Goal: Task Accomplishment & Management: Use online tool/utility

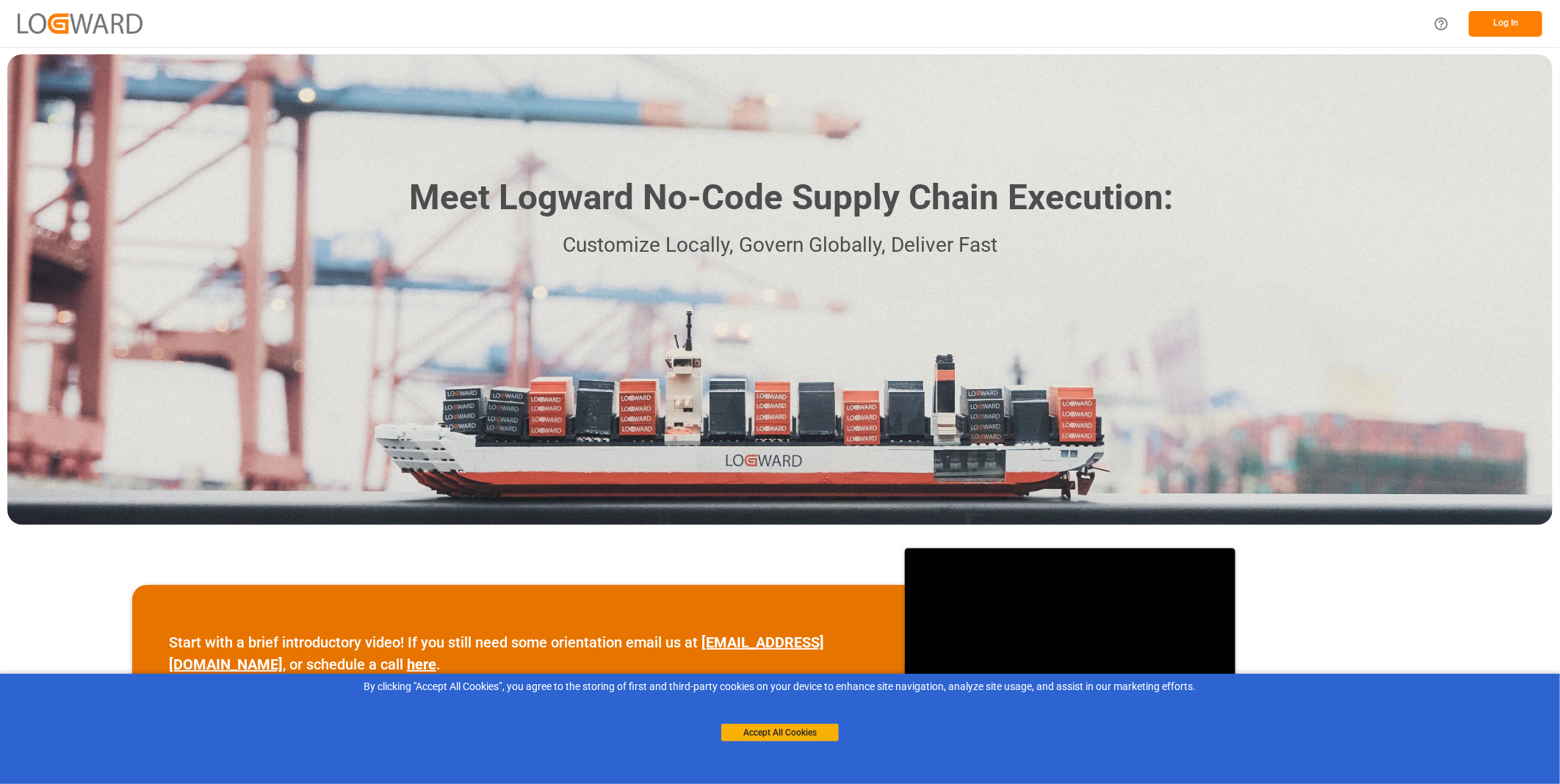
click at [768, 752] on div "By clicking "Accept All Cookies”, you agree to the storing of first and third-p…" at bounding box center [780, 729] width 1560 height 110
click at [769, 735] on button "Accept All Cookies" at bounding box center [780, 732] width 118 height 18
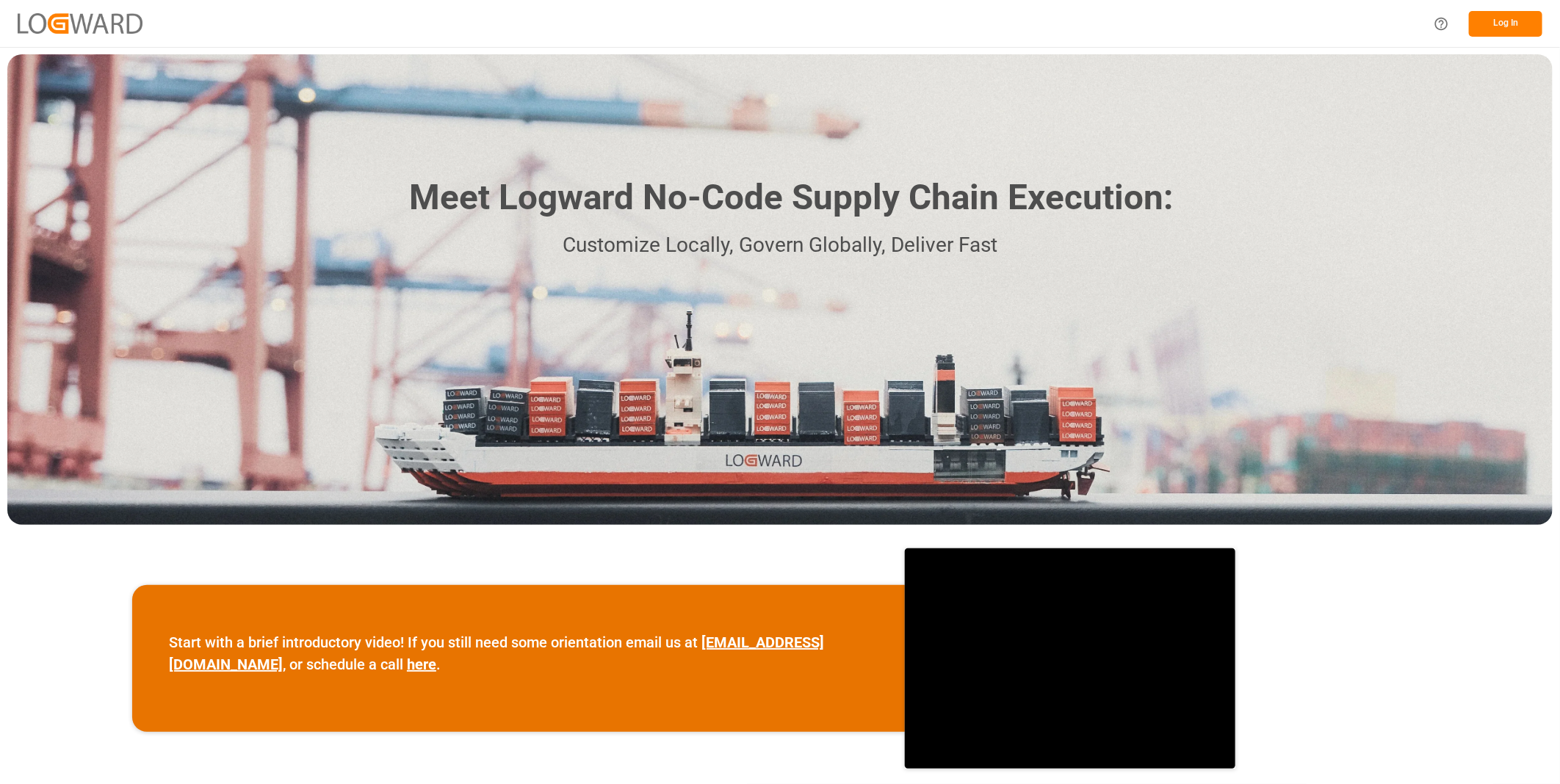
click at [1478, 15] on button "Log In" at bounding box center [1505, 23] width 73 height 25
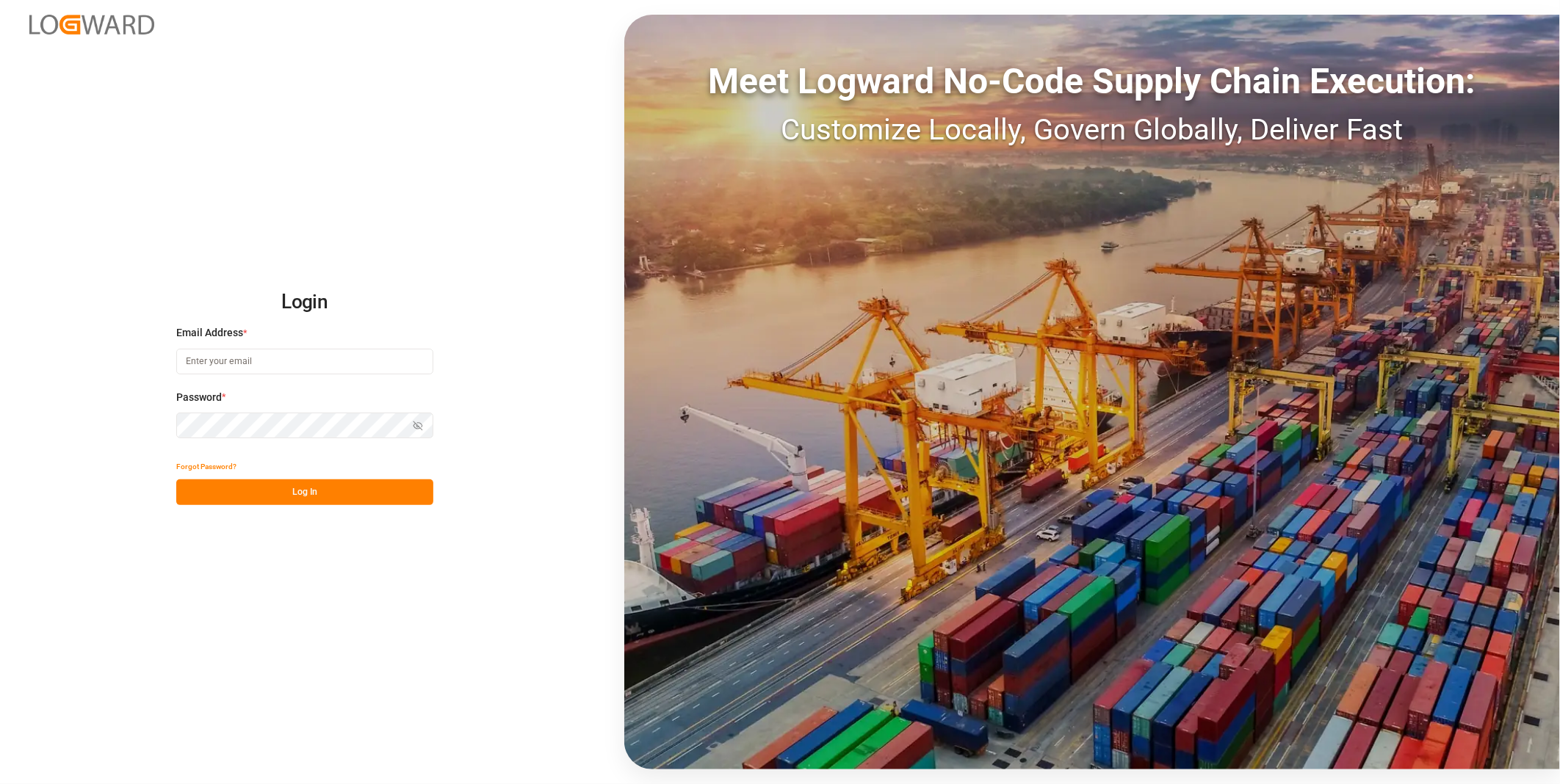
type input "florian.hausmann@rhenus.com"
click at [226, 501] on button "Log In" at bounding box center [305, 492] width 257 height 25
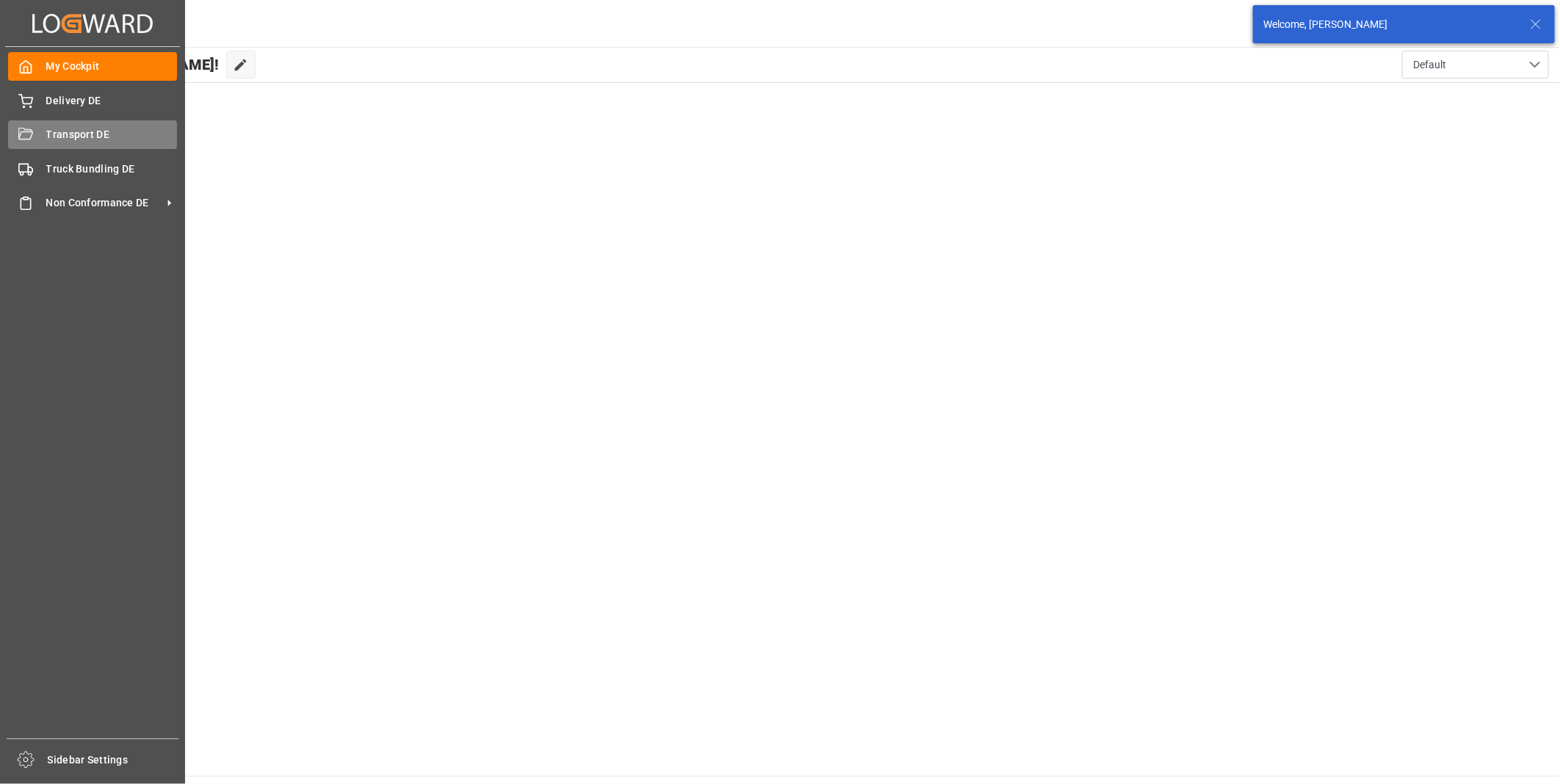
click at [73, 142] on span "Transport DE" at bounding box center [112, 135] width 132 height 15
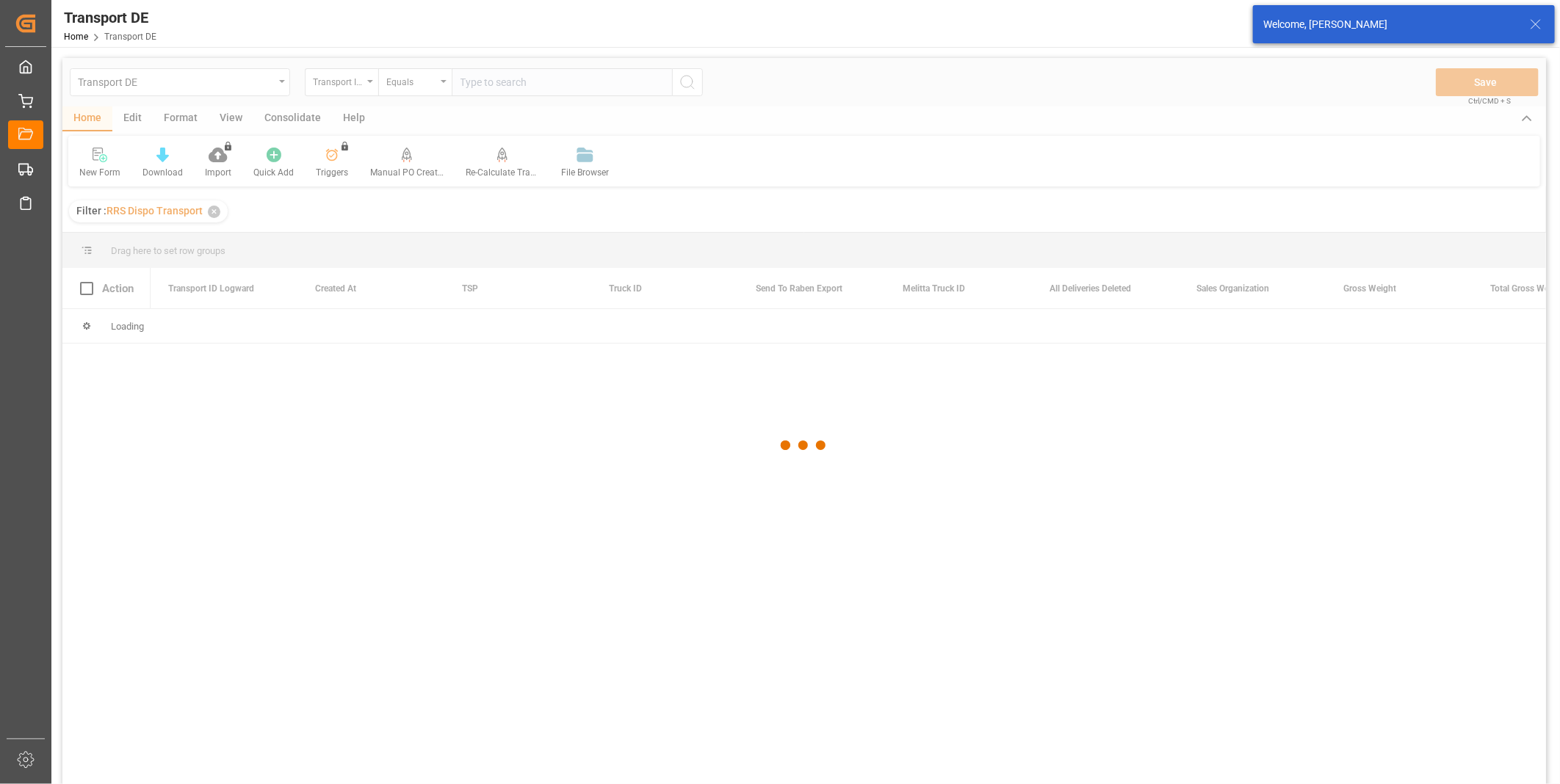
click at [1531, 21] on icon at bounding box center [1535, 24] width 18 height 18
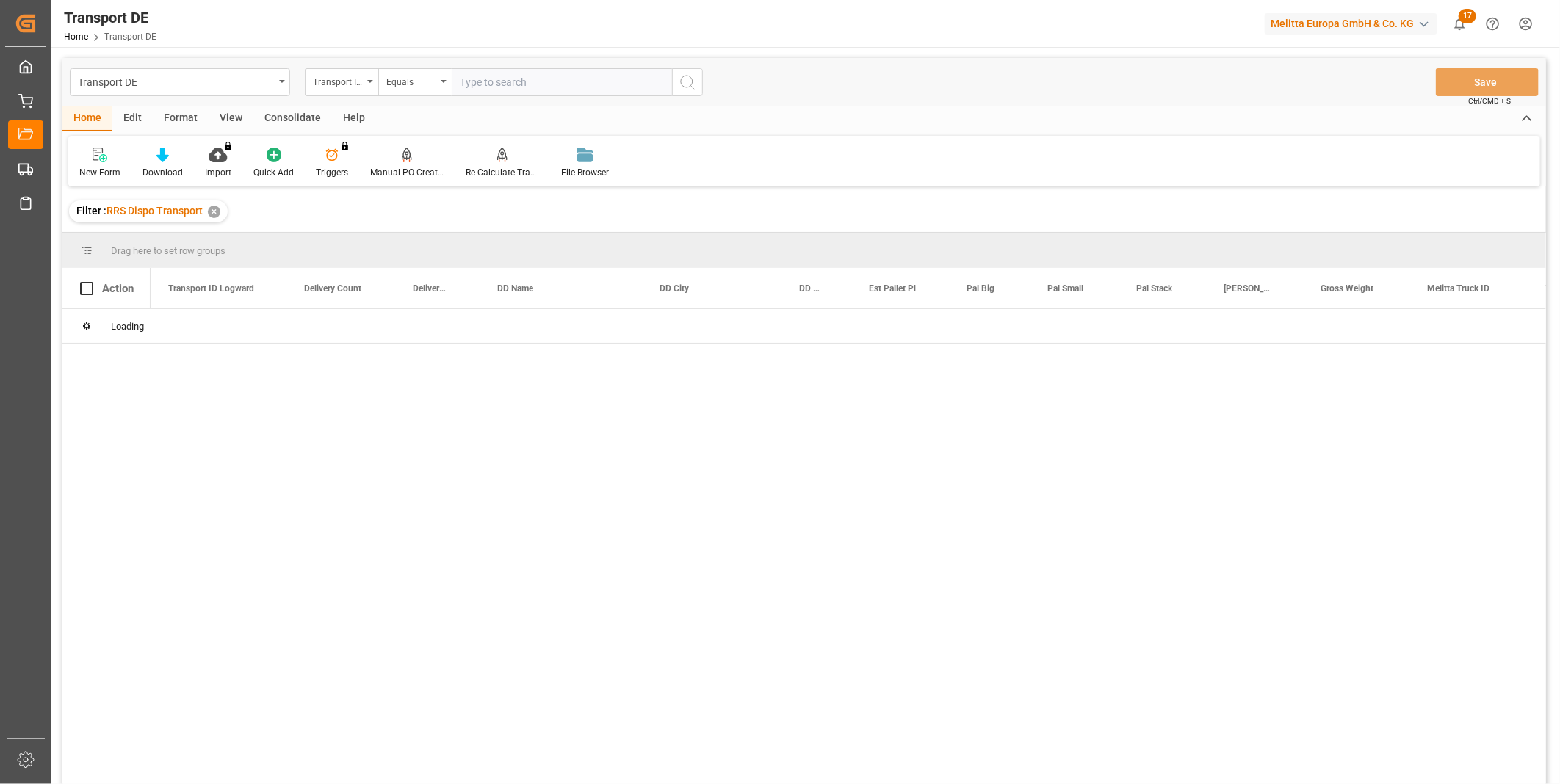
click at [277, 118] on div "Consolidate" at bounding box center [293, 119] width 79 height 25
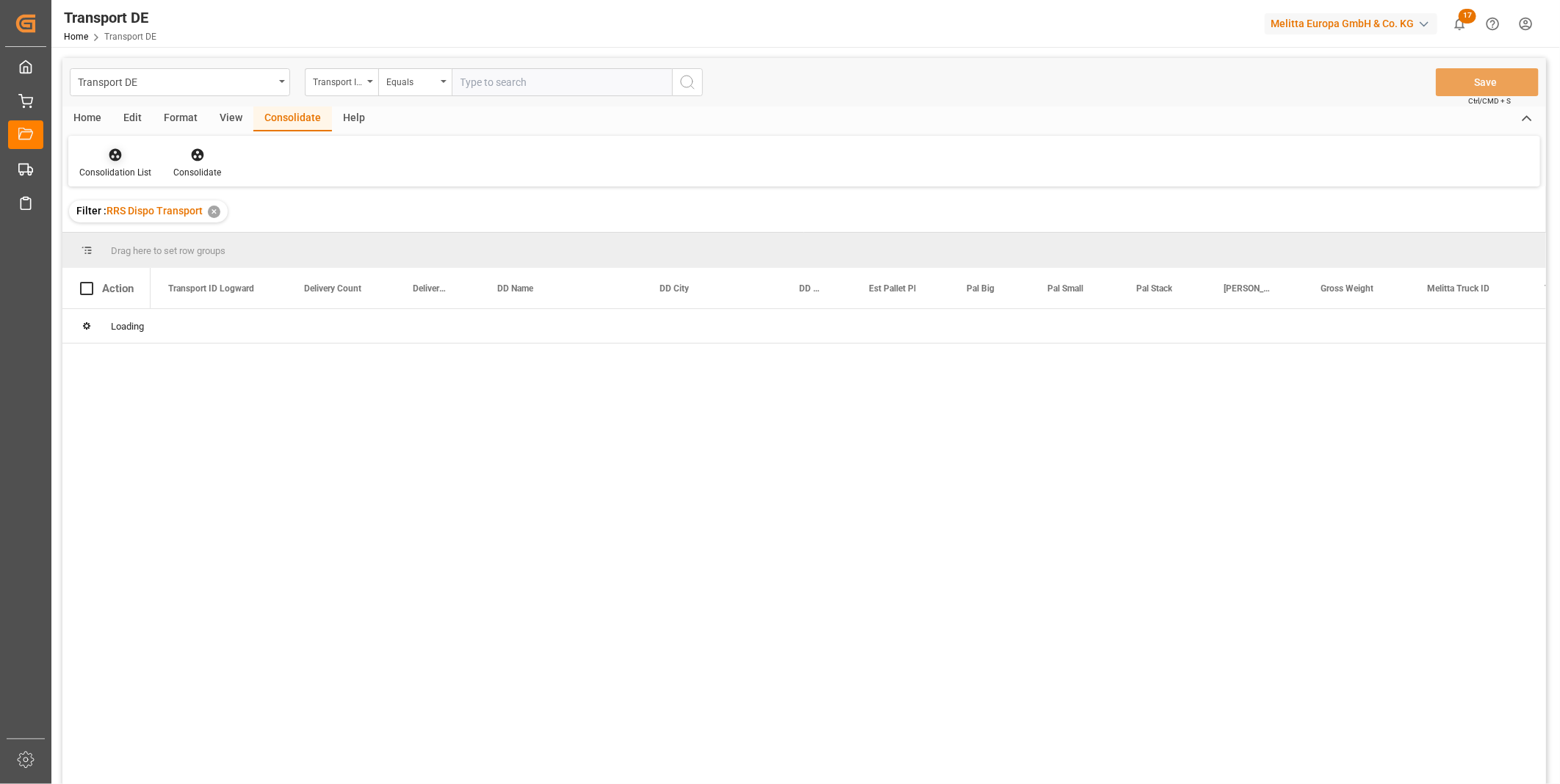
click at [104, 173] on div "Consolidation List" at bounding box center [115, 172] width 72 height 13
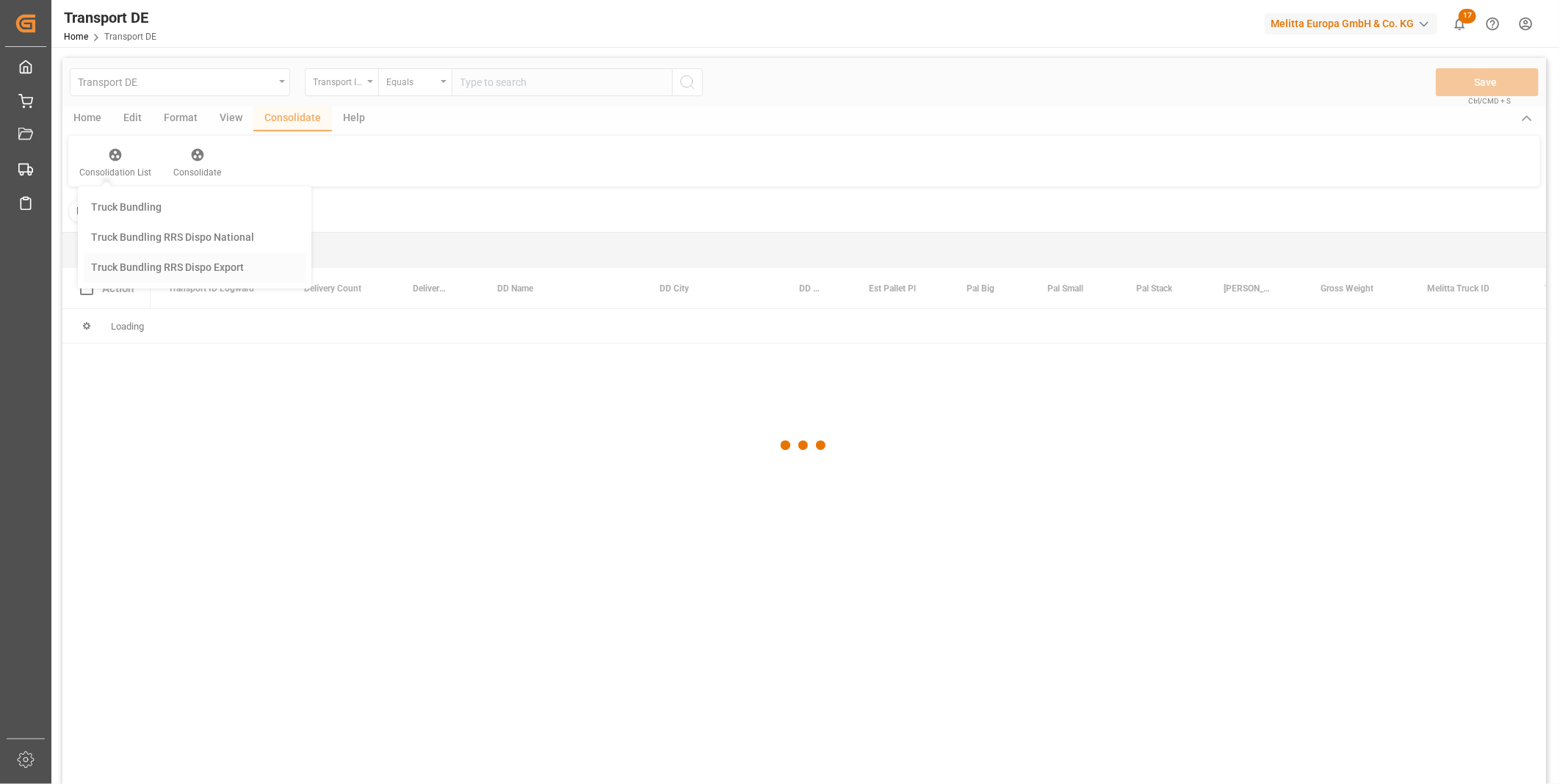
click at [149, 266] on div "Transport DE Transport ID Logward Equals Save Ctrl/CMD + S Home Edit Format Vie…" at bounding box center [804, 440] width 1484 height 765
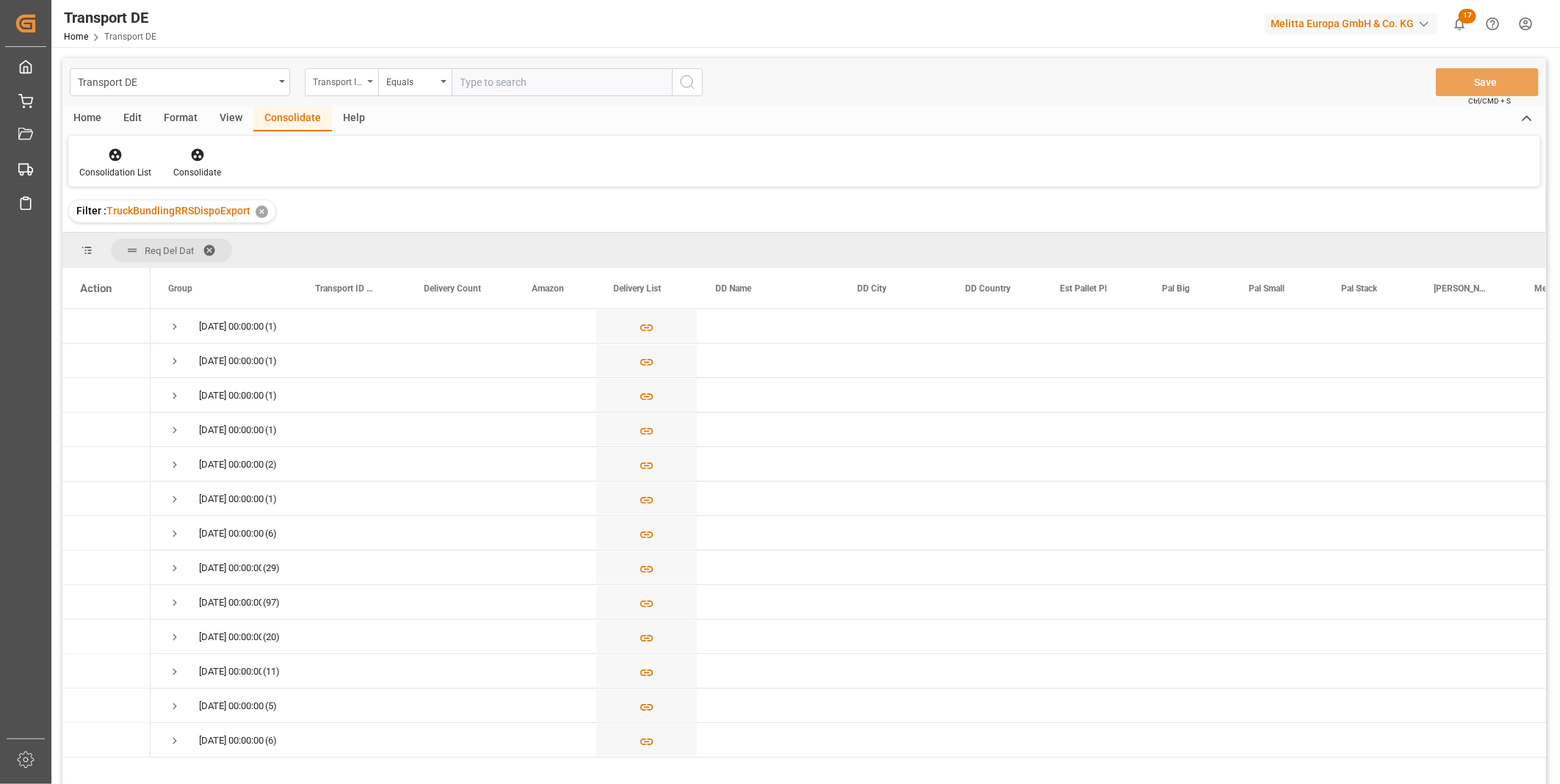
click at [358, 82] on div "Transport ID Logward" at bounding box center [337, 80] width 50 height 17
type input "route"
click at [364, 160] on div "Route" at bounding box center [415, 149] width 219 height 31
click at [382, 82] on div "Equals" at bounding box center [414, 82] width 73 height 28
click at [426, 236] on div "Starts with" at bounding box center [488, 243] width 219 height 31
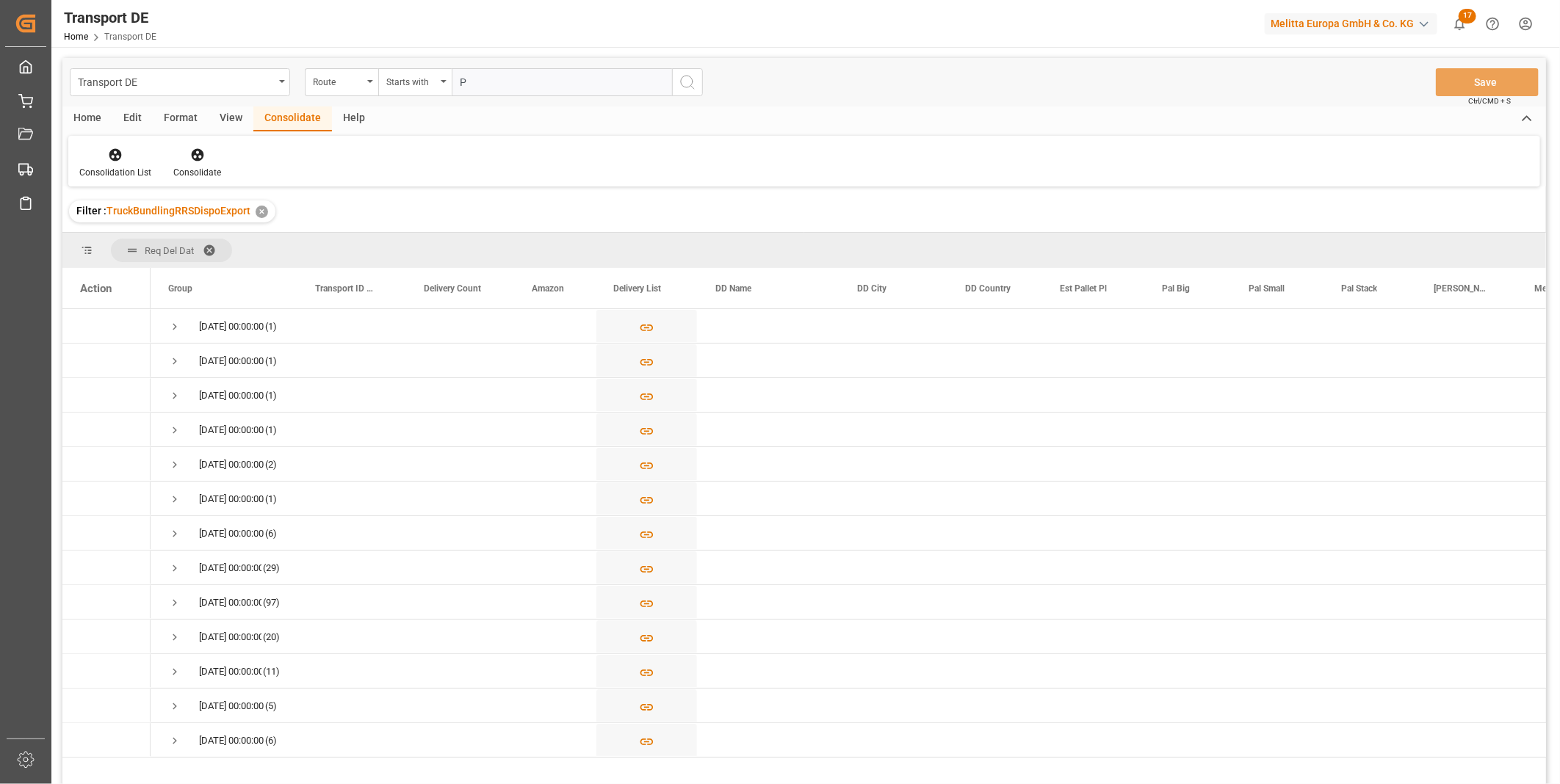
type input "PL"
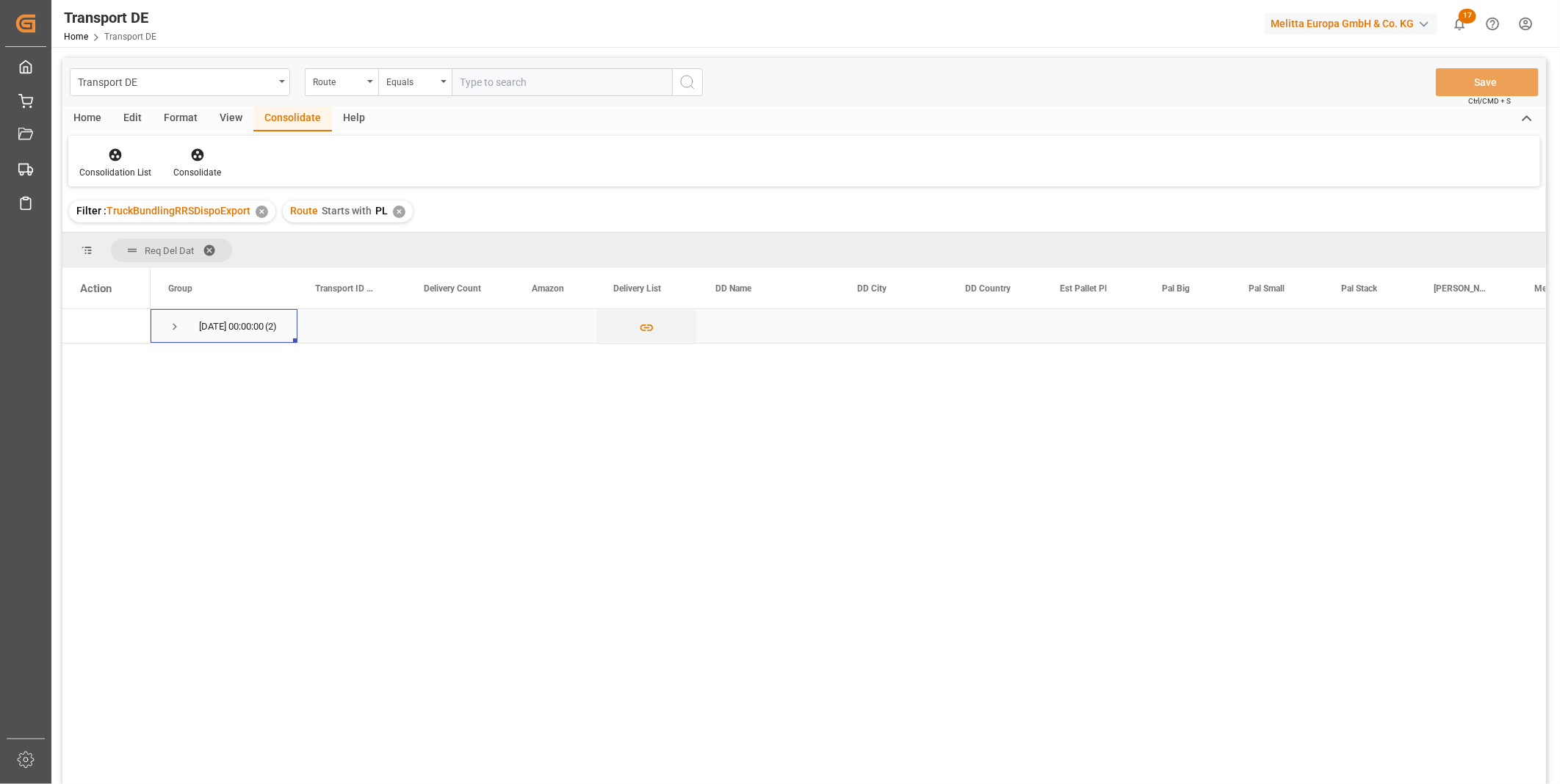
click at [176, 323] on span "Press SPACE to select this row." at bounding box center [174, 327] width 13 height 13
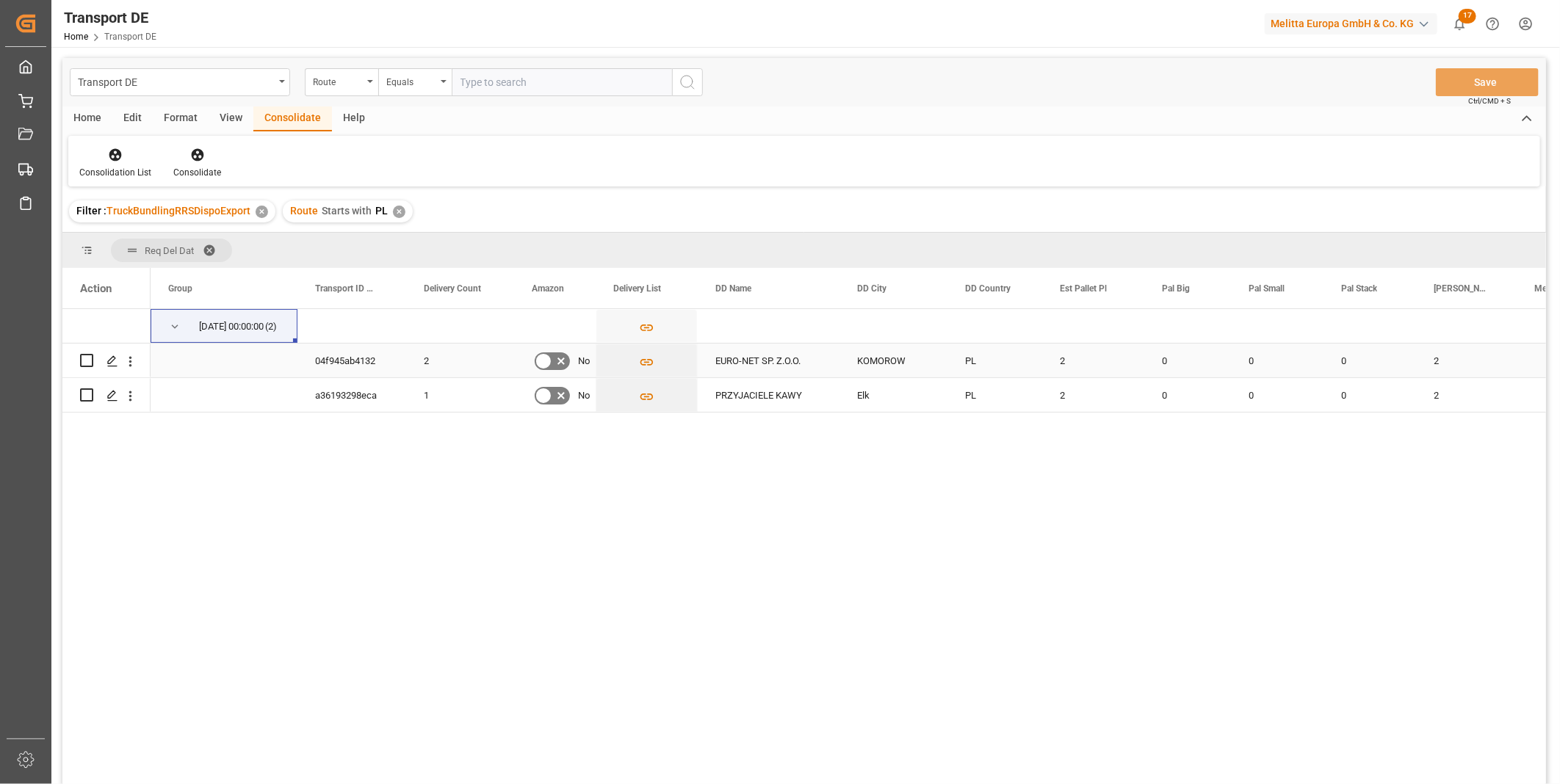
click at [90, 360] on input "Press Space to toggle row selection (unchecked)" at bounding box center [86, 360] width 13 height 13
checkbox input "true"
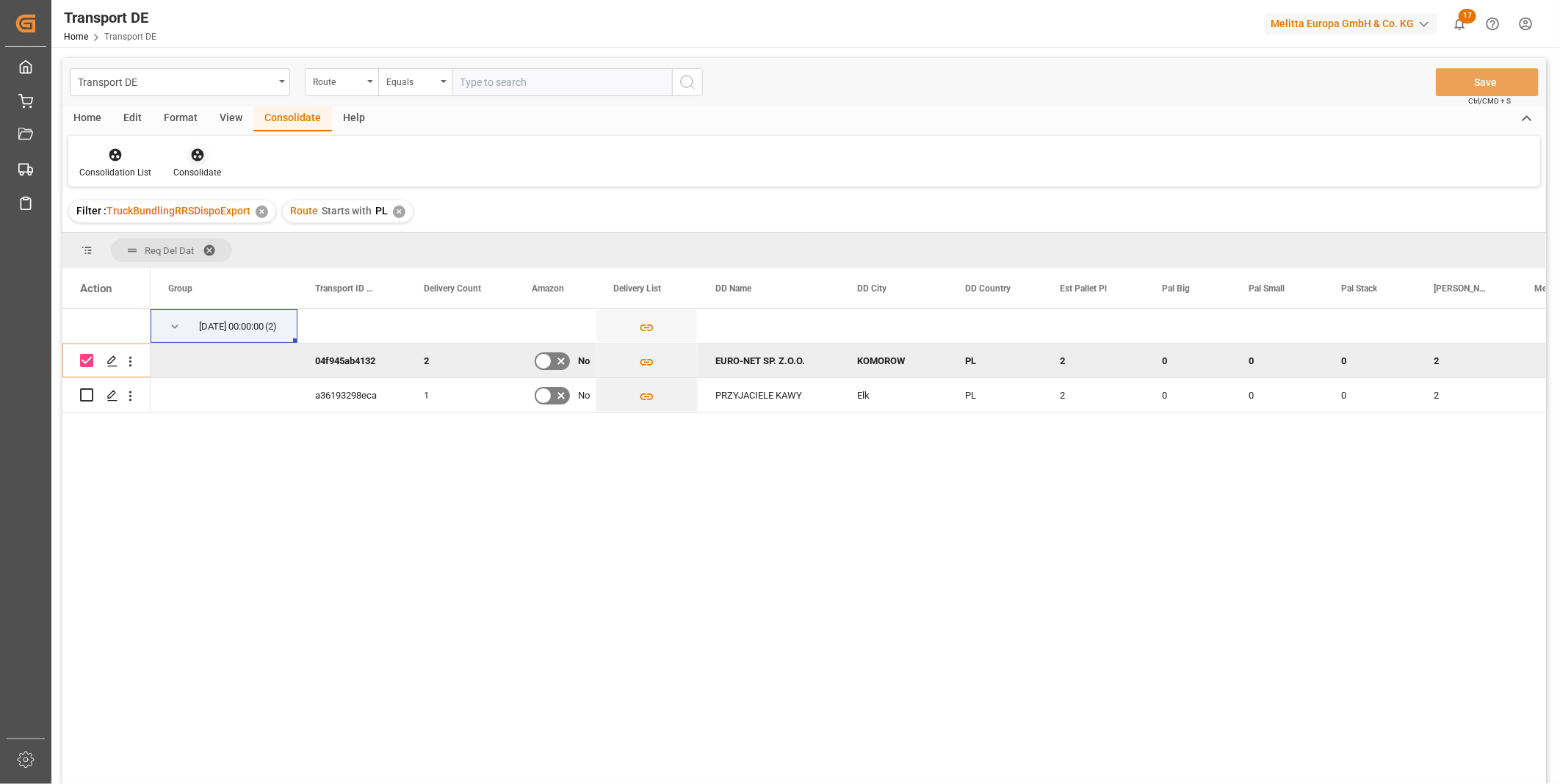
click at [217, 156] on div at bounding box center [197, 155] width 48 height 15
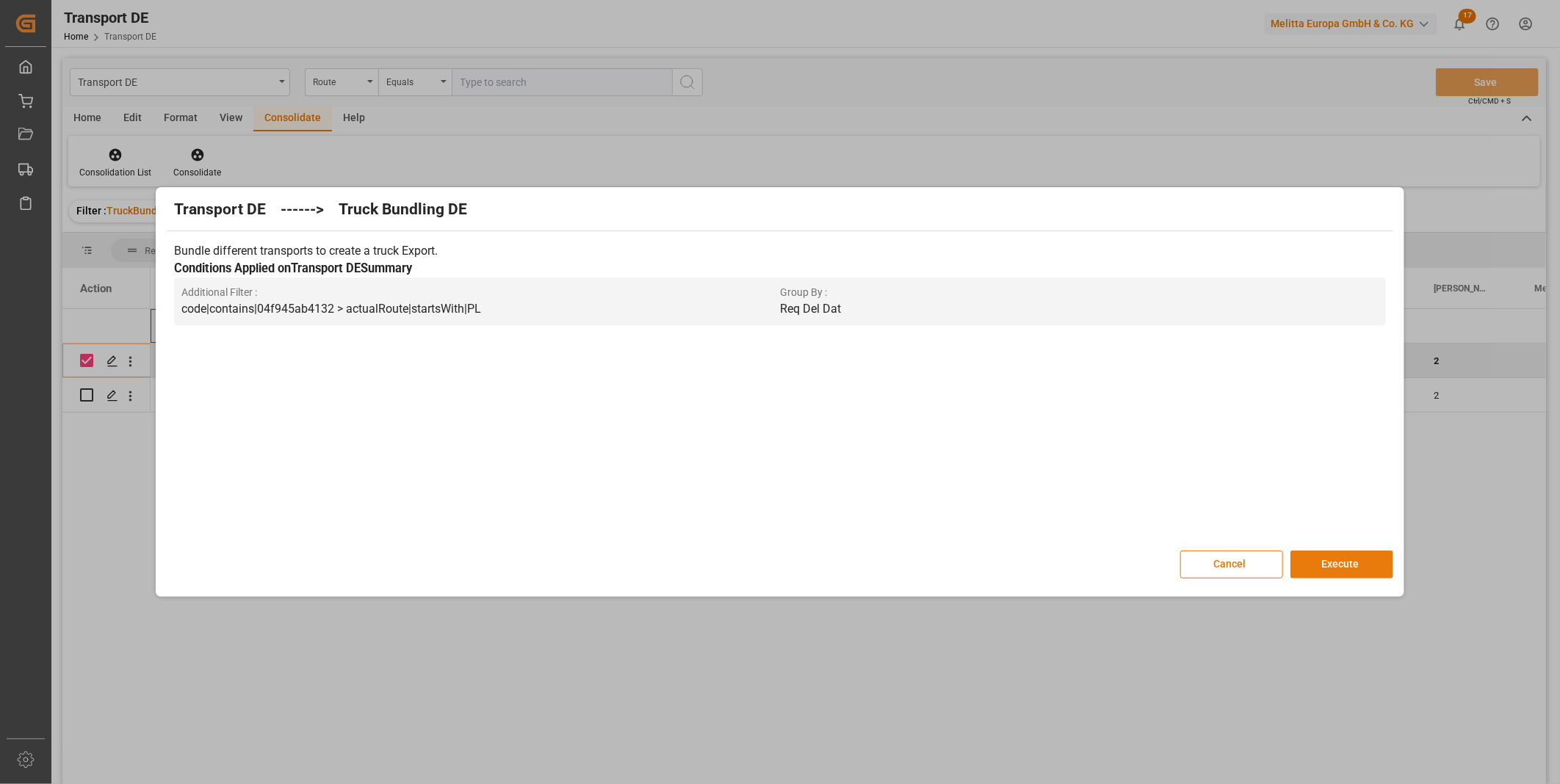
click at [1367, 566] on button "Execute" at bounding box center [1341, 565] width 102 height 28
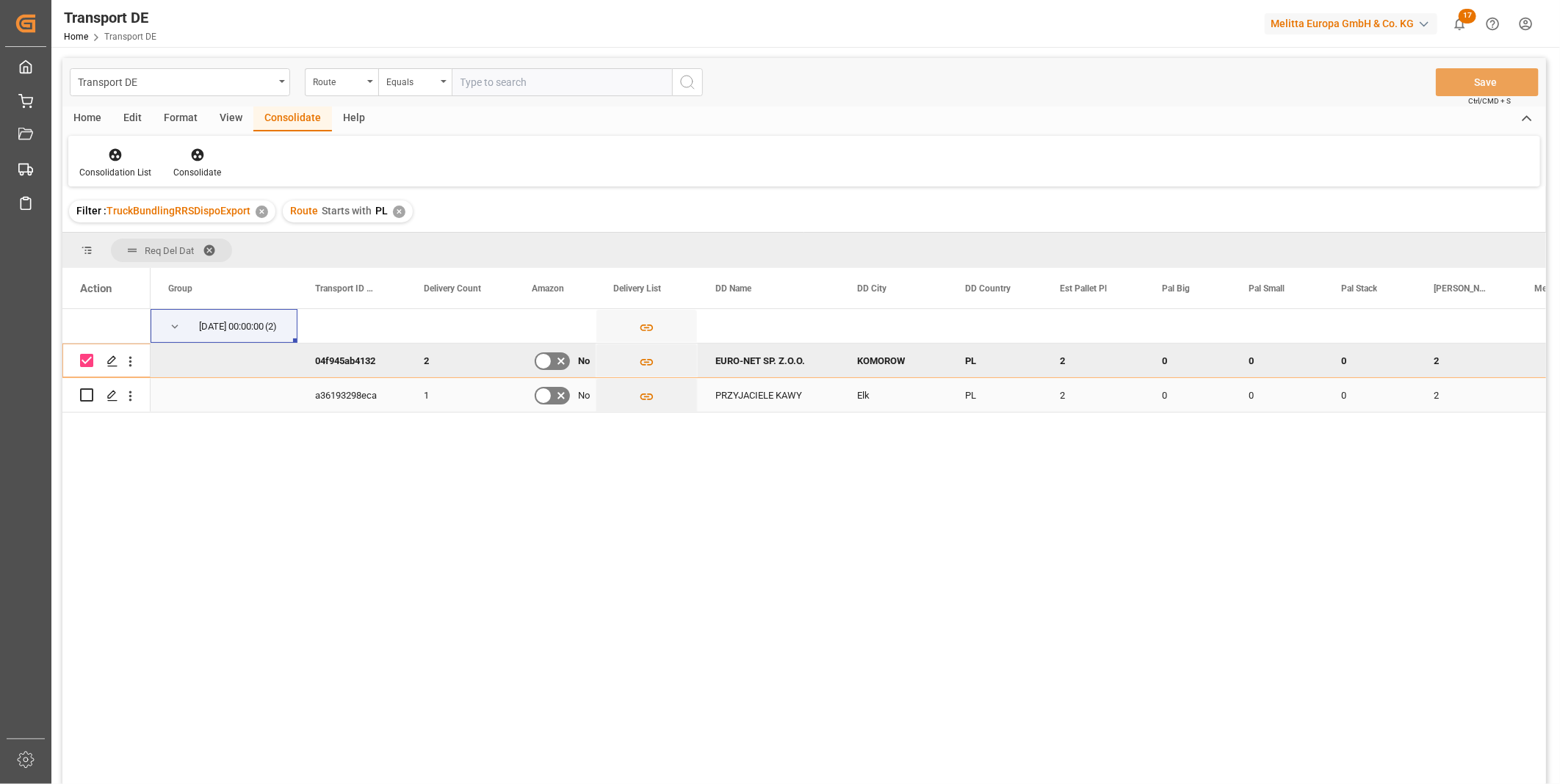
click at [79, 395] on div "Press SPACE to select this row." at bounding box center [106, 395] width 88 height 34
click at [84, 395] on input "Press Space to toggle row selection (unchecked)" at bounding box center [86, 394] width 13 height 13
checkbox input "true"
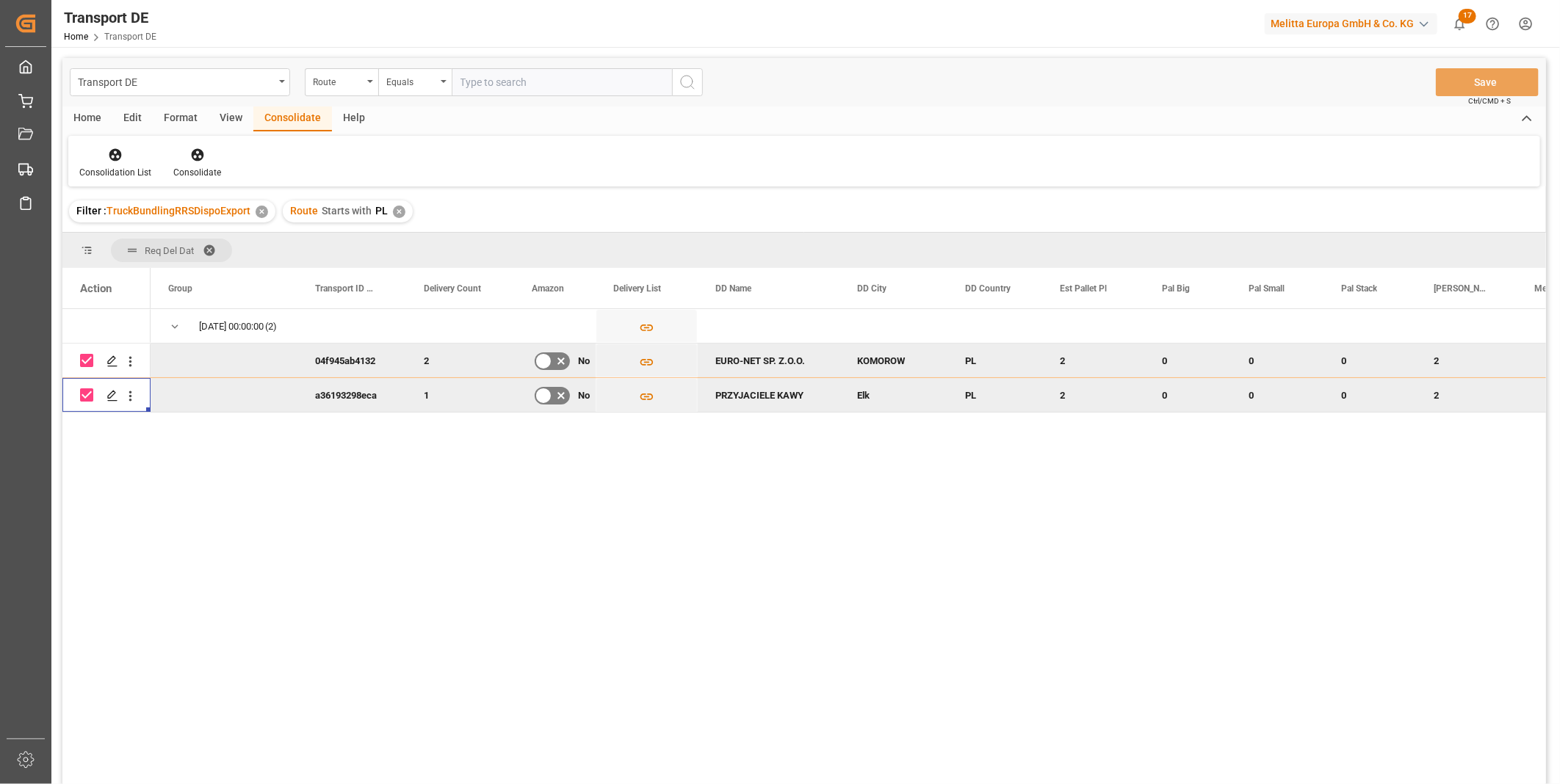
click at [83, 357] on input "Press Space to toggle row selection (checked)" at bounding box center [86, 360] width 13 height 13
checkbox input "false"
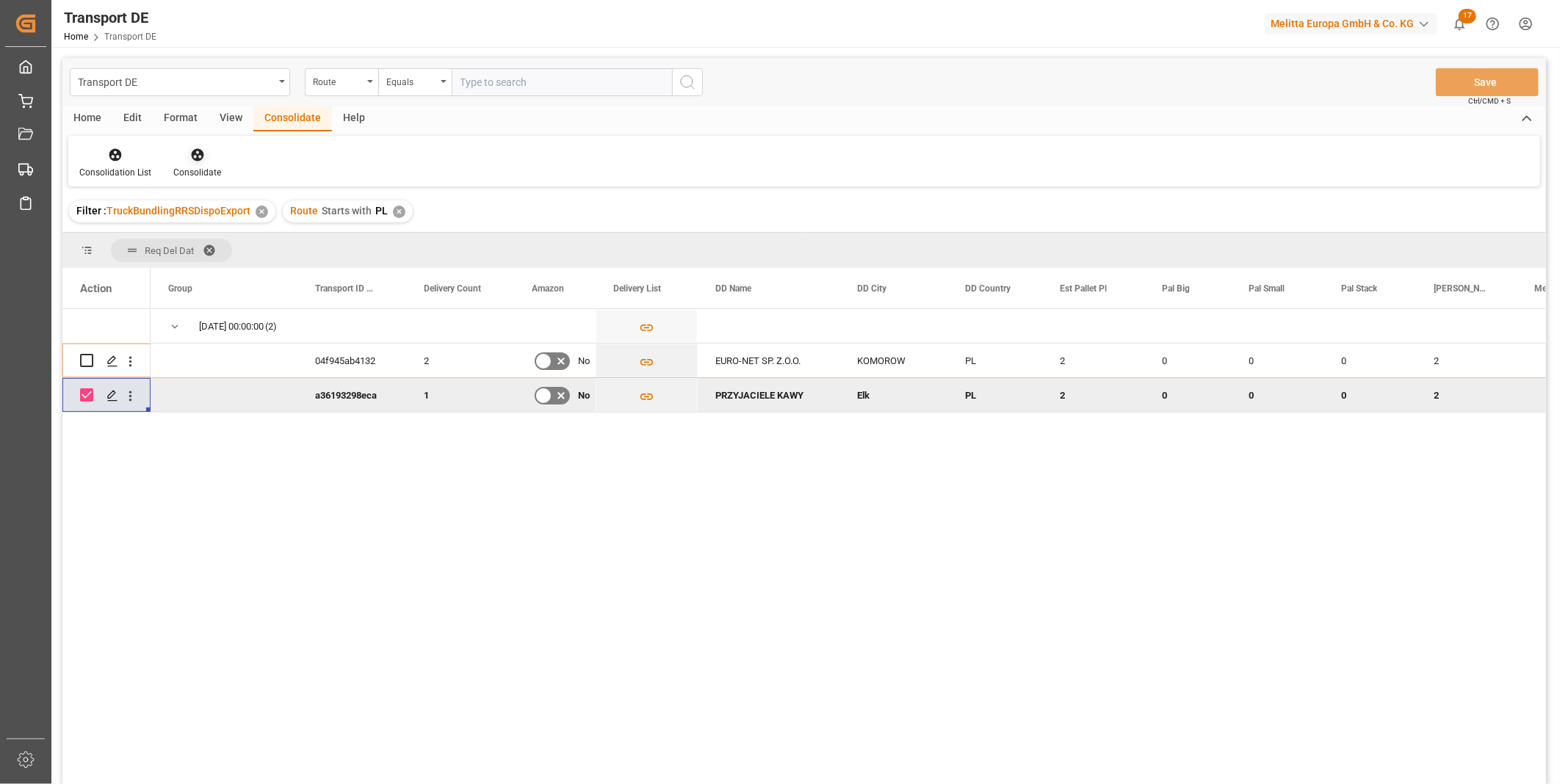
click at [184, 166] on div "Consolidate" at bounding box center [197, 172] width 48 height 13
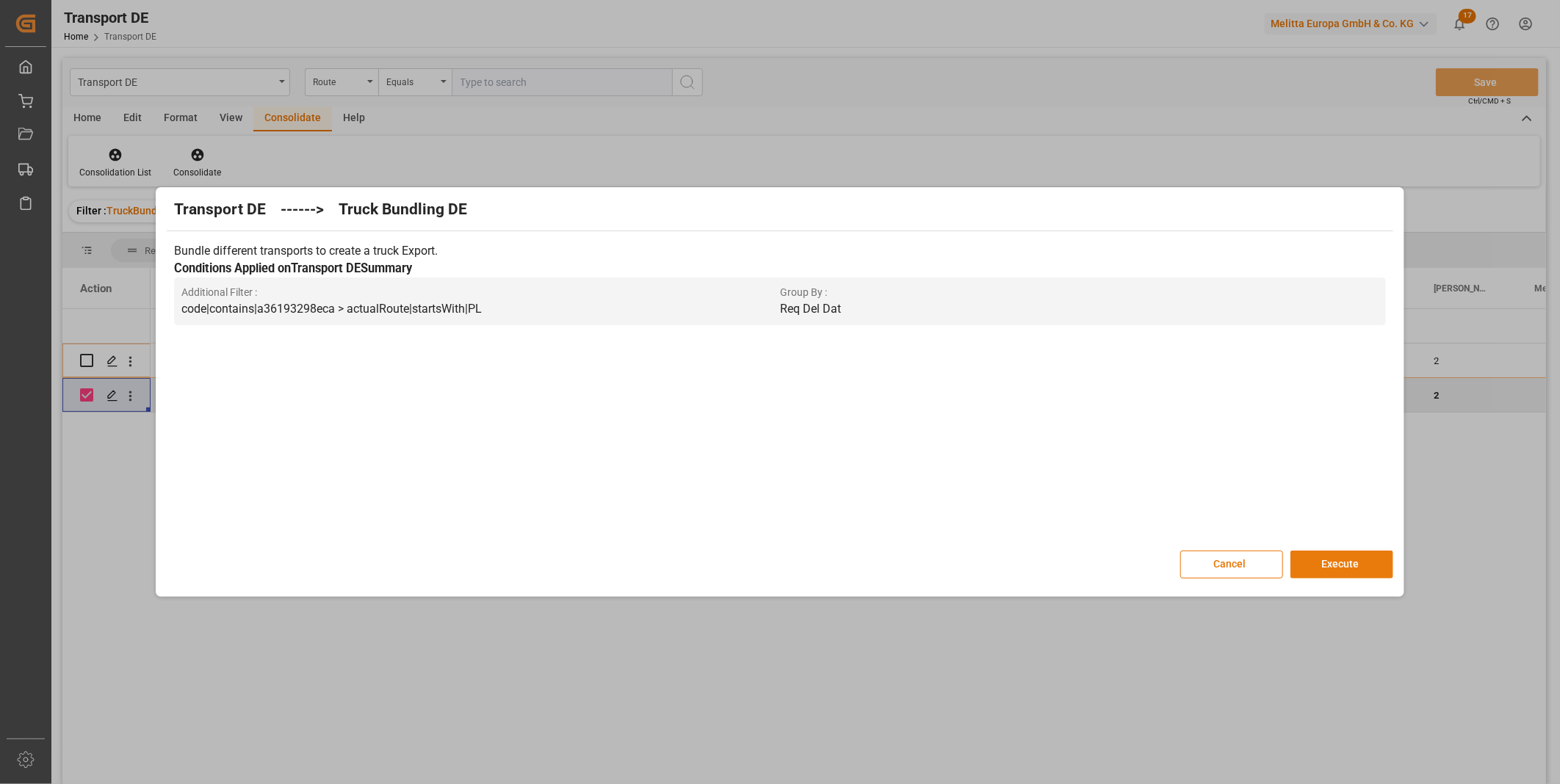
click at [1330, 571] on button "Execute" at bounding box center [1341, 565] width 102 height 28
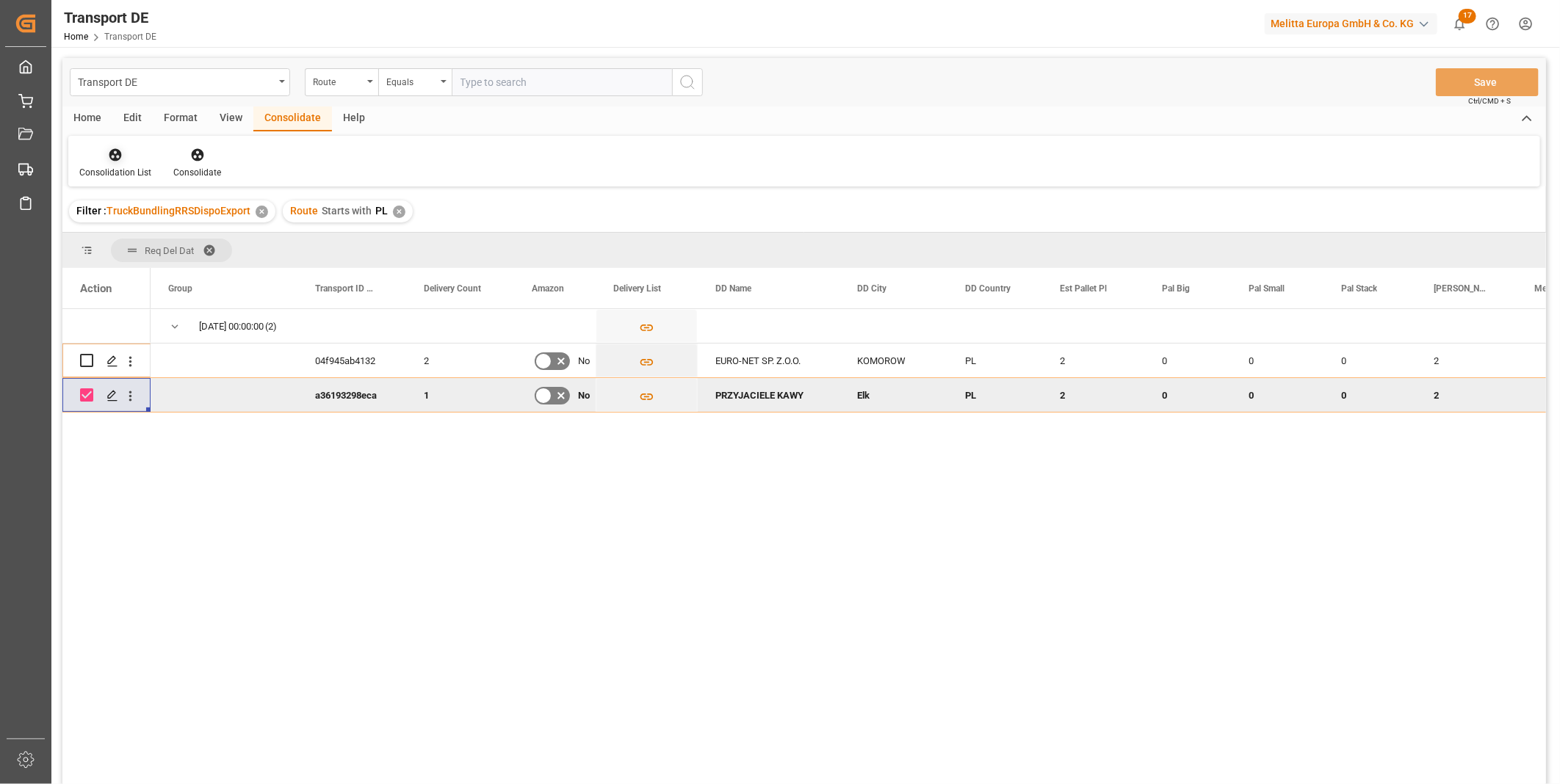
click at [126, 160] on div at bounding box center [115, 155] width 72 height 15
click at [149, 276] on div "Transport DE Route Equals Save Ctrl/CMD + S Home Edit Format View Consolidate H…" at bounding box center [804, 440] width 1484 height 765
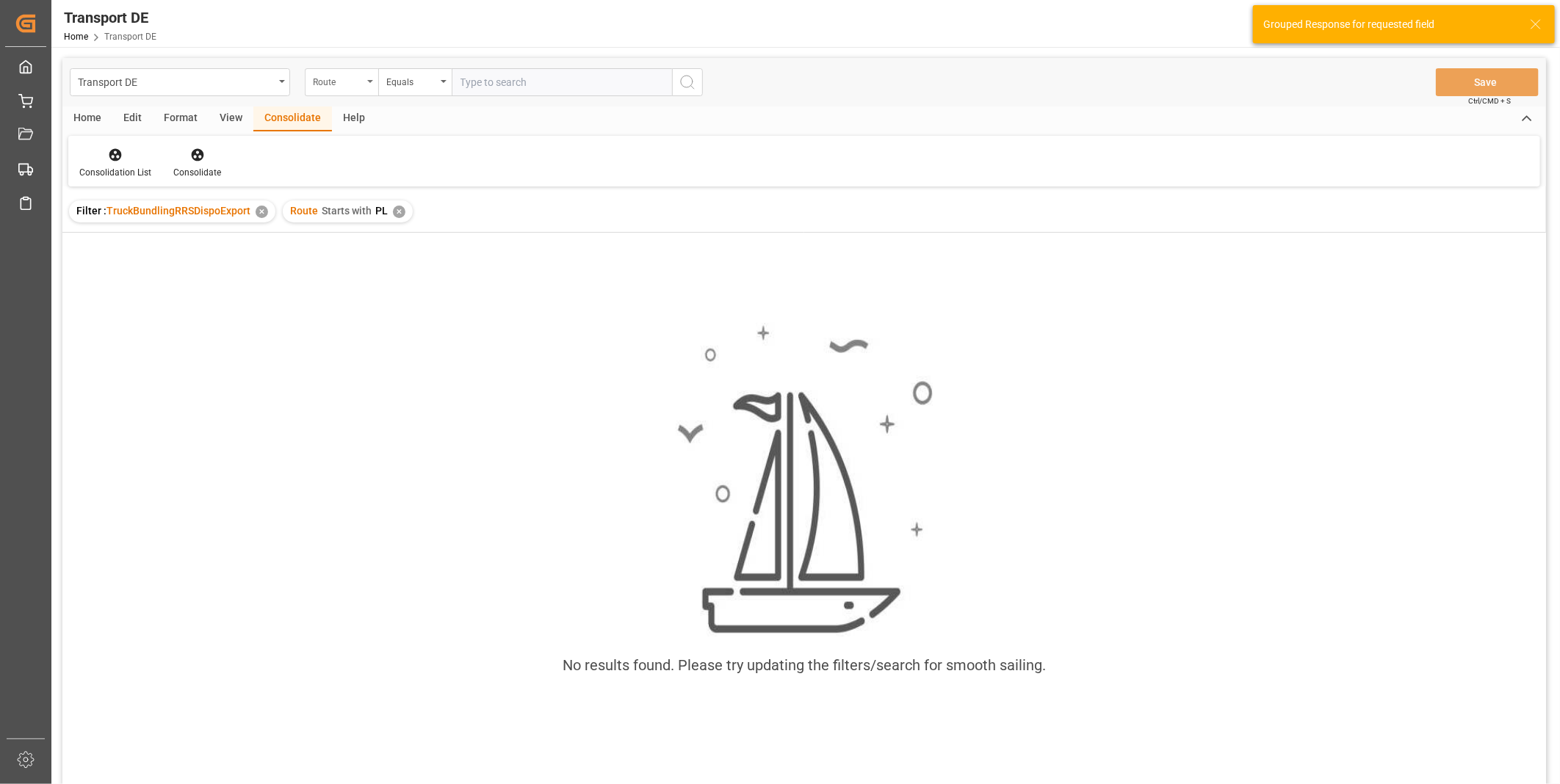
click at [355, 86] on div "Route" at bounding box center [337, 80] width 50 height 17
click at [525, 189] on div "Transport ID Logward Created At TSP Truck ID Send To Raben Export Melitta Truck…" at bounding box center [415, 254] width 220 height 313
click at [855, 166] on div "Consolidation List Consolidate" at bounding box center [804, 161] width 1471 height 51
click at [393, 213] on div "✕" at bounding box center [399, 212] width 12 height 12
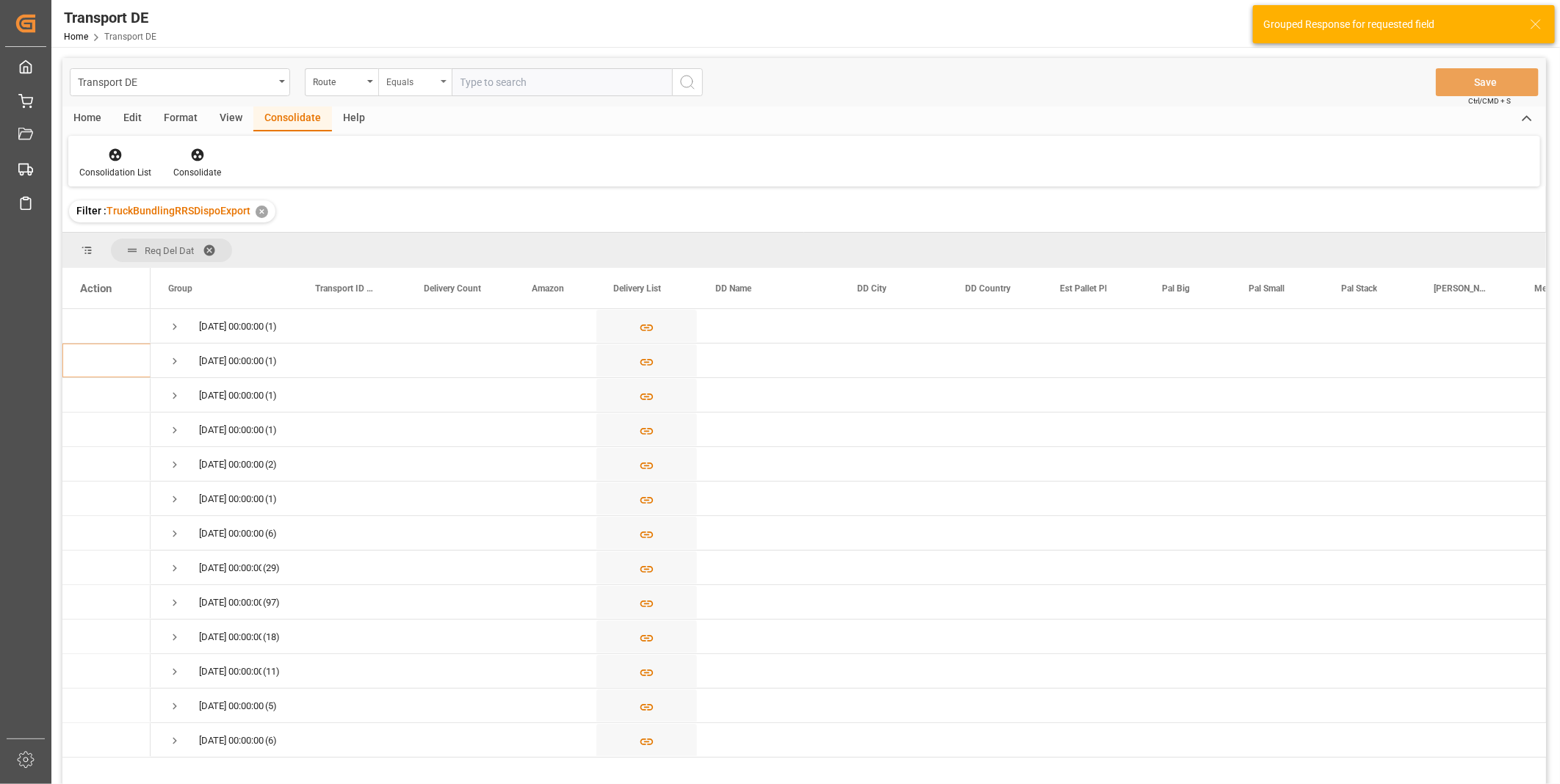
click at [417, 83] on div "Equals" at bounding box center [411, 80] width 50 height 17
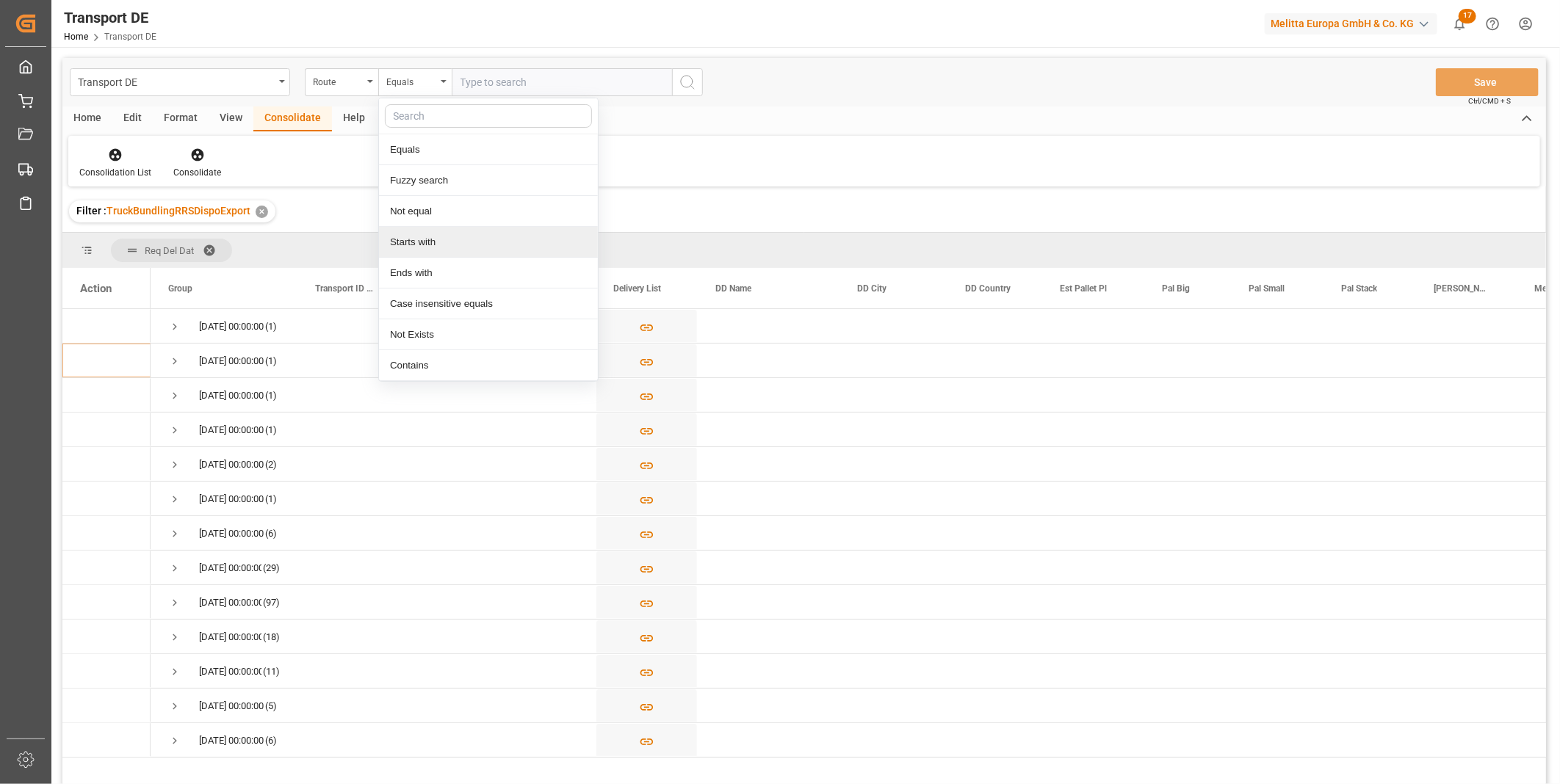
click at [426, 233] on div "Starts with" at bounding box center [488, 243] width 219 height 31
type input "CZ"
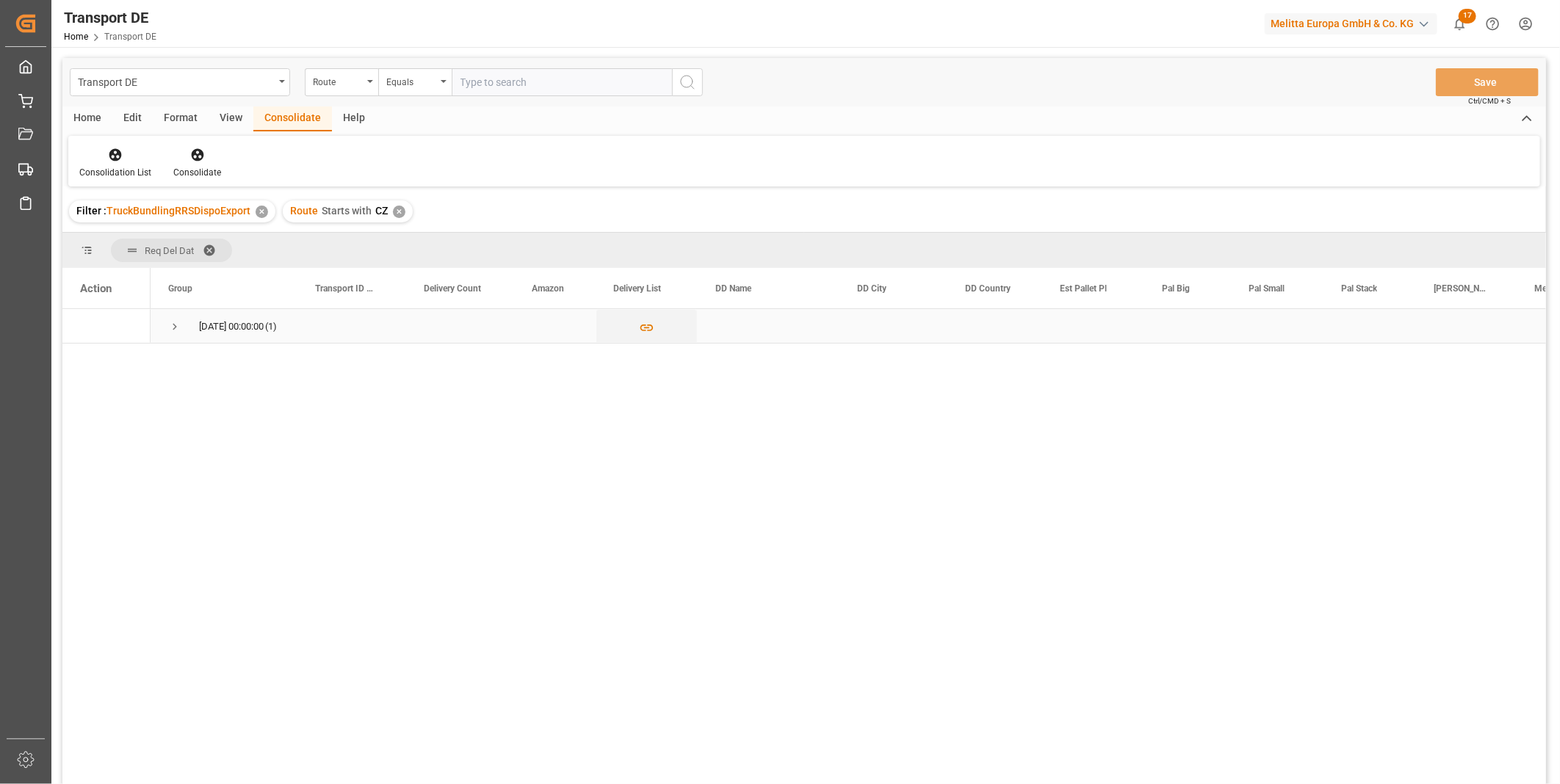
click at [168, 322] on span "Press SPACE to select this row." at bounding box center [174, 327] width 13 height 13
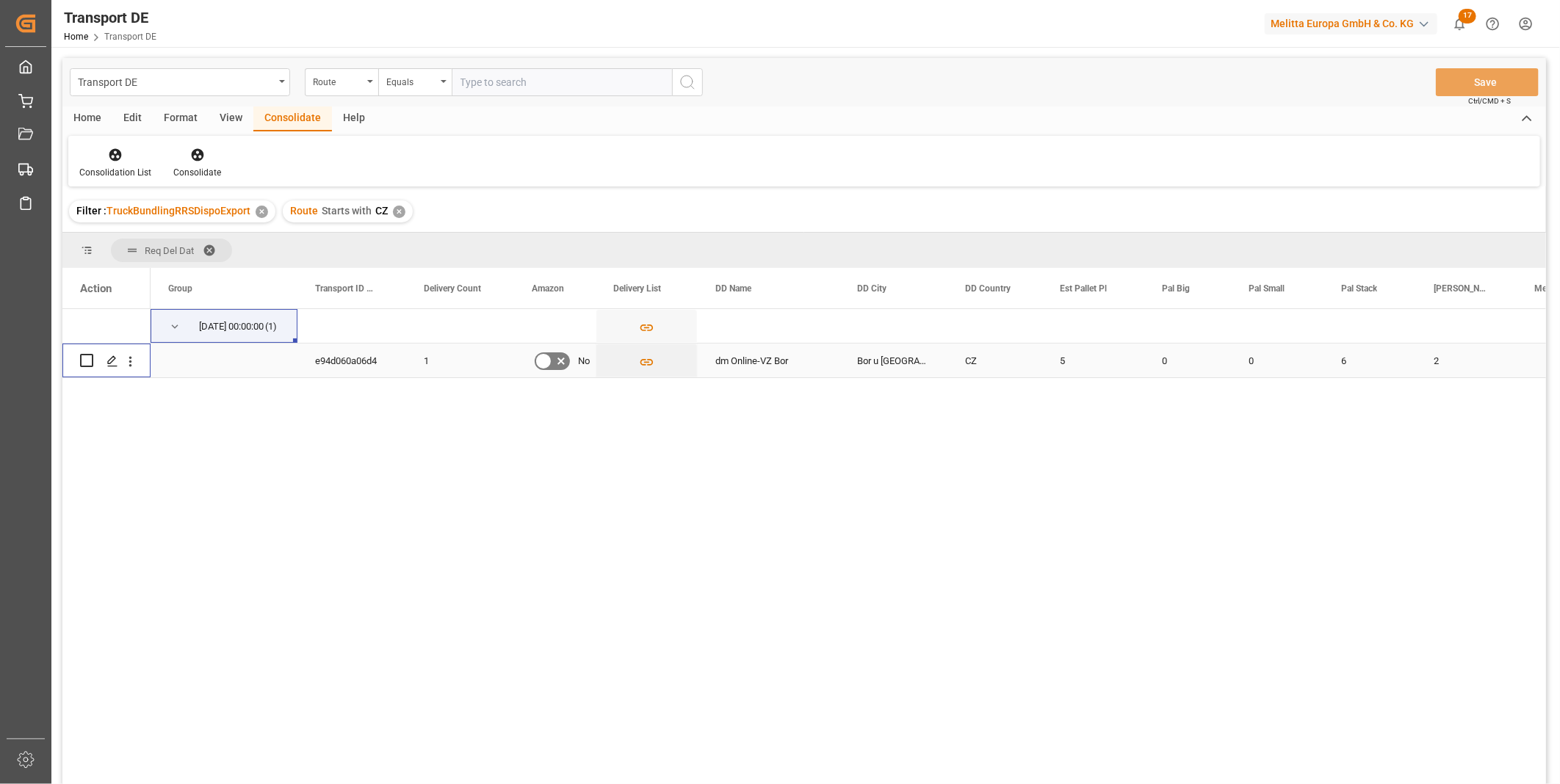
click at [88, 357] on input "Press Space to toggle row selection (unchecked)" at bounding box center [86, 360] width 13 height 13
checkbox input "true"
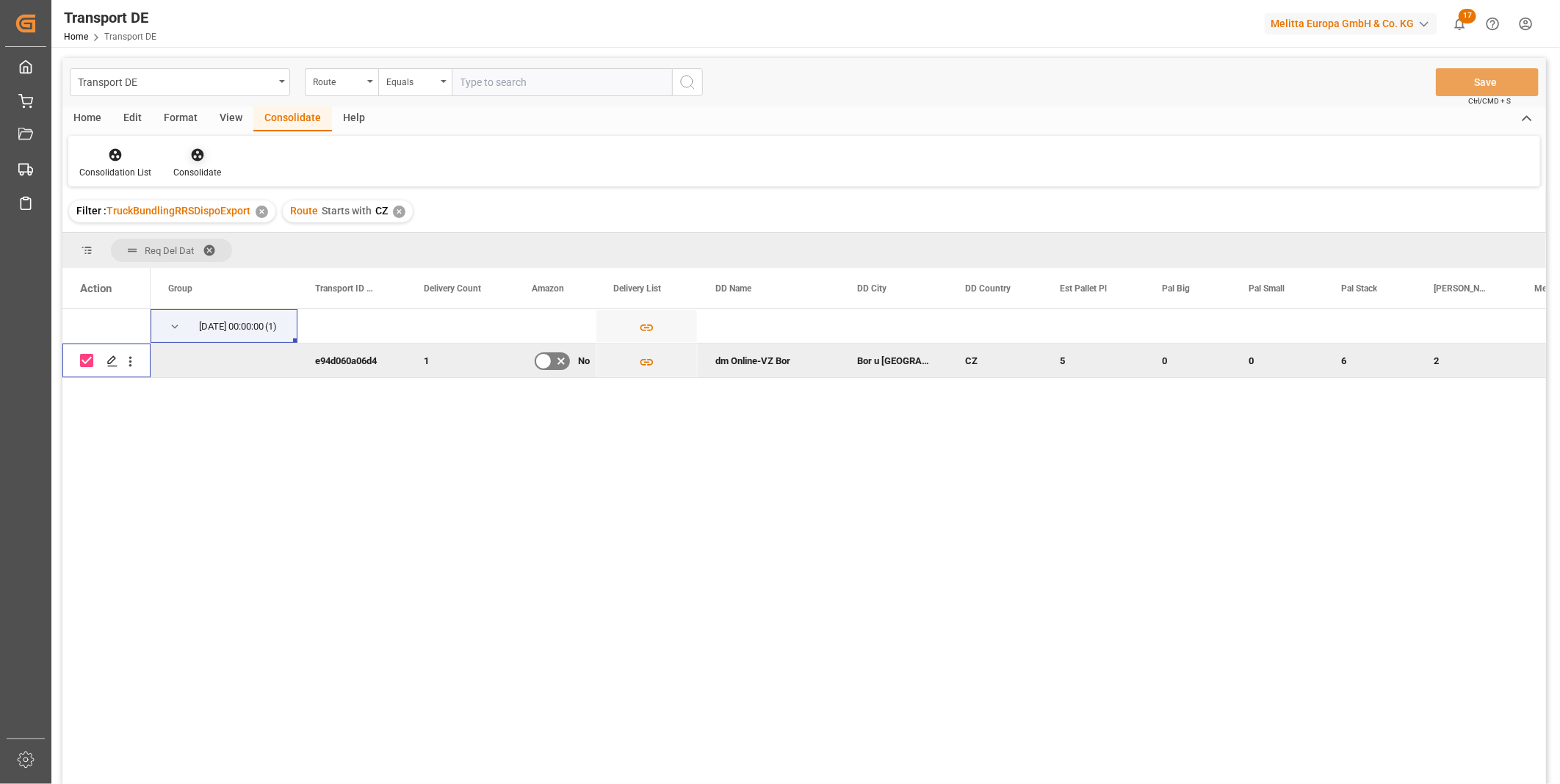
click at [181, 167] on div "Consolidate" at bounding box center [197, 172] width 48 height 13
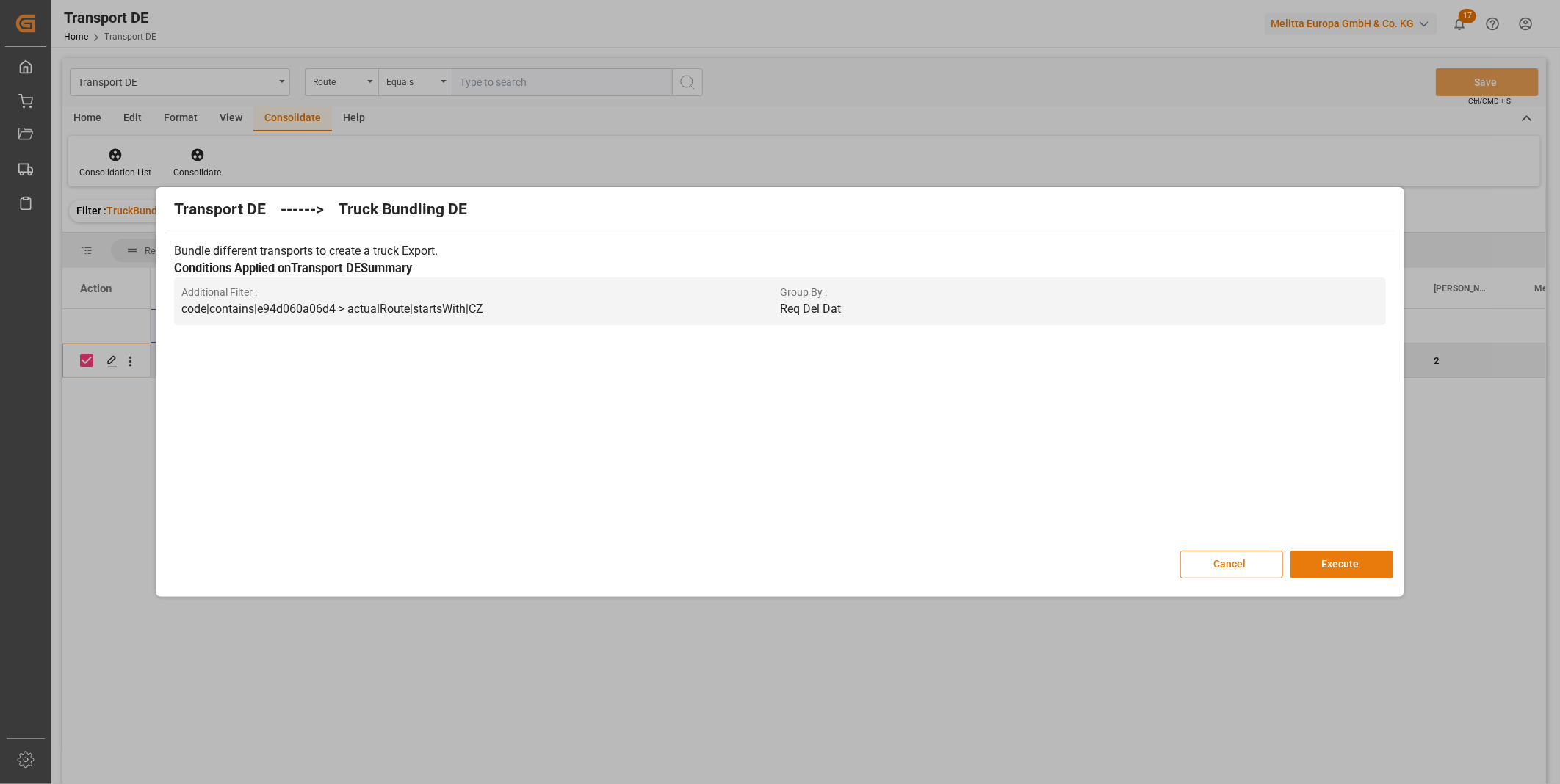
click at [1331, 568] on button "Execute" at bounding box center [1341, 565] width 102 height 28
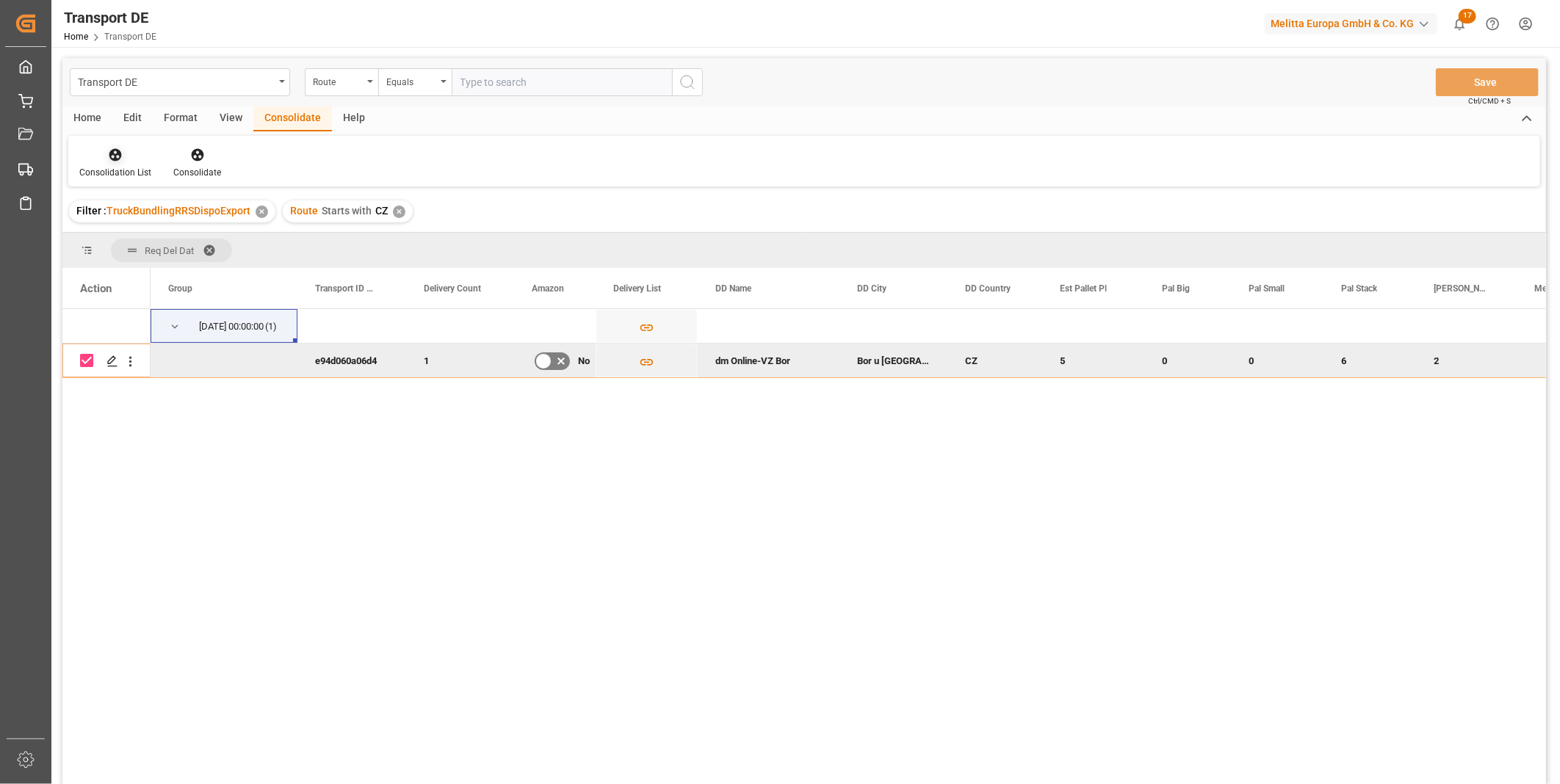
click at [128, 167] on div "Consolidation List" at bounding box center [115, 172] width 72 height 13
click at [149, 269] on div "Transport DE Route Equals Save Ctrl/CMD + S Home Edit Format View Consolidate H…" at bounding box center [804, 440] width 1484 height 765
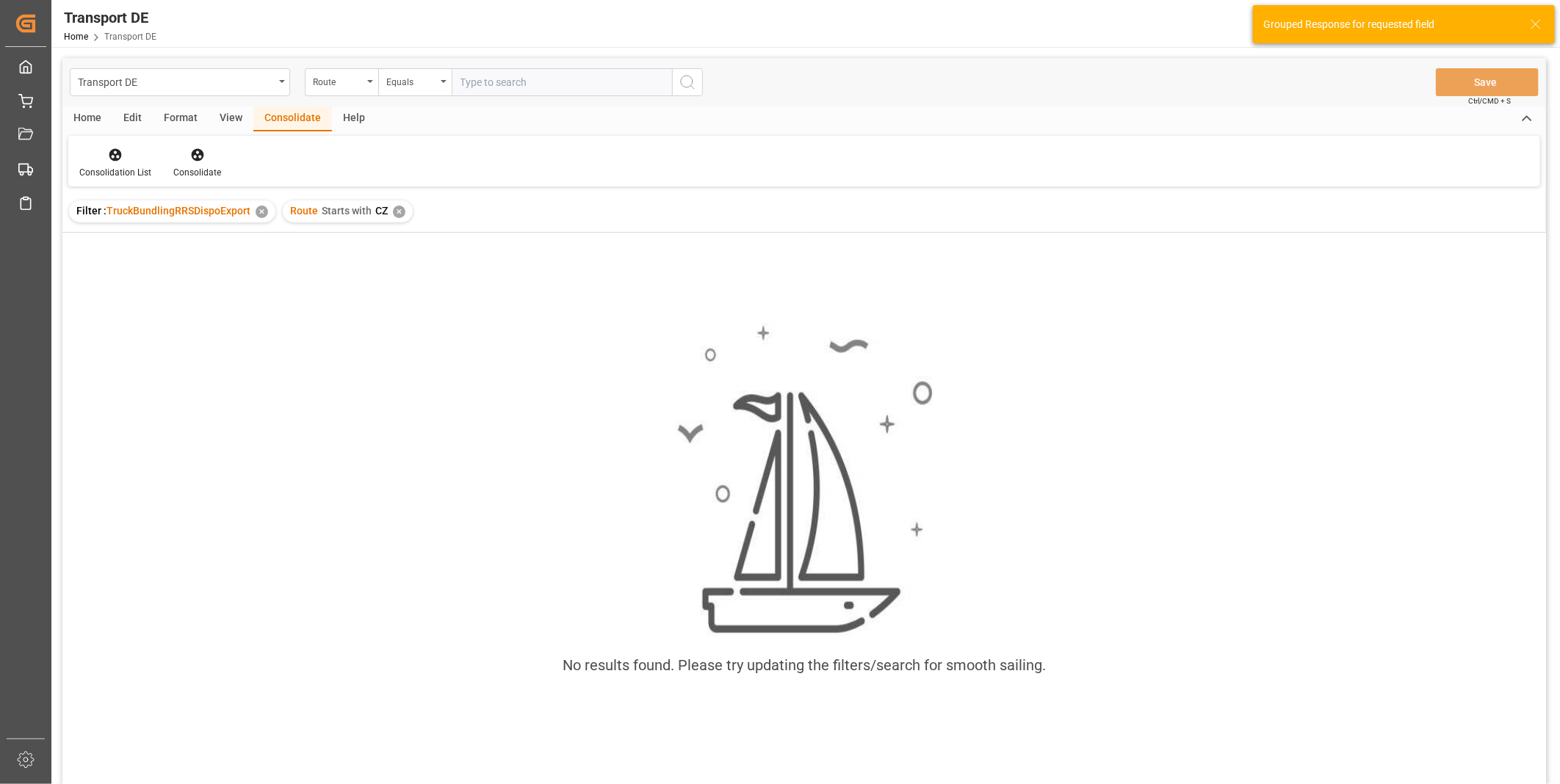
click at [398, 207] on div "✕" at bounding box center [399, 212] width 12 height 12
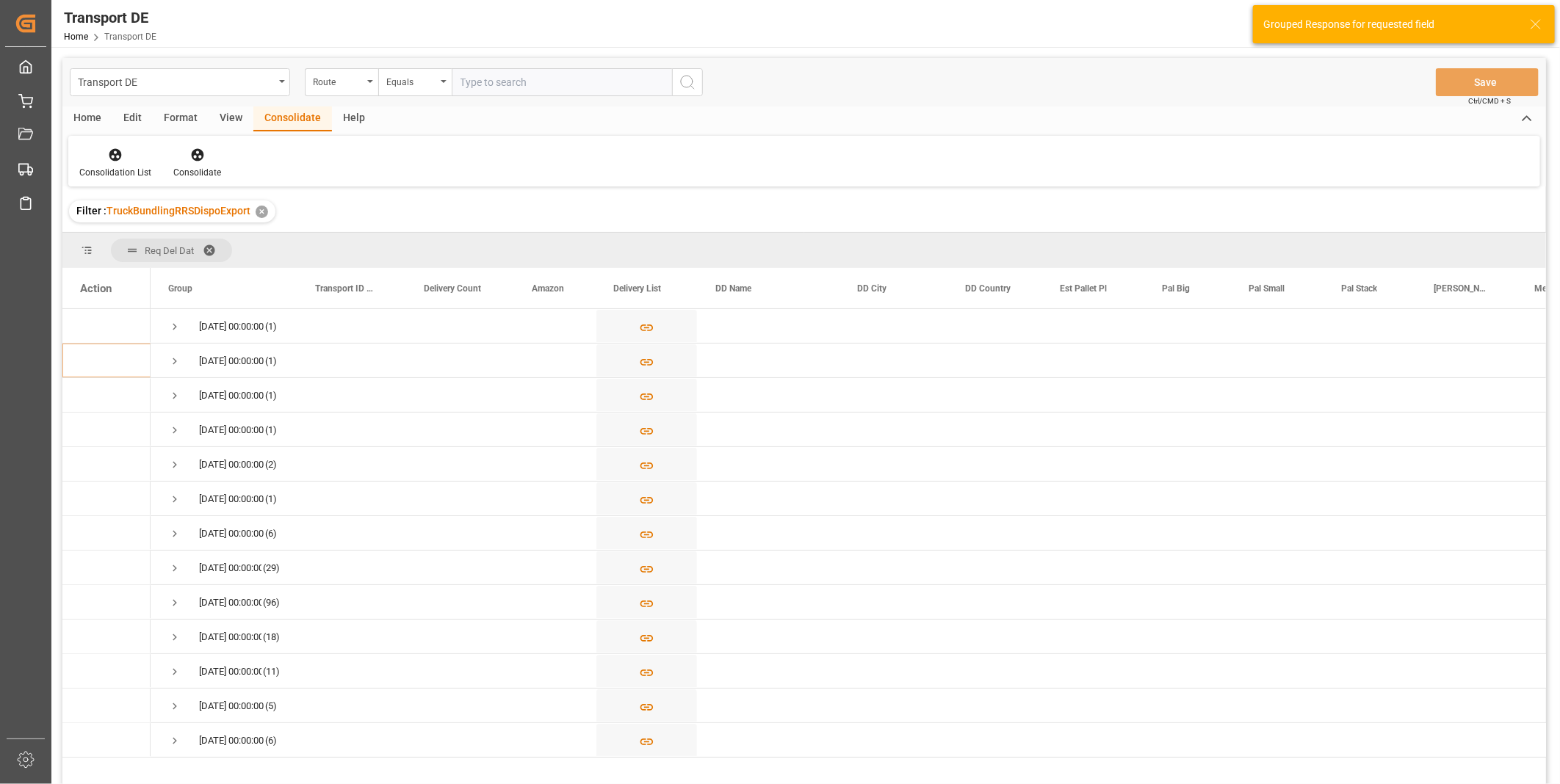
click at [346, 82] on div "Route" at bounding box center [337, 80] width 50 height 17
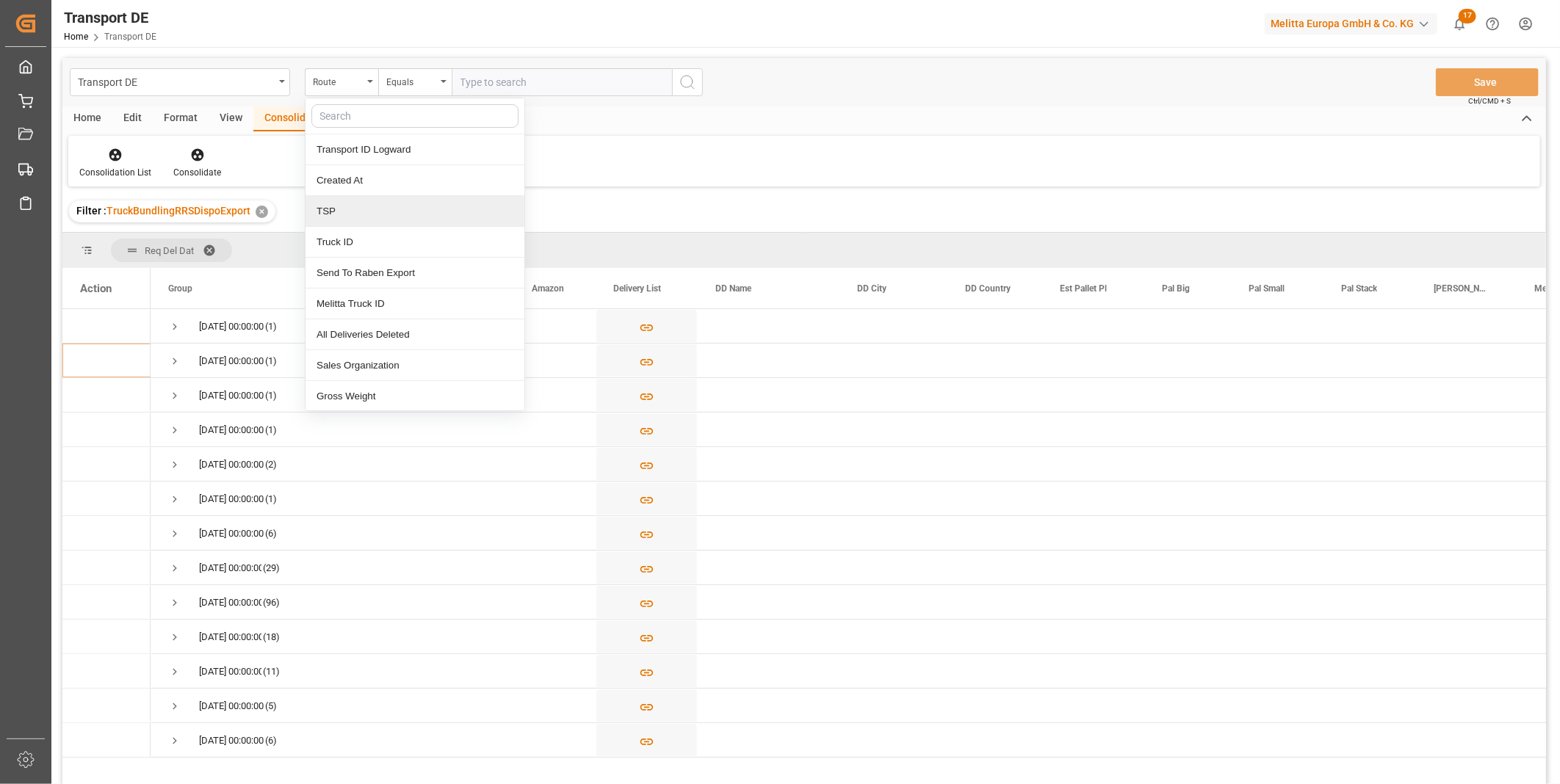
drag, startPoint x: 348, startPoint y: 226, endPoint x: 348, endPoint y: 211, distance: 15.0
click at [348, 211] on div "Transport ID Logward Created At TSP Truck ID Send To Raben Export Melitta Truck…" at bounding box center [415, 254] width 220 height 313
click at [348, 211] on div "TSP" at bounding box center [415, 212] width 219 height 31
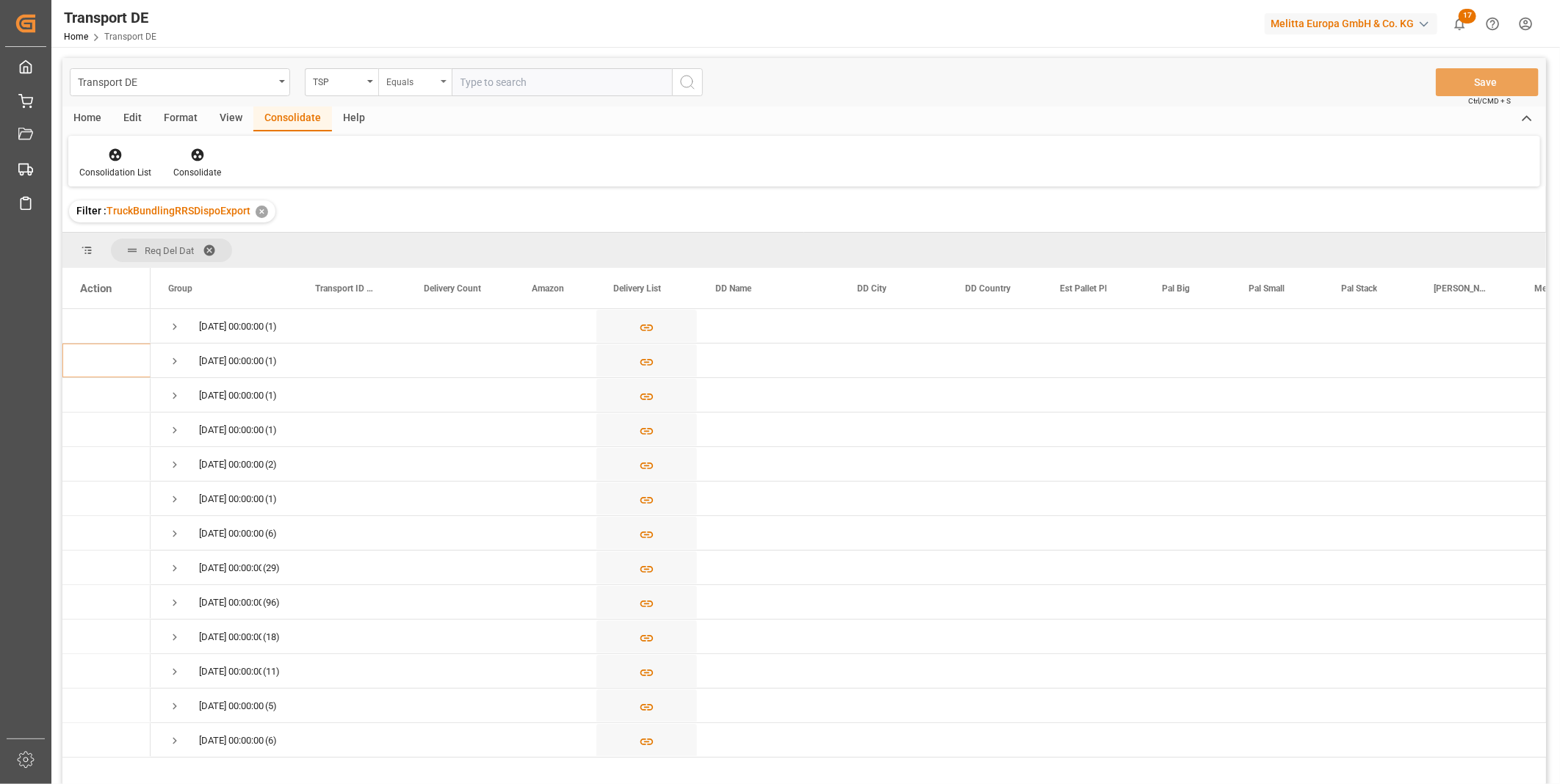
click at [384, 78] on div "Equals" at bounding box center [414, 82] width 73 height 28
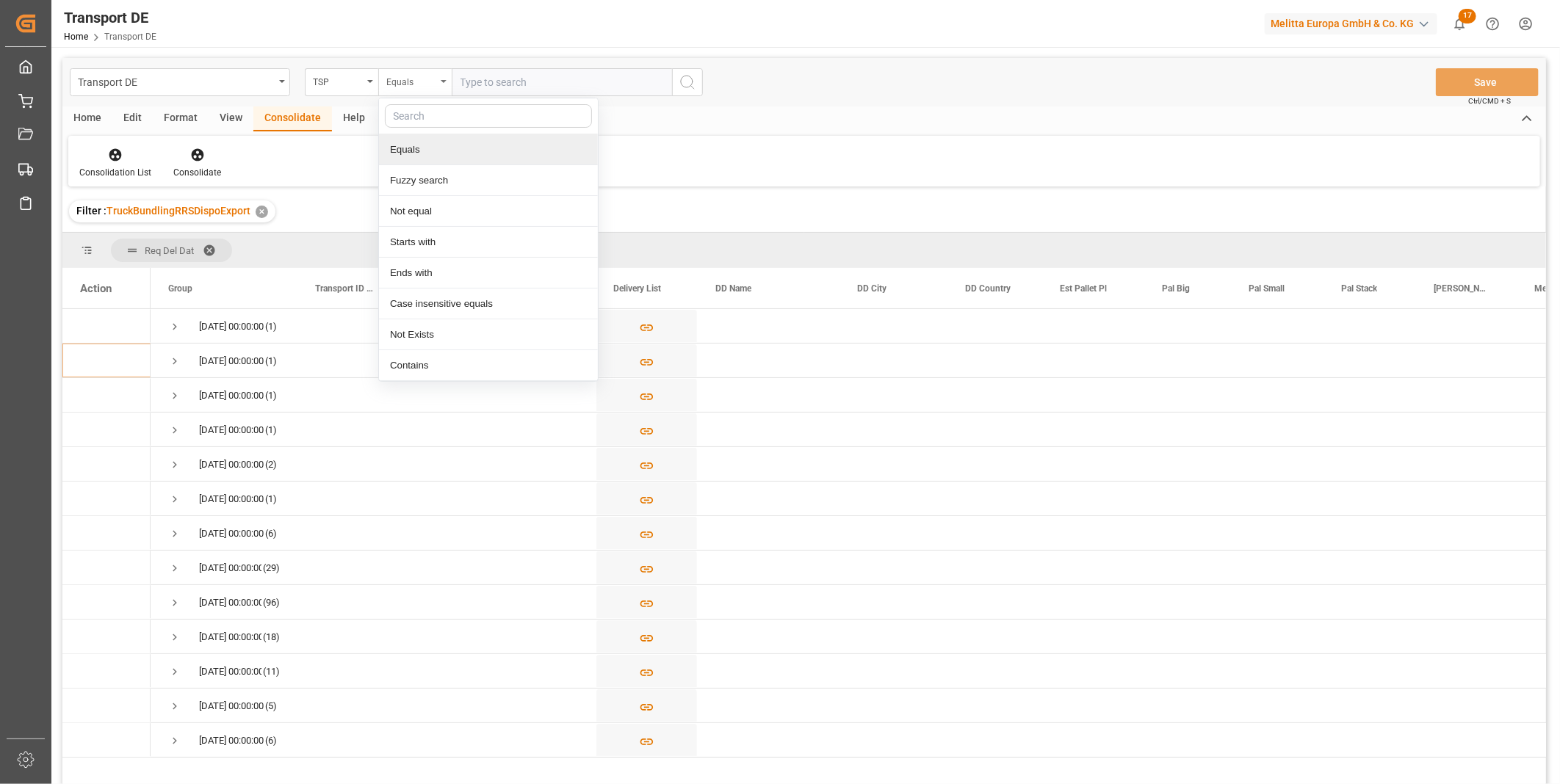
drag, startPoint x: 411, startPoint y: 240, endPoint x: 411, endPoint y: 69, distance: 171.0
click at [411, 69] on div "Equals Equals Fuzzy search Not equal Starts with Ends with Case insensitive equ…" at bounding box center [414, 82] width 73 height 28
click at [464, 79] on input "text" at bounding box center [562, 82] width 220 height 28
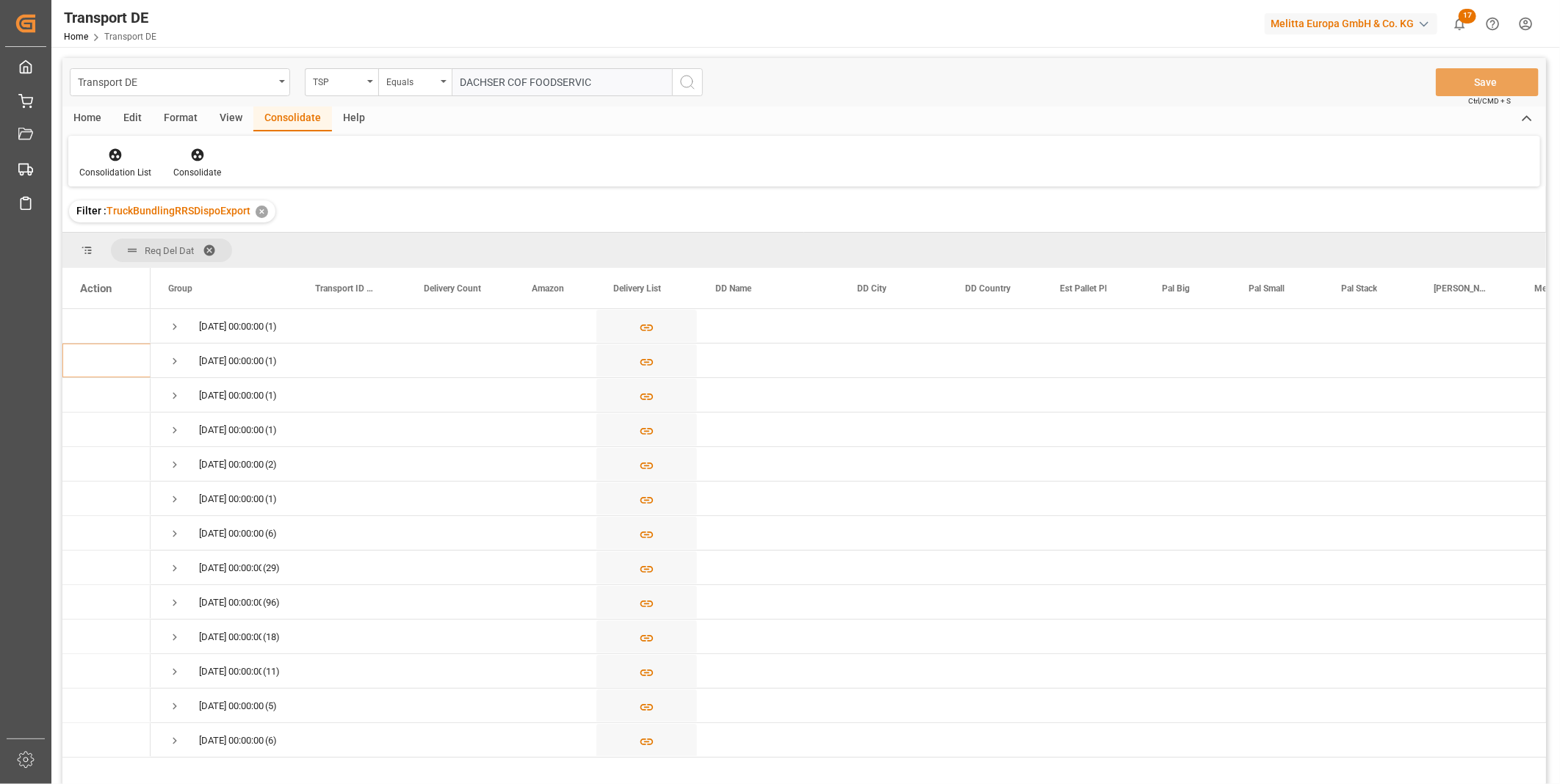
type input "DACHSER COF FOODSERVICE"
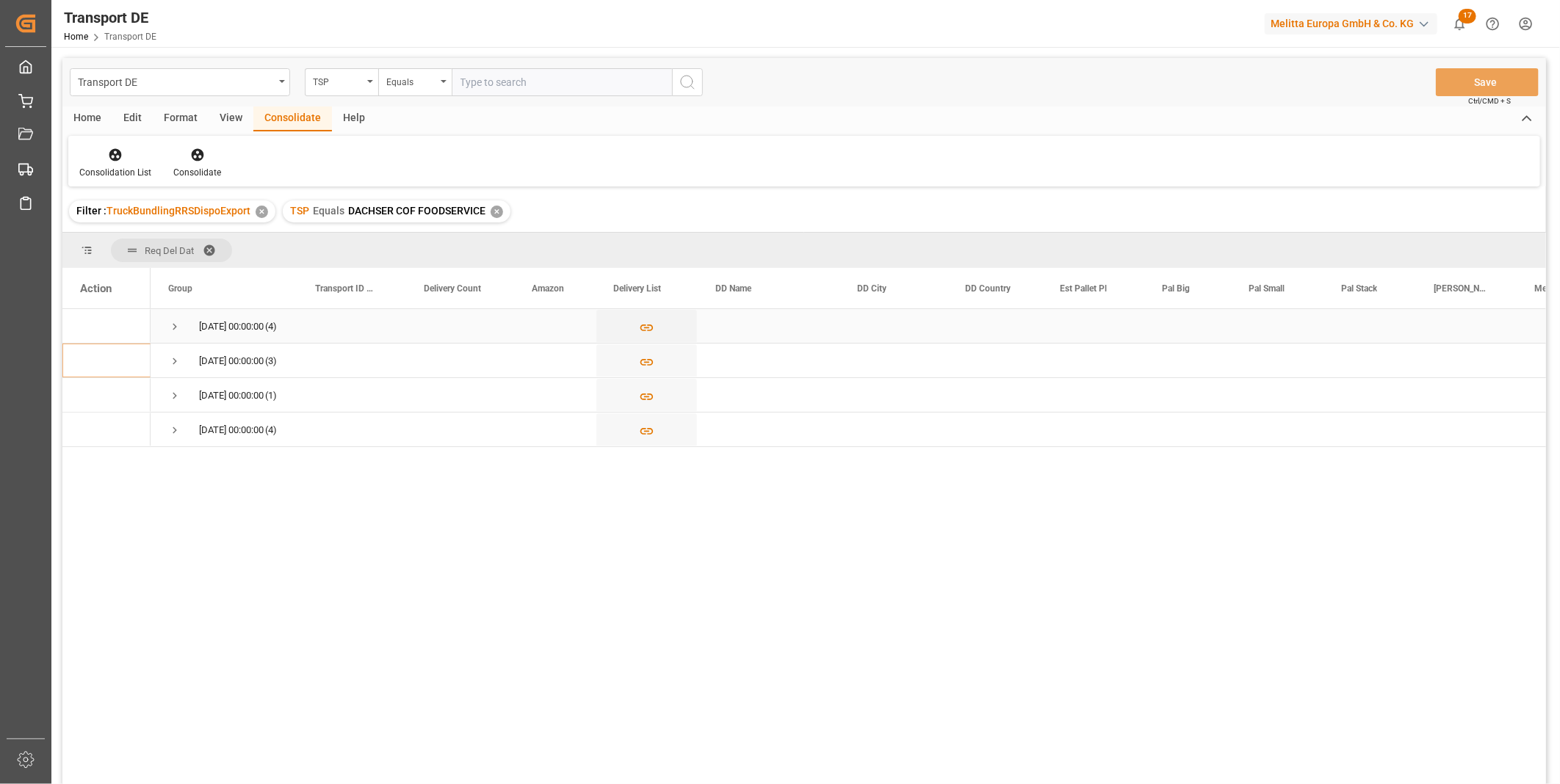
click at [173, 323] on span "Press SPACE to select this row." at bounding box center [174, 327] width 13 height 13
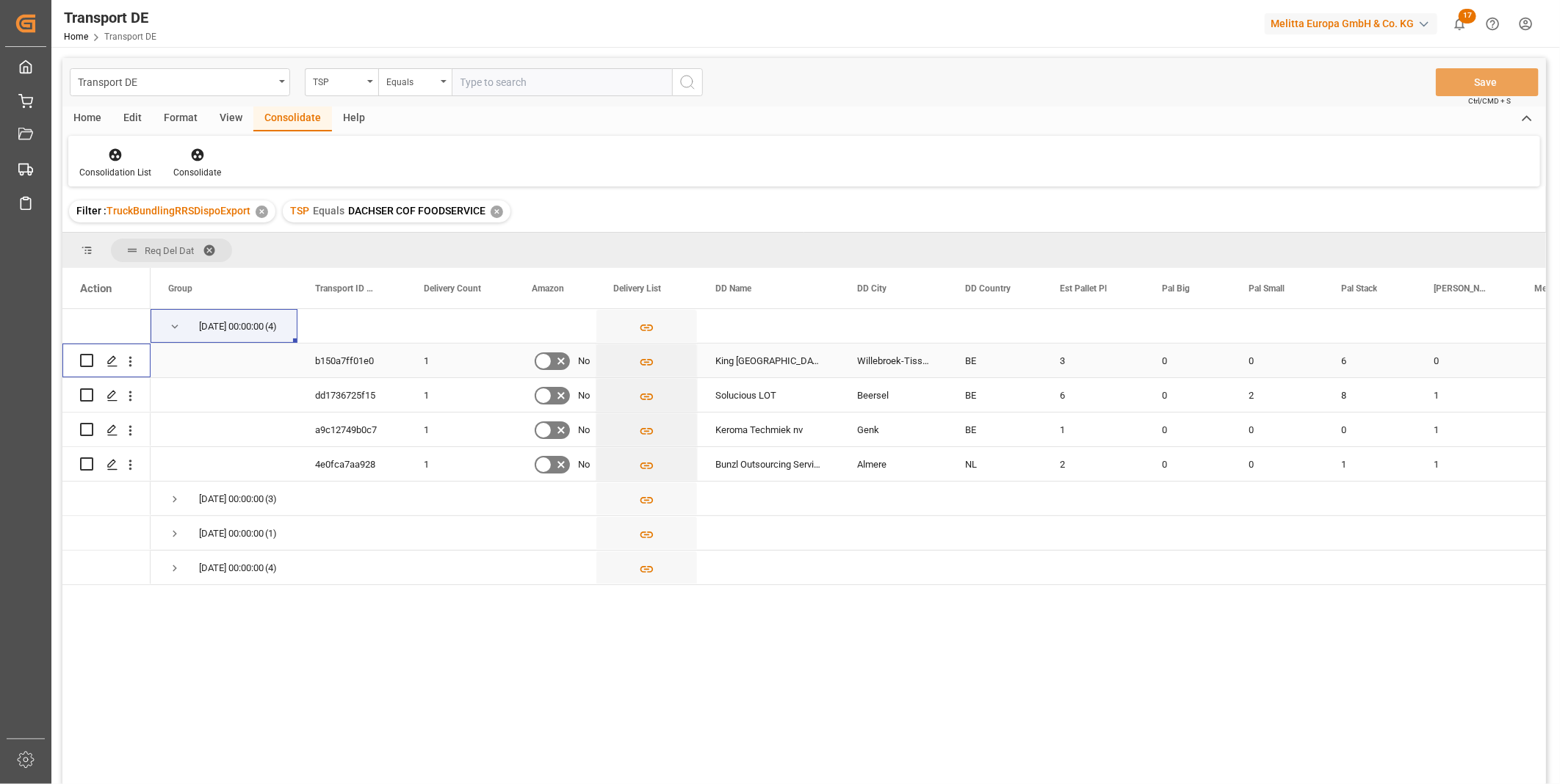
click at [83, 361] on input "Press Space to toggle row selection (unchecked)" at bounding box center [86, 360] width 13 height 13
checkbox input "true"
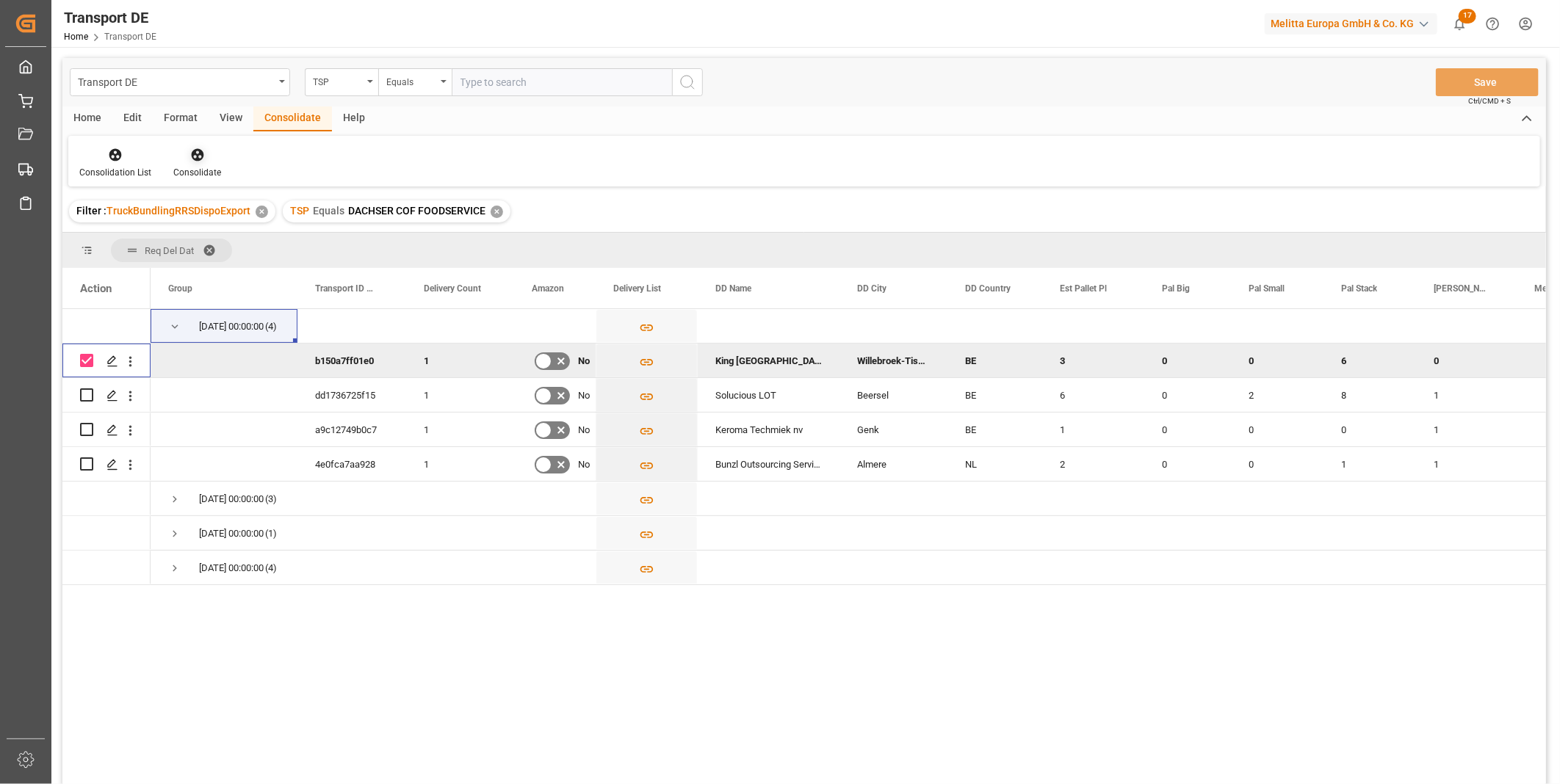
click at [196, 166] on div "Consolidate" at bounding box center [197, 172] width 48 height 13
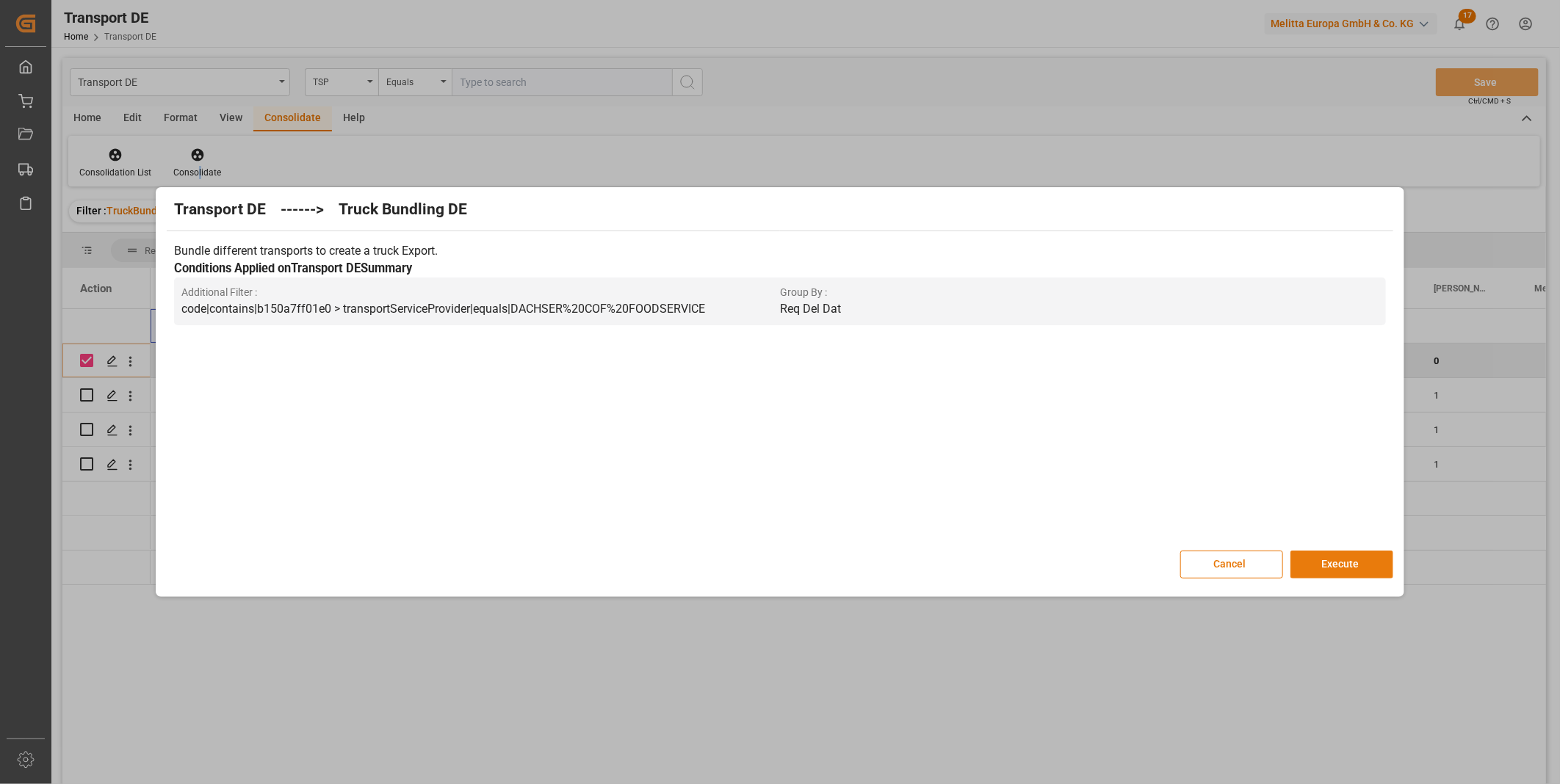
click at [1354, 554] on button "Execute" at bounding box center [1341, 565] width 102 height 28
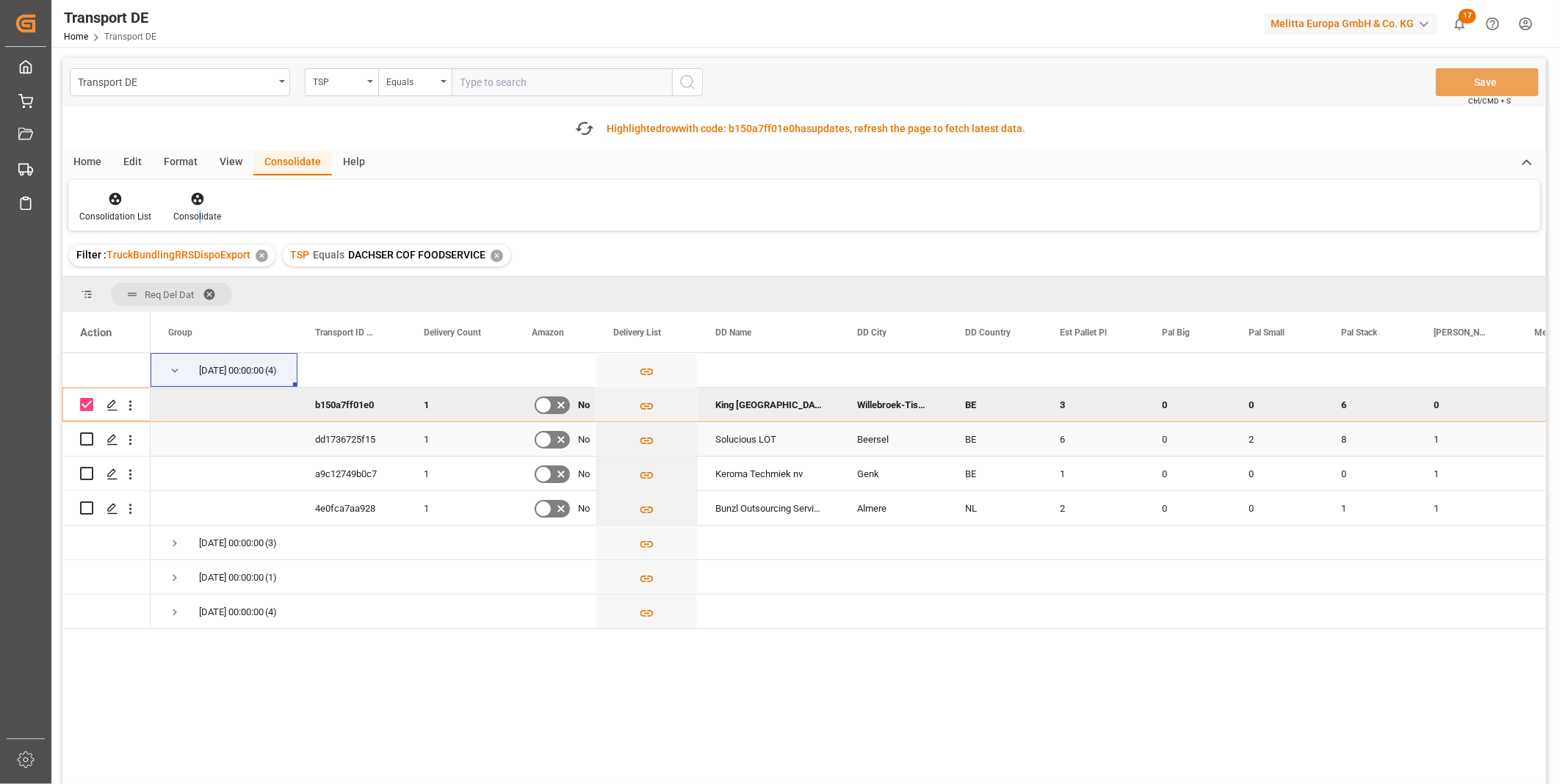
click at [89, 436] on input "Press Space to toggle row selection (unchecked)" at bounding box center [86, 439] width 13 height 13
checkbox input "true"
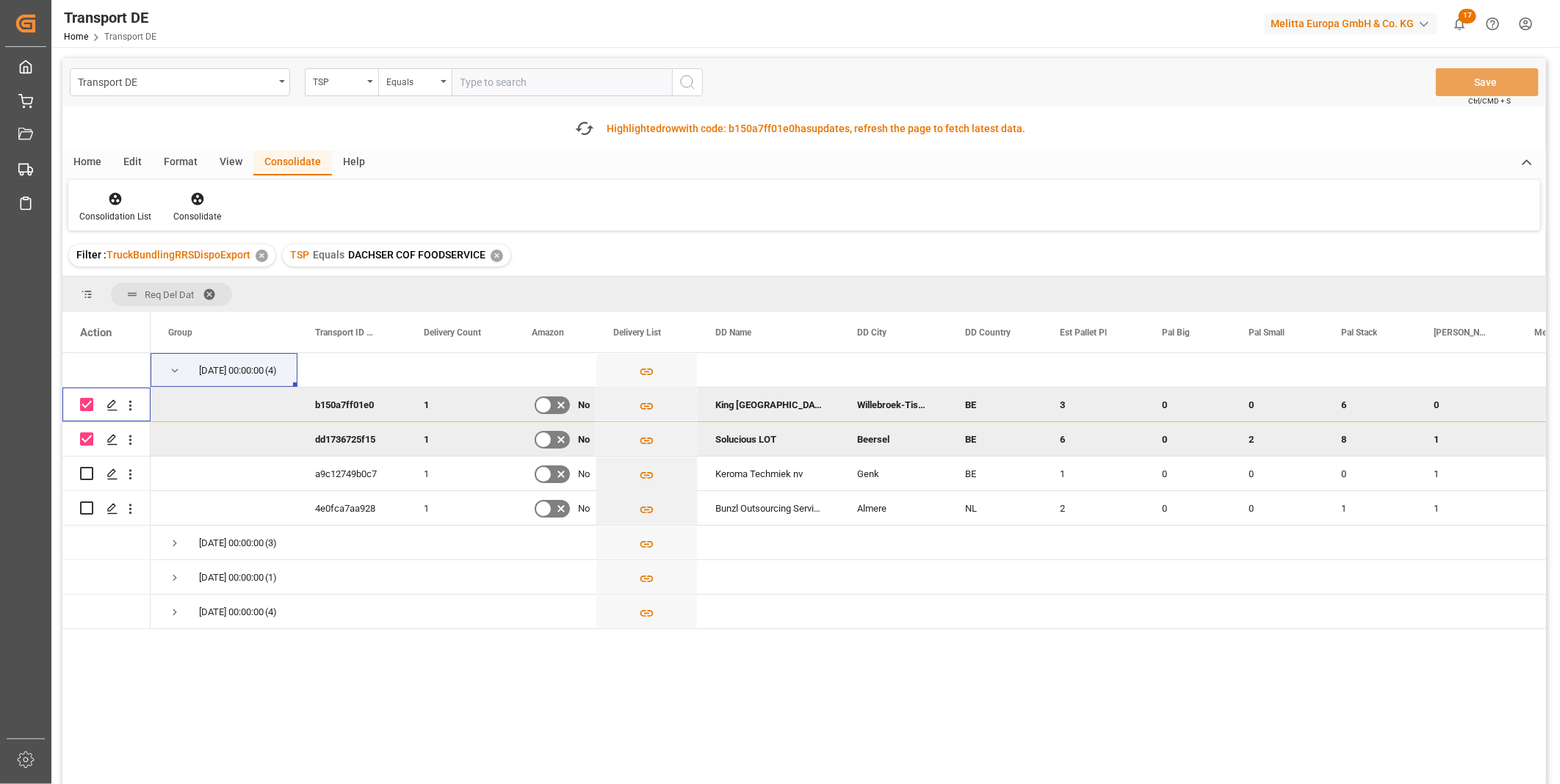
click at [86, 406] on input "Press Space to toggle row selection (checked)" at bounding box center [86, 404] width 13 height 13
checkbox input "false"
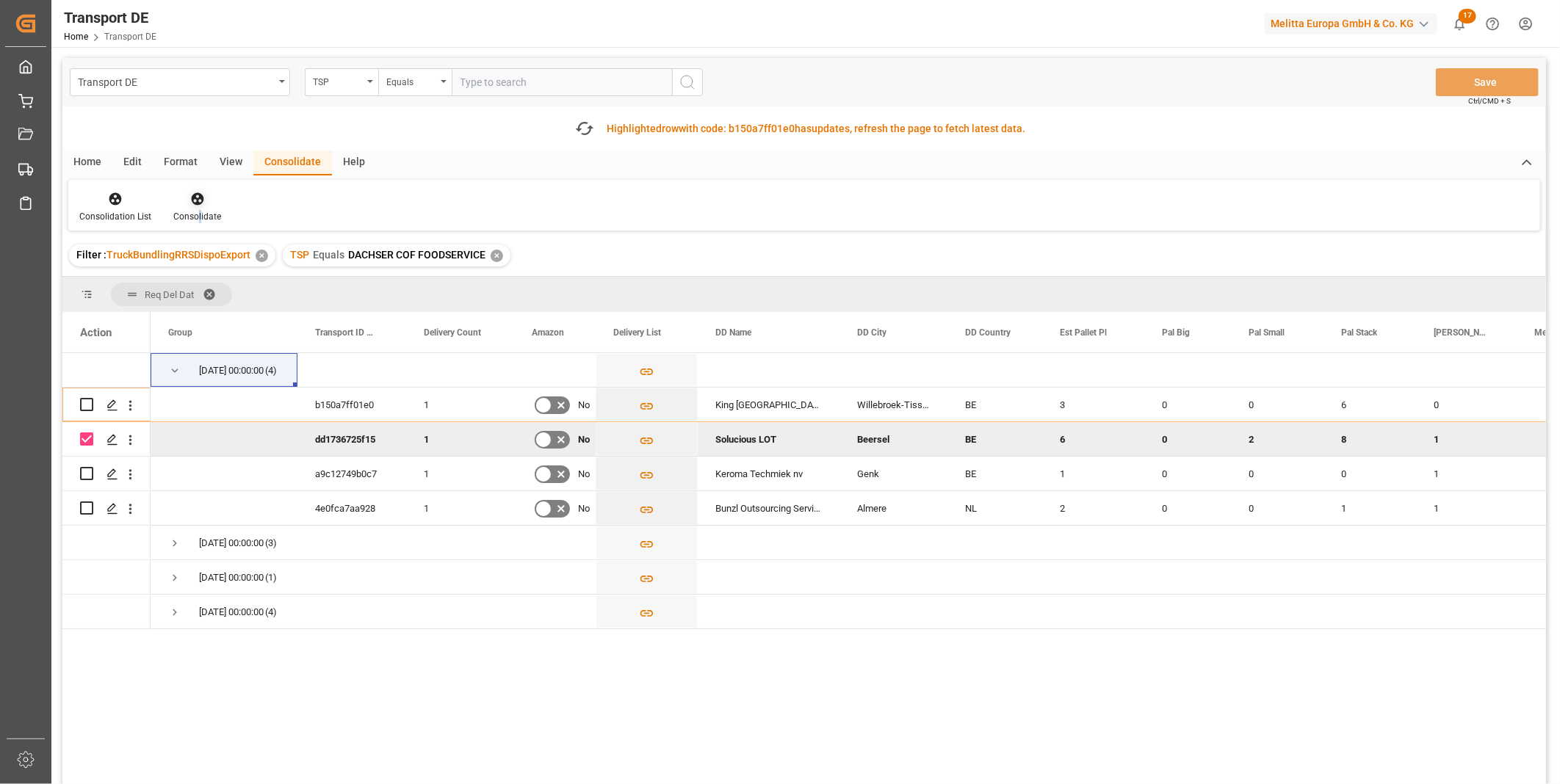
click at [208, 196] on div at bounding box center [197, 199] width 48 height 15
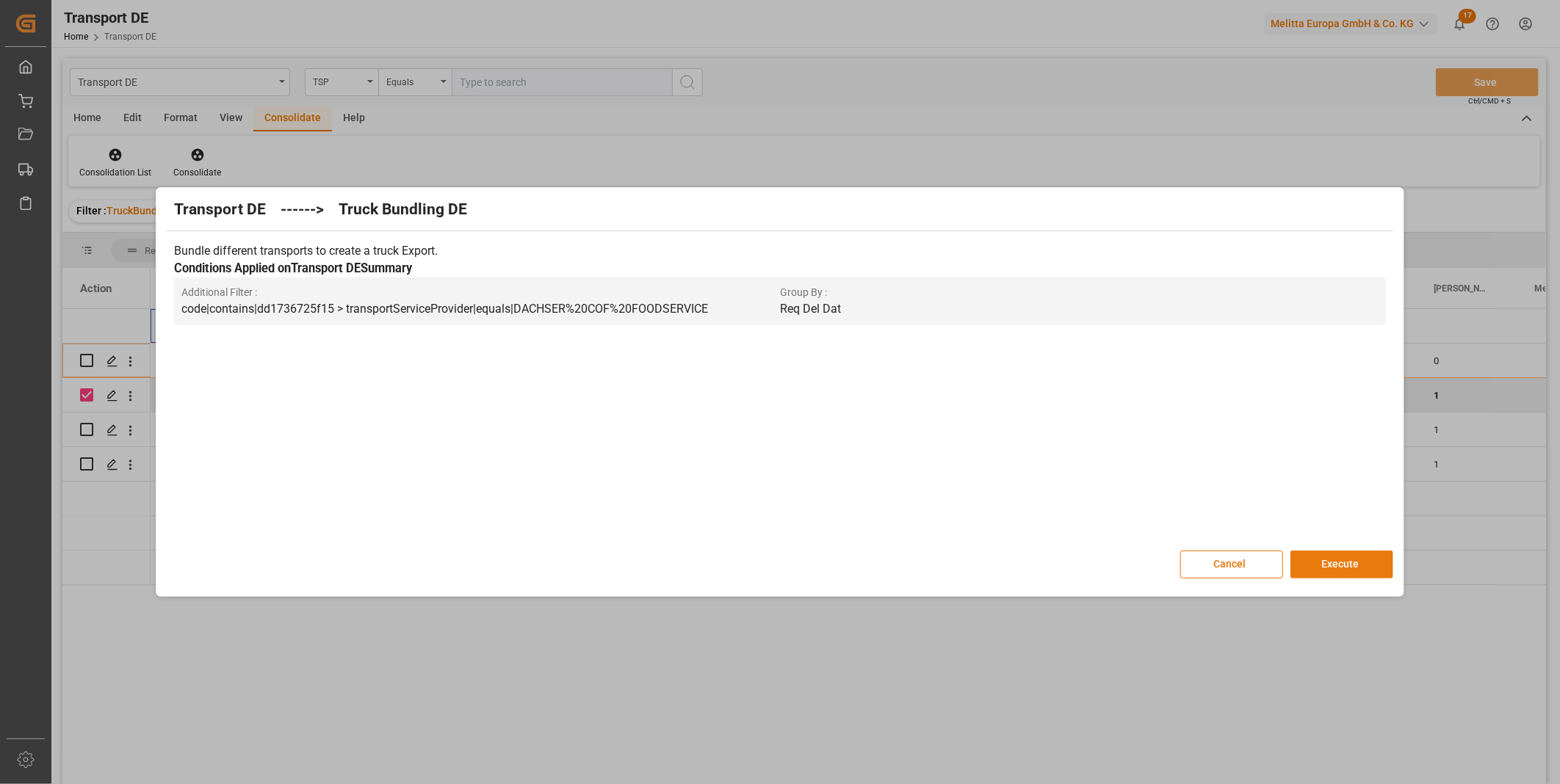
click at [1324, 568] on button "Execute" at bounding box center [1341, 565] width 102 height 28
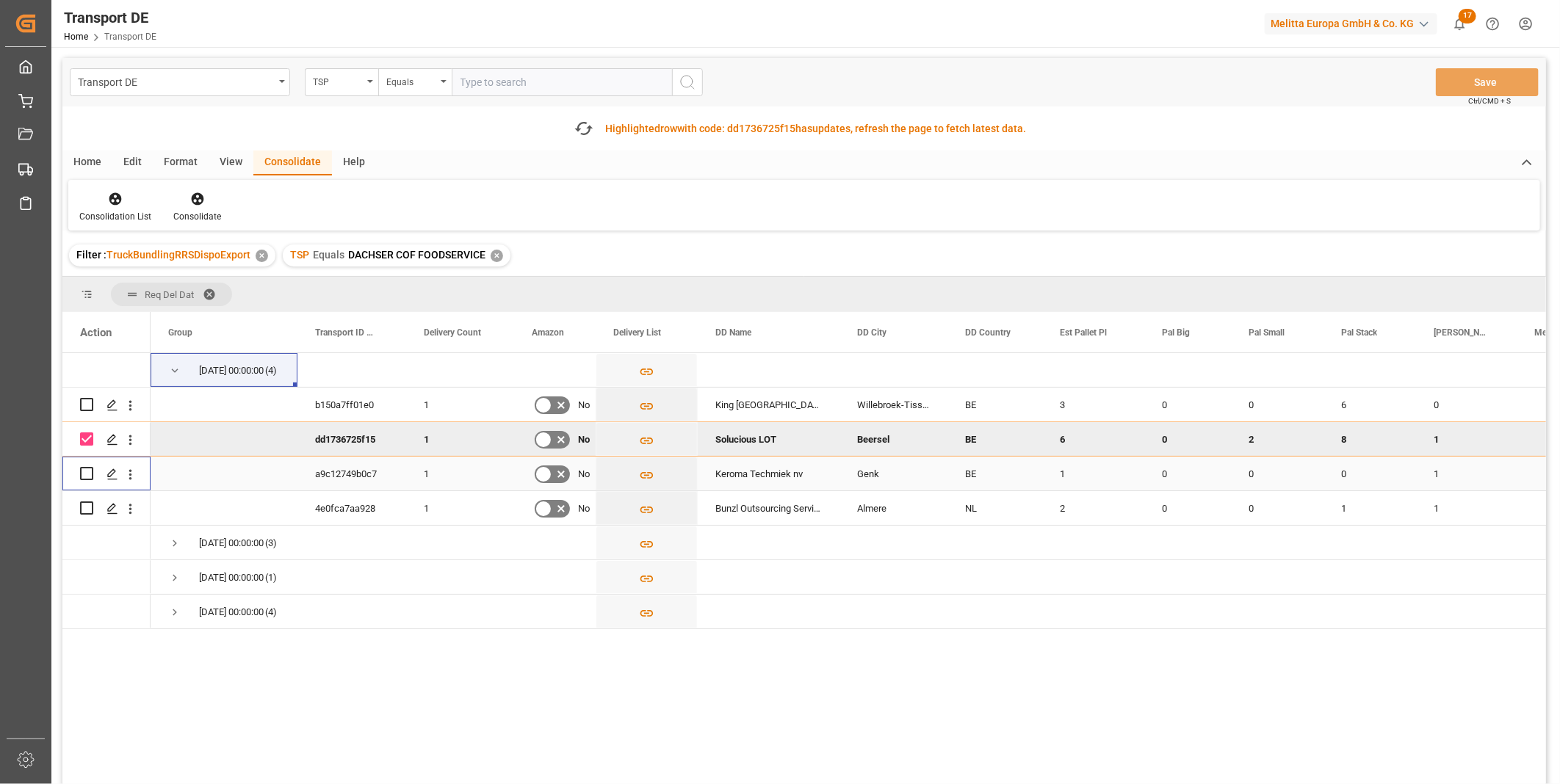
click at [89, 475] on input "Press Space to toggle row selection (unchecked)" at bounding box center [86, 473] width 13 height 13
checkbox input "true"
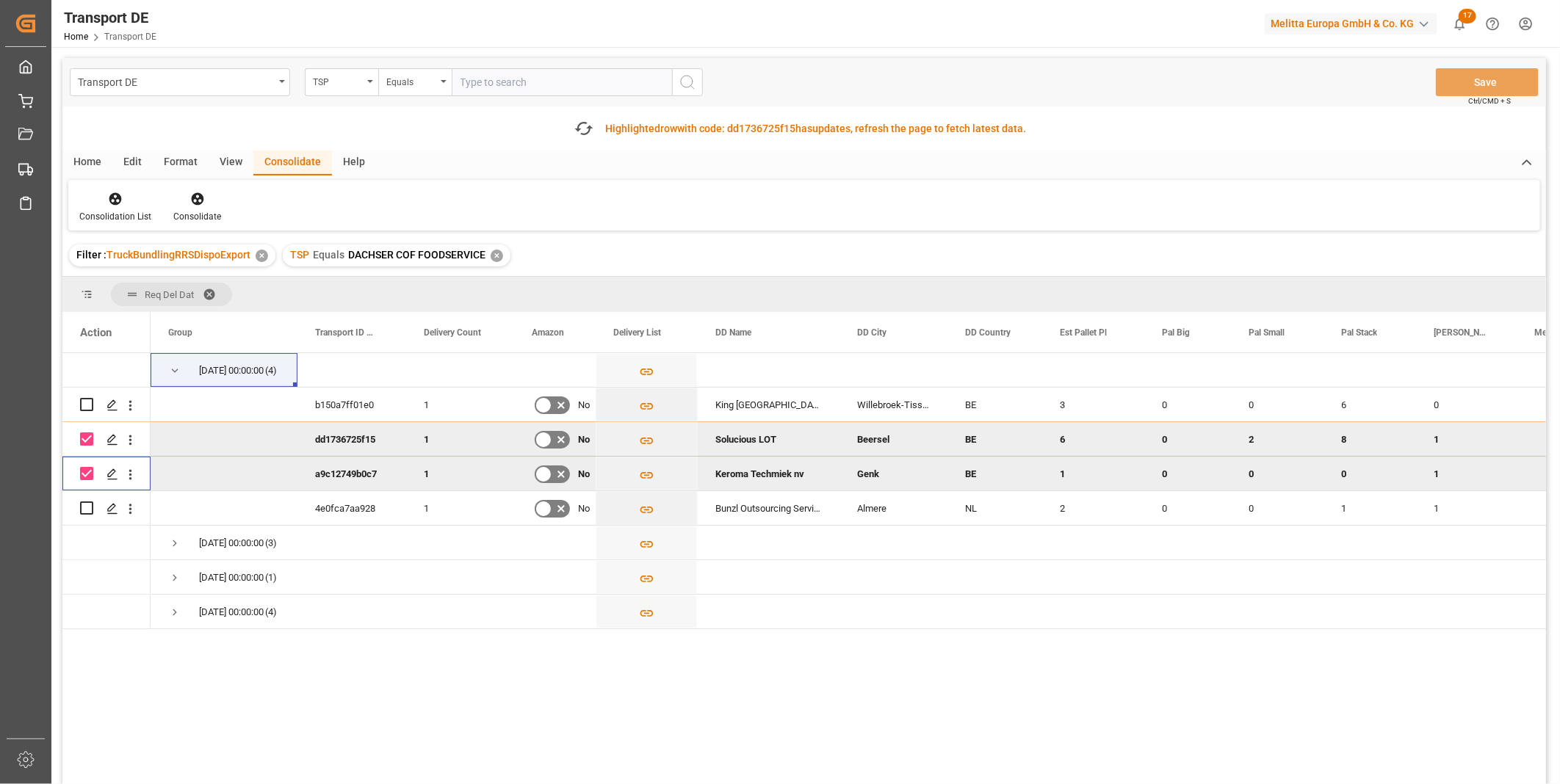
click at [78, 441] on div "Press SPACE to deselect this row." at bounding box center [106, 439] width 88 height 34
click at [84, 441] on input "Press Space to toggle row selection (checked)" at bounding box center [86, 439] width 13 height 13
checkbox input "false"
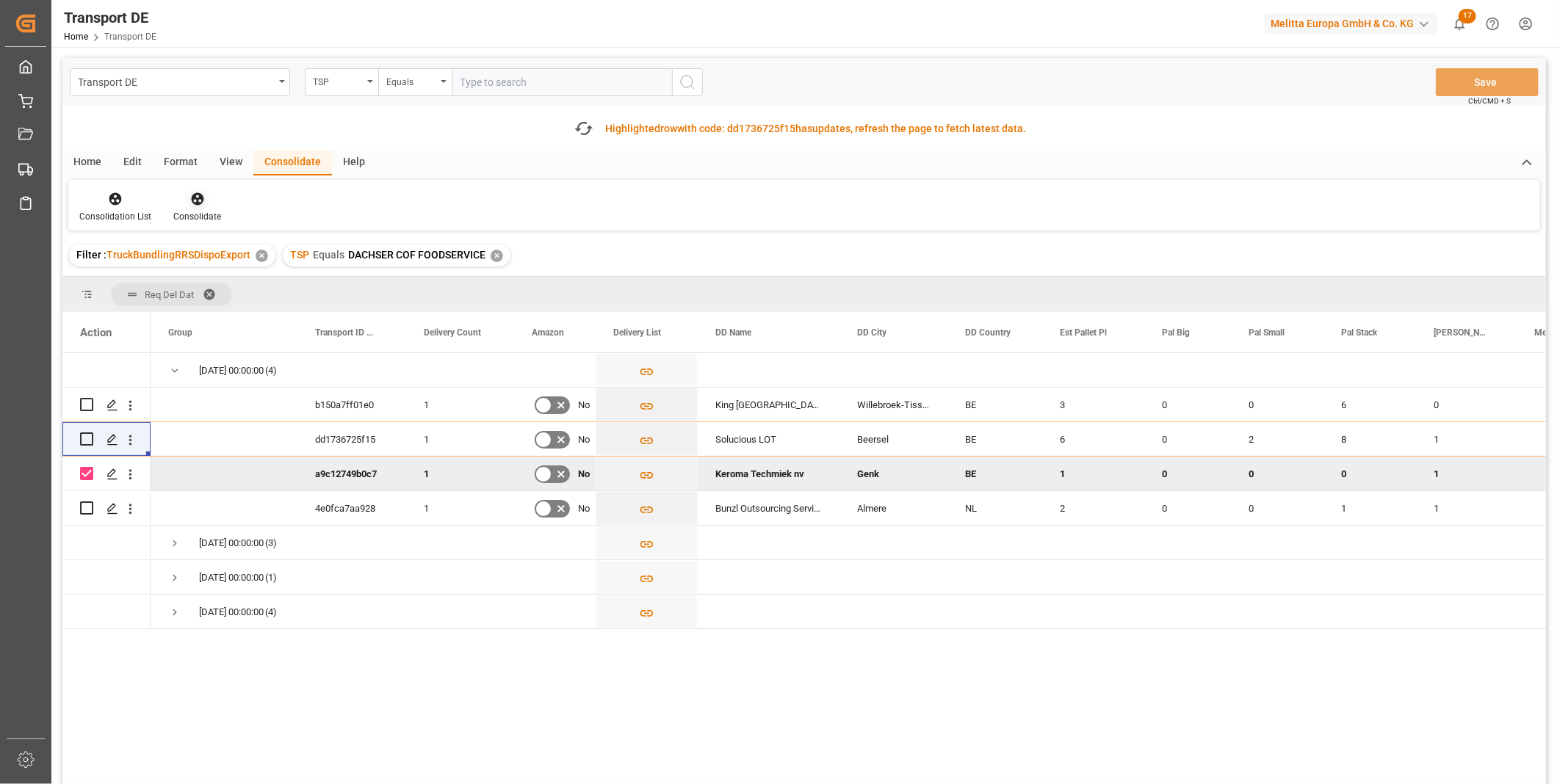
click at [204, 206] on div "Consolidate" at bounding box center [197, 207] width 70 height 32
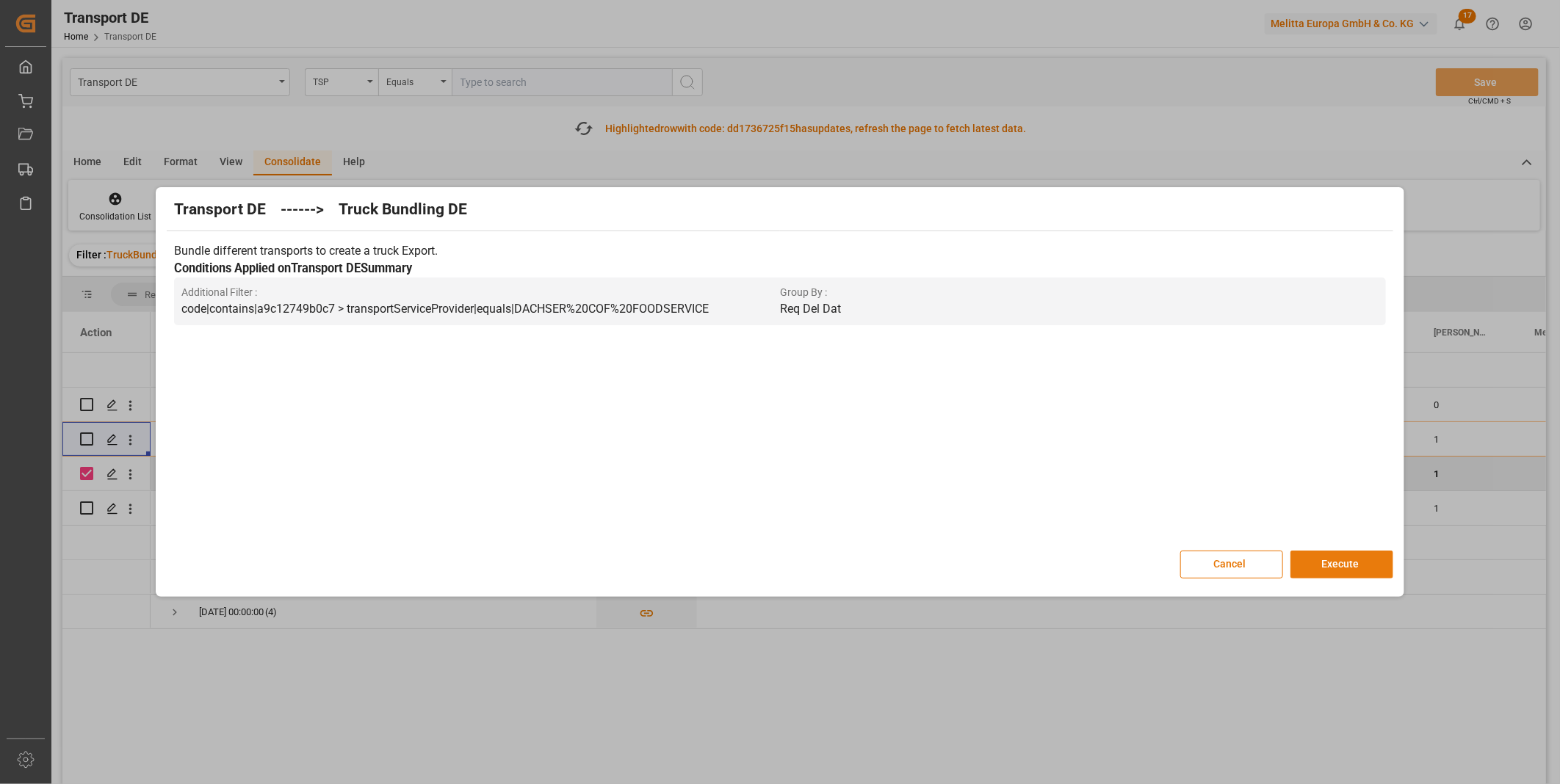
click at [1311, 557] on button "Execute" at bounding box center [1341, 565] width 102 height 28
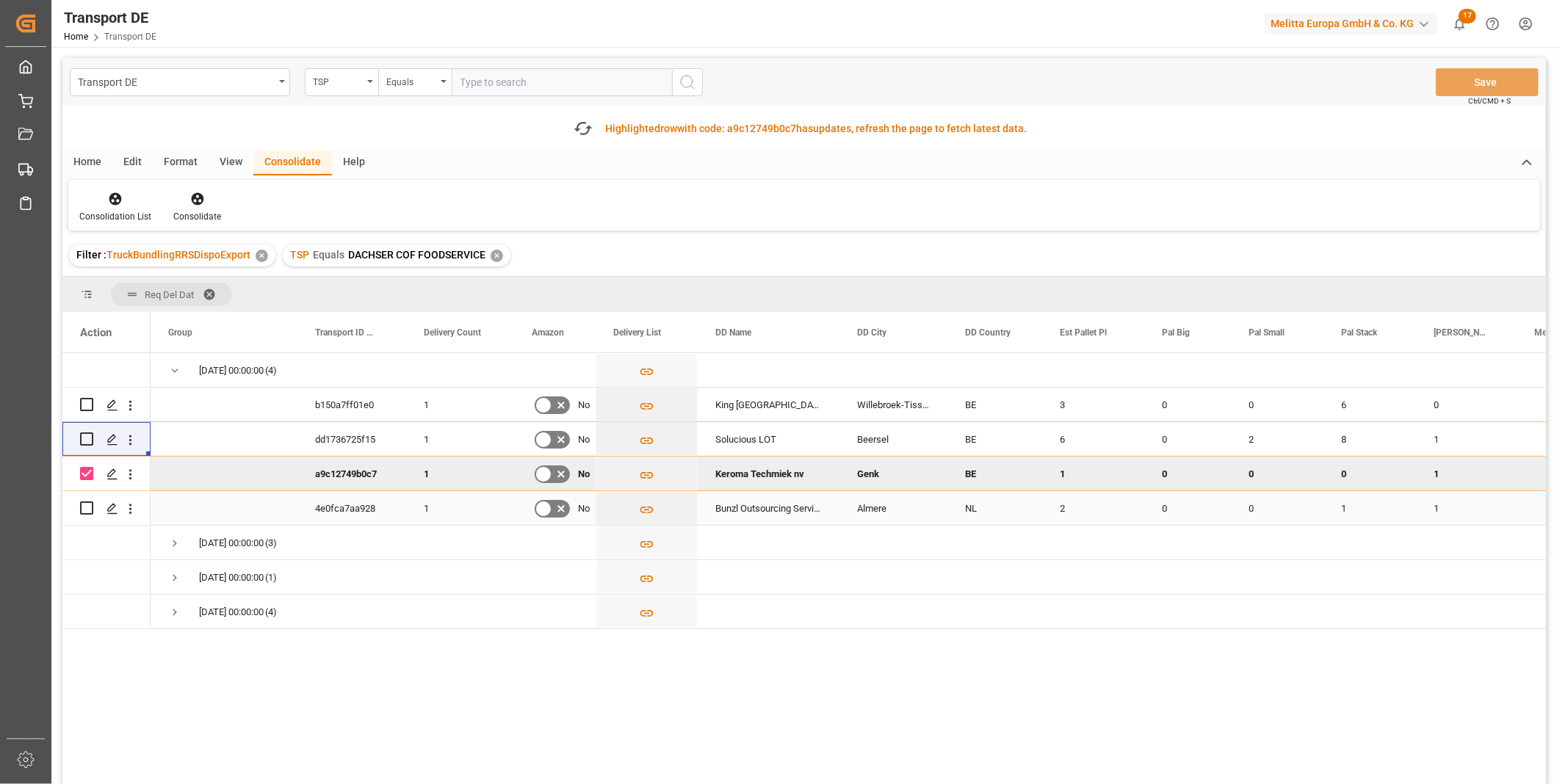
click at [86, 510] on input "Press Space to toggle row selection (unchecked)" at bounding box center [86, 508] width 13 height 13
checkbox input "true"
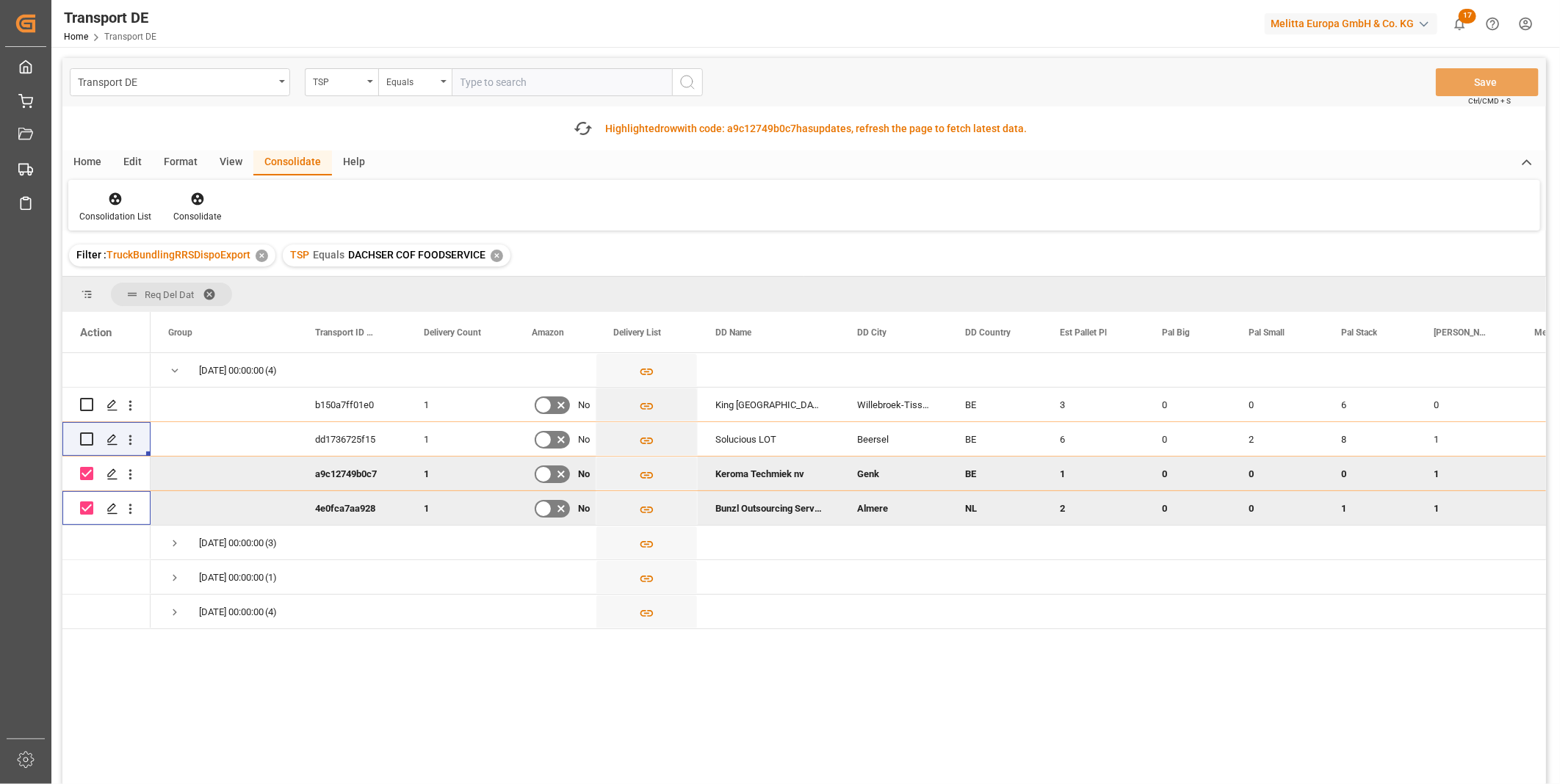
click at [90, 474] on input "Press Space to toggle row selection (checked)" at bounding box center [86, 473] width 13 height 13
checkbox input "false"
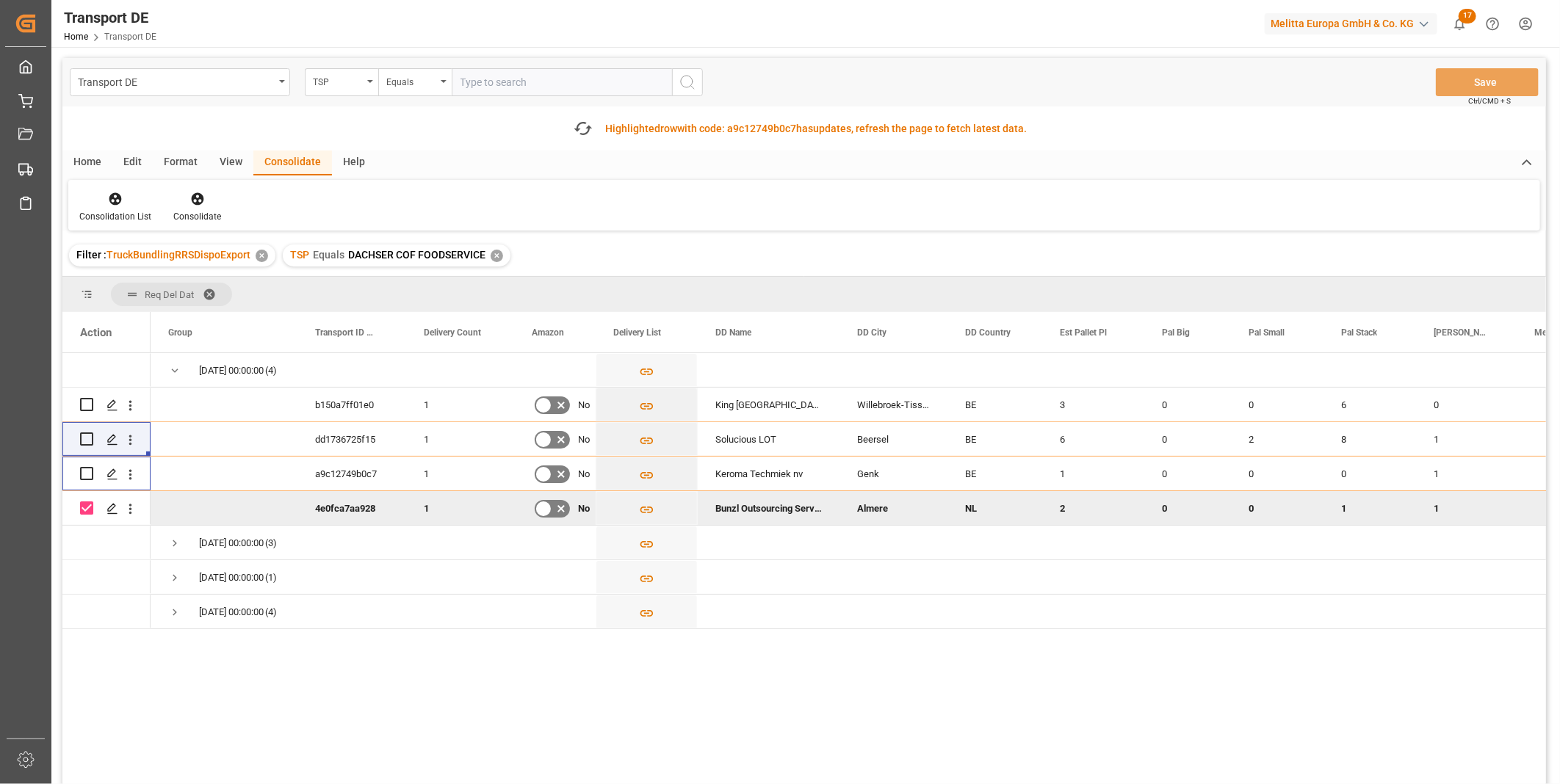
click at [190, 188] on div "Consolidation List Consolidate" at bounding box center [804, 206] width 1471 height 51
click at [186, 207] on div "Consolidate" at bounding box center [197, 207] width 70 height 32
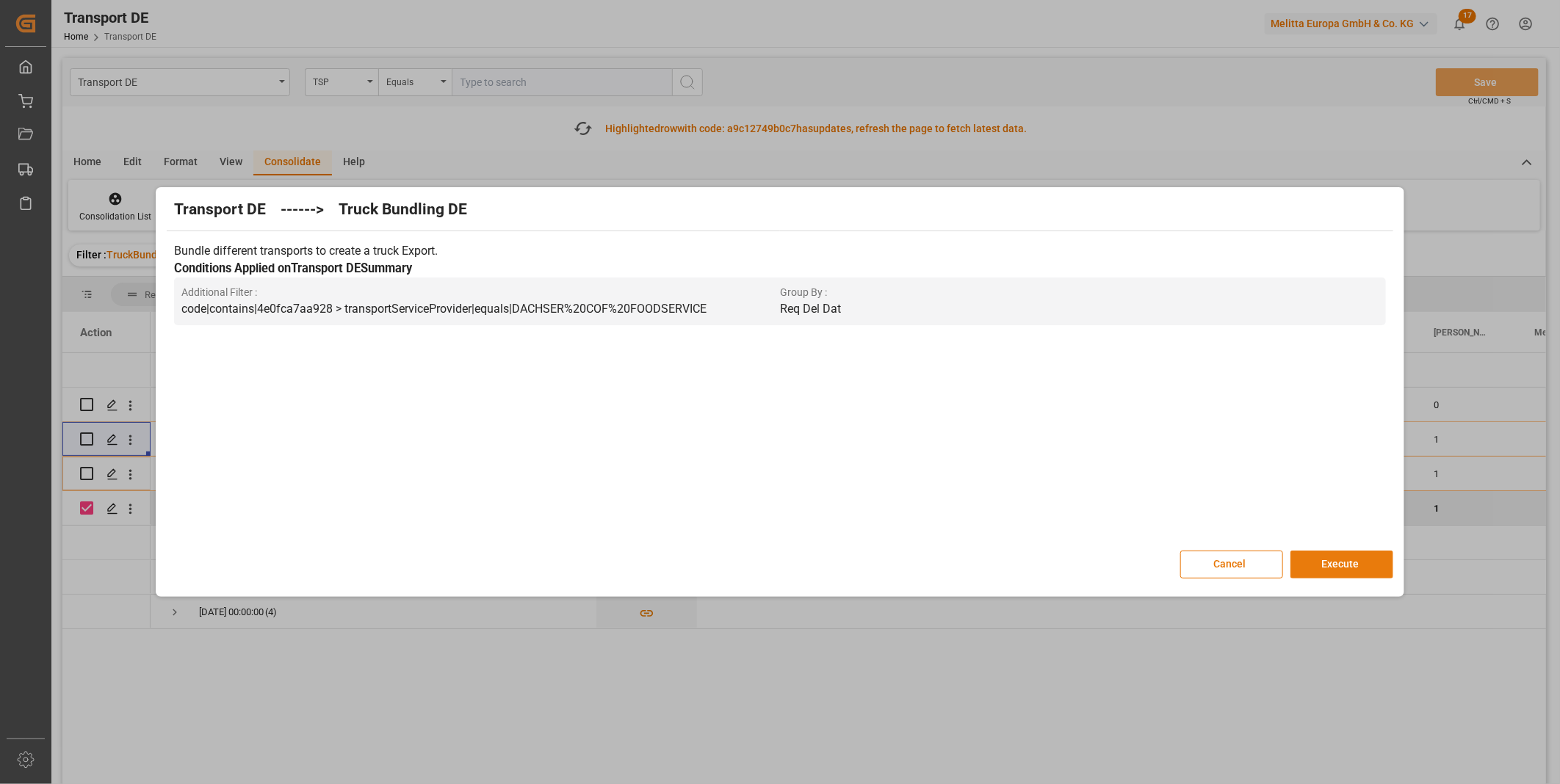
click at [1330, 561] on button "Execute" at bounding box center [1341, 565] width 102 height 28
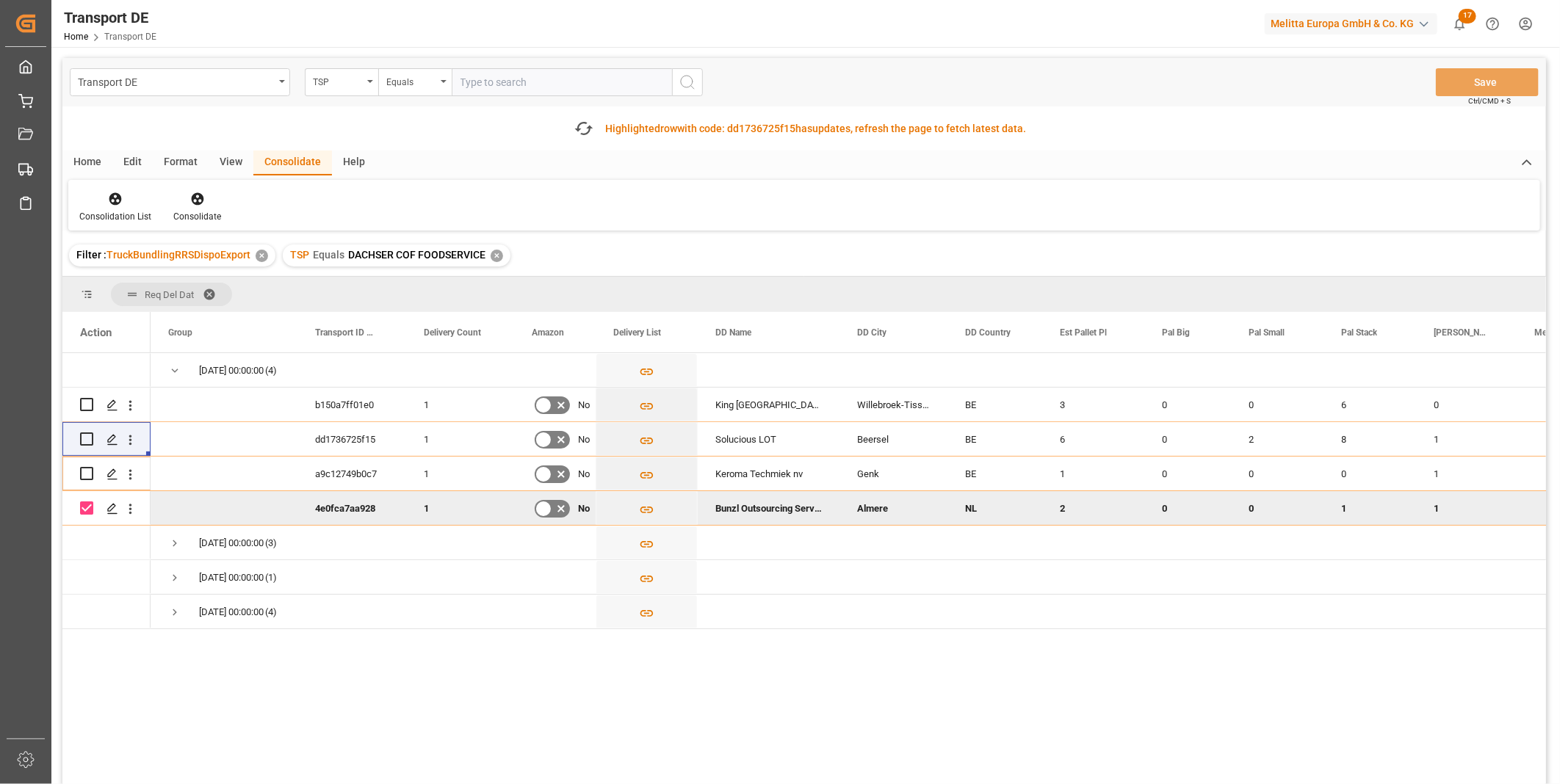
click at [103, 162] on div "Home Edit Format View Consolidate Help Consolidation List Consolidate" at bounding box center [804, 190] width 1484 height 80
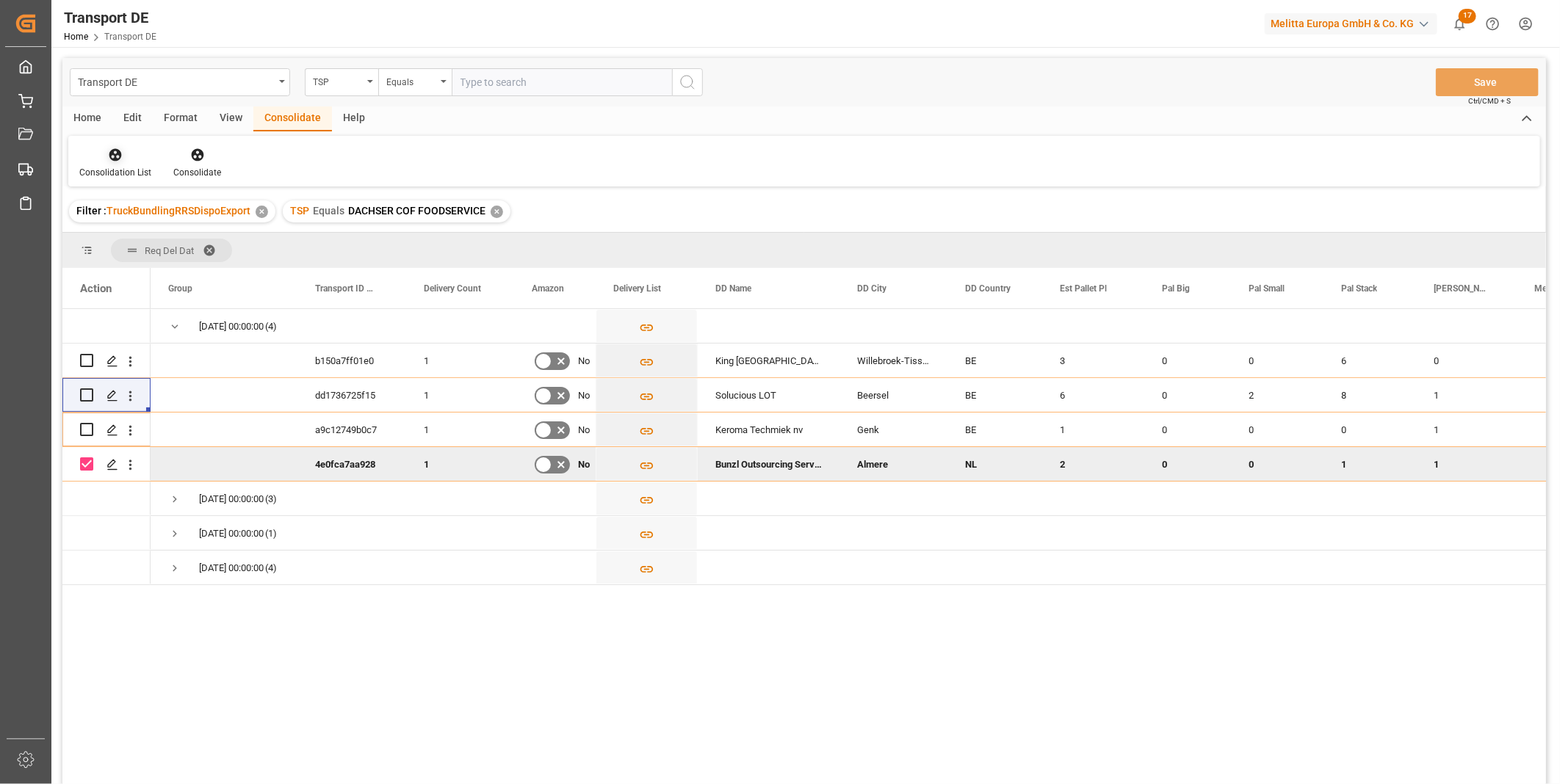
click at [106, 162] on div at bounding box center [115, 155] width 72 height 15
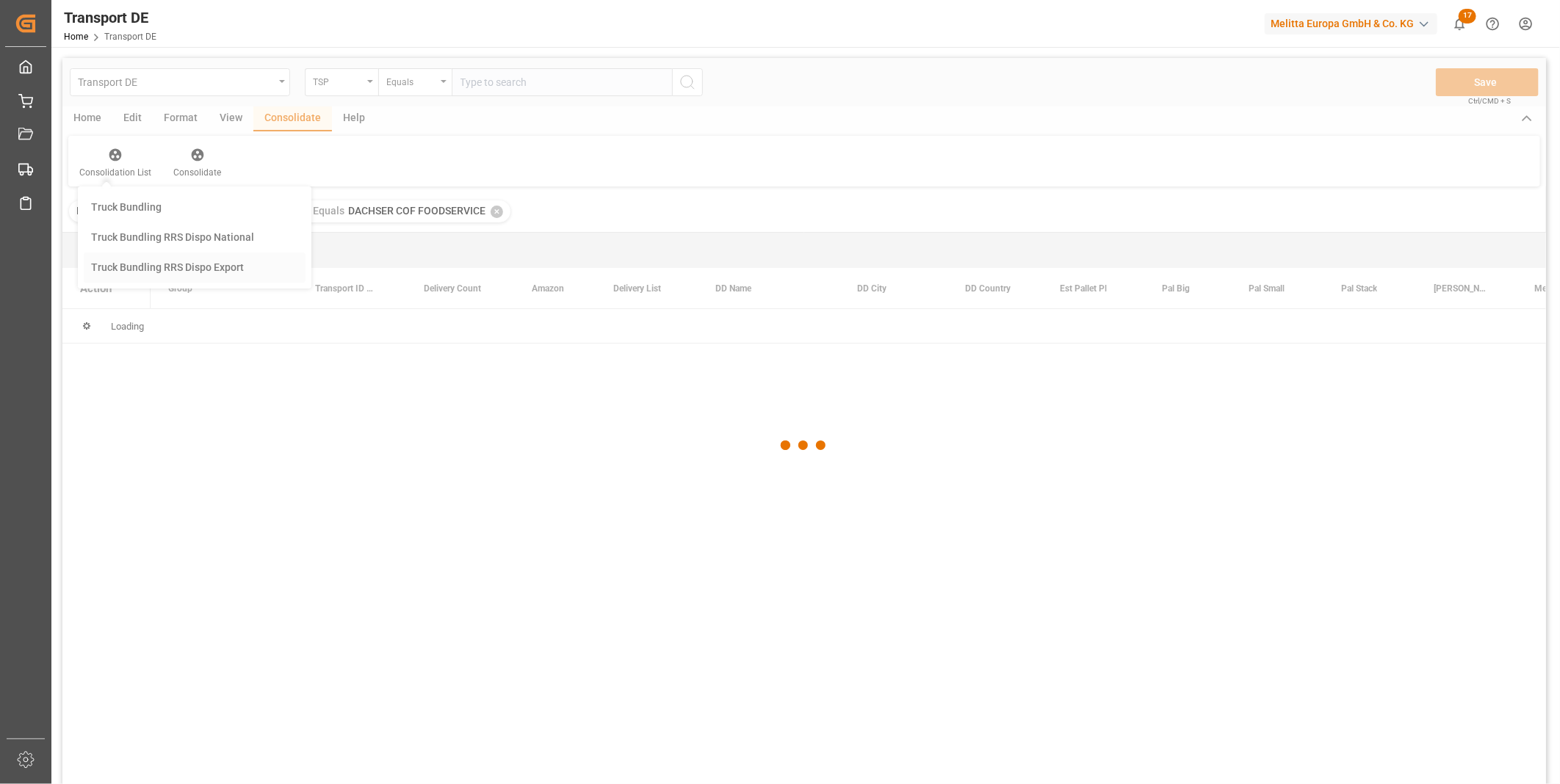
click at [135, 256] on div "Truck Bundling RRS Dispo Export" at bounding box center [195, 267] width 223 height 30
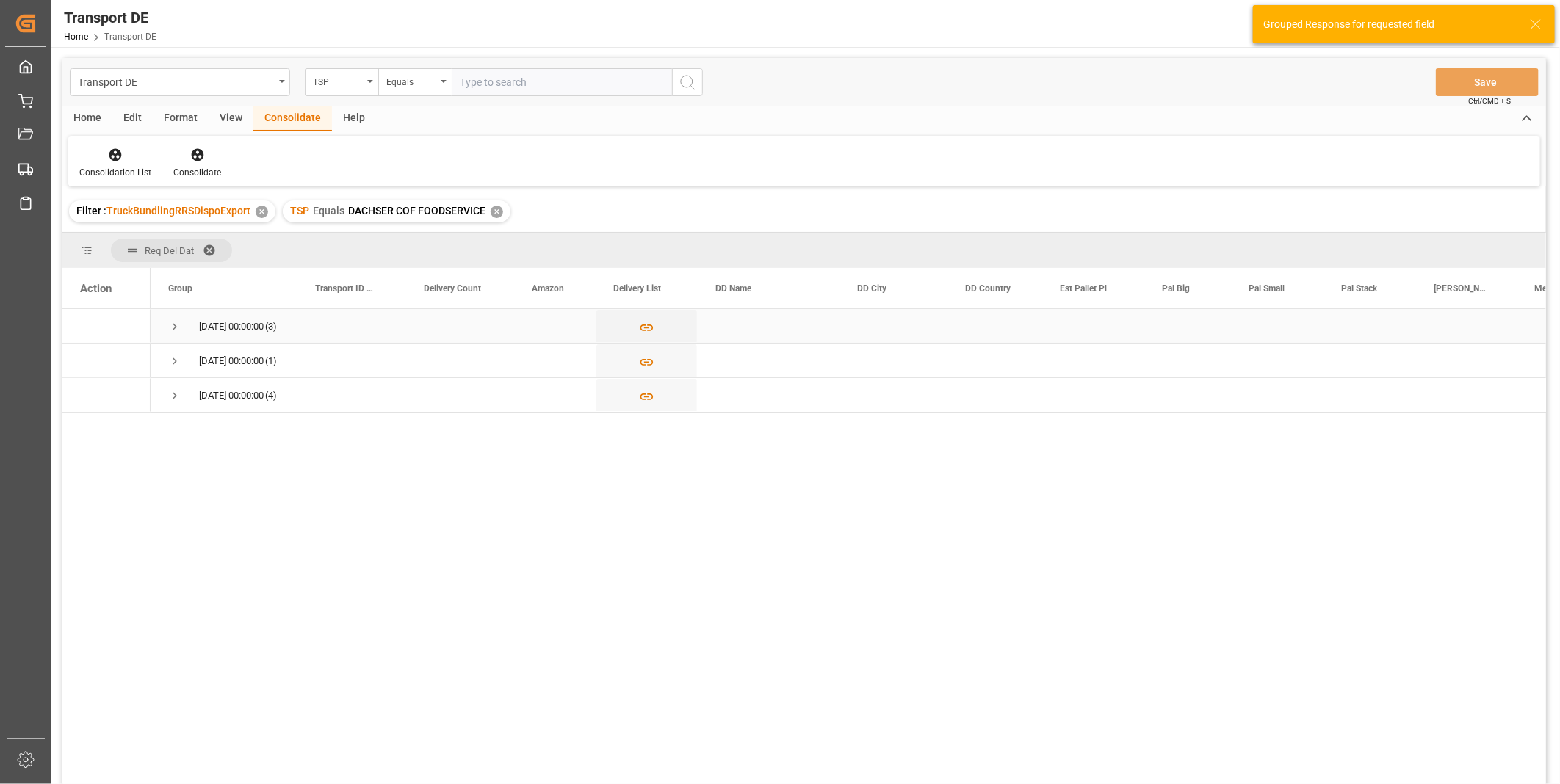
click at [166, 326] on div "23.09.2025 00:00:00 (3)" at bounding box center [223, 326] width 147 height 34
click at [174, 326] on span "Press SPACE to select this row." at bounding box center [174, 327] width 13 height 13
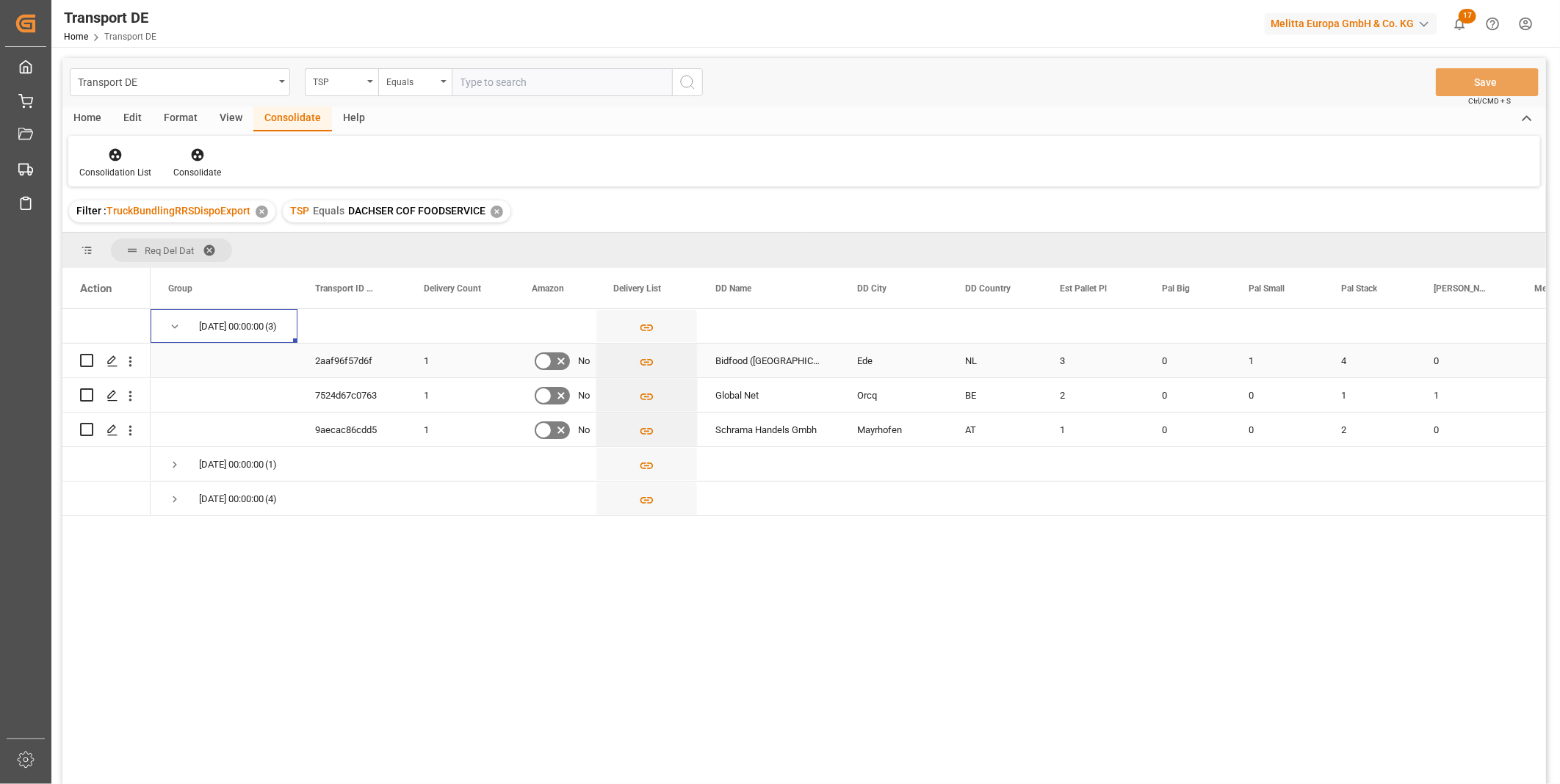
click at [89, 366] on input "Press Space to toggle row selection (unchecked)" at bounding box center [86, 360] width 13 height 13
checkbox input "true"
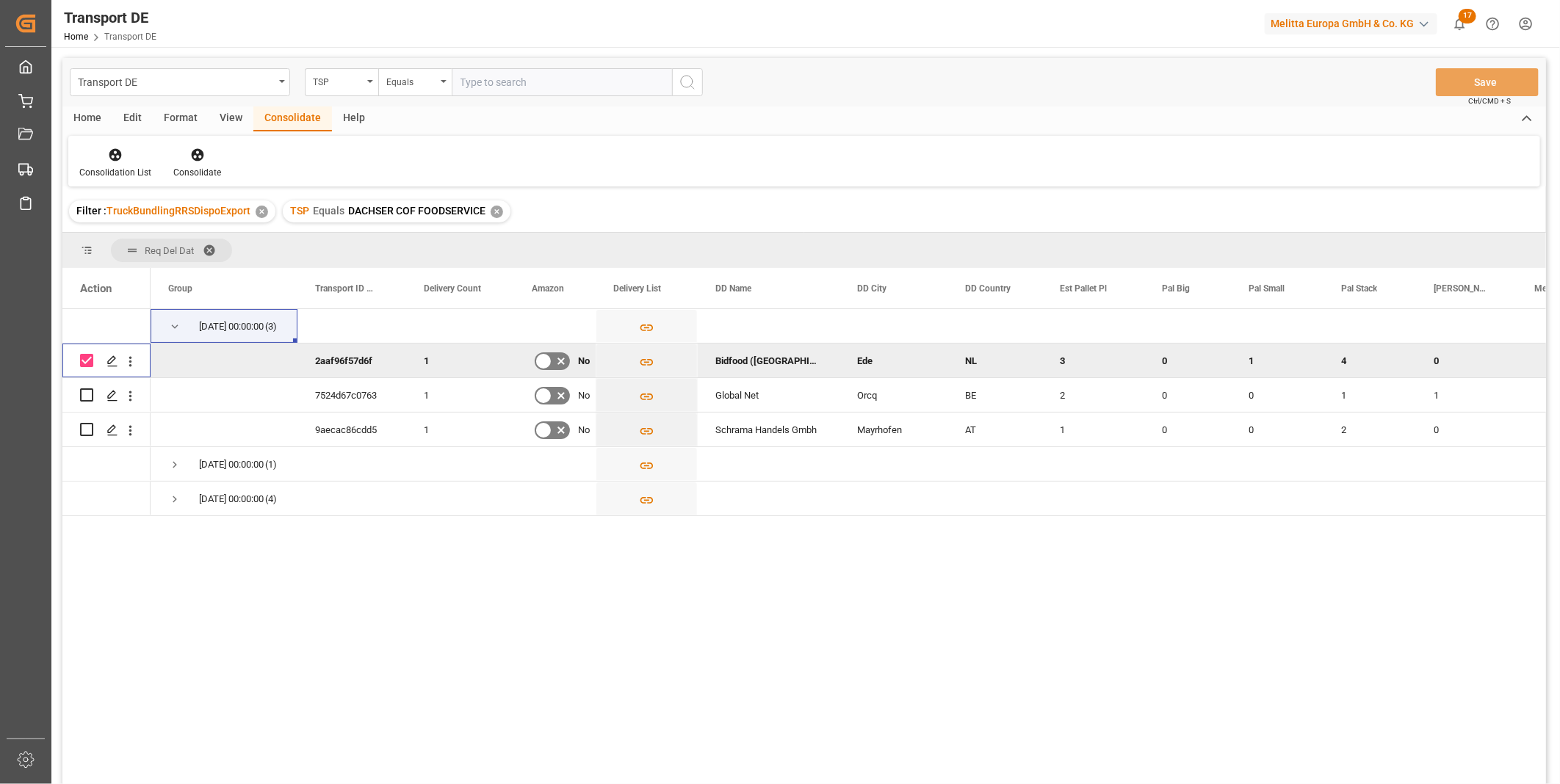
click at [203, 186] on div "Transport DE TSP Equals Save Ctrl/CMD + S Home Edit Format View Consolidate Hel…" at bounding box center [804, 440] width 1484 height 765
click at [195, 164] on div "Consolidate" at bounding box center [197, 163] width 70 height 32
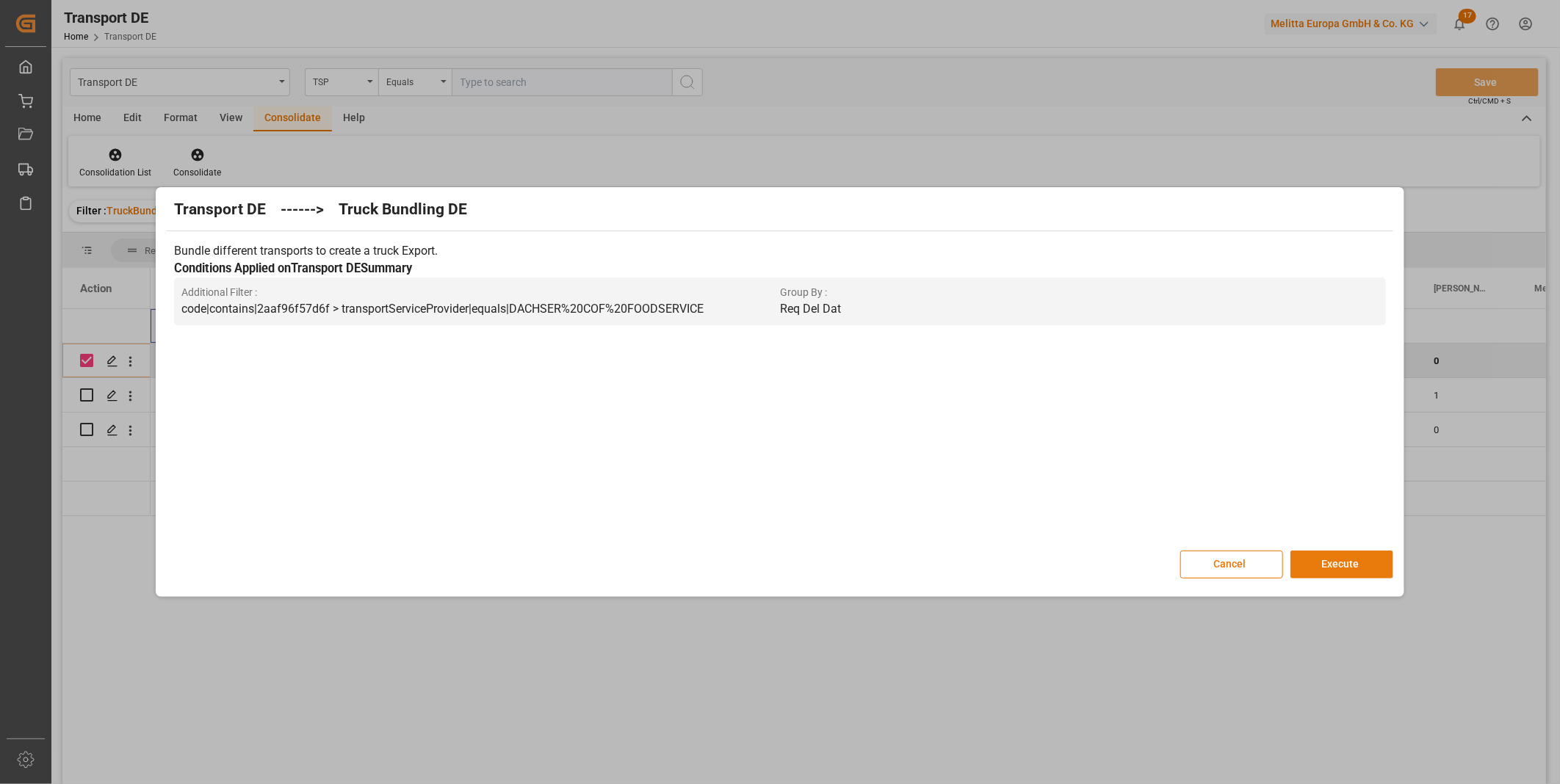
click at [1323, 555] on button "Execute" at bounding box center [1341, 565] width 102 height 28
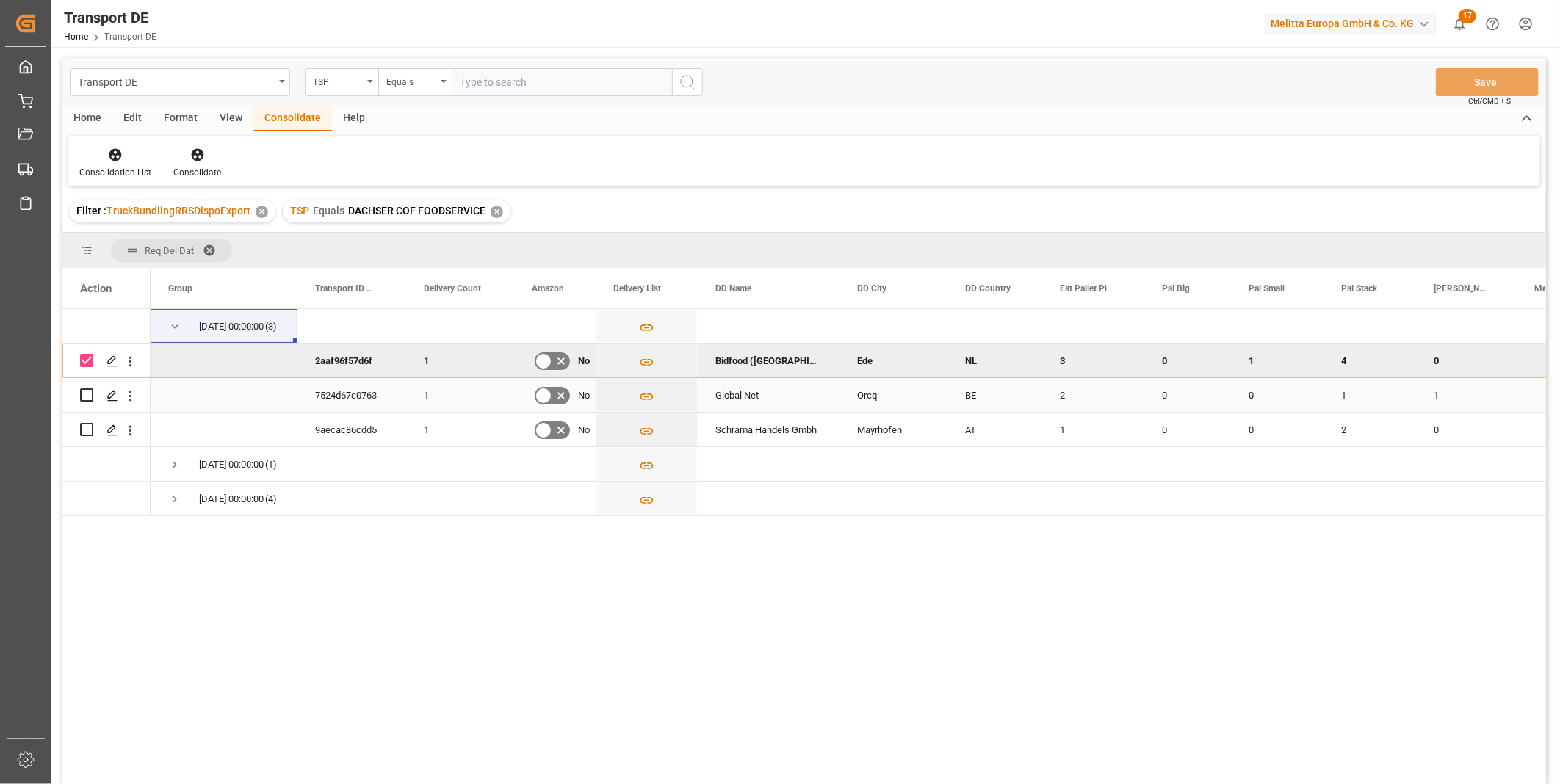
click at [88, 397] on input "Press Space to toggle row selection (unchecked)" at bounding box center [86, 394] width 13 height 13
checkbox input "true"
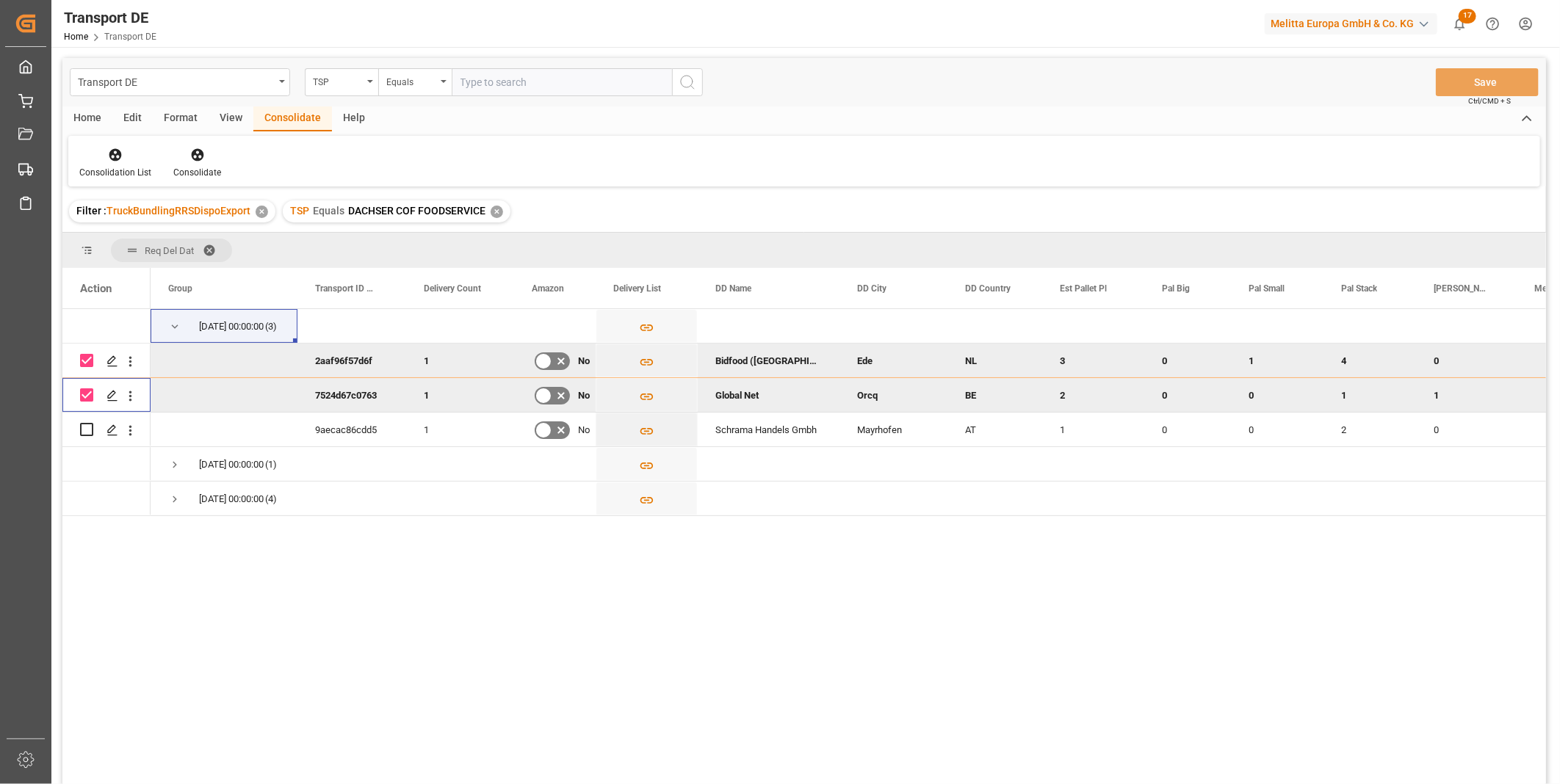
click at [89, 354] on input "Press Space to toggle row selection (checked)" at bounding box center [86, 360] width 13 height 13
checkbox input "false"
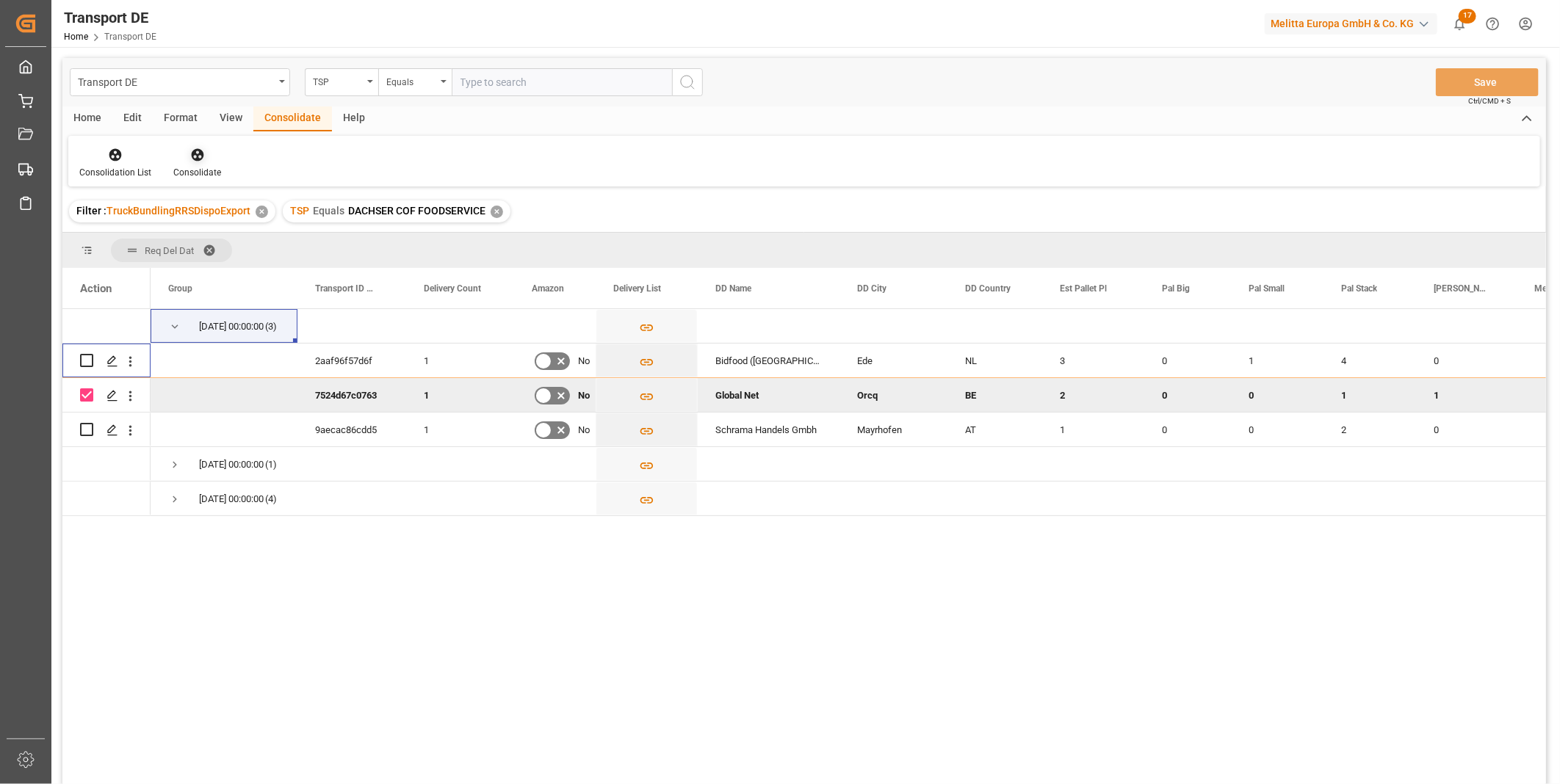
click at [191, 148] on icon at bounding box center [197, 155] width 15 height 15
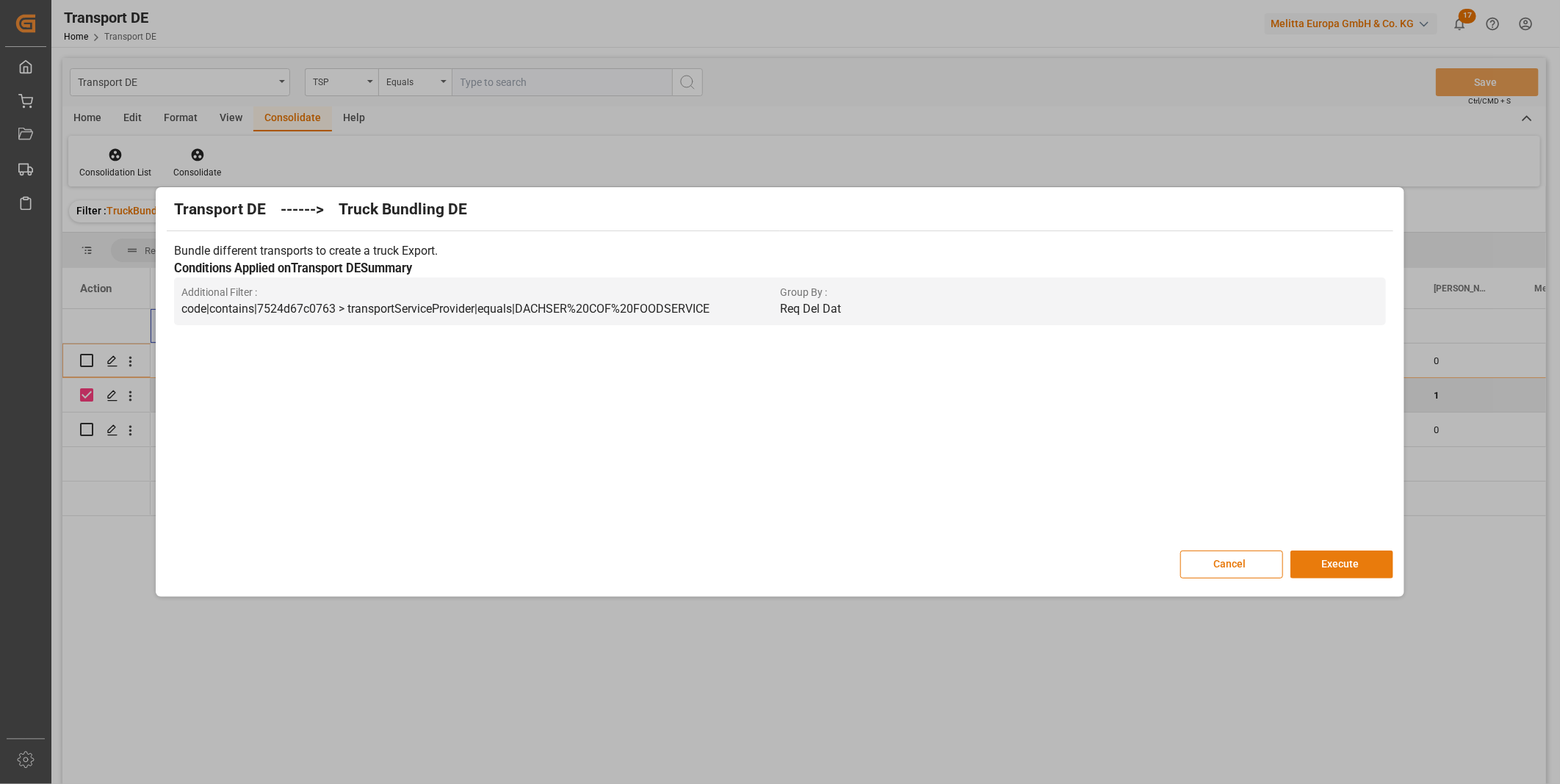
click at [1330, 556] on button "Execute" at bounding box center [1341, 565] width 102 height 28
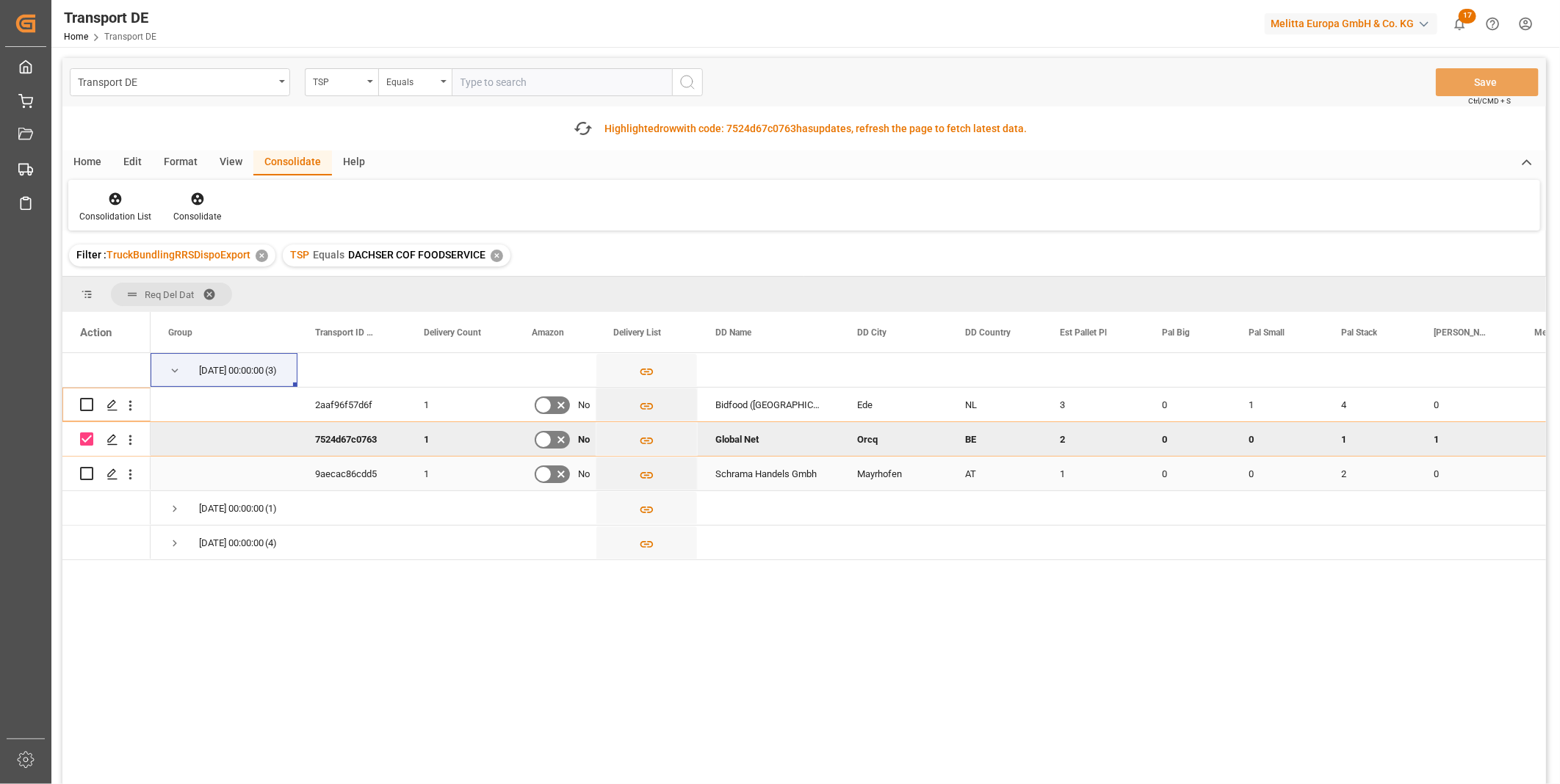
click at [88, 472] on input "Press Space to toggle row selection (unchecked)" at bounding box center [86, 473] width 13 height 13
checkbox input "true"
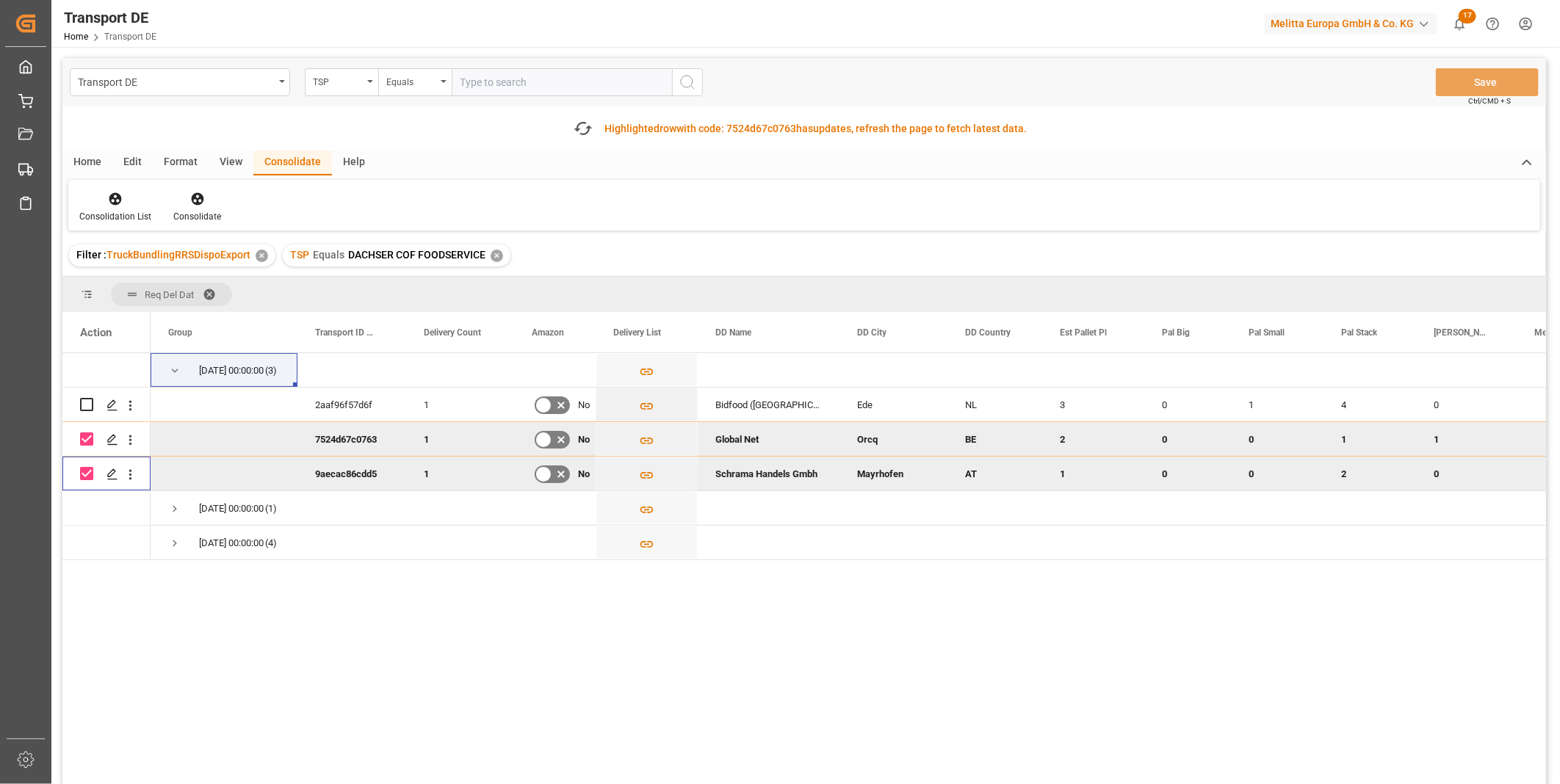
click at [89, 442] on input "Press Space to toggle row selection (checked)" at bounding box center [86, 439] width 13 height 13
checkbox input "false"
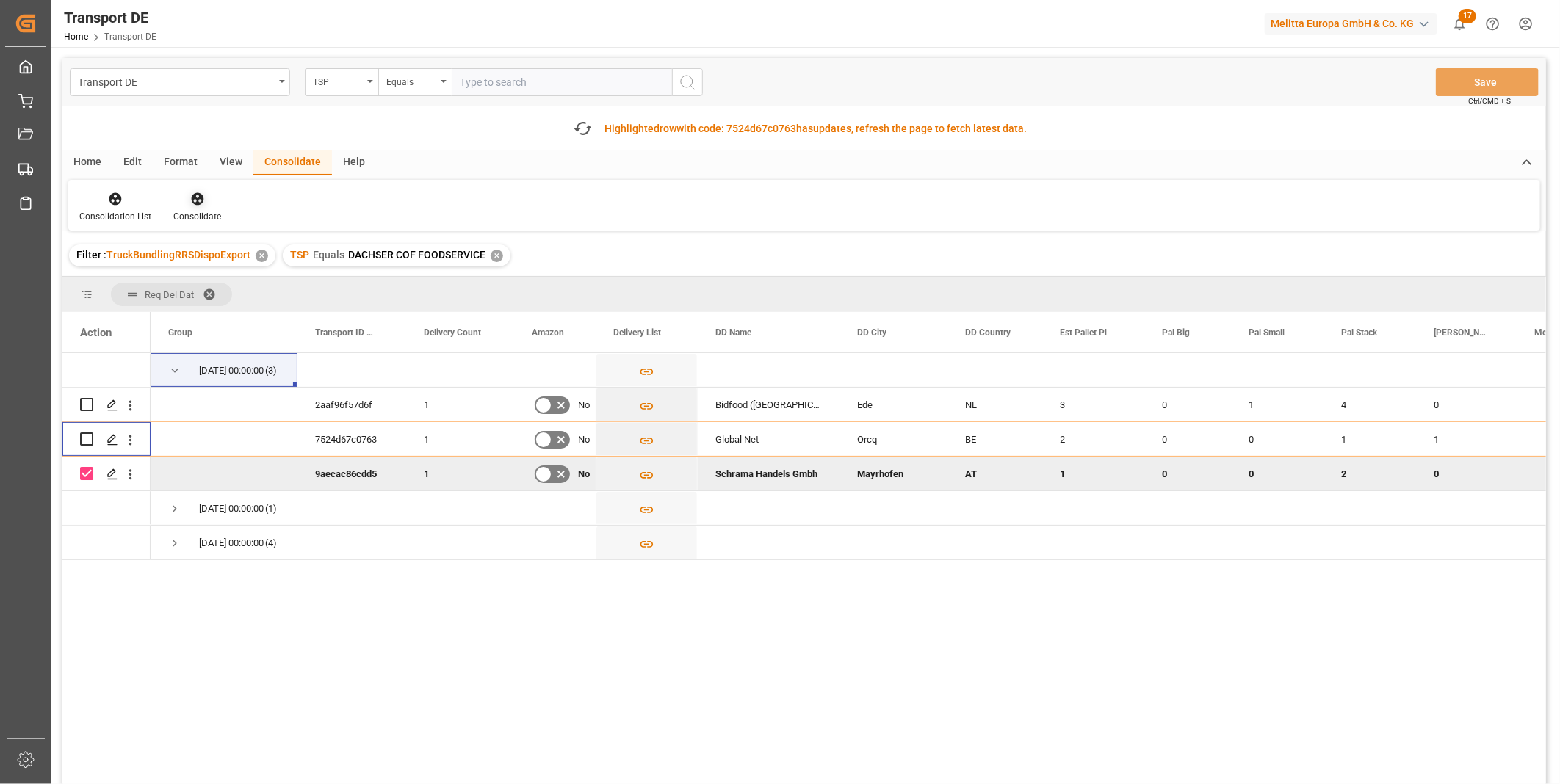
click at [180, 192] on div at bounding box center [197, 199] width 48 height 15
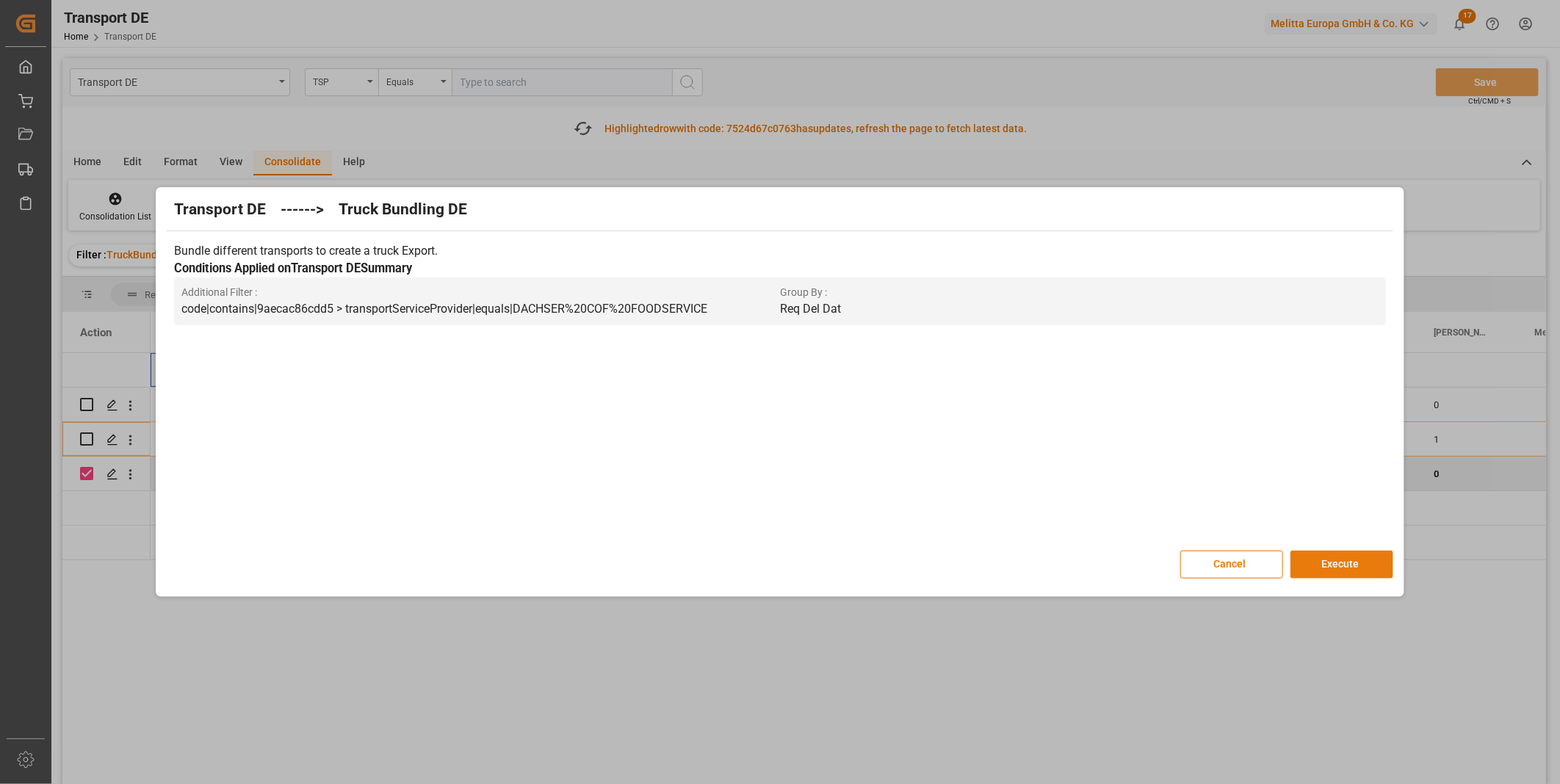
click at [1301, 569] on button "Execute" at bounding box center [1341, 565] width 102 height 28
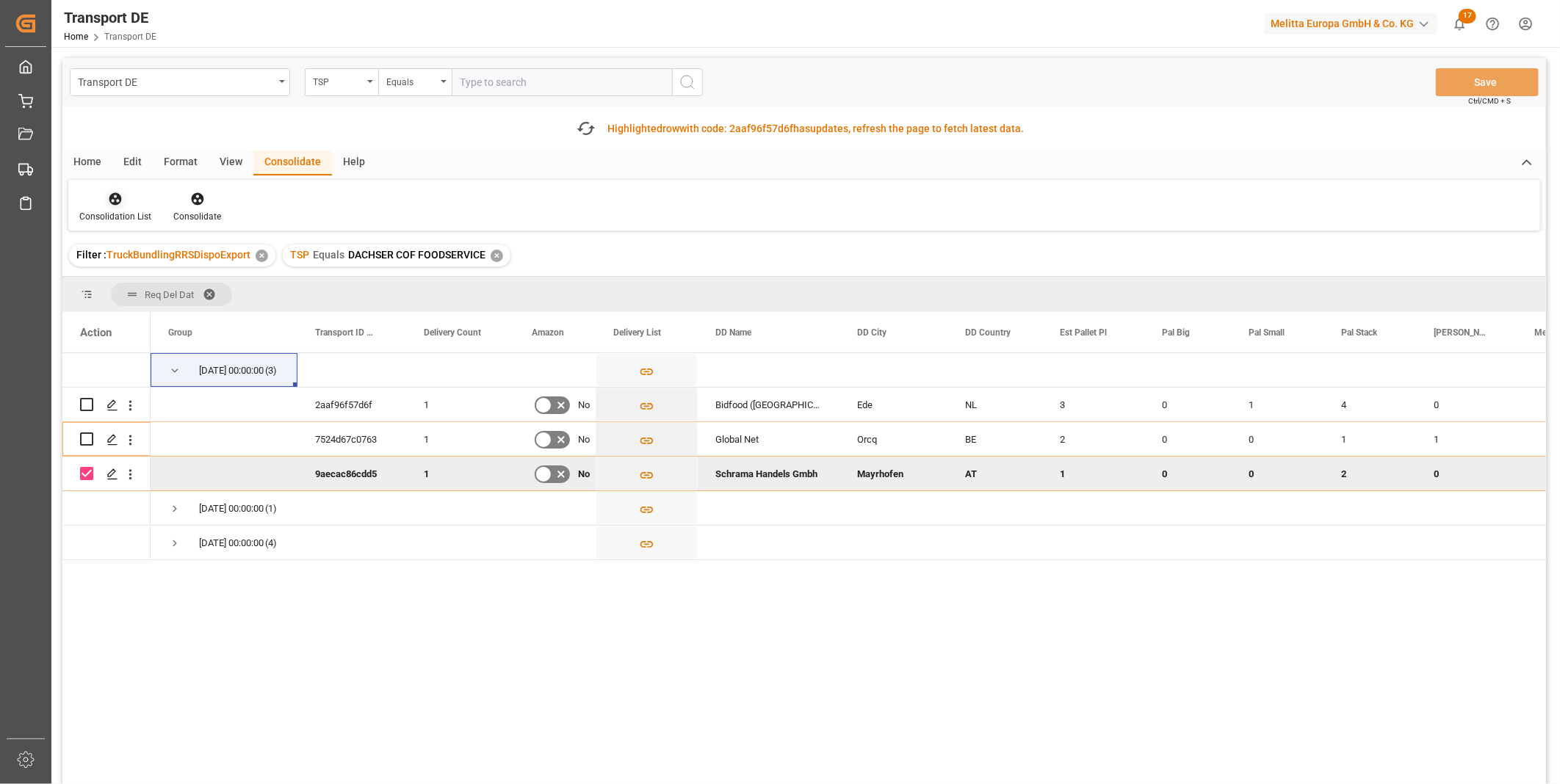
click at [109, 210] on div "Consolidation List" at bounding box center [115, 216] width 72 height 13
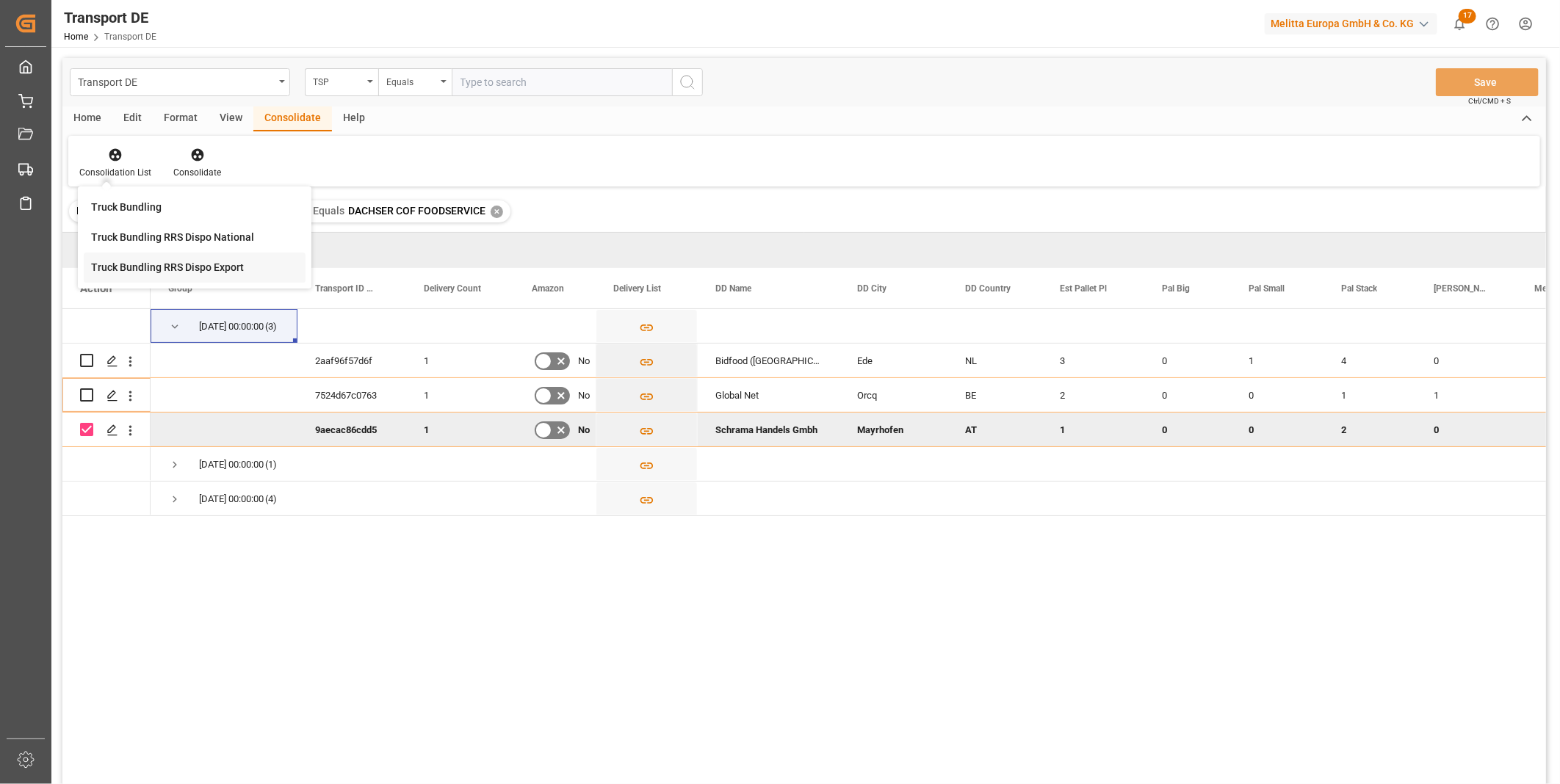
click at [166, 266] on div "Transport DE TSP Equals Save Ctrl/CMD + S Home Edit Format View Consolidate Hel…" at bounding box center [804, 440] width 1484 height 765
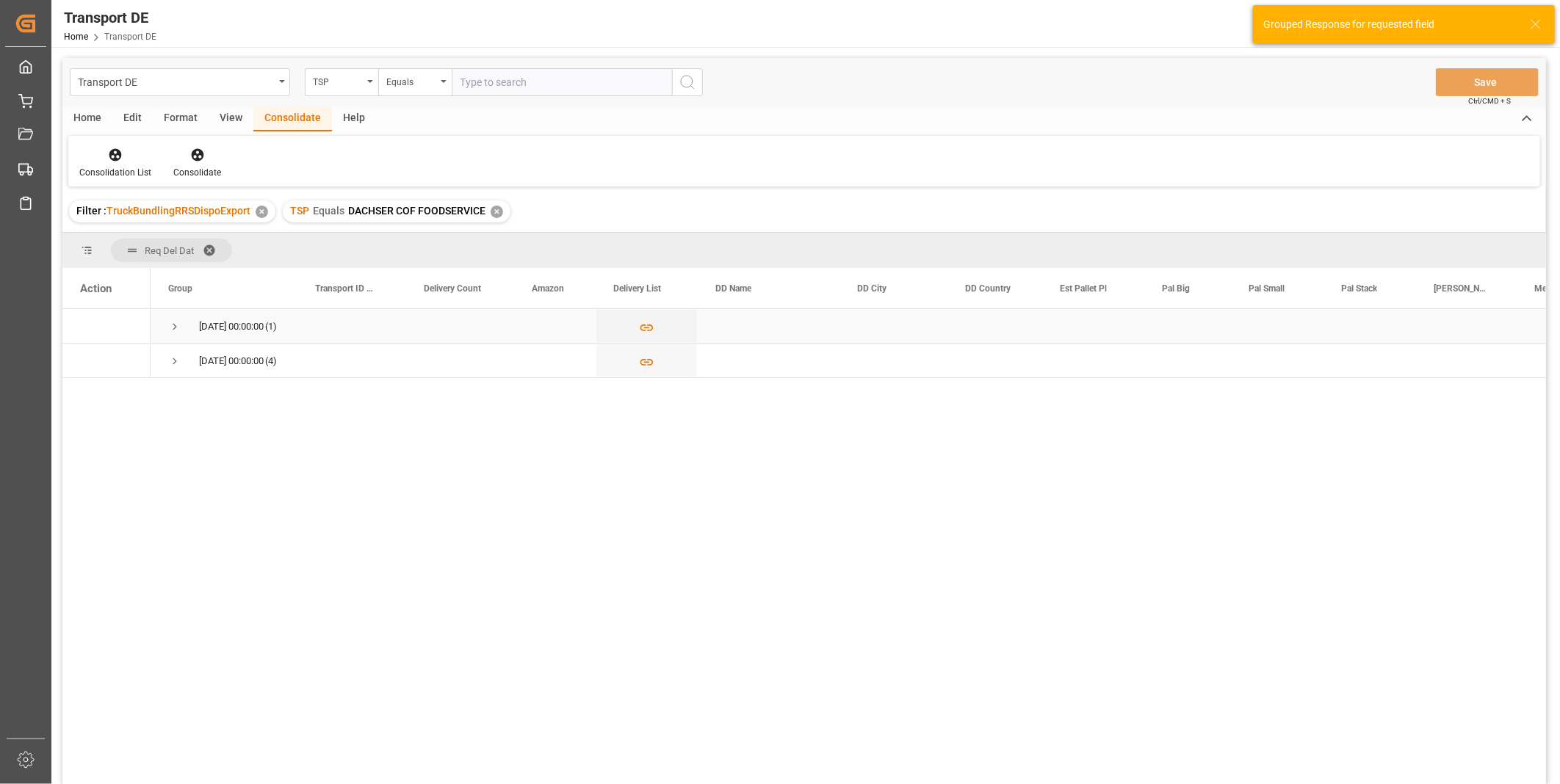
click at [170, 323] on span "Press SPACE to select this row." at bounding box center [174, 327] width 13 height 13
click at [85, 358] on input "Press Space to toggle row selection (unchecked)" at bounding box center [86, 360] width 13 height 13
checkbox input "true"
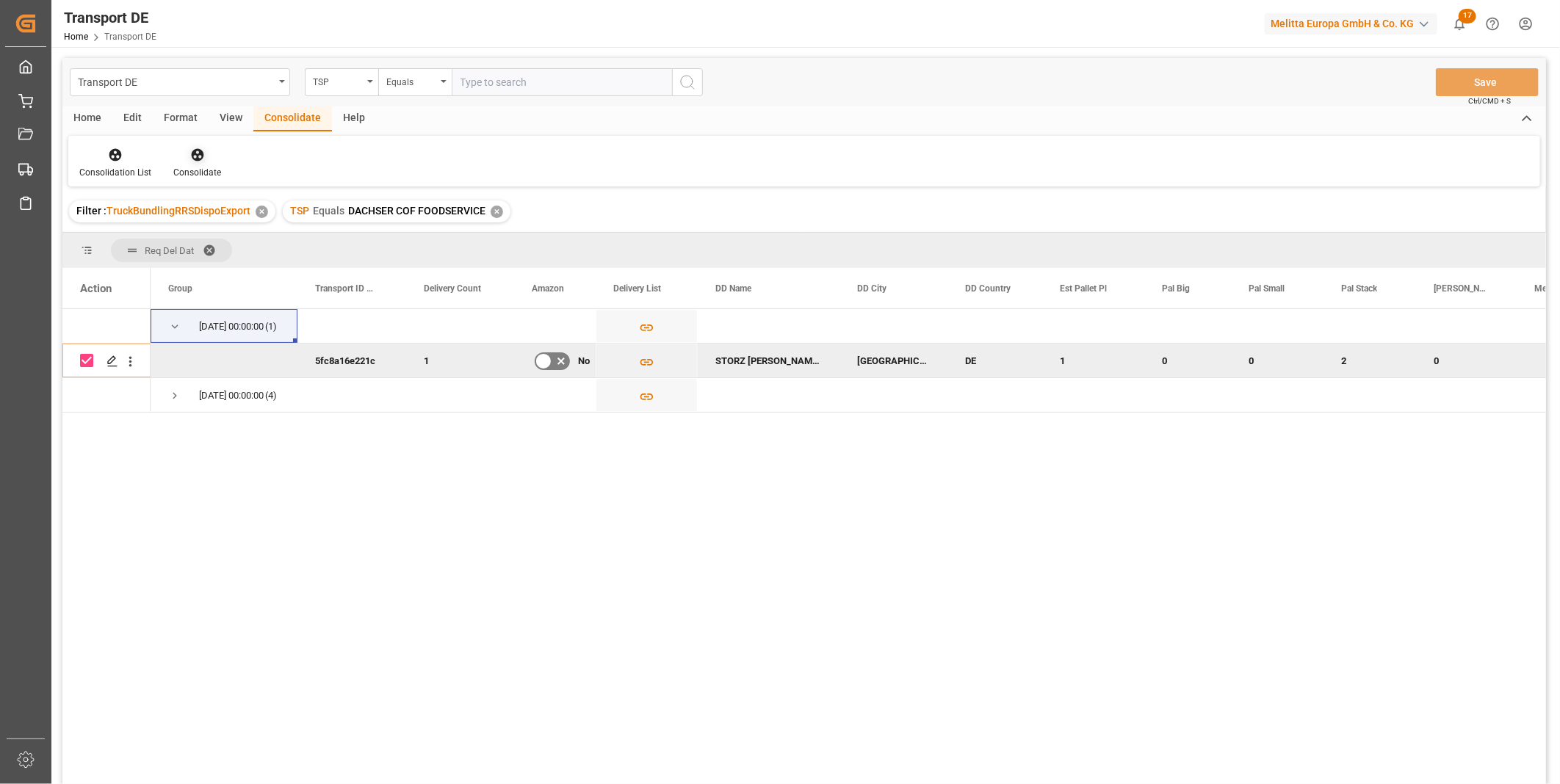
click at [195, 156] on icon at bounding box center [197, 156] width 12 height 12
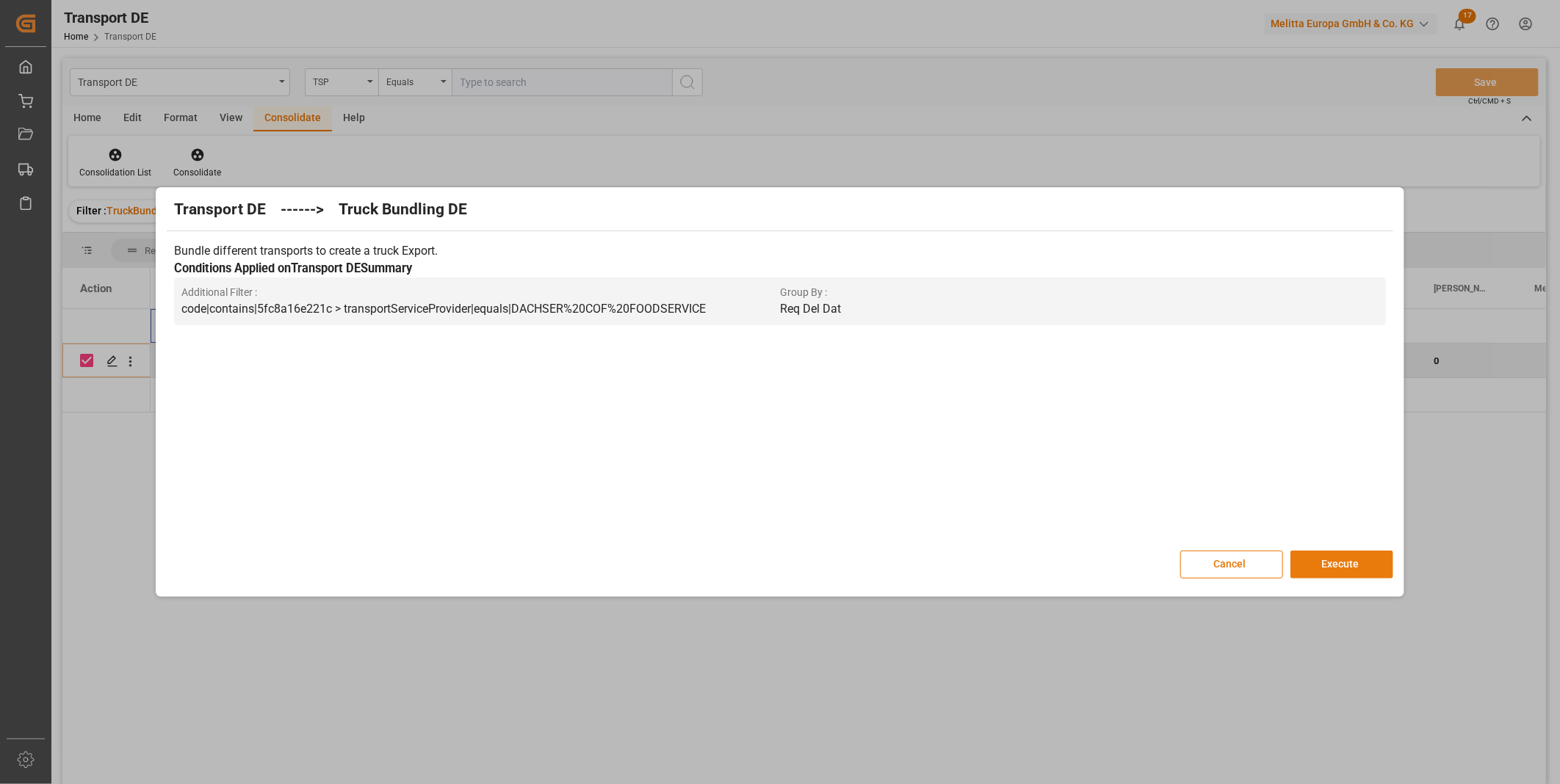
click at [1312, 556] on button "Execute" at bounding box center [1341, 565] width 102 height 28
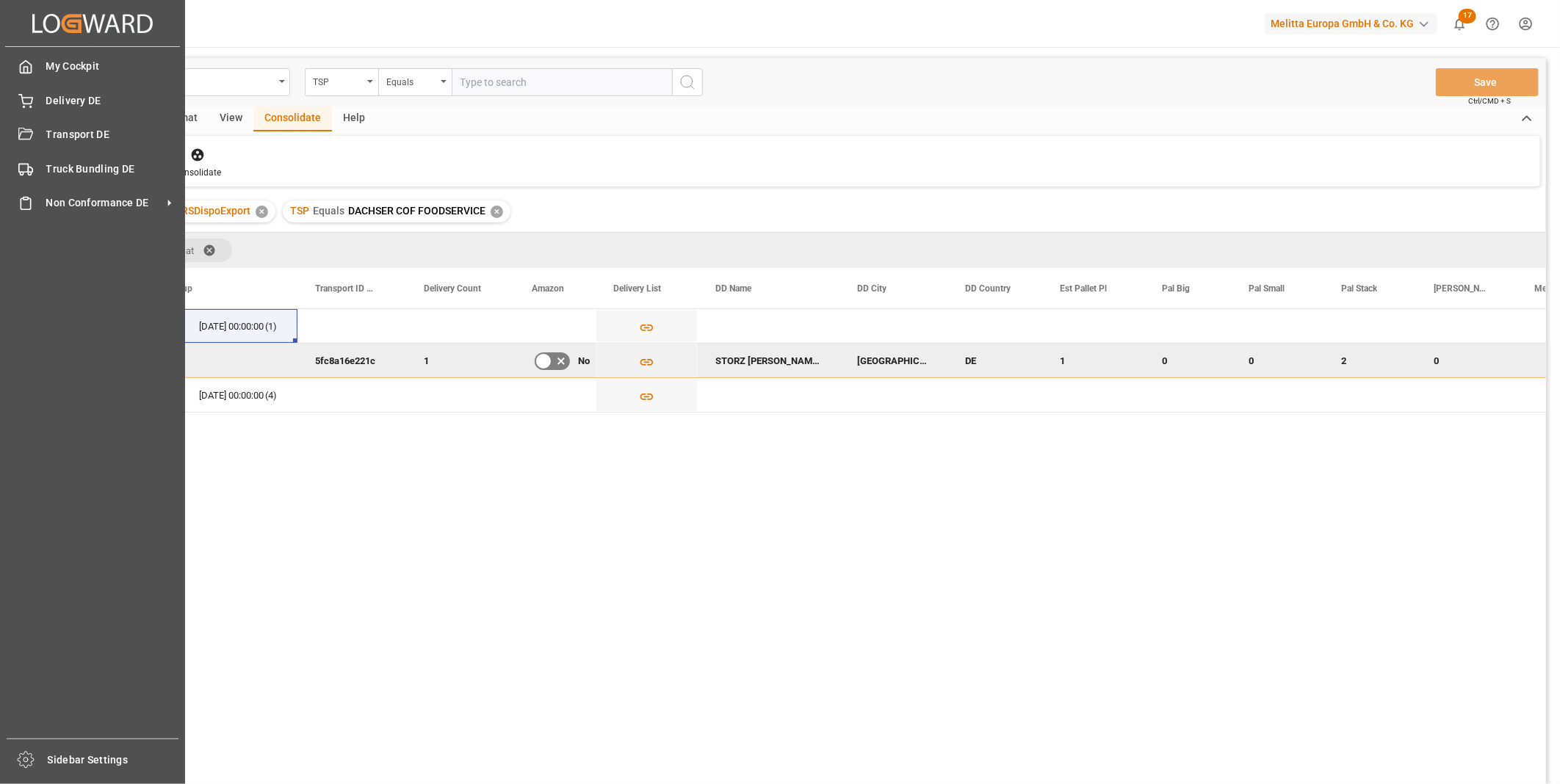
click at [126, 152] on div "My Cockpit My Cockpit Delivery DE Delivery DE Transport DE Transport DE Truck B…" at bounding box center [92, 393] width 175 height 692
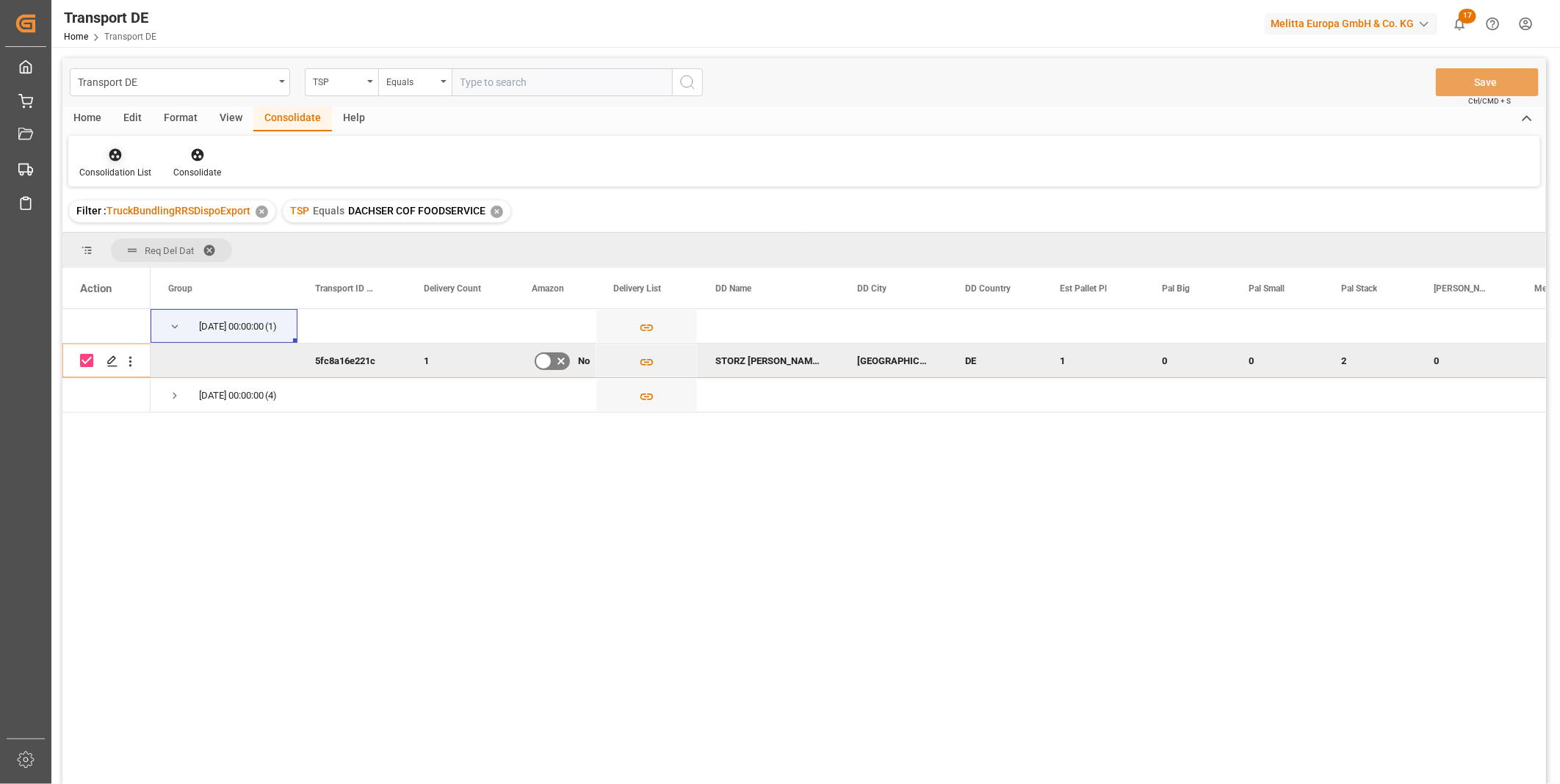
click at [112, 158] on icon at bounding box center [116, 156] width 12 height 12
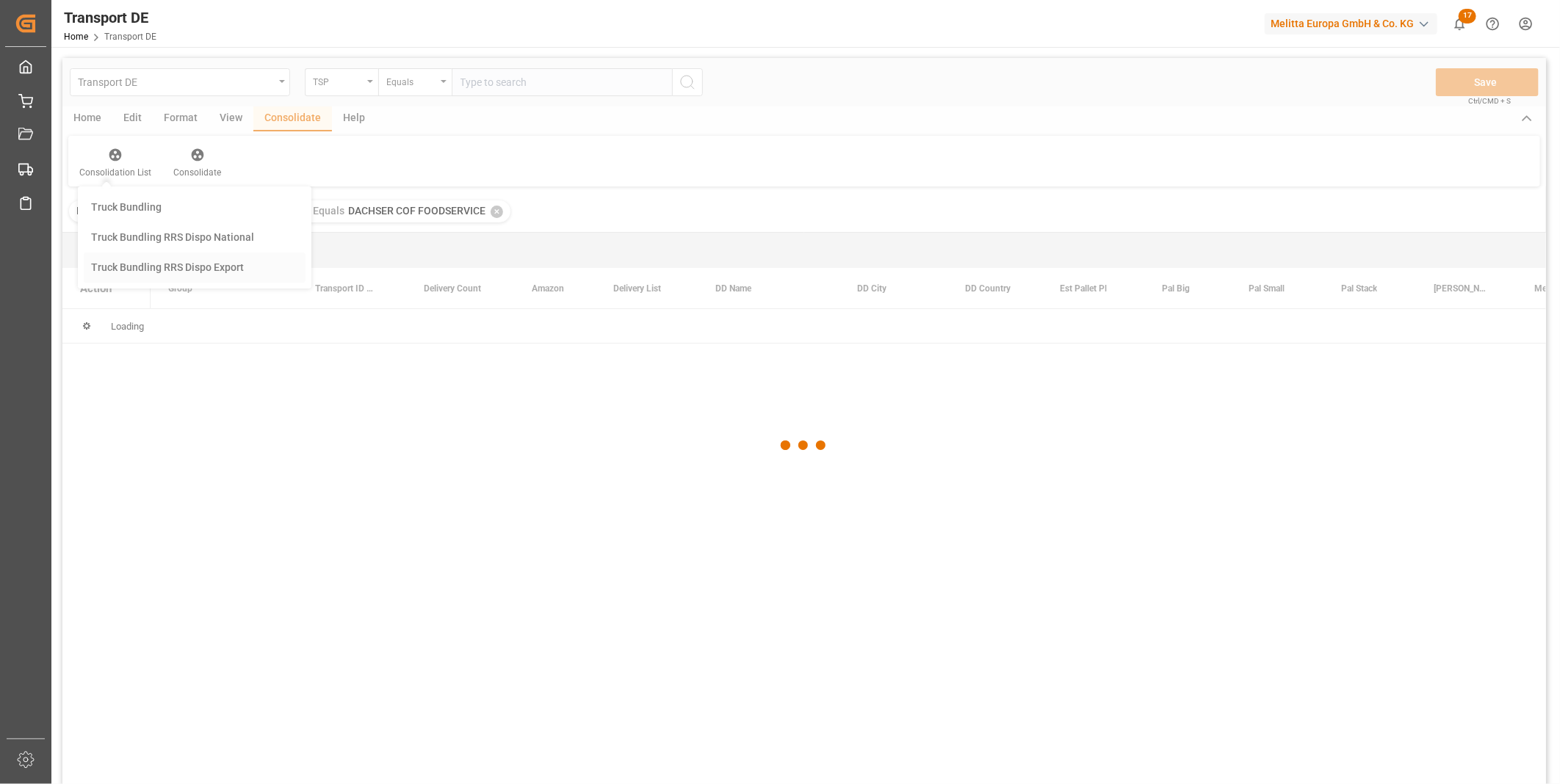
click at [179, 260] on div "Transport DE TSP Equals Save Ctrl/CMD + S Home Edit Format View Consolidate Hel…" at bounding box center [804, 440] width 1484 height 765
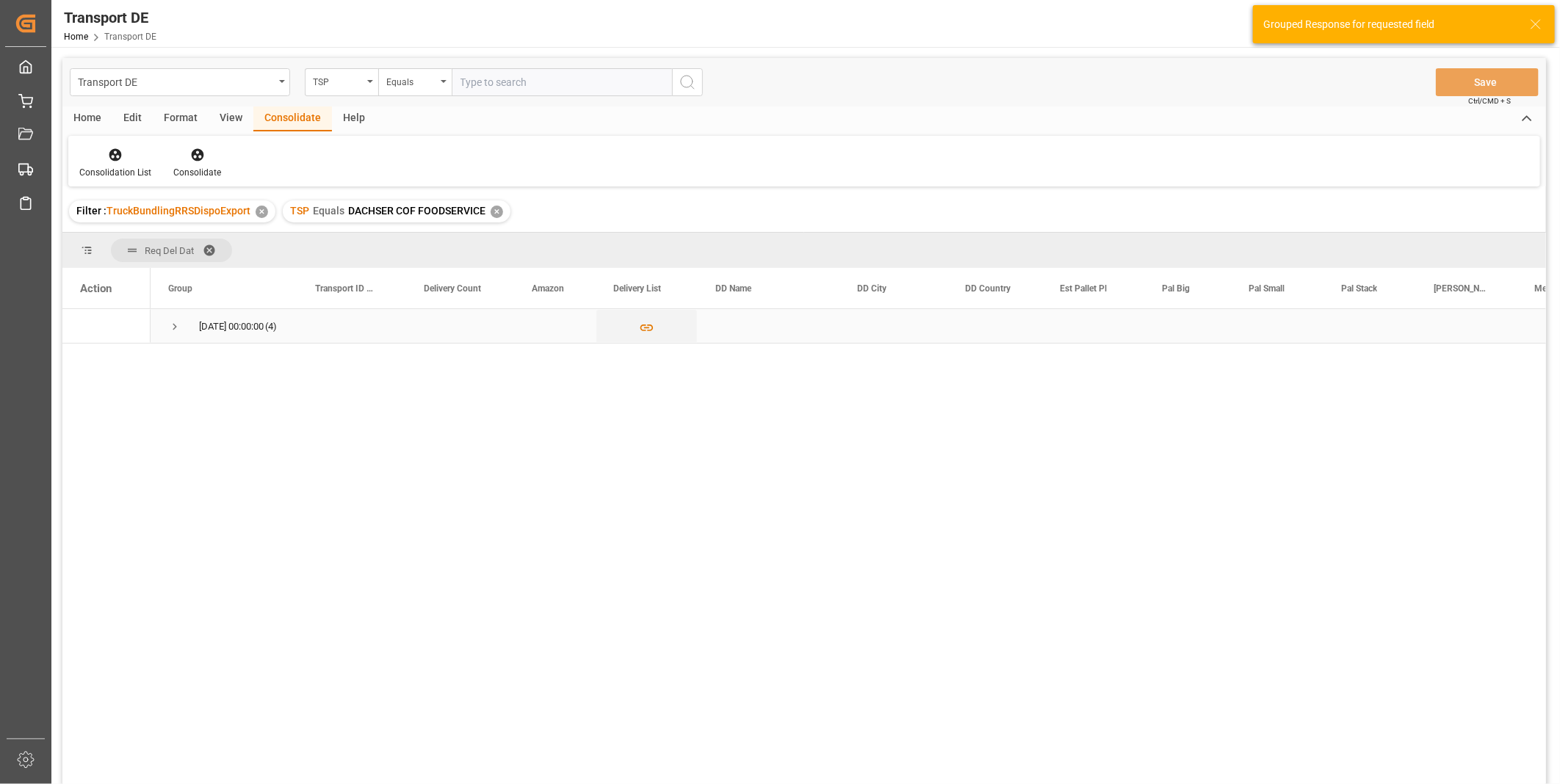
click at [166, 326] on div "25.09.2025 00:00:00 (4)" at bounding box center [223, 326] width 147 height 34
click at [166, 324] on div "25.09.2025 00:00:00 (4)" at bounding box center [223, 326] width 147 height 34
click at [169, 322] on span "Press SPACE to select this row." at bounding box center [174, 327] width 13 height 13
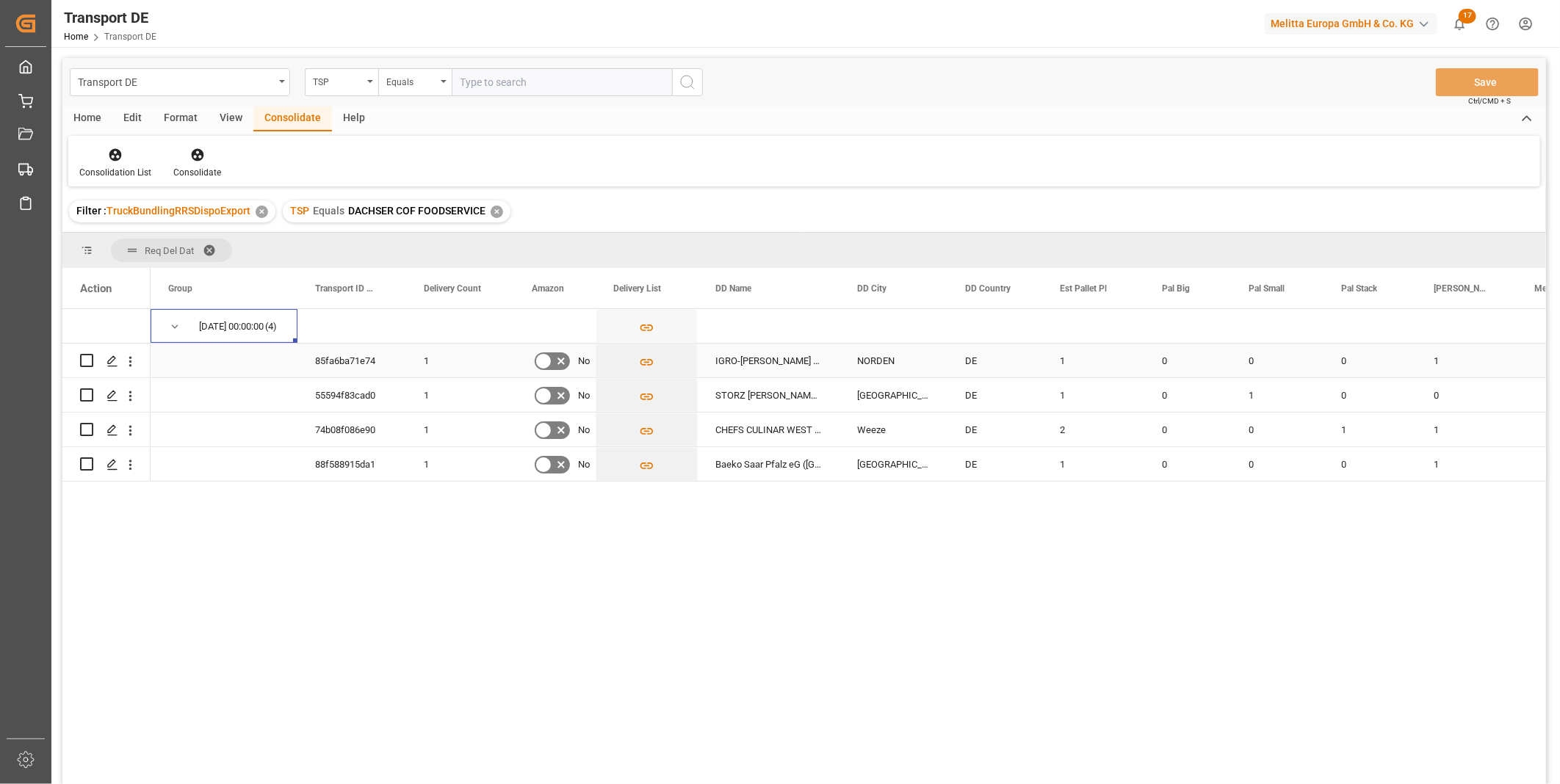
click at [86, 364] on input "Press Space to toggle row selection (unchecked)" at bounding box center [86, 360] width 13 height 13
checkbox input "true"
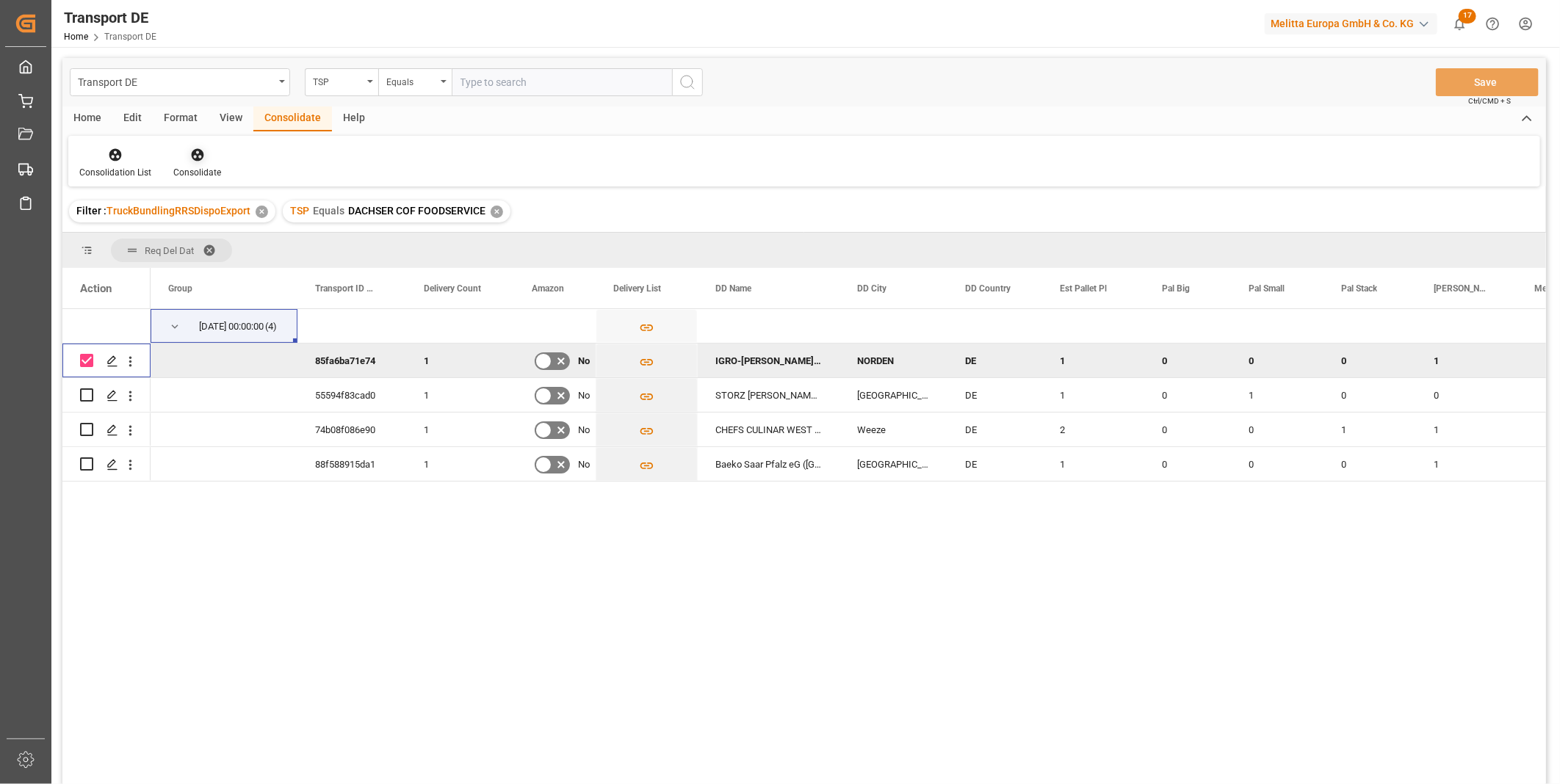
click at [201, 172] on div "Consolidate" at bounding box center [197, 172] width 48 height 13
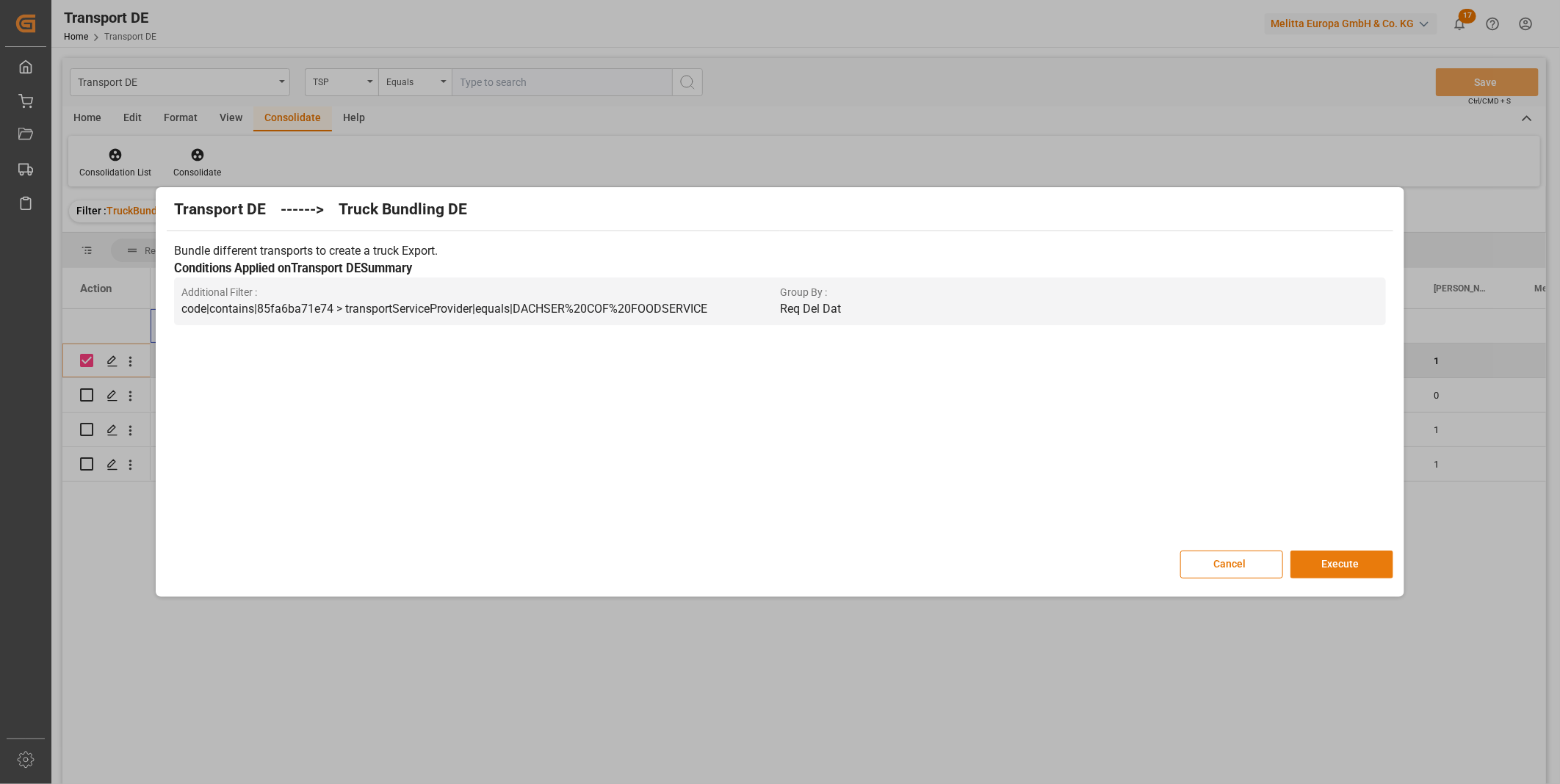
click at [1316, 557] on button "Execute" at bounding box center [1341, 565] width 102 height 28
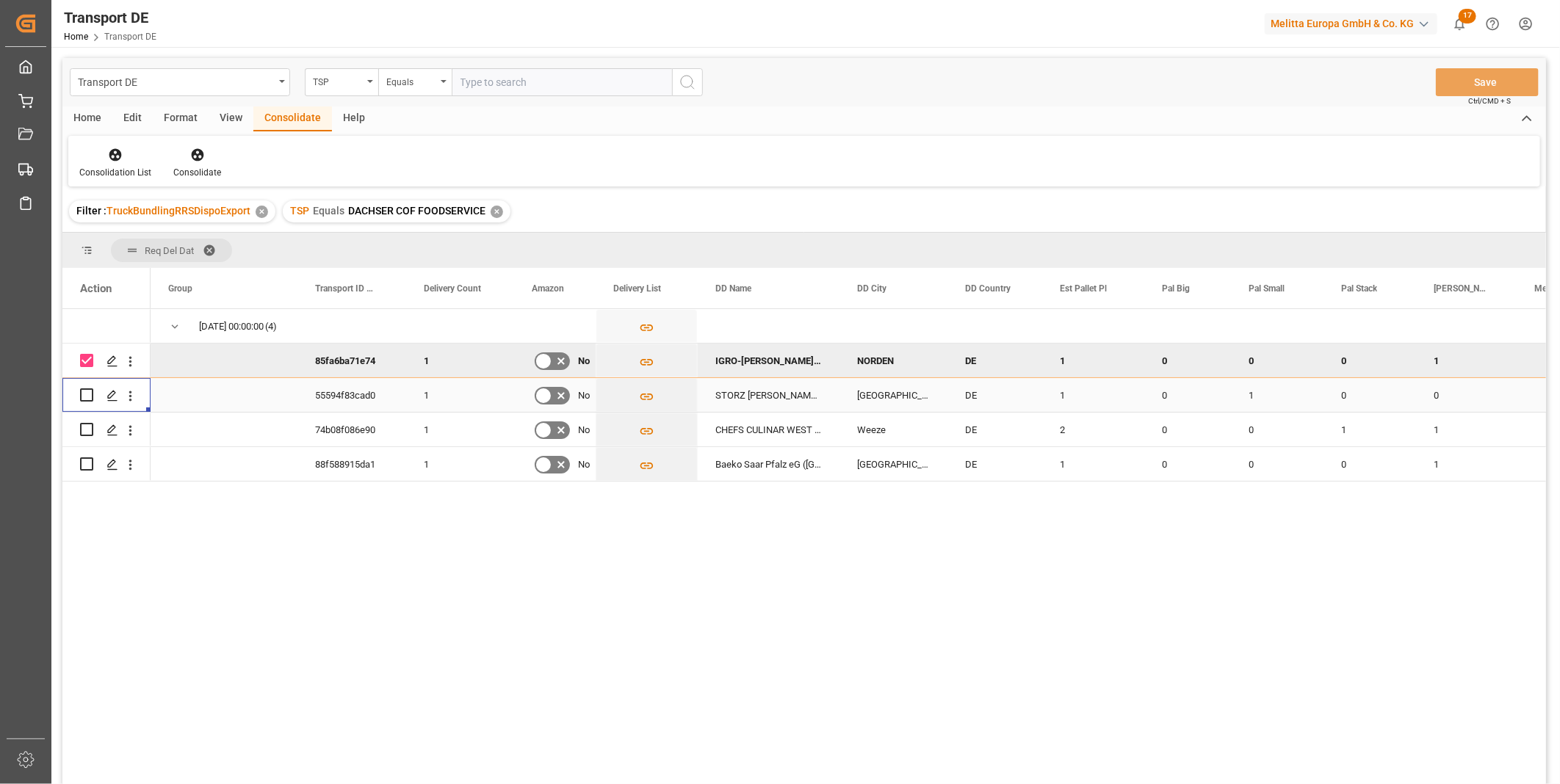
click at [77, 391] on div "Press SPACE to select this row." at bounding box center [106, 395] width 88 height 34
click at [86, 393] on input "Press Space to toggle row selection (unchecked)" at bounding box center [86, 394] width 13 height 13
checkbox input "true"
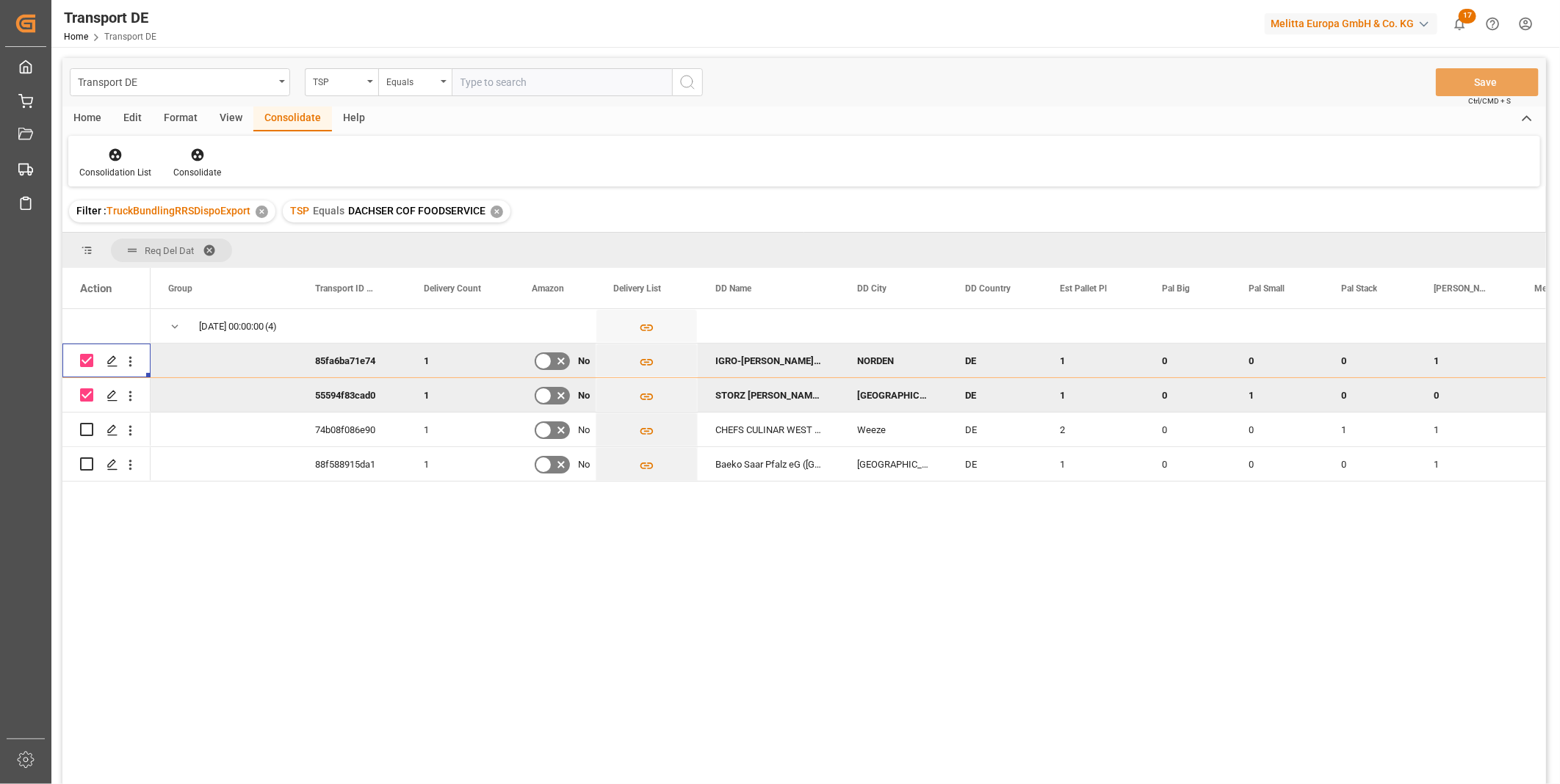
click at [93, 356] on div "Press SPACE to deselect this row." at bounding box center [106, 360] width 53 height 32
click at [89, 354] on input "Press Space to toggle row selection (checked)" at bounding box center [86, 360] width 13 height 13
checkbox input "false"
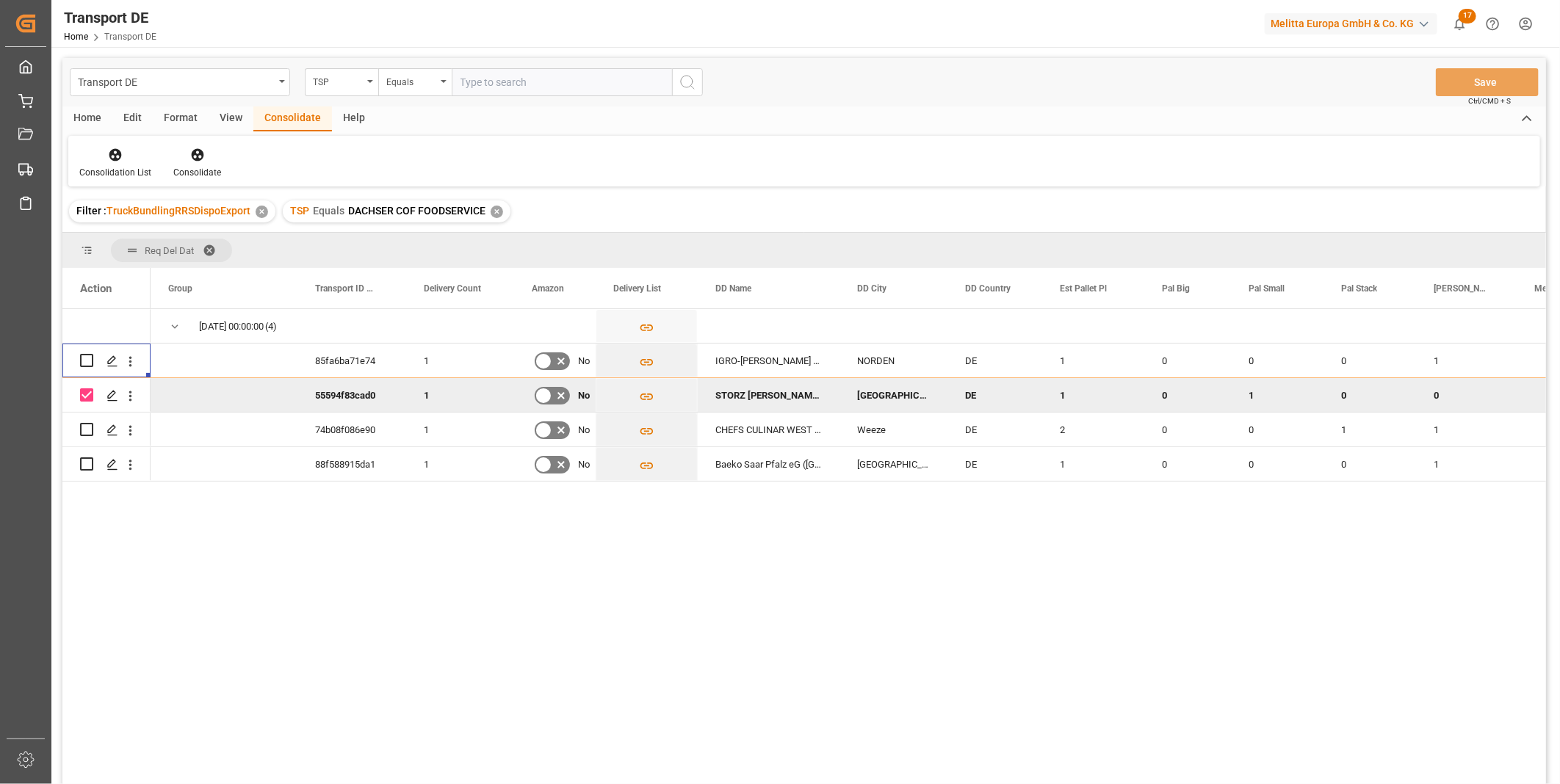
click at [196, 144] on div "Consolidation List Consolidate" at bounding box center [804, 161] width 1471 height 51
click at [190, 159] on icon at bounding box center [197, 155] width 15 height 15
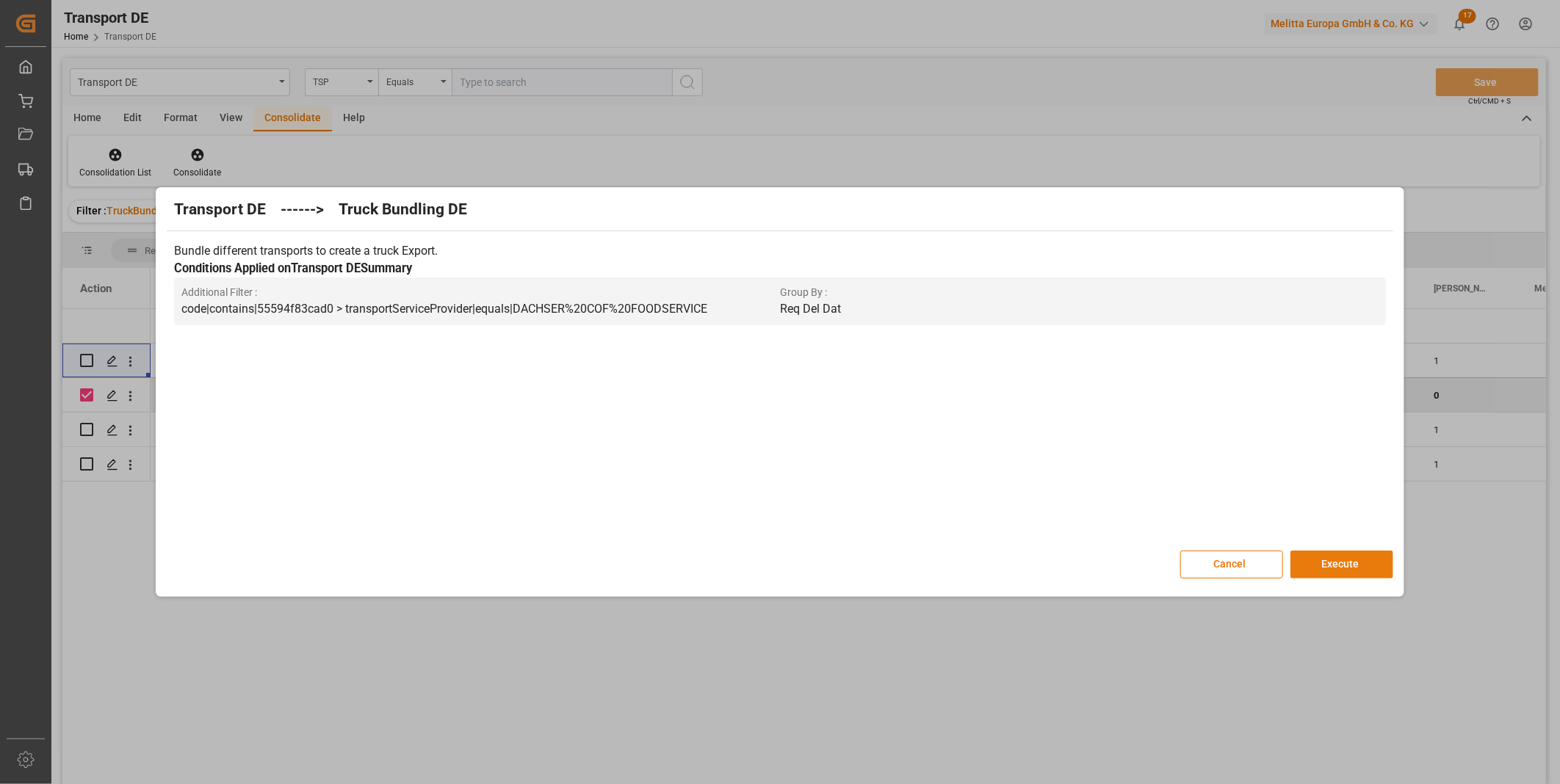
click at [1337, 559] on button "Execute" at bounding box center [1341, 565] width 102 height 28
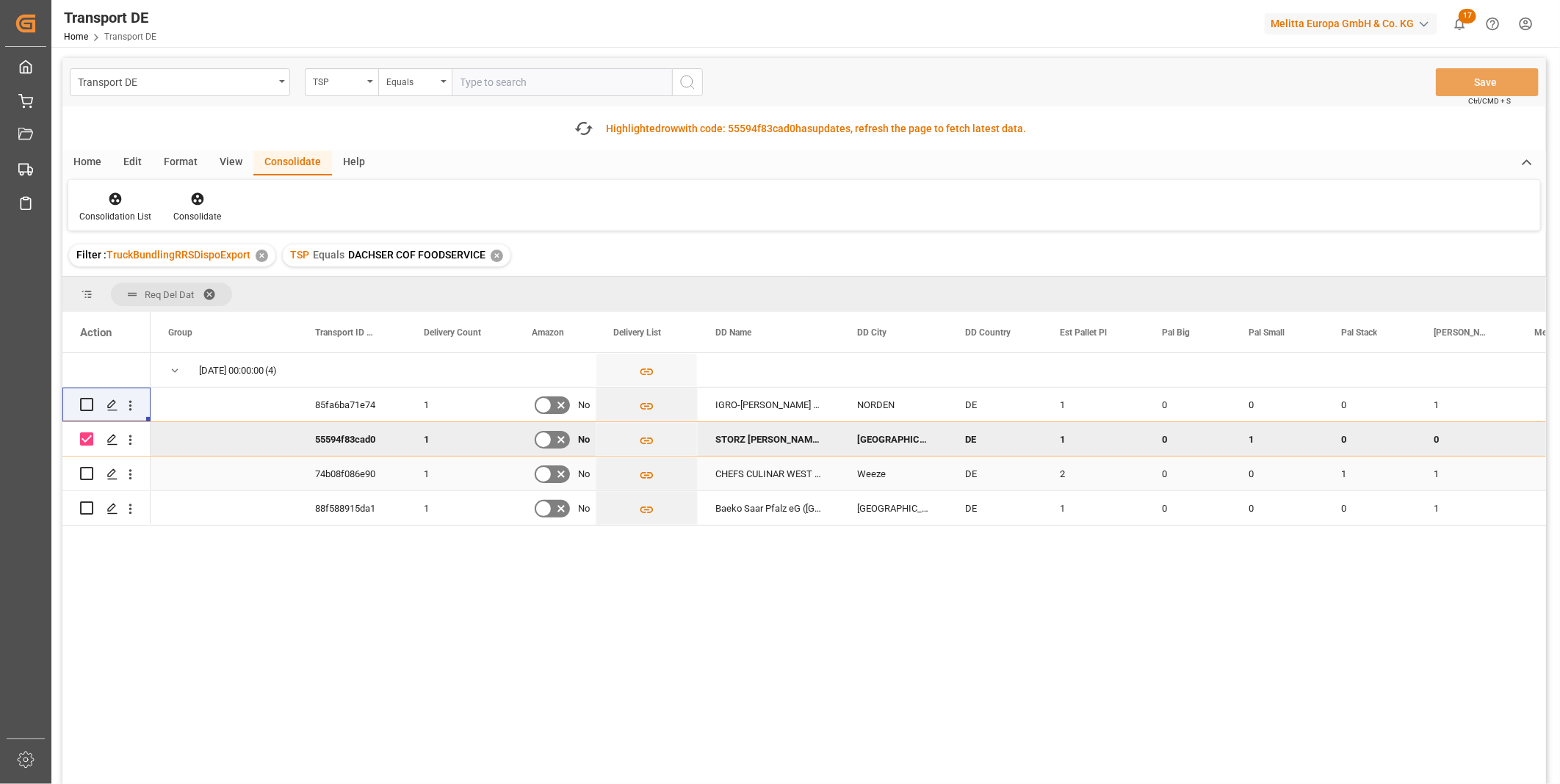
click at [86, 474] on input "Press Space to toggle row selection (unchecked)" at bounding box center [86, 473] width 13 height 13
checkbox input "true"
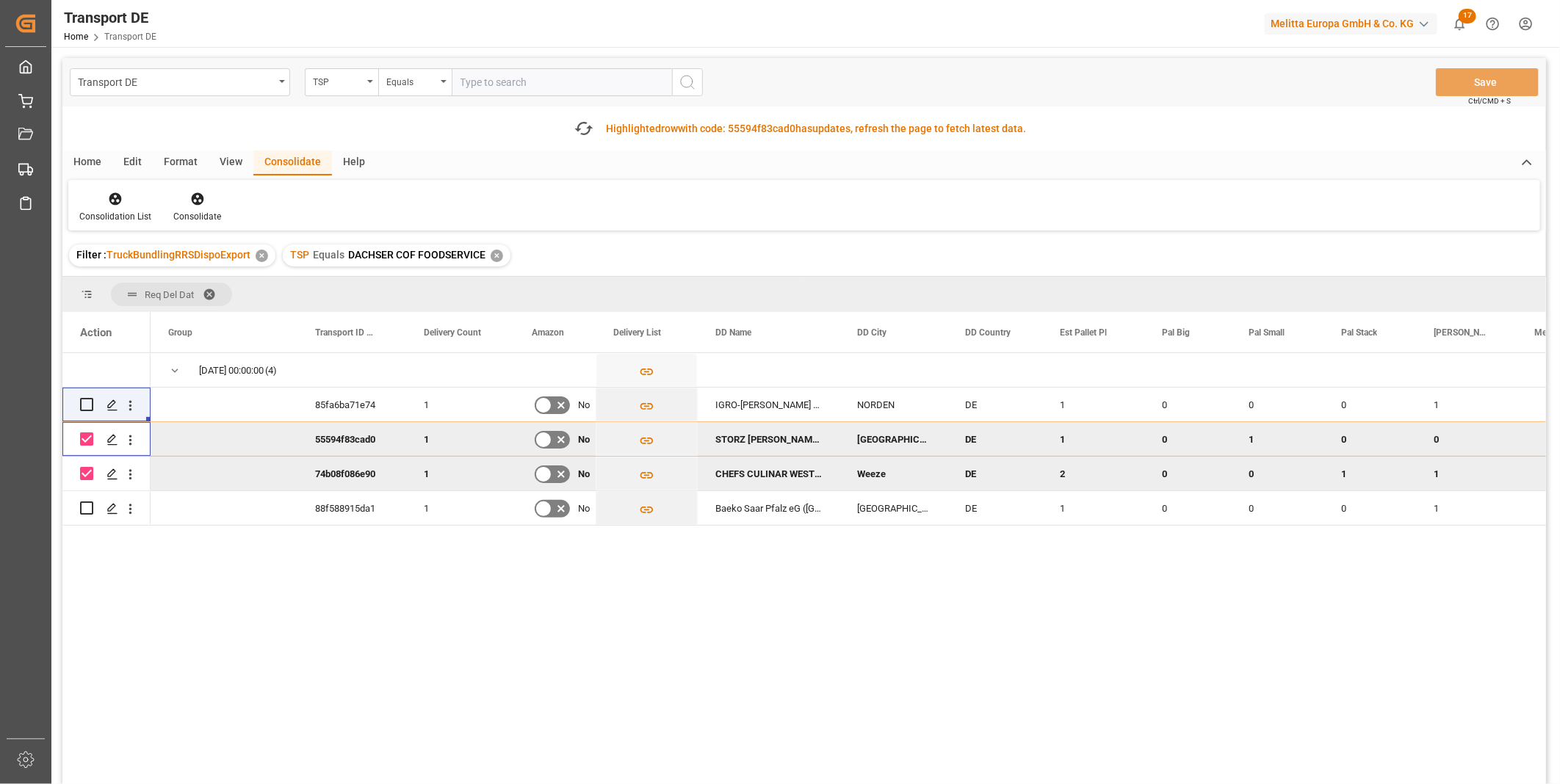
click at [91, 441] on input "Press Space to toggle row selection (checked)" at bounding box center [86, 439] width 13 height 13
checkbox input "false"
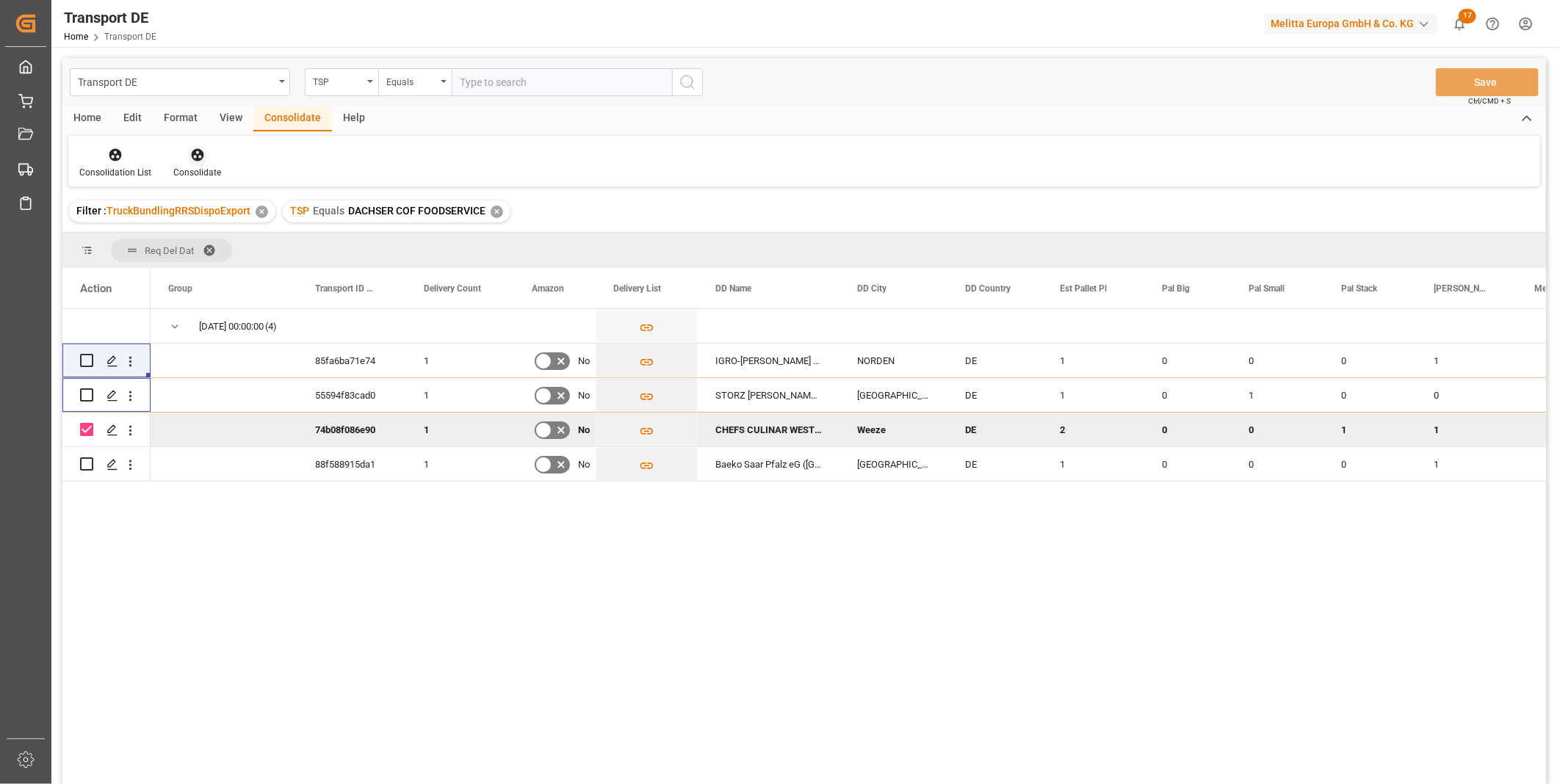
click at [211, 171] on div "Consolidate" at bounding box center [197, 172] width 48 height 13
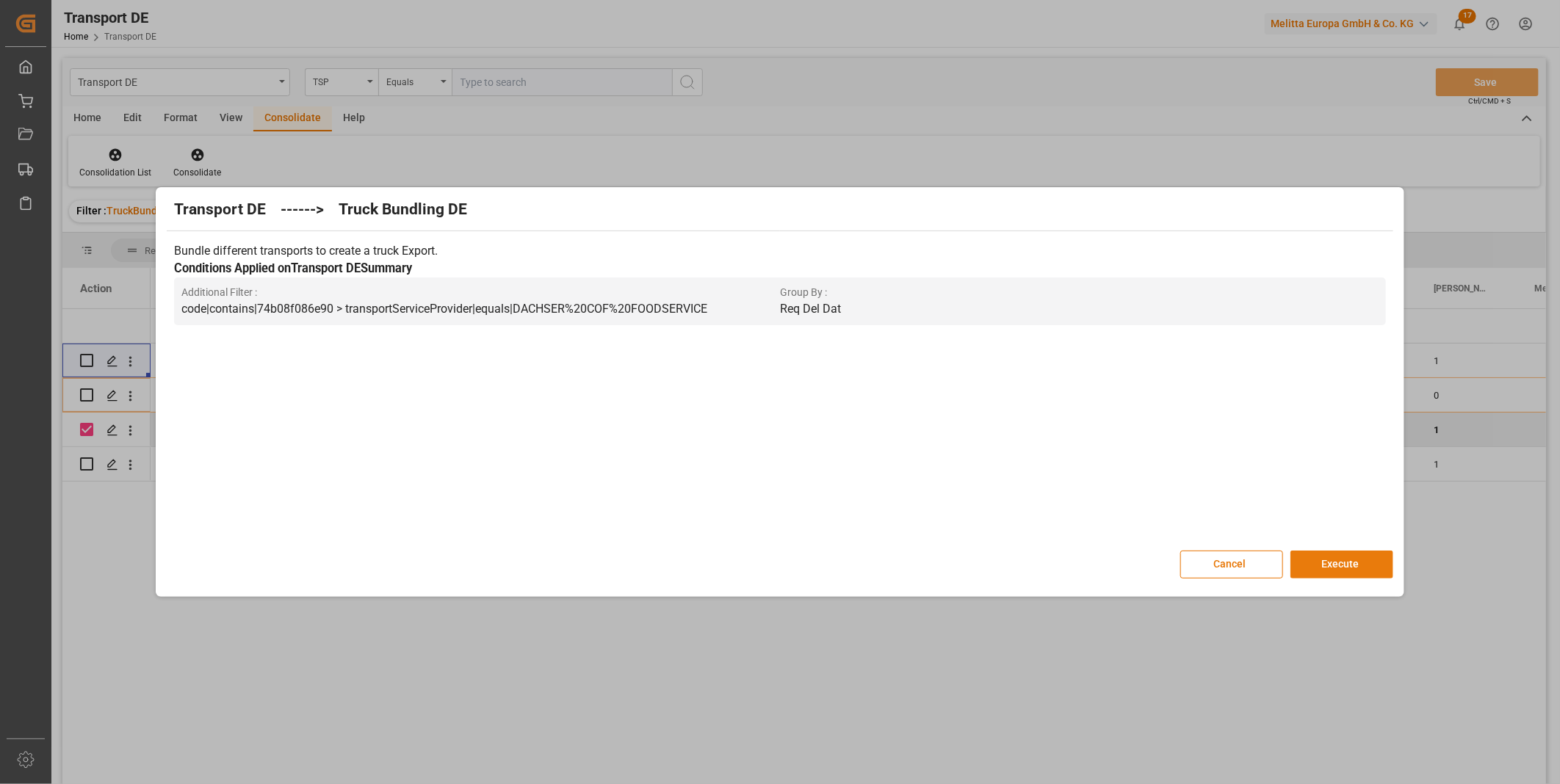
click at [1310, 571] on button "Execute" at bounding box center [1341, 565] width 102 height 28
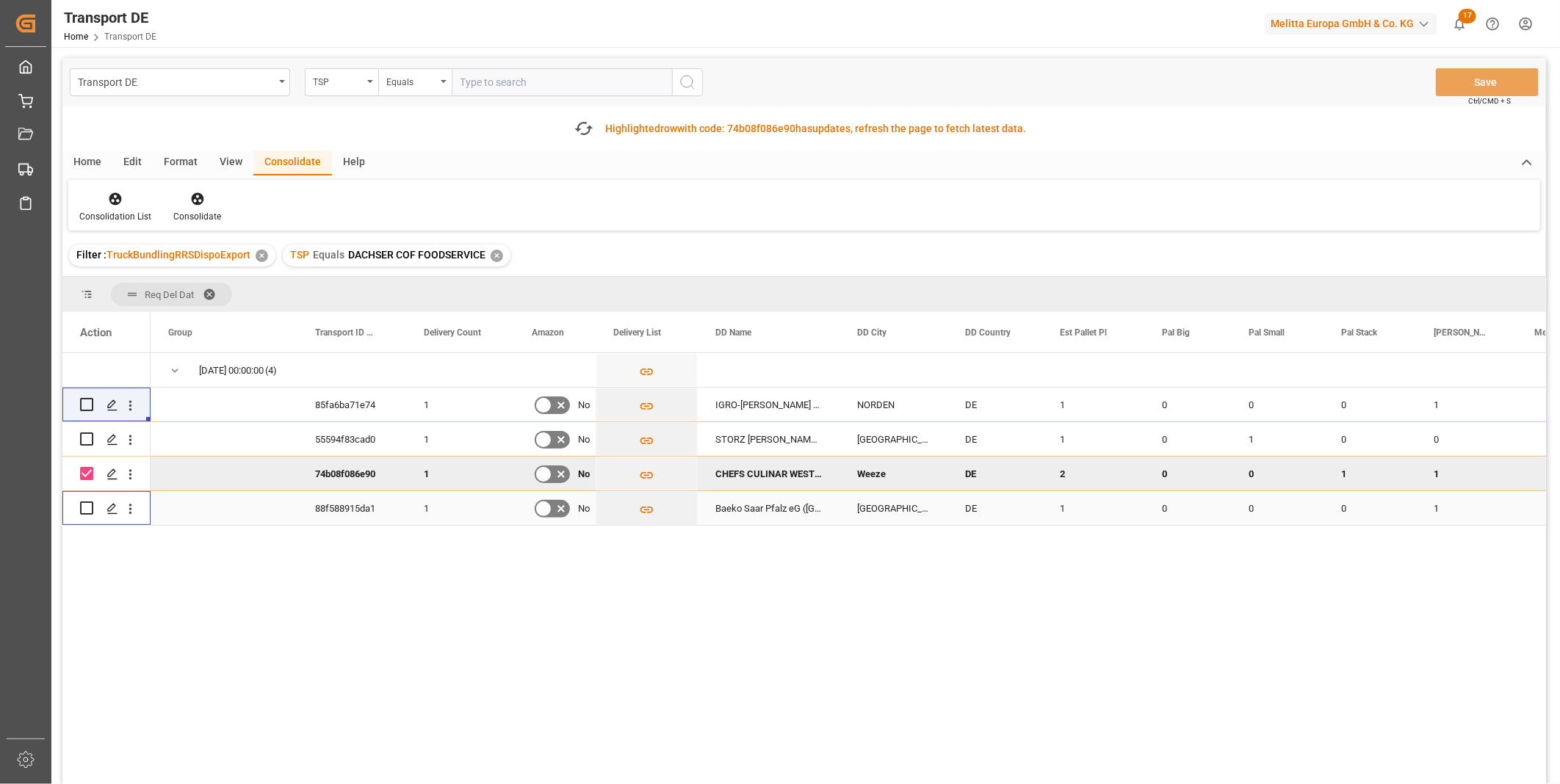
click at [86, 504] on input "Press Space to toggle row selection (unchecked)" at bounding box center [86, 508] width 13 height 13
checkbox input "true"
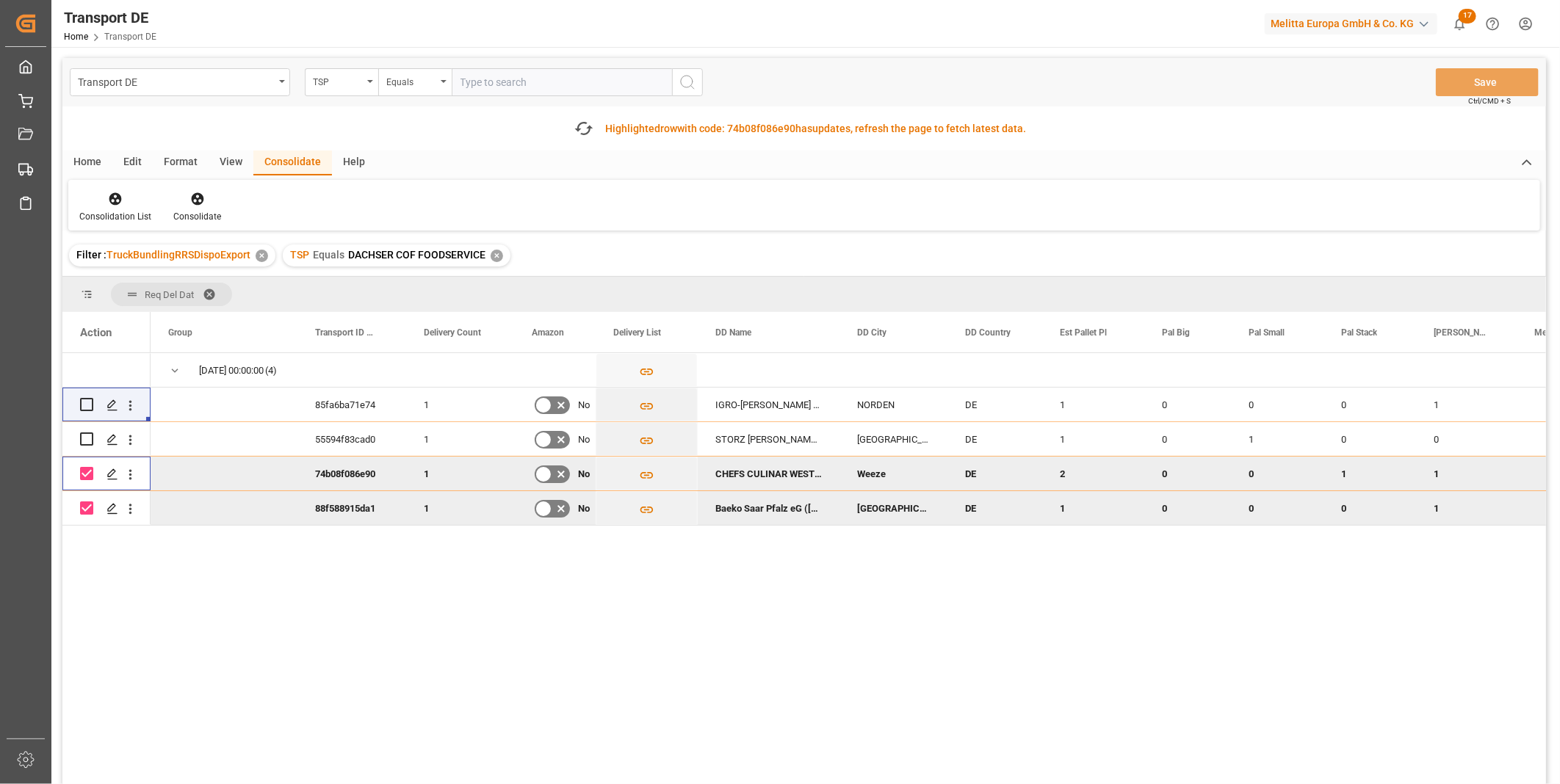
click at [90, 470] on input "Press Space to toggle row selection (checked)" at bounding box center [86, 473] width 13 height 13
checkbox input "false"
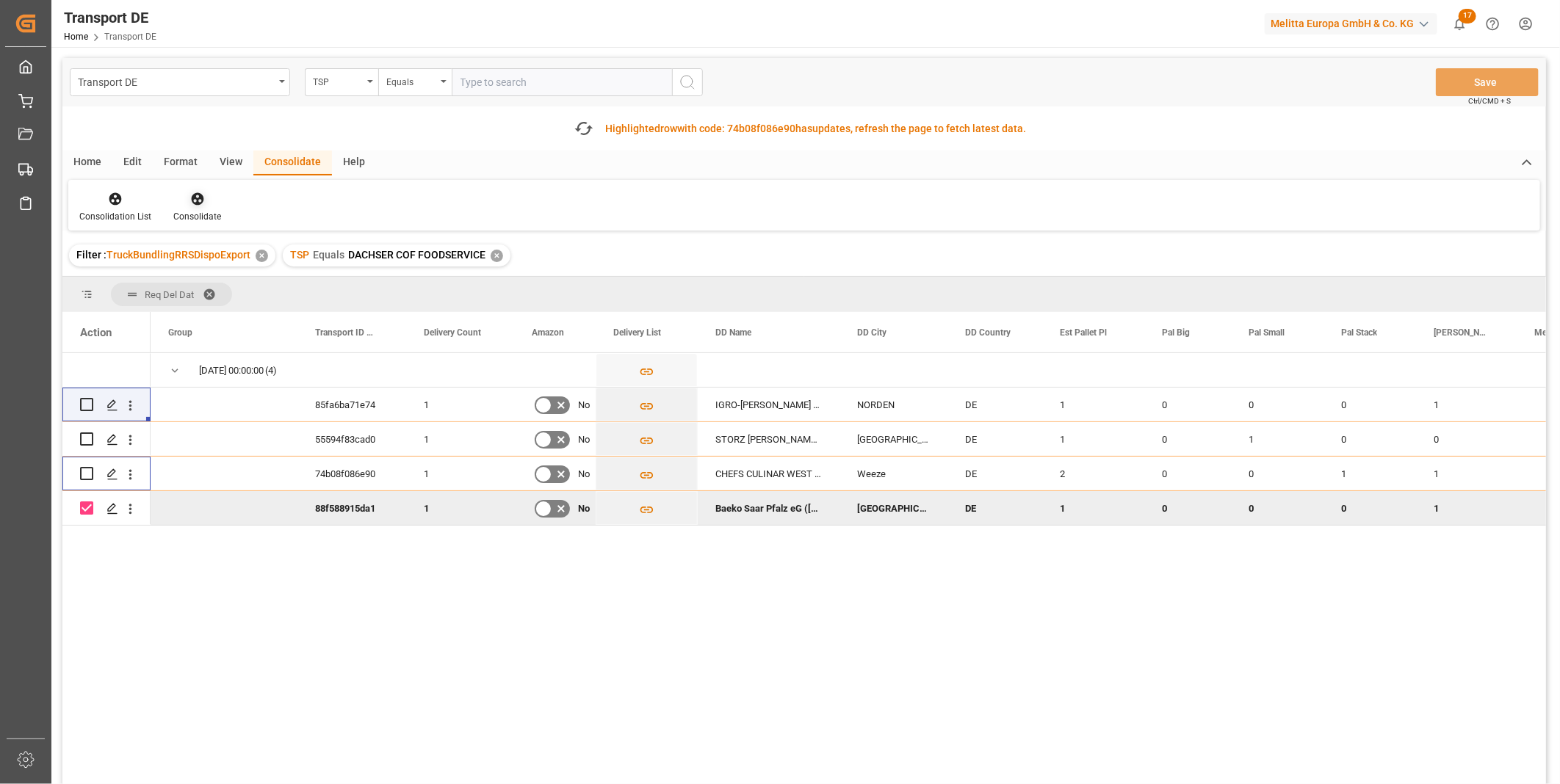
click at [201, 195] on icon at bounding box center [197, 199] width 15 height 15
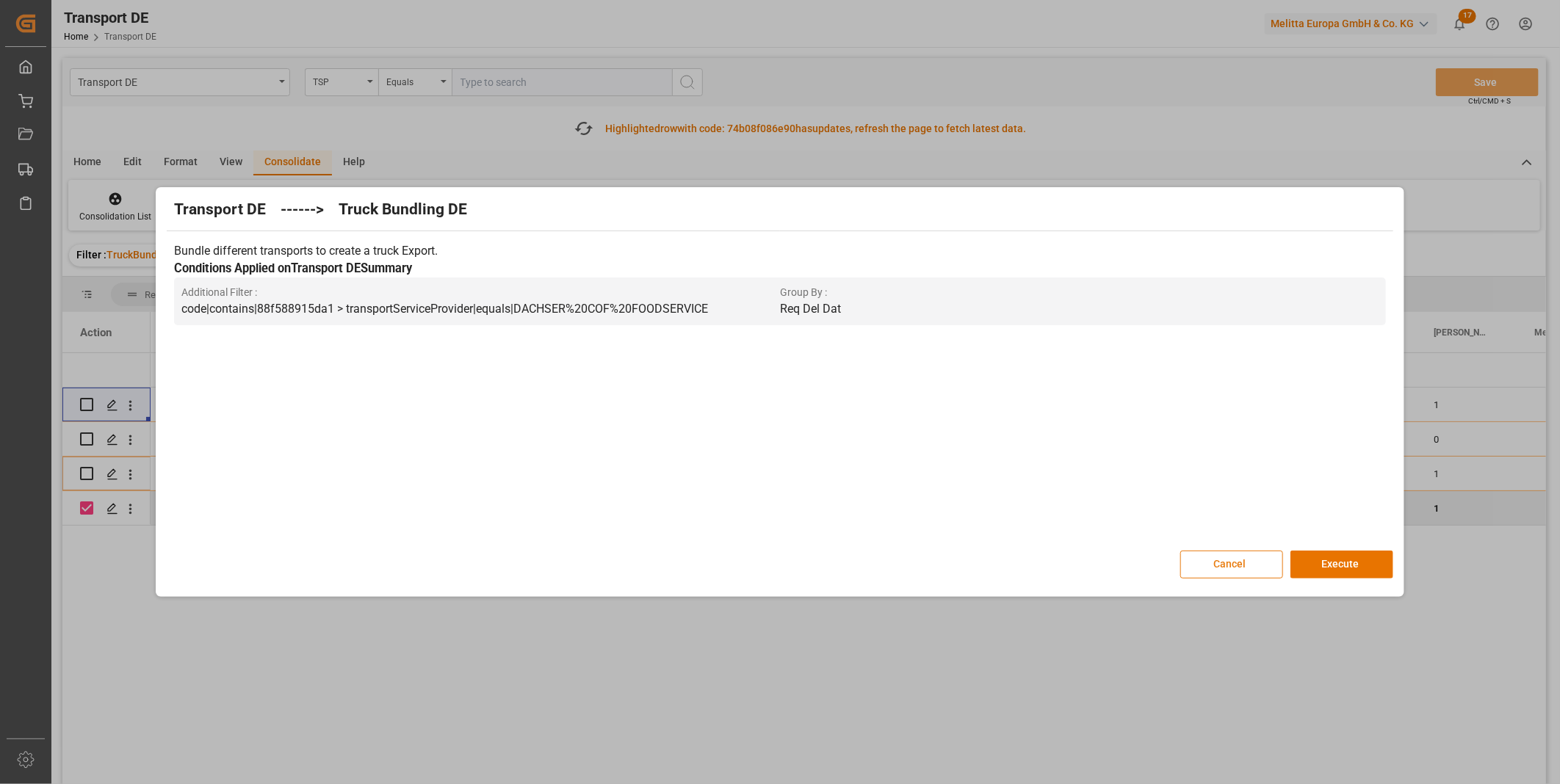
click at [1279, 558] on button "Cancel" at bounding box center [1231, 565] width 102 height 28
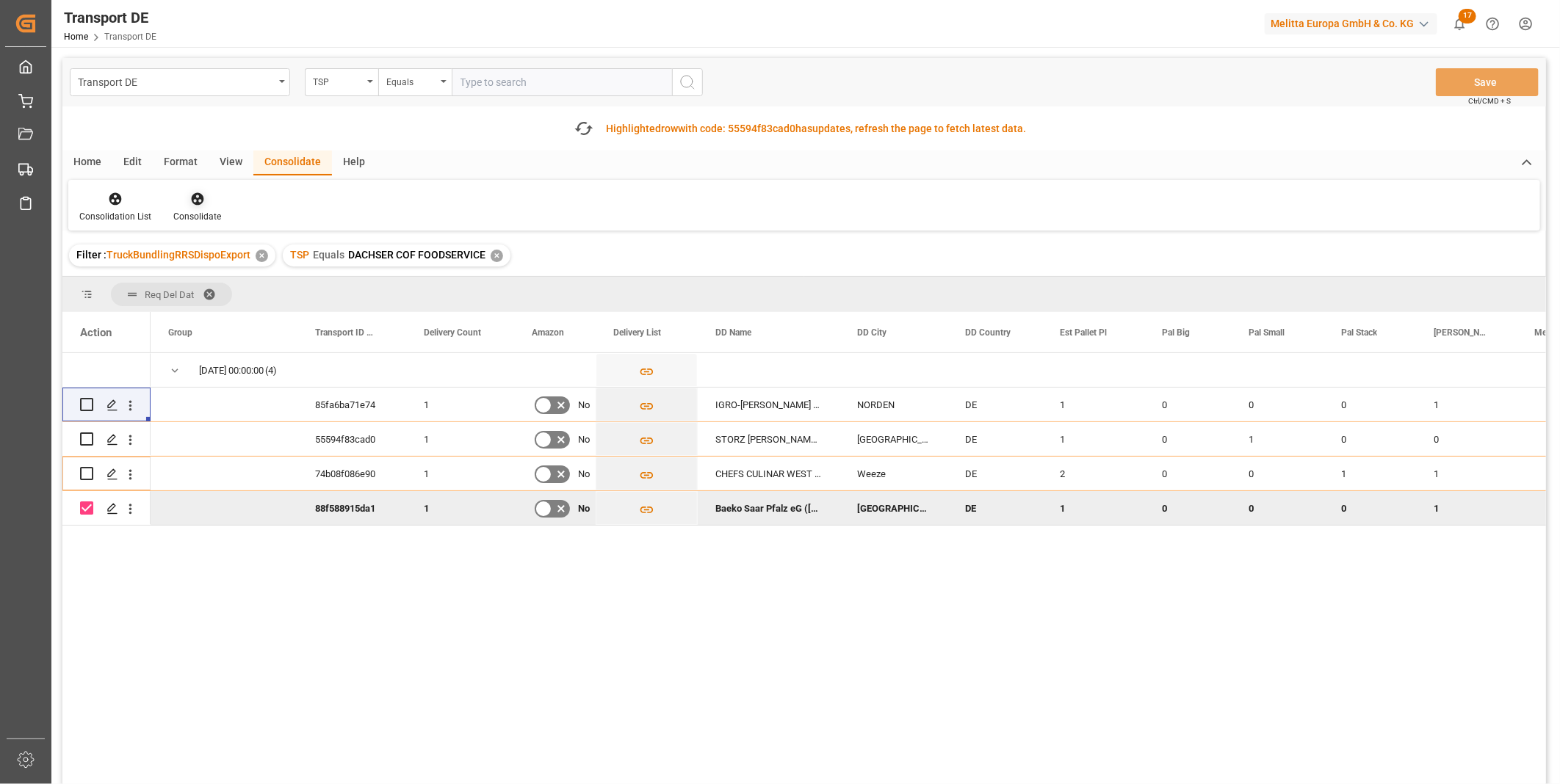
click at [194, 200] on icon at bounding box center [197, 199] width 15 height 15
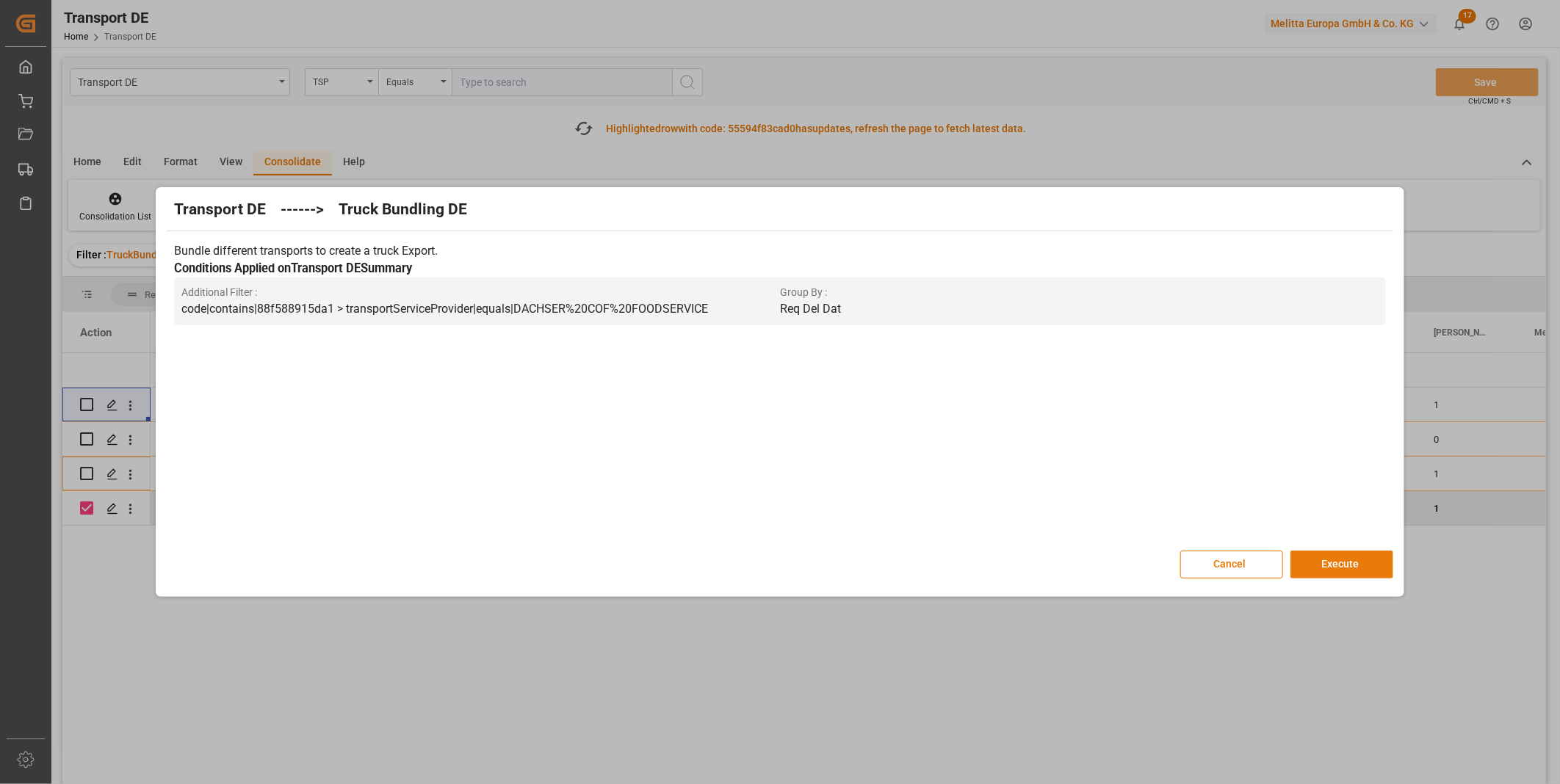
click at [1343, 569] on button "Execute" at bounding box center [1341, 565] width 102 height 28
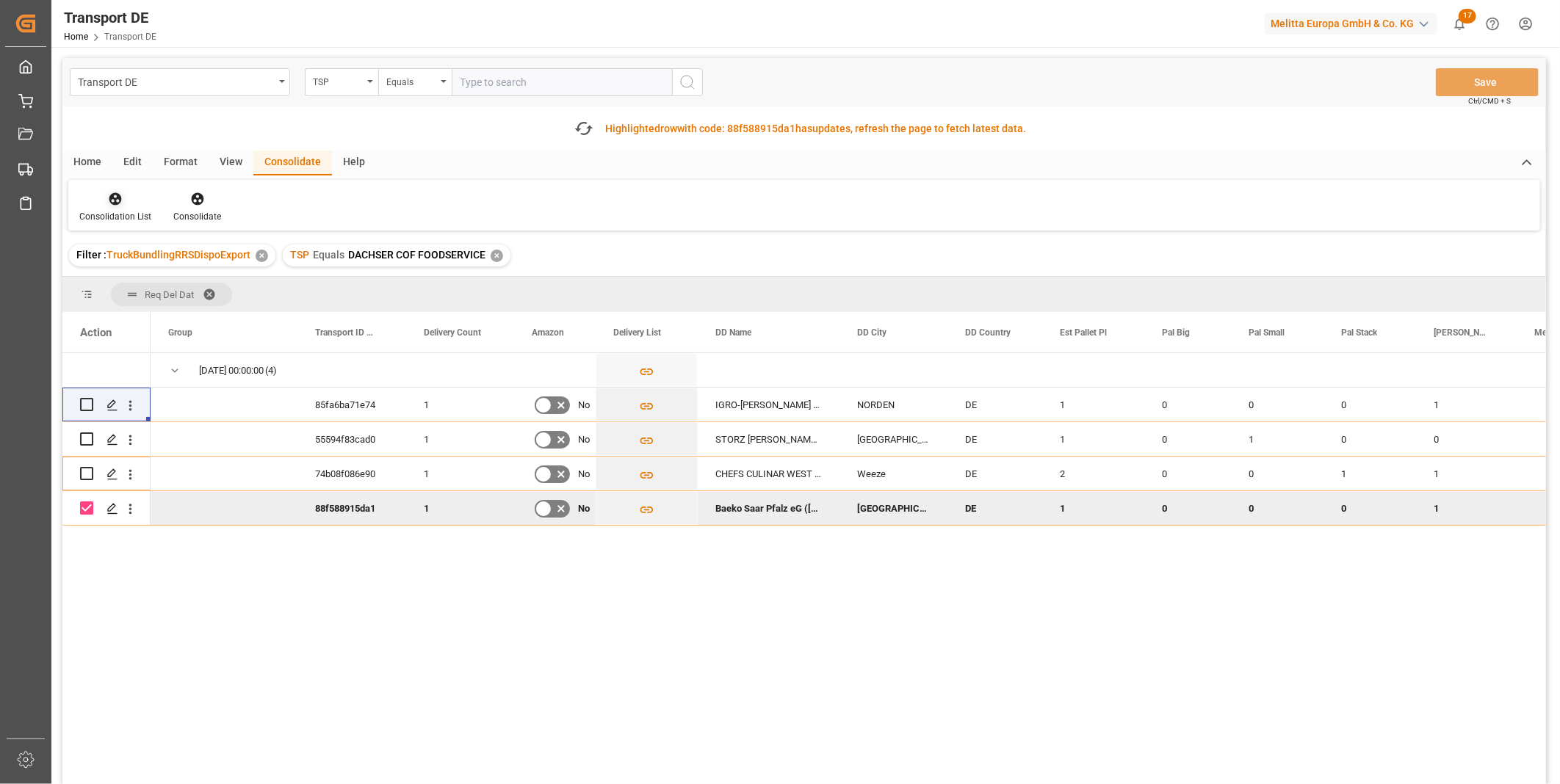
click at [116, 196] on icon at bounding box center [115, 199] width 15 height 15
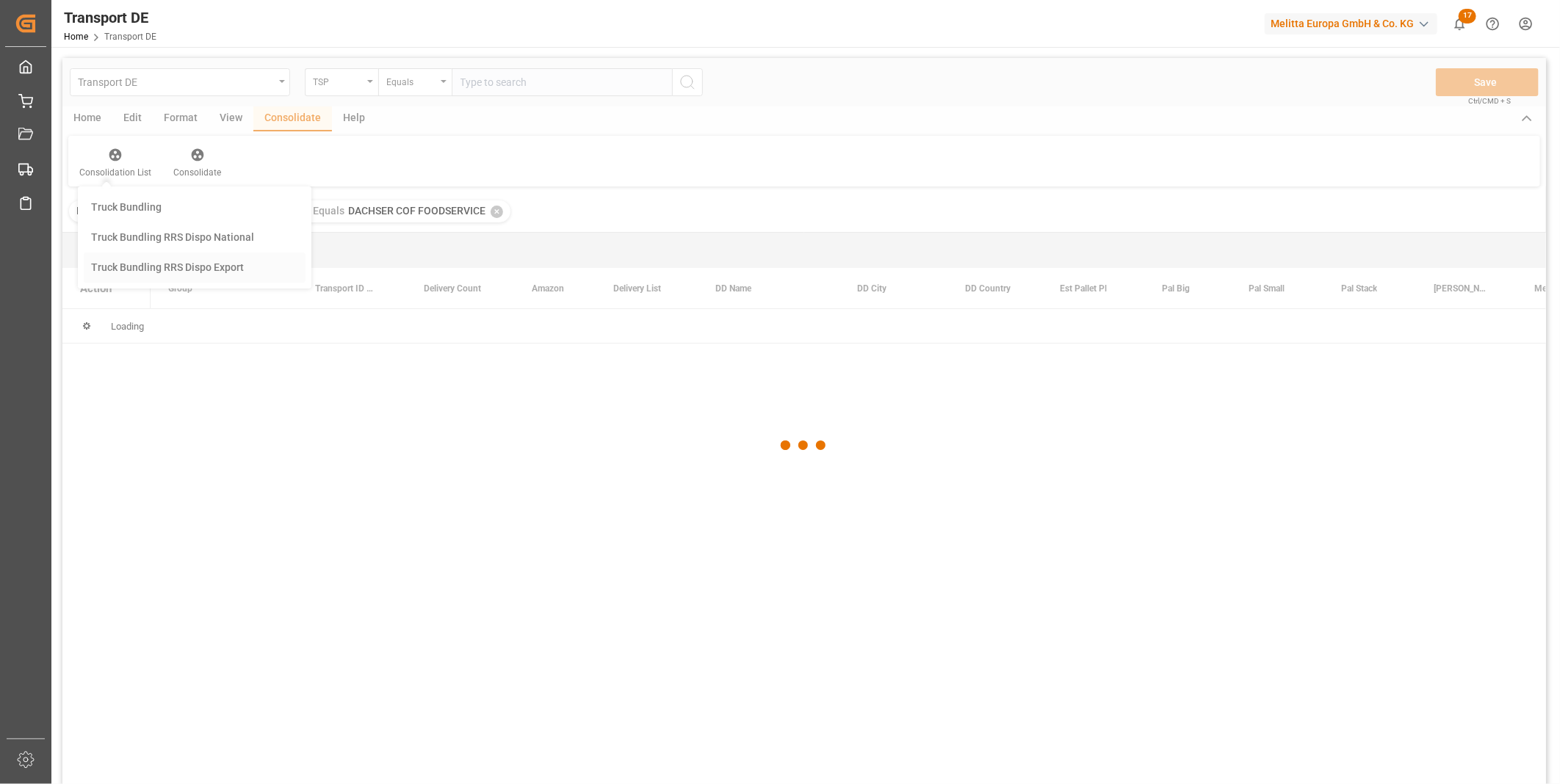
click at [204, 320] on div "Transport DE TSP Equals Save Ctrl/CMD + S Home Edit Format View Consolidate Hel…" at bounding box center [804, 440] width 1484 height 765
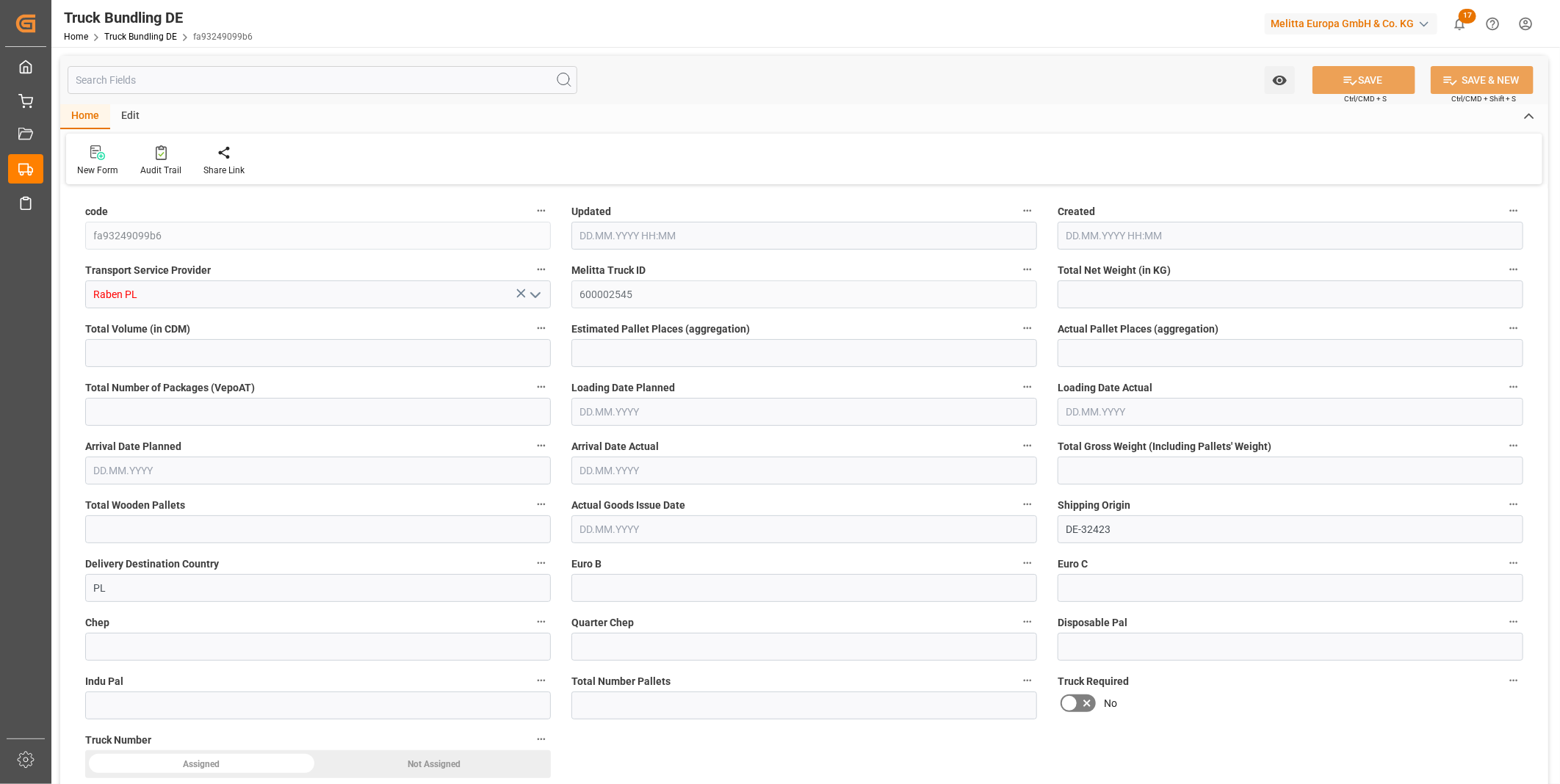
type input "309.728"
type input "2605.652"
type input "2"
type input "0"
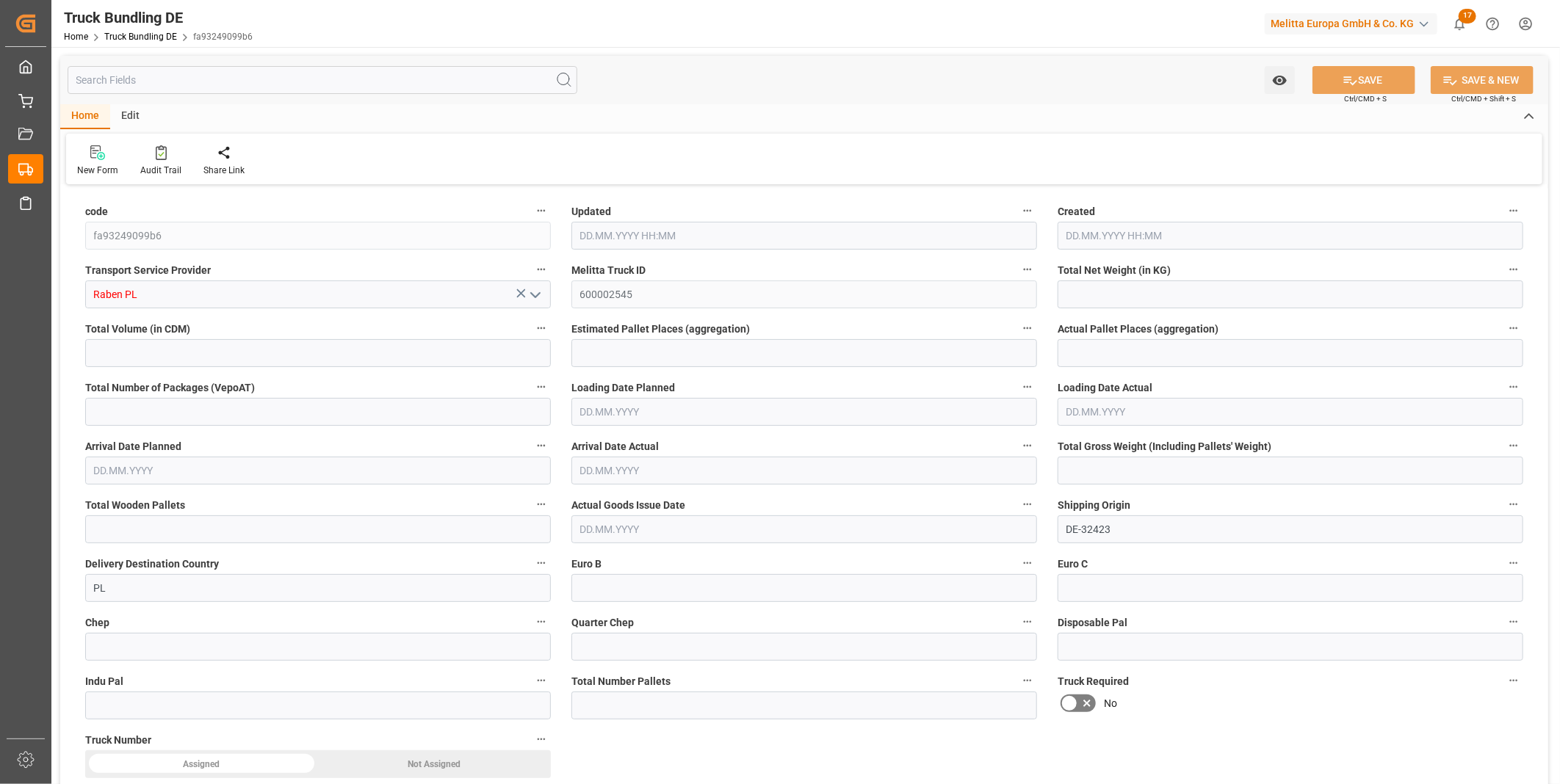
type input "400"
type input "2"
type input "0"
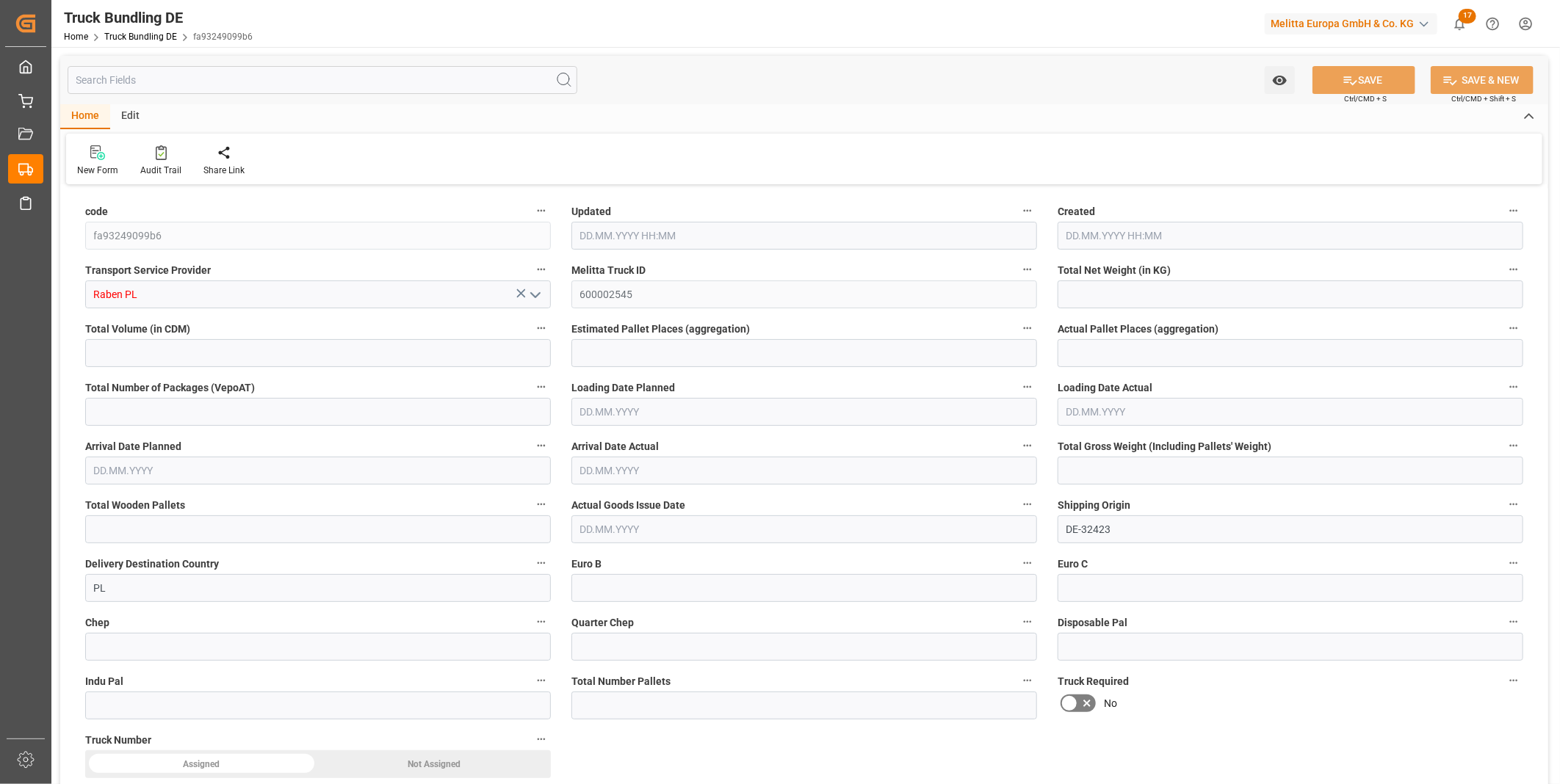
type input "0"
type input "15.09.2025 07:59"
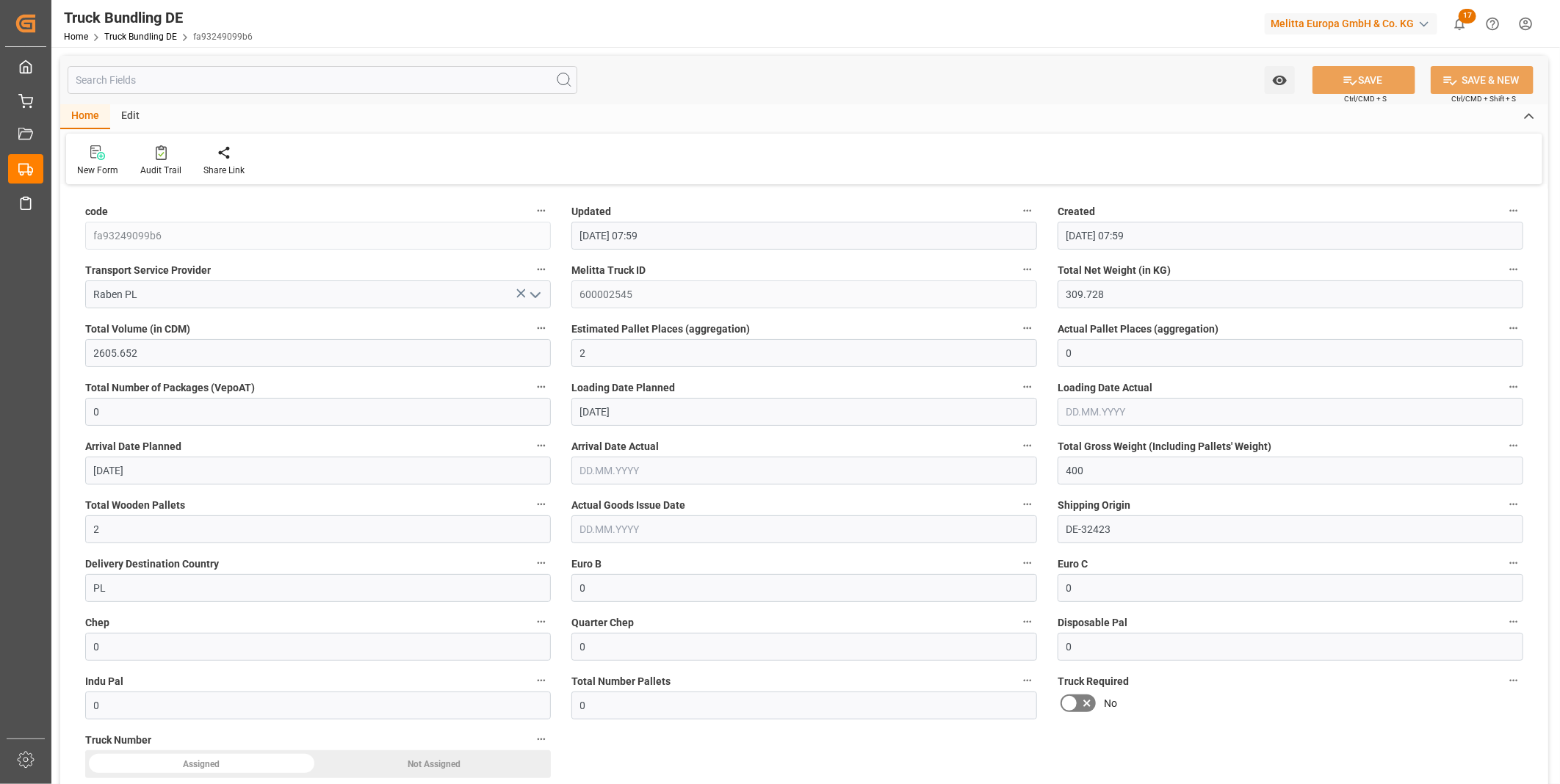
type input "15.09.2025 07:59"
type input "16.09.2025"
type input "22.09.2025"
type input "15.09.2025"
type input "730.549"
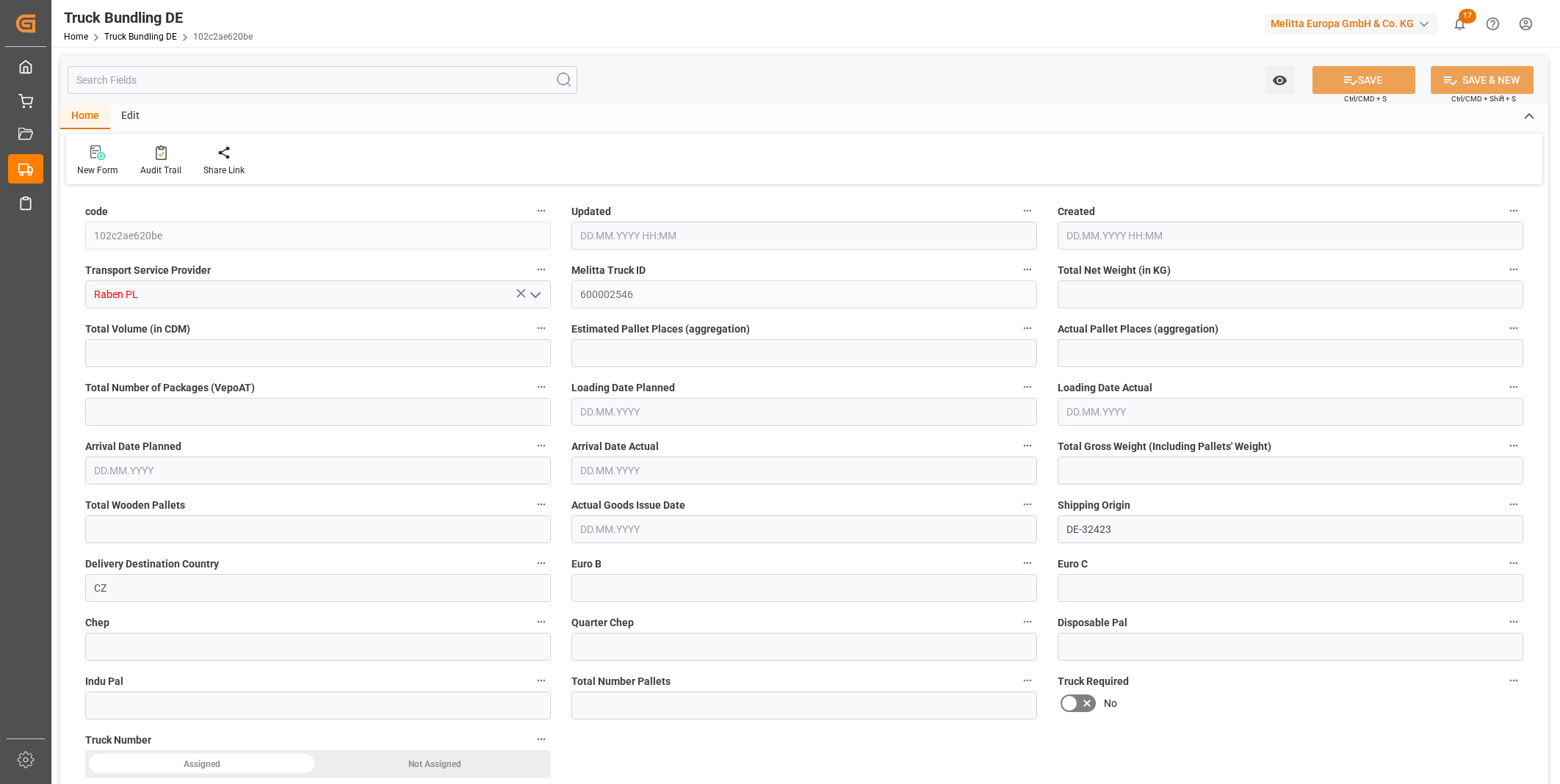
type input "8486.396"
type input "5"
type input "0"
type input "1390.641"
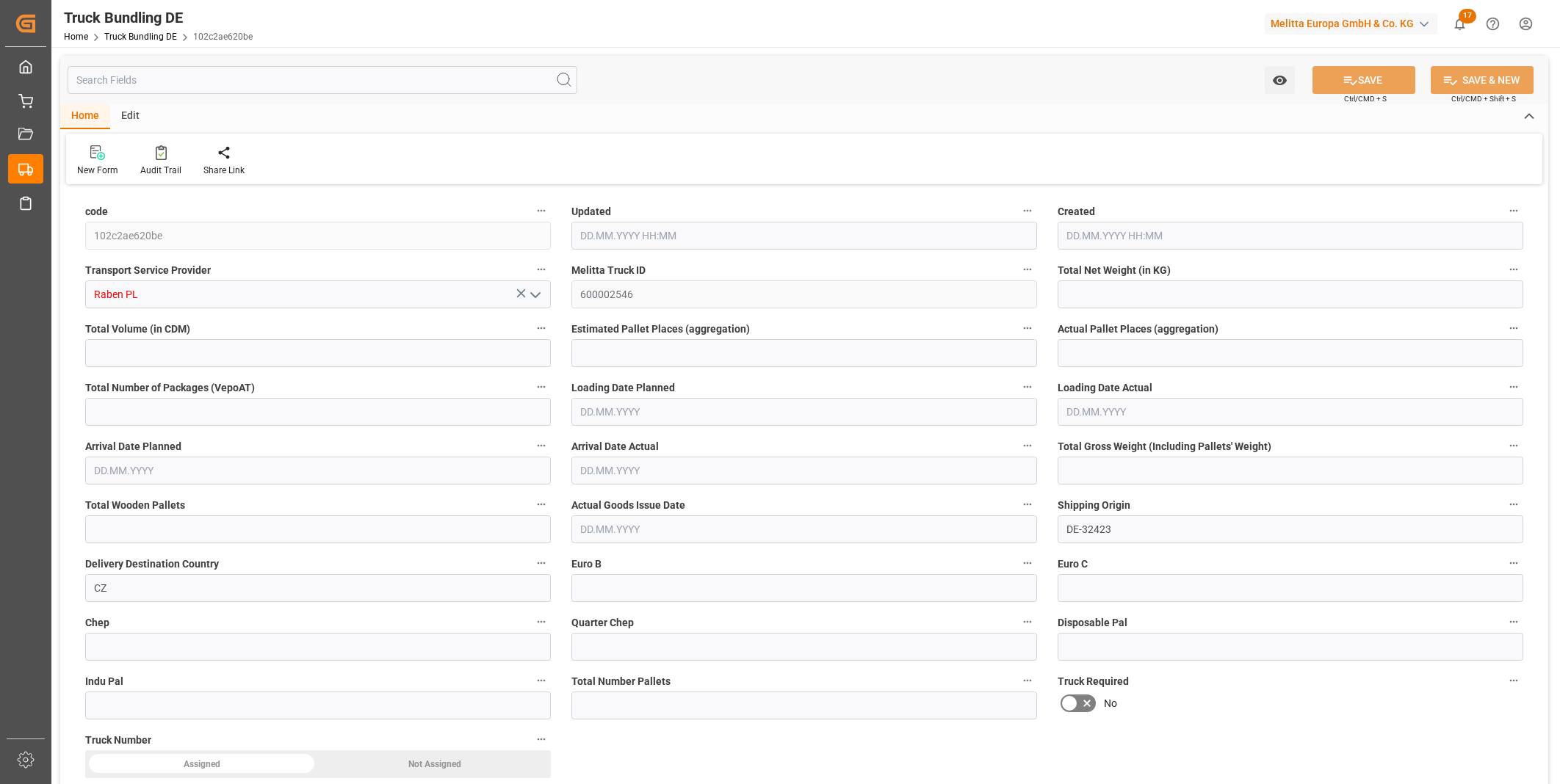
type input "16"
type input "0"
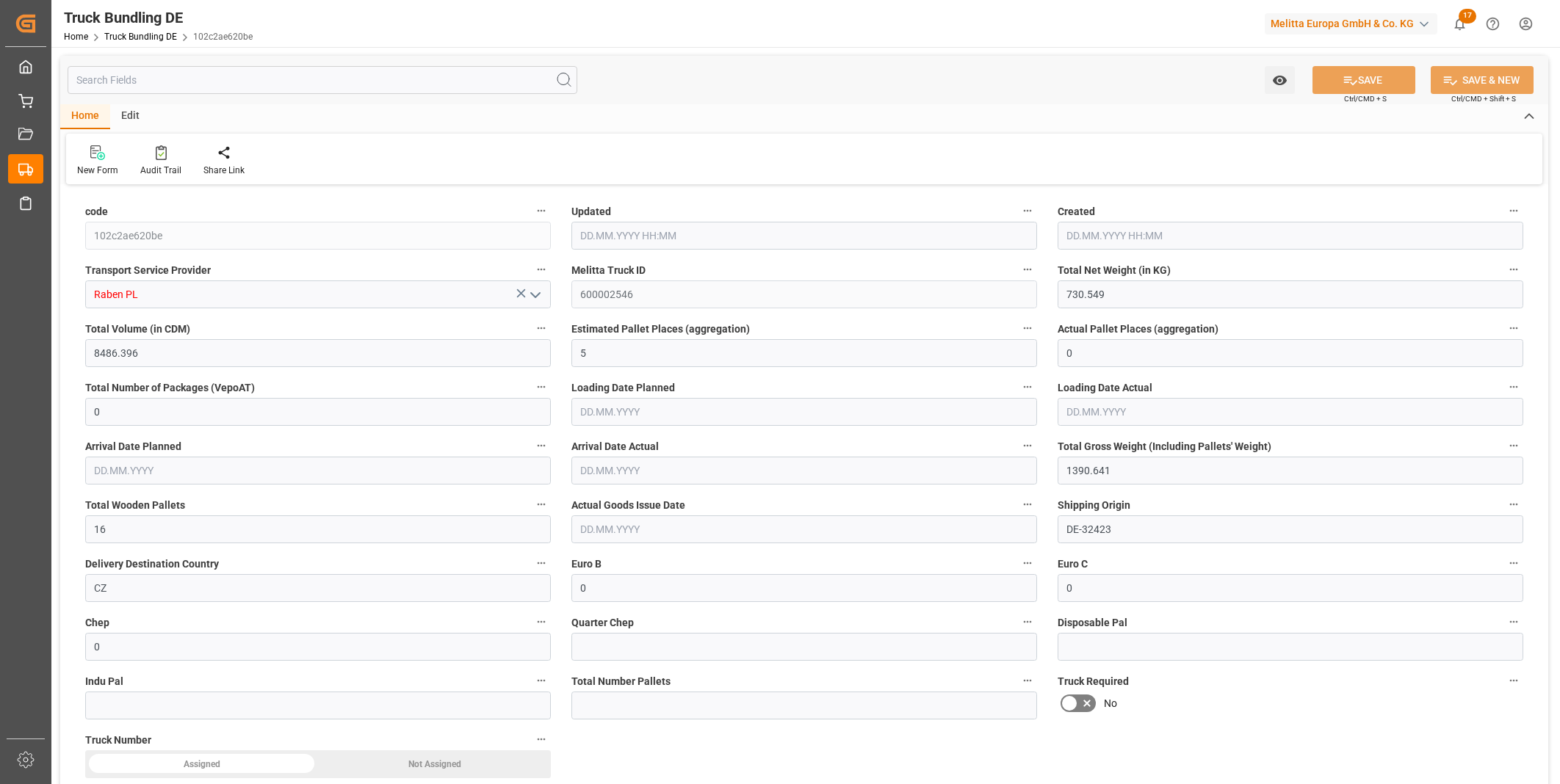
type input "0"
type input "15.09.2025 07:59"
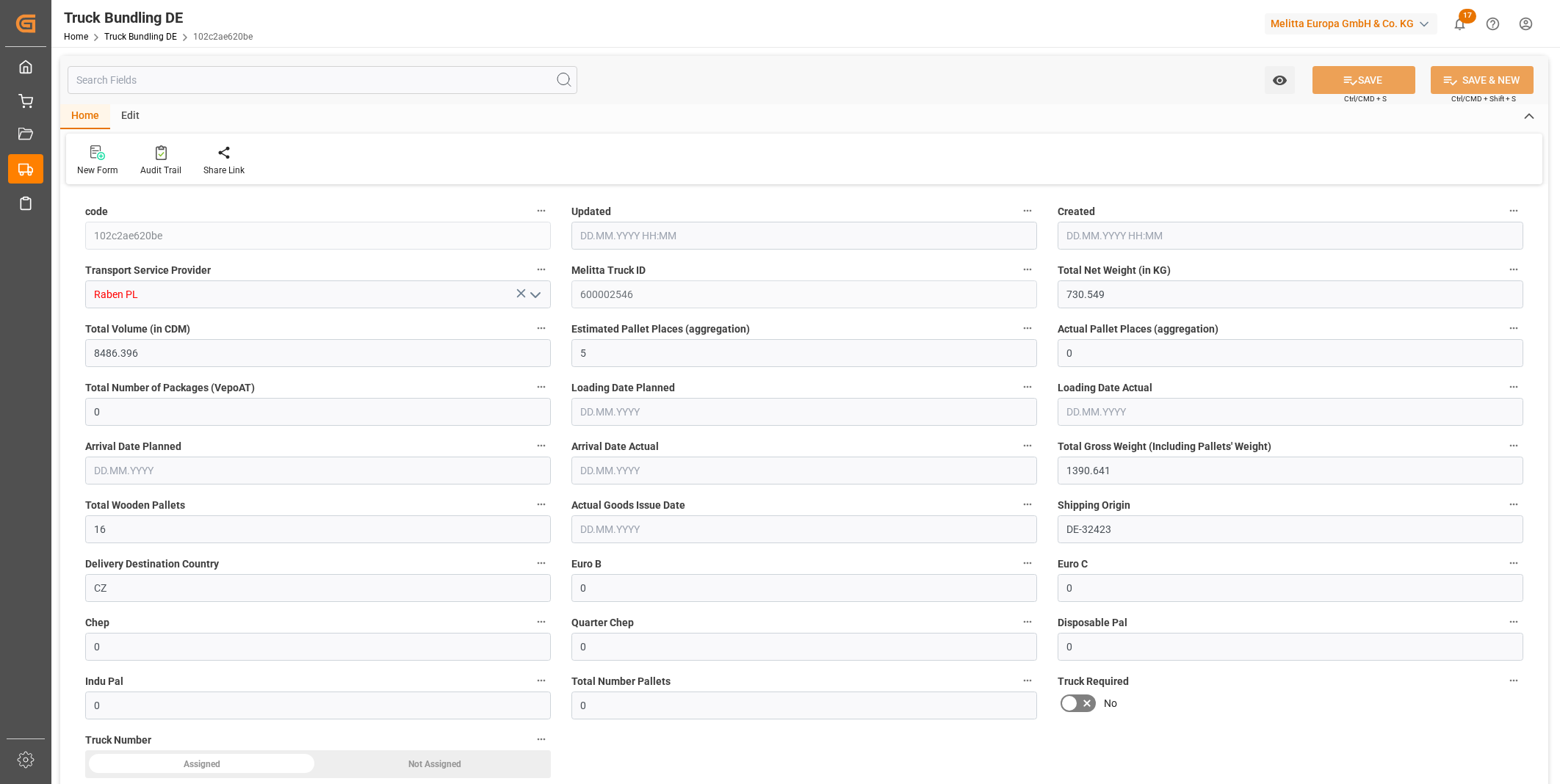
type input "17.09.2025"
type input "19.09.2025"
type input "15.09.2025"
type input "1370.24"
type input "5093.8"
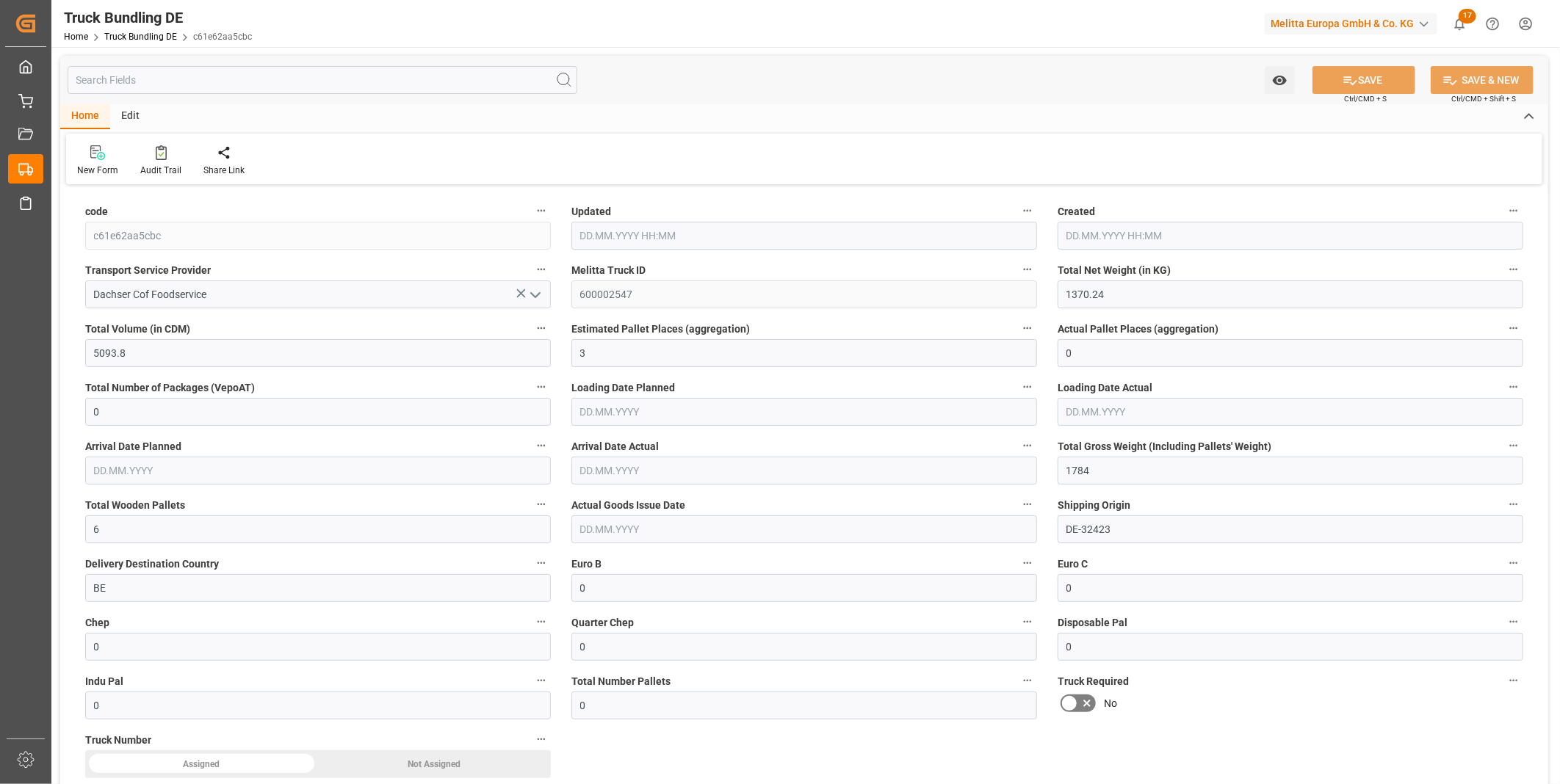
type input "3"
type input "0"
type input "1784"
type input "6"
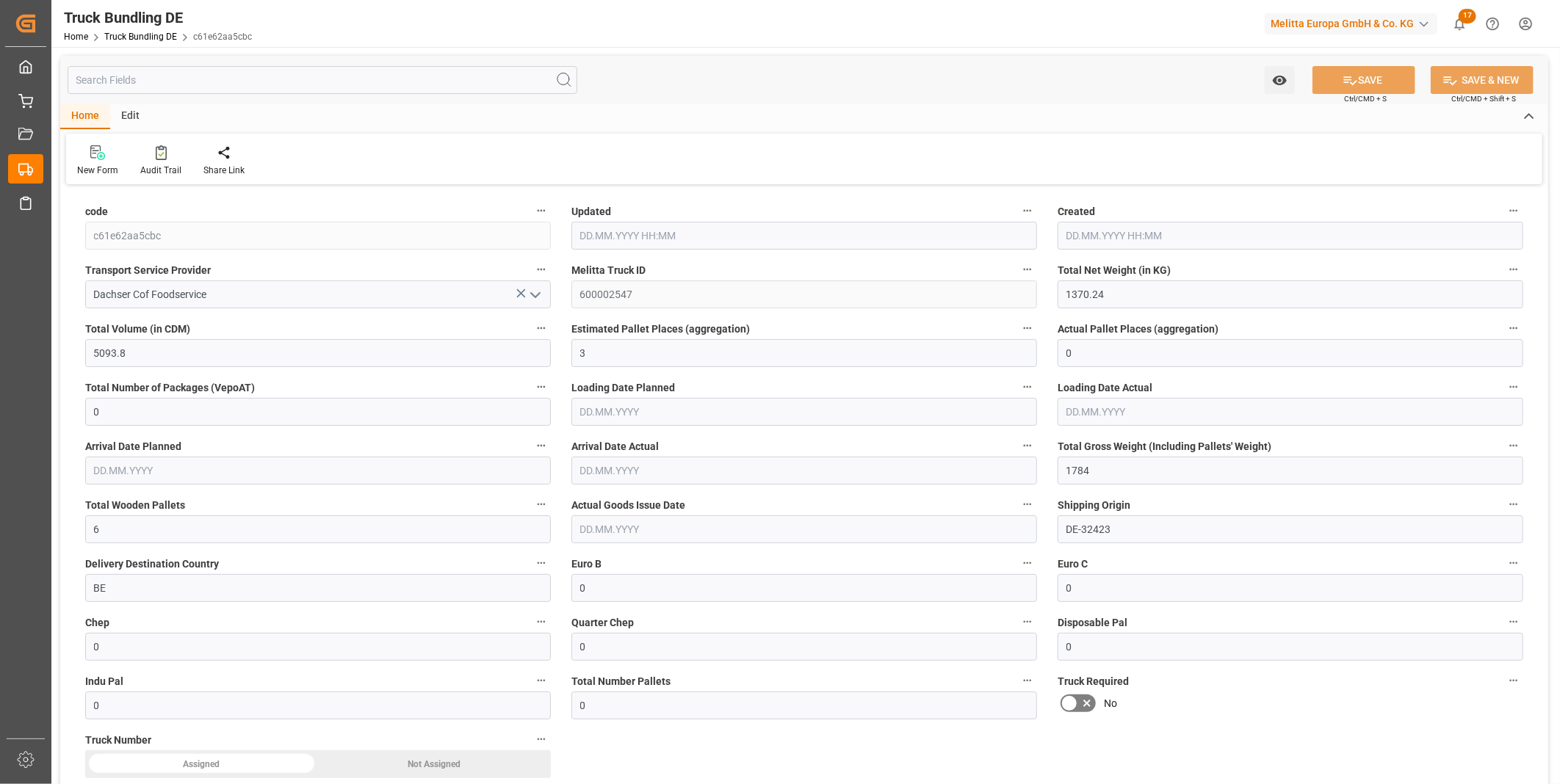
type input "0"
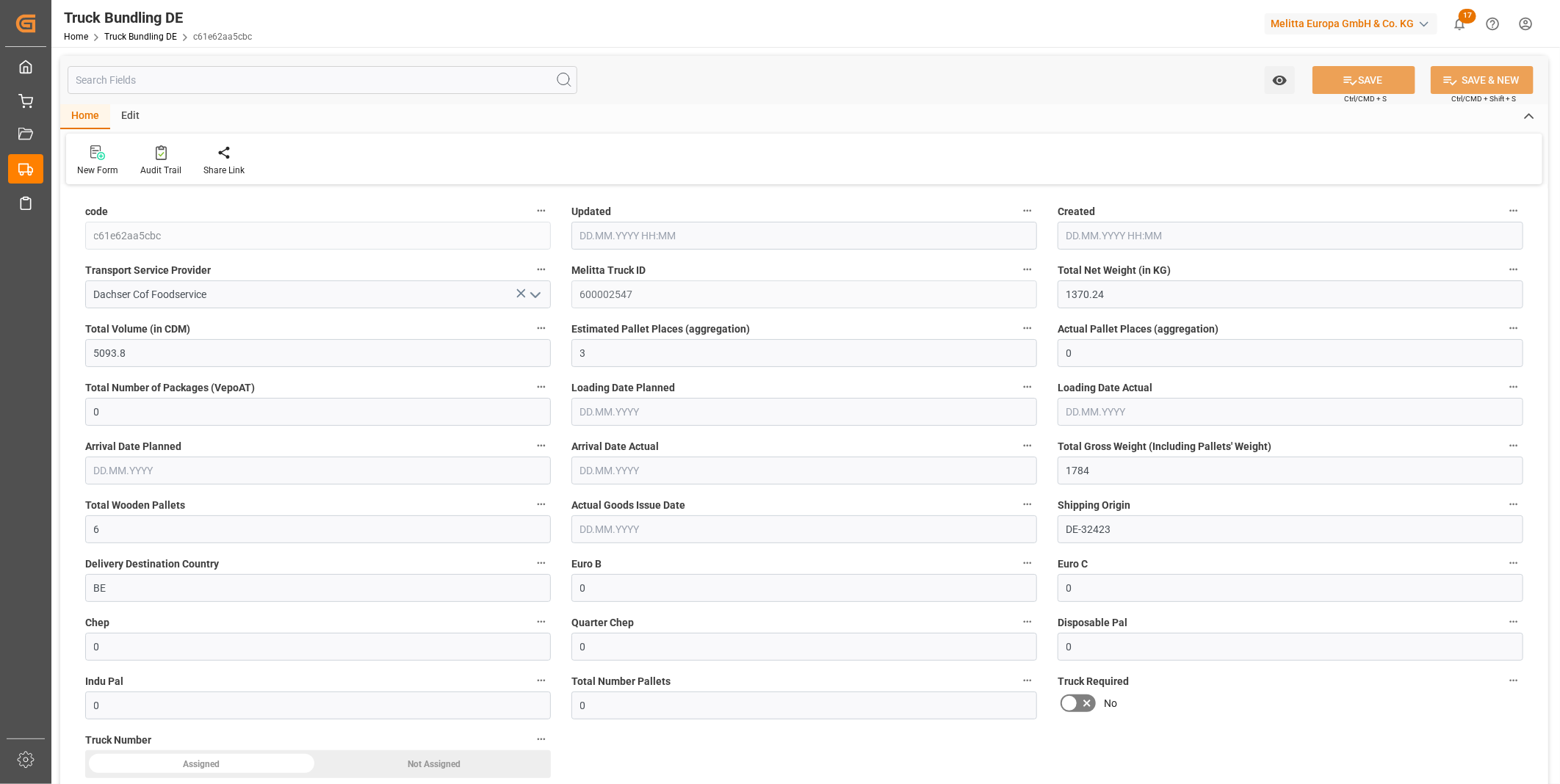
type input "0"
type input "15.09.2025 08:00"
type input "19.09.2025"
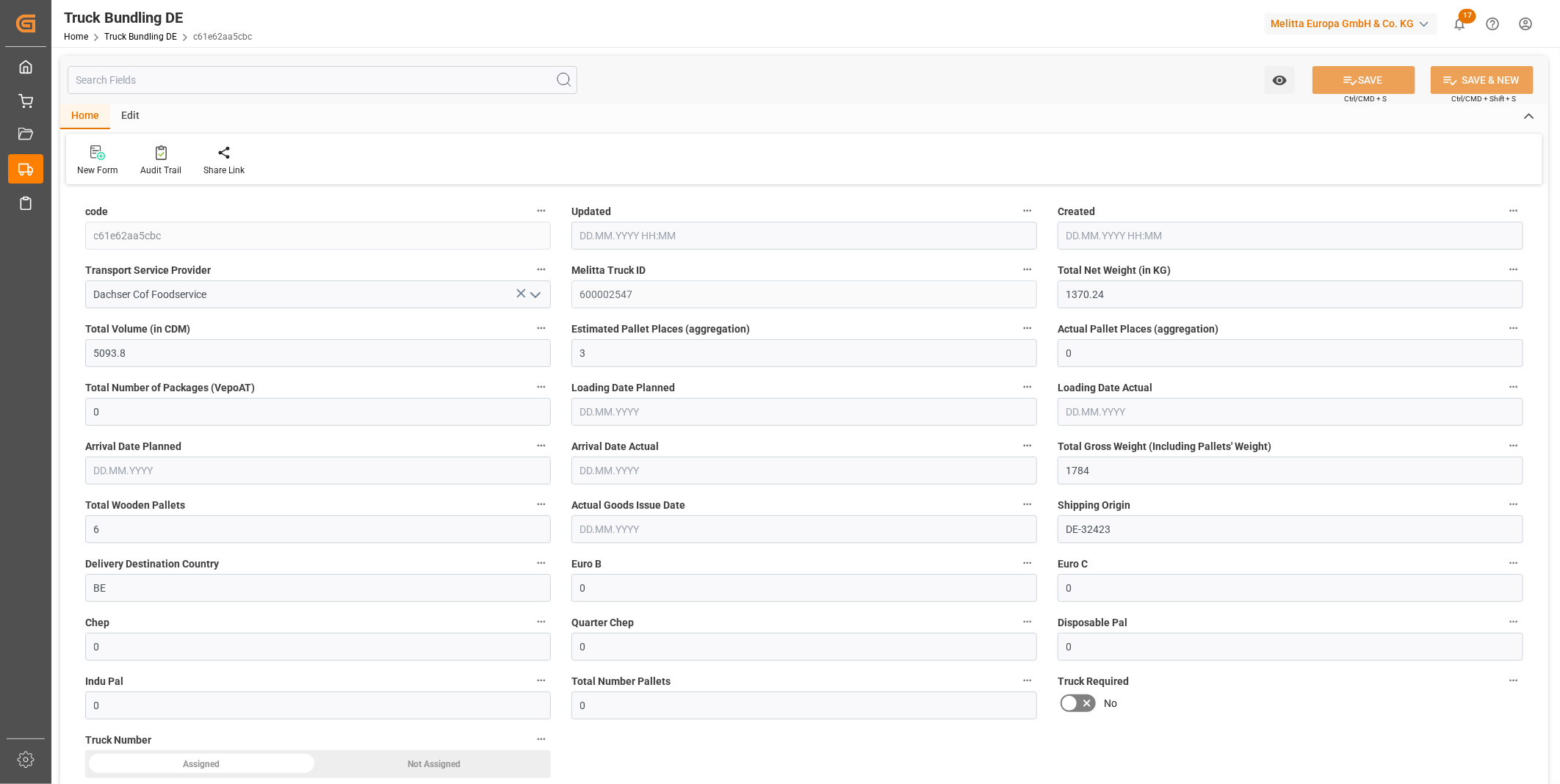
type input "22.09.2025"
type input "15.09.2025"
type input "2133.16"
type input "9087.036"
type input "6"
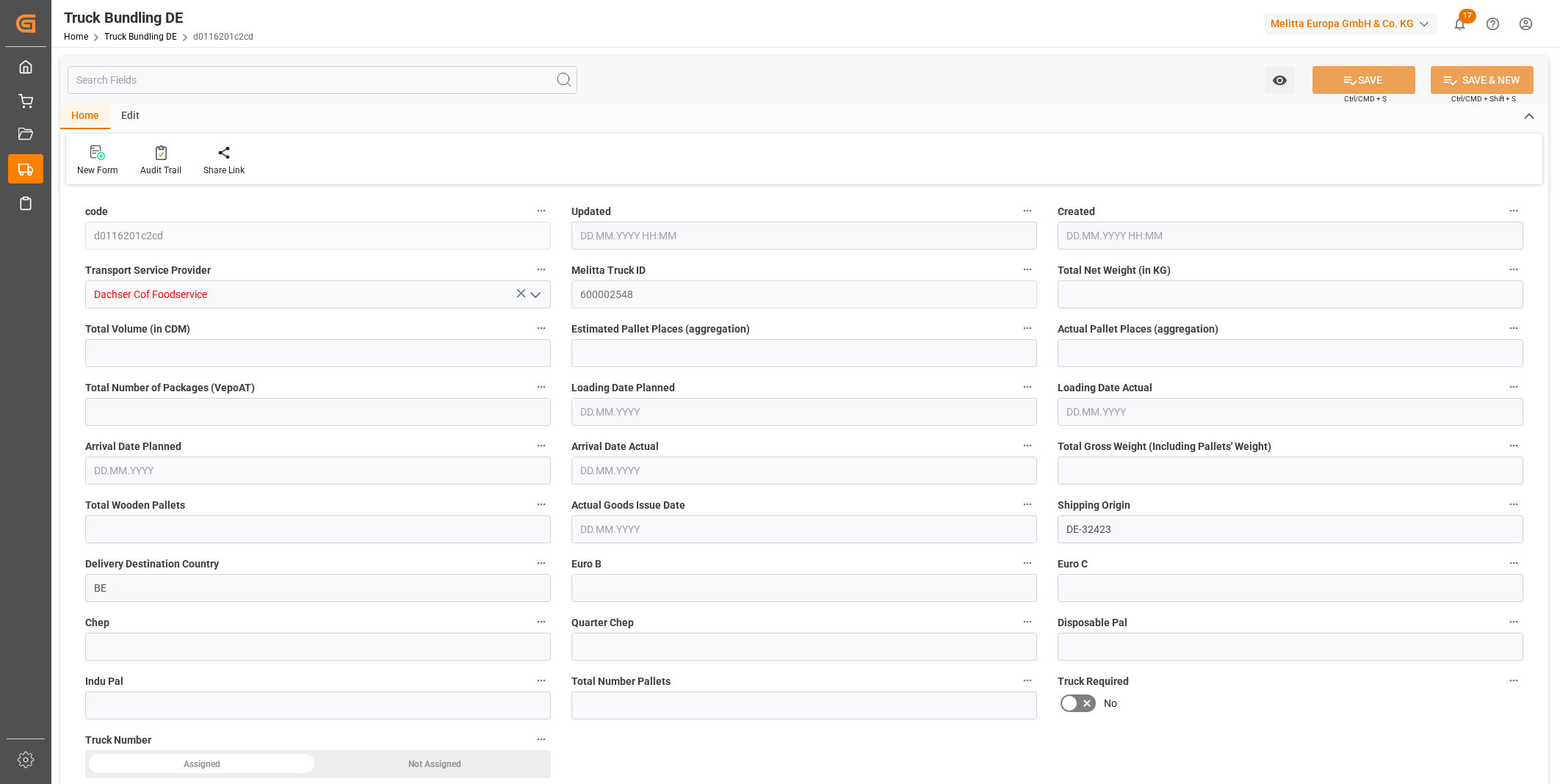
type input "0"
type input "2828.96"
type input "11"
type input "0"
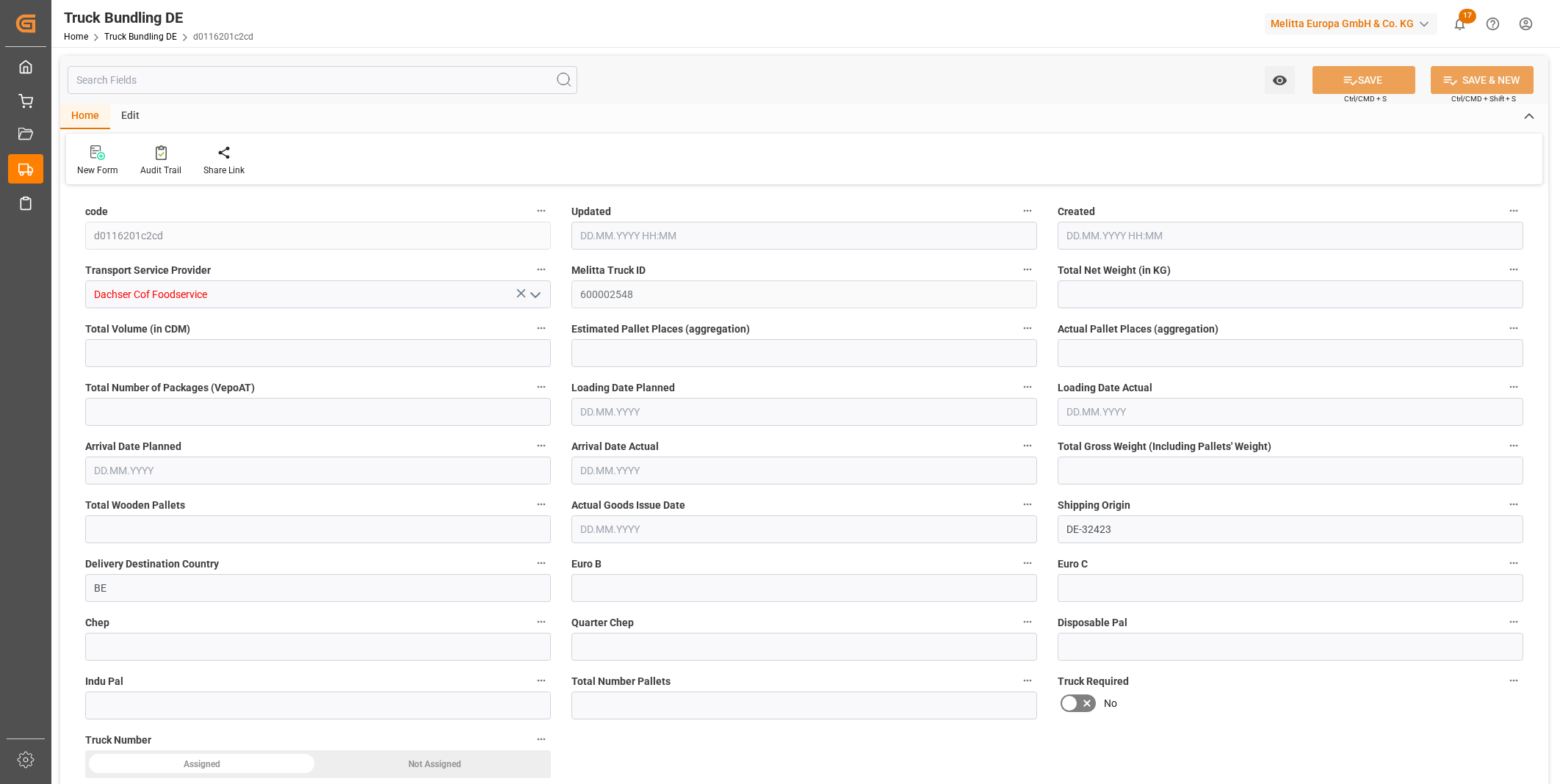
type input "0"
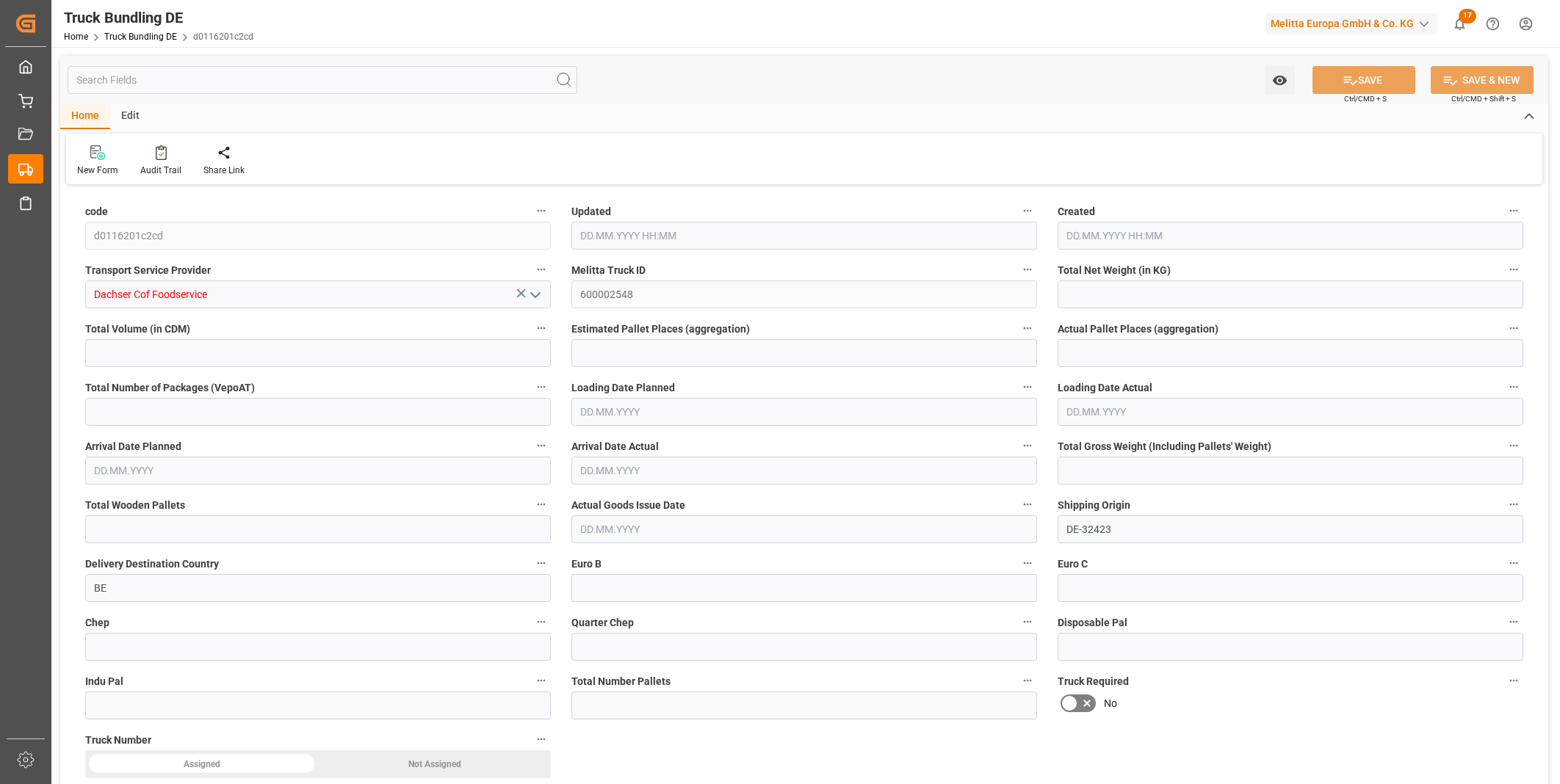
type input "0"
type input "15.09.2025 08:00"
type input "19.09.2025"
type input "22.09.2025"
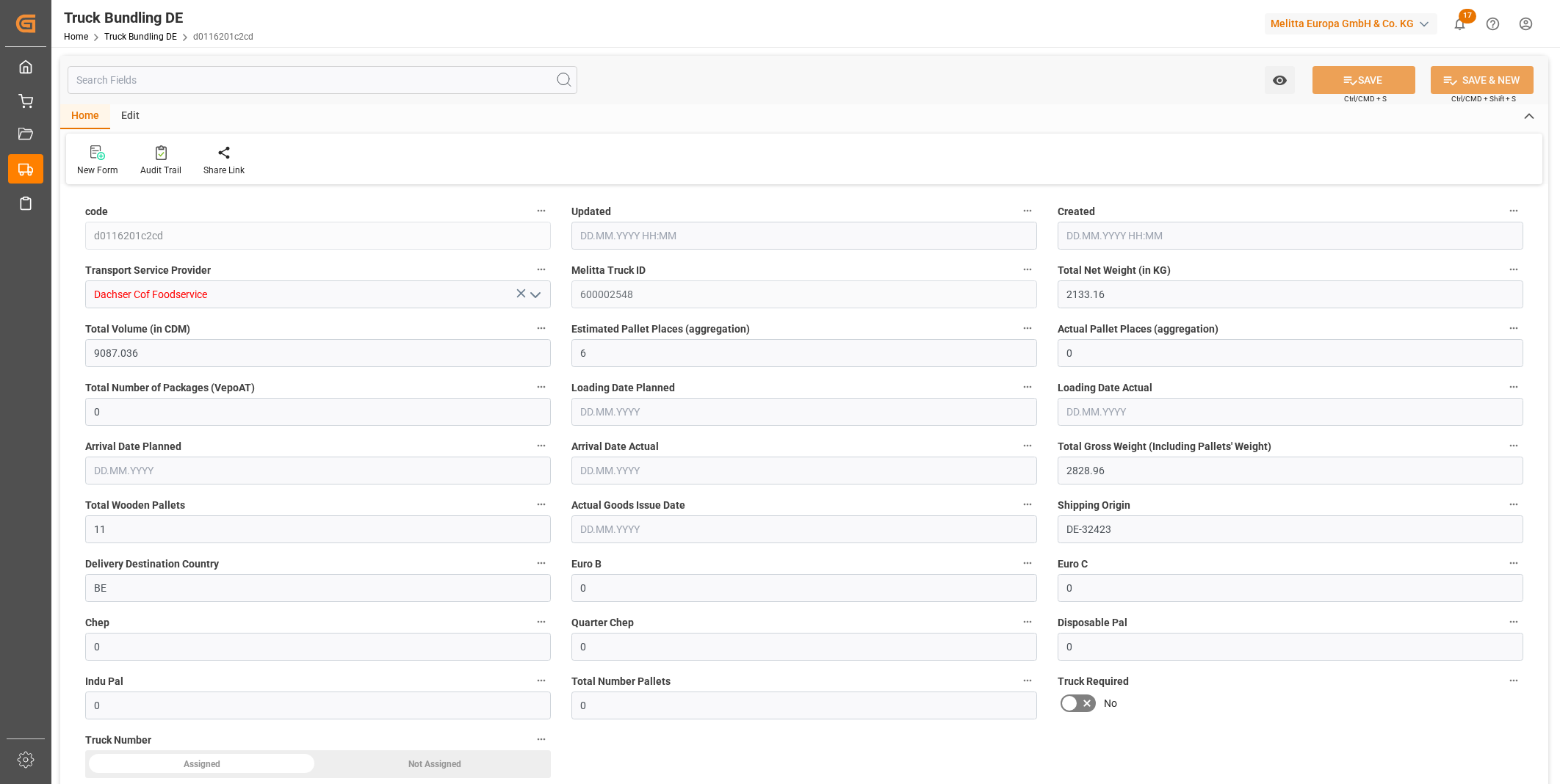
type input "15.09.2025"
type input "242.796"
type input "1020.058"
type input "2"
type input "0"
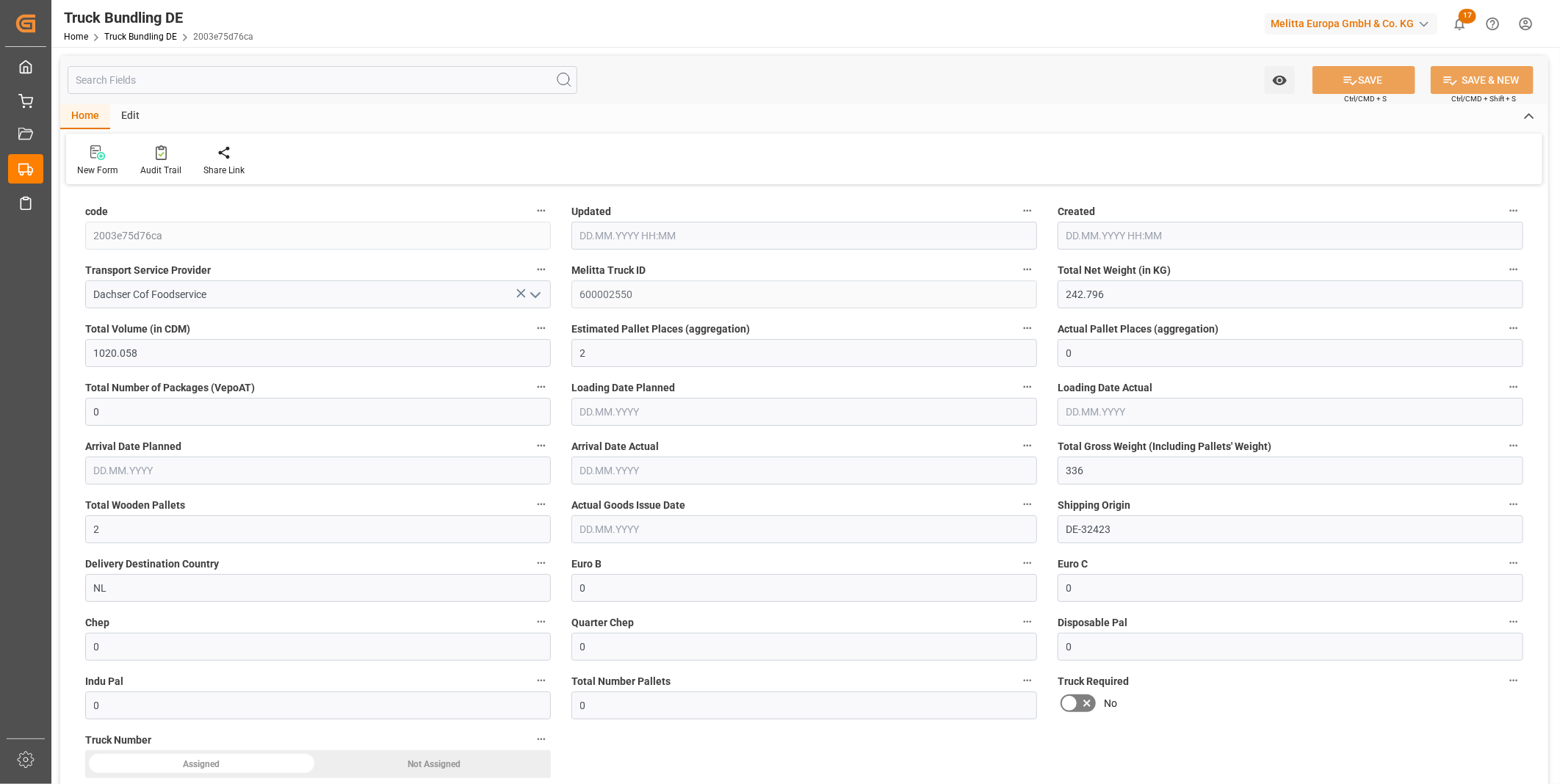
type input "0"
type input "336"
type input "2"
type input "0"
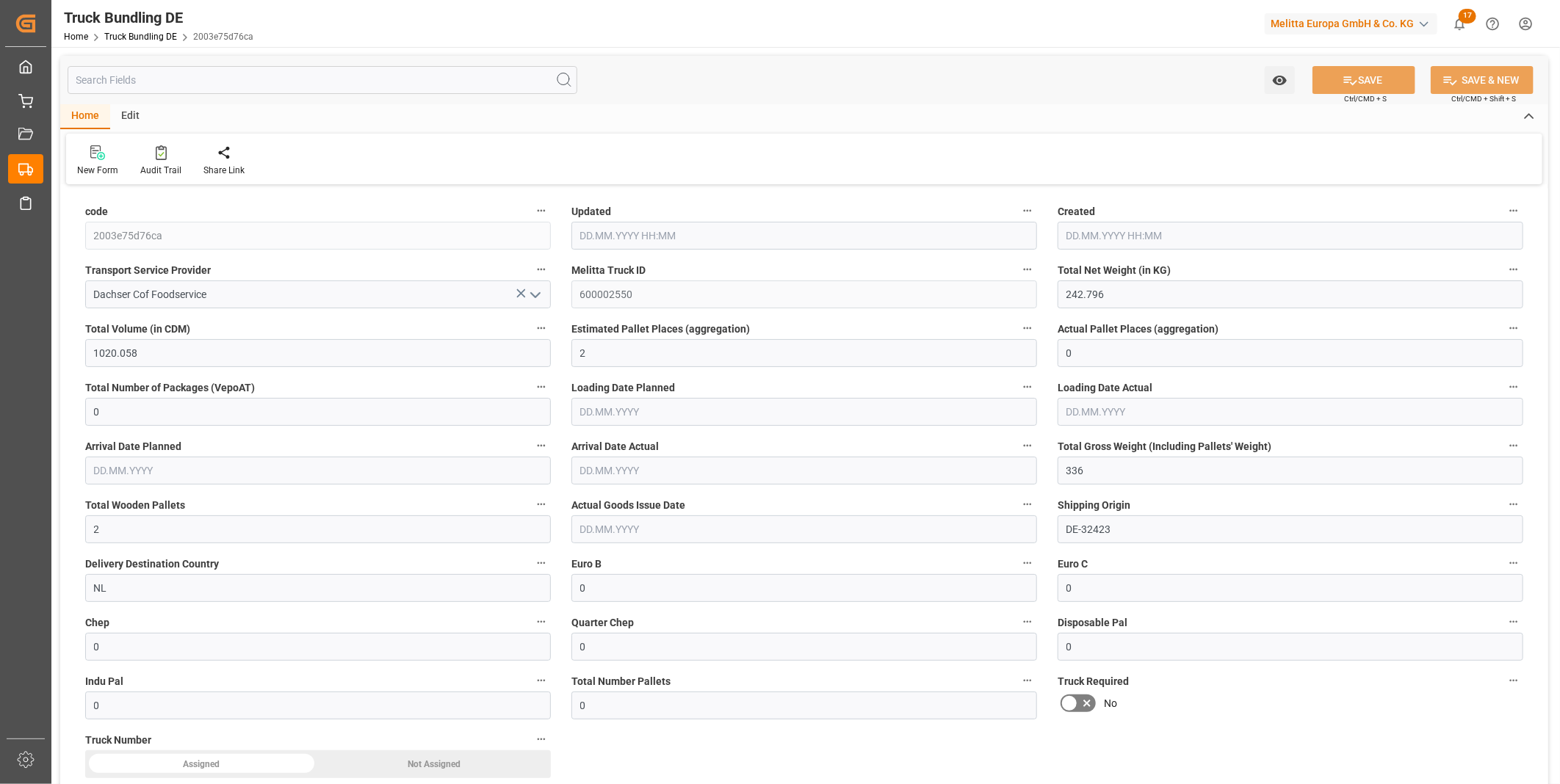
type input "0"
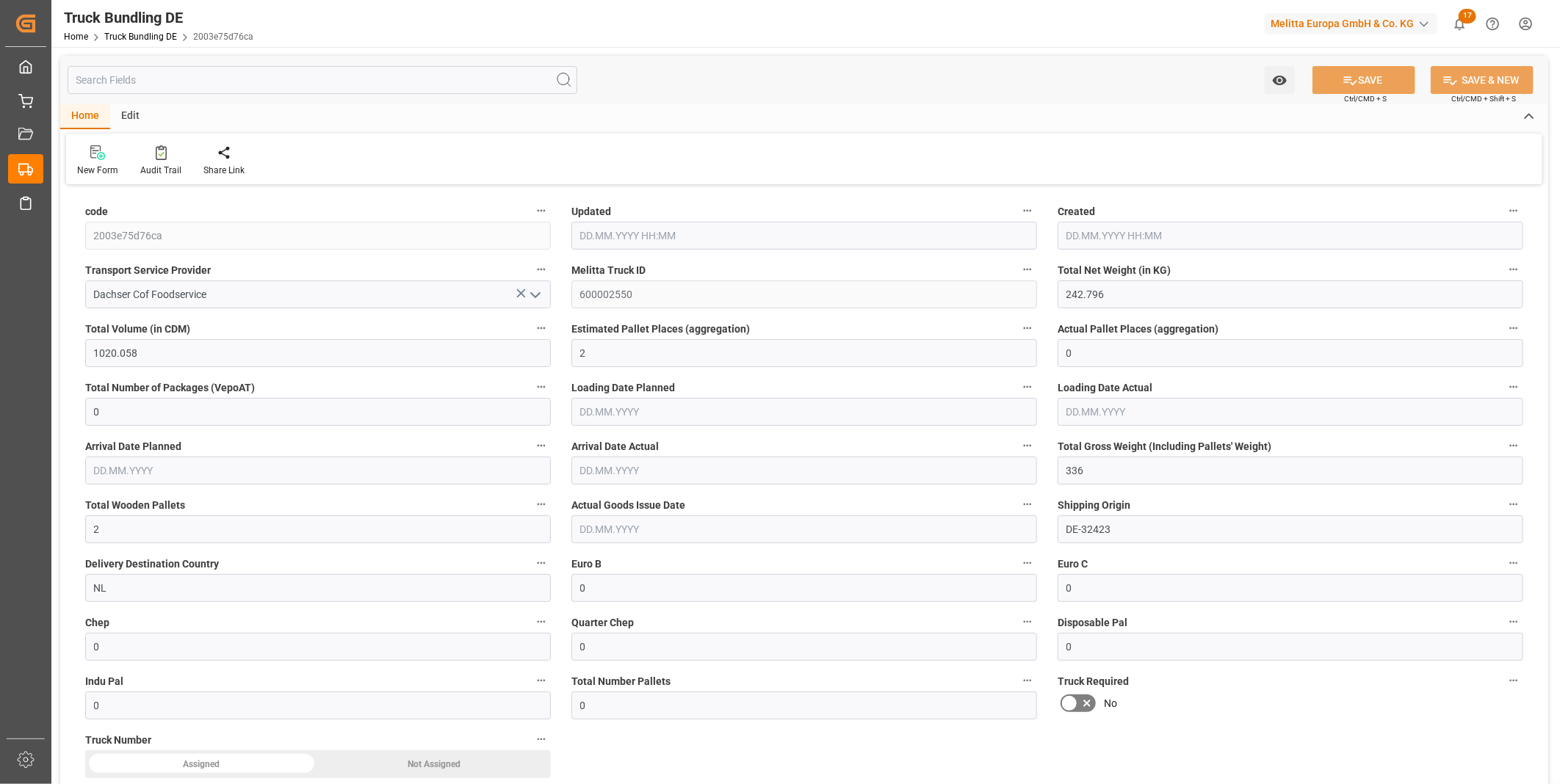
type input "[DATE] 08:01"
type input "15.09.2025 08:00"
type input "19.09.2025"
type input "22.09.2025"
type input "[DATE]"
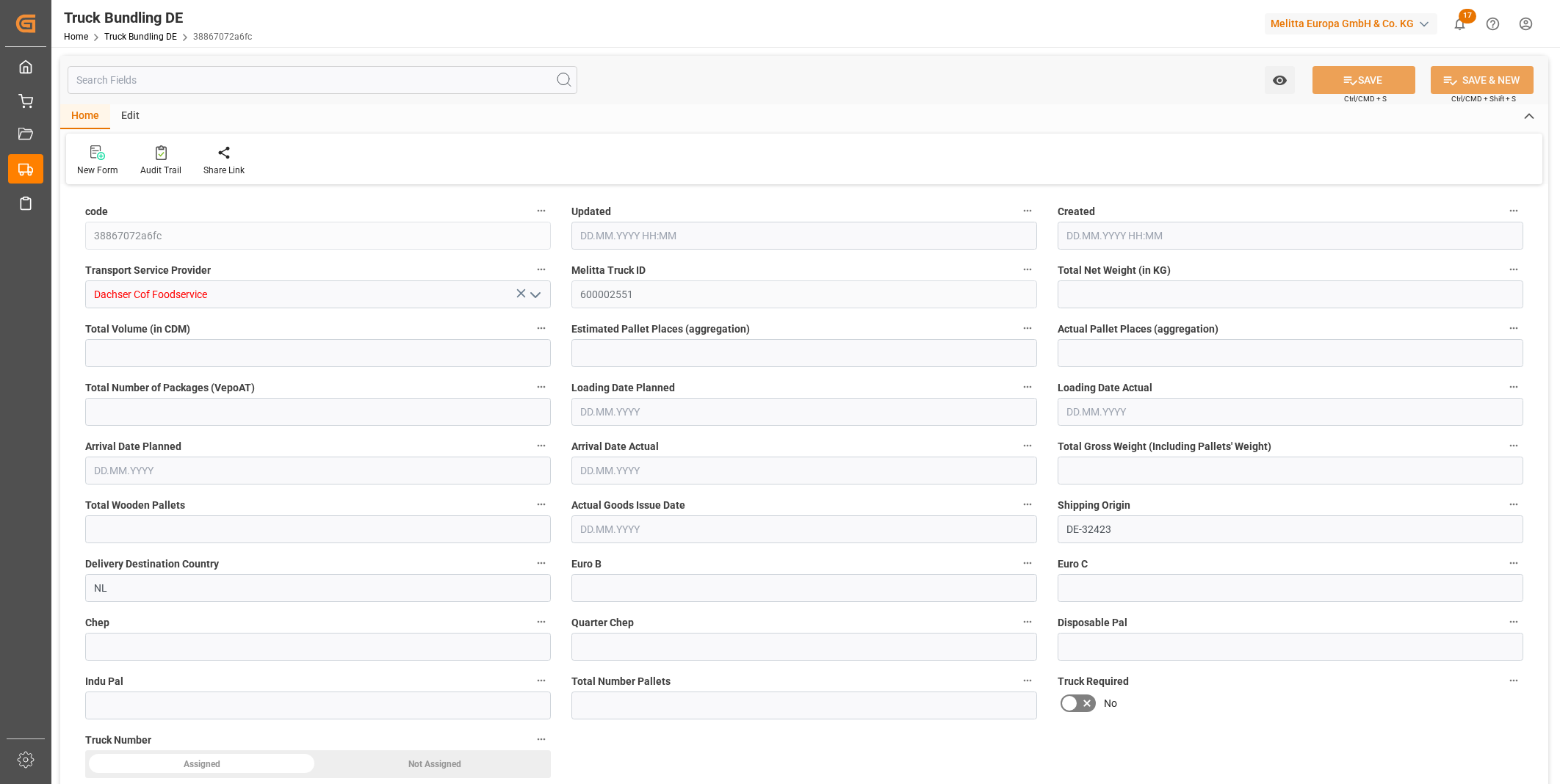
type input "878.944"
type input "3967.568"
type input "3"
type input "0"
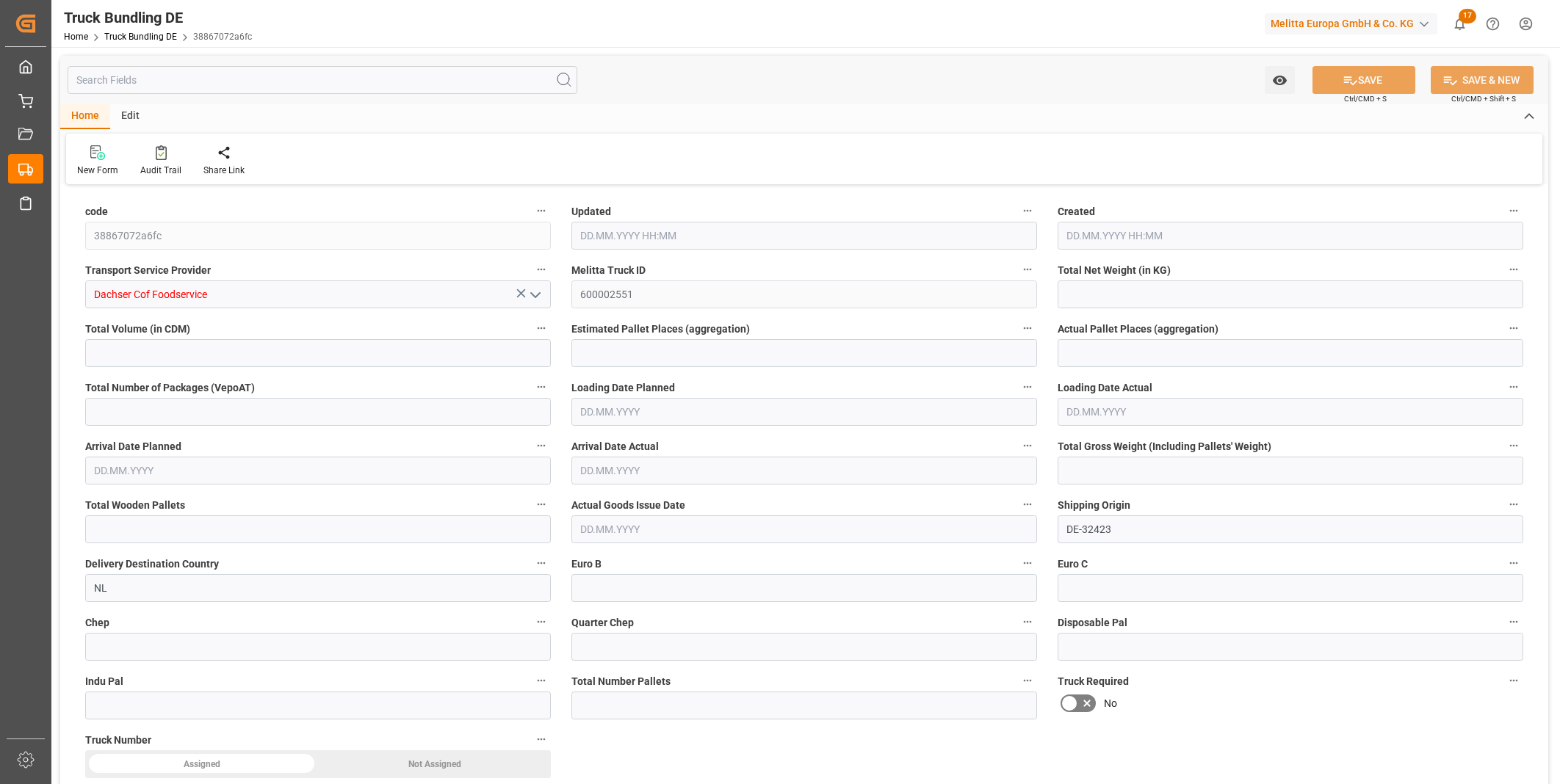
type input "1179"
type input "5"
type input "0"
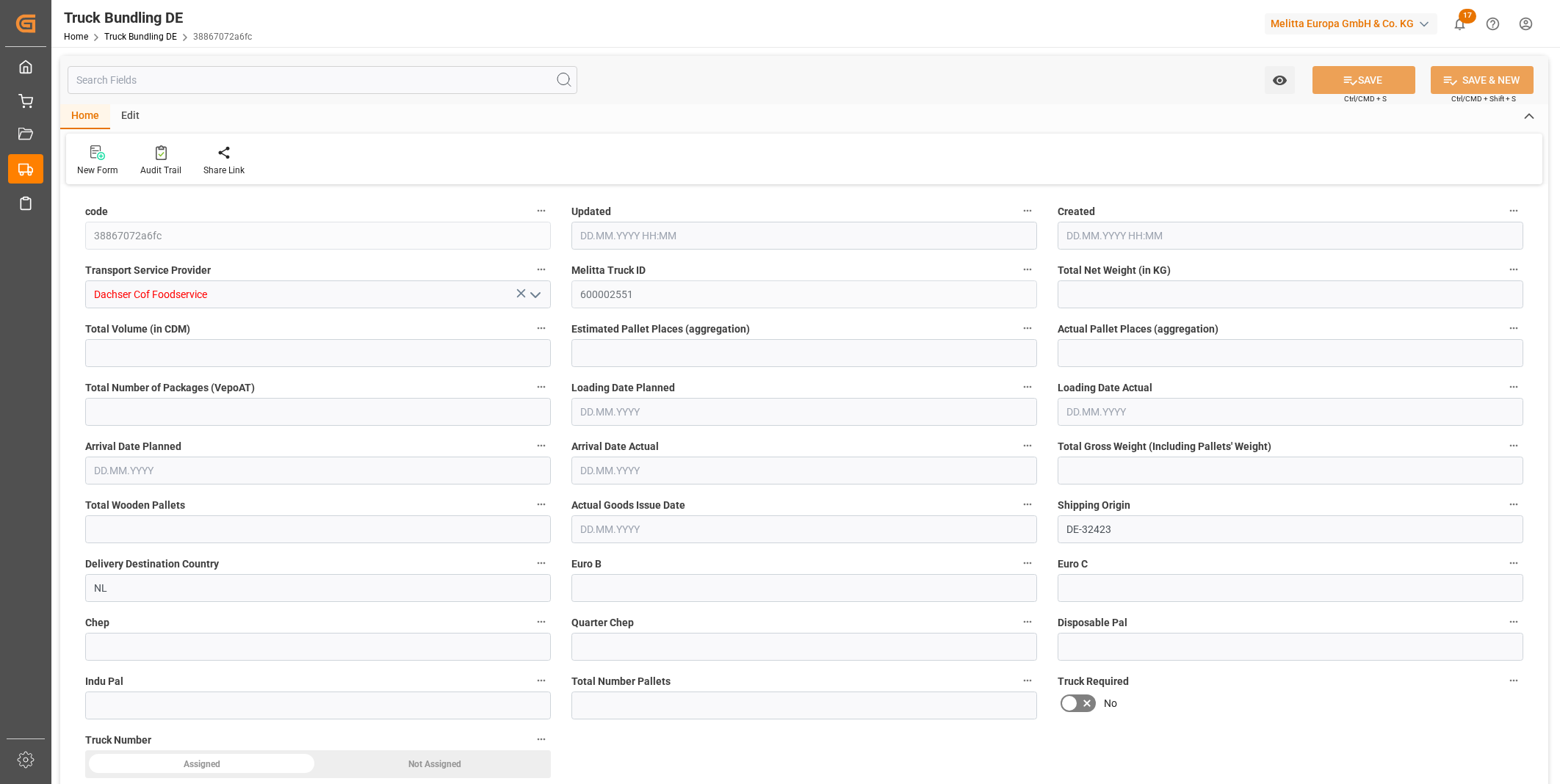
type input "0"
type input "[DATE] 08:01"
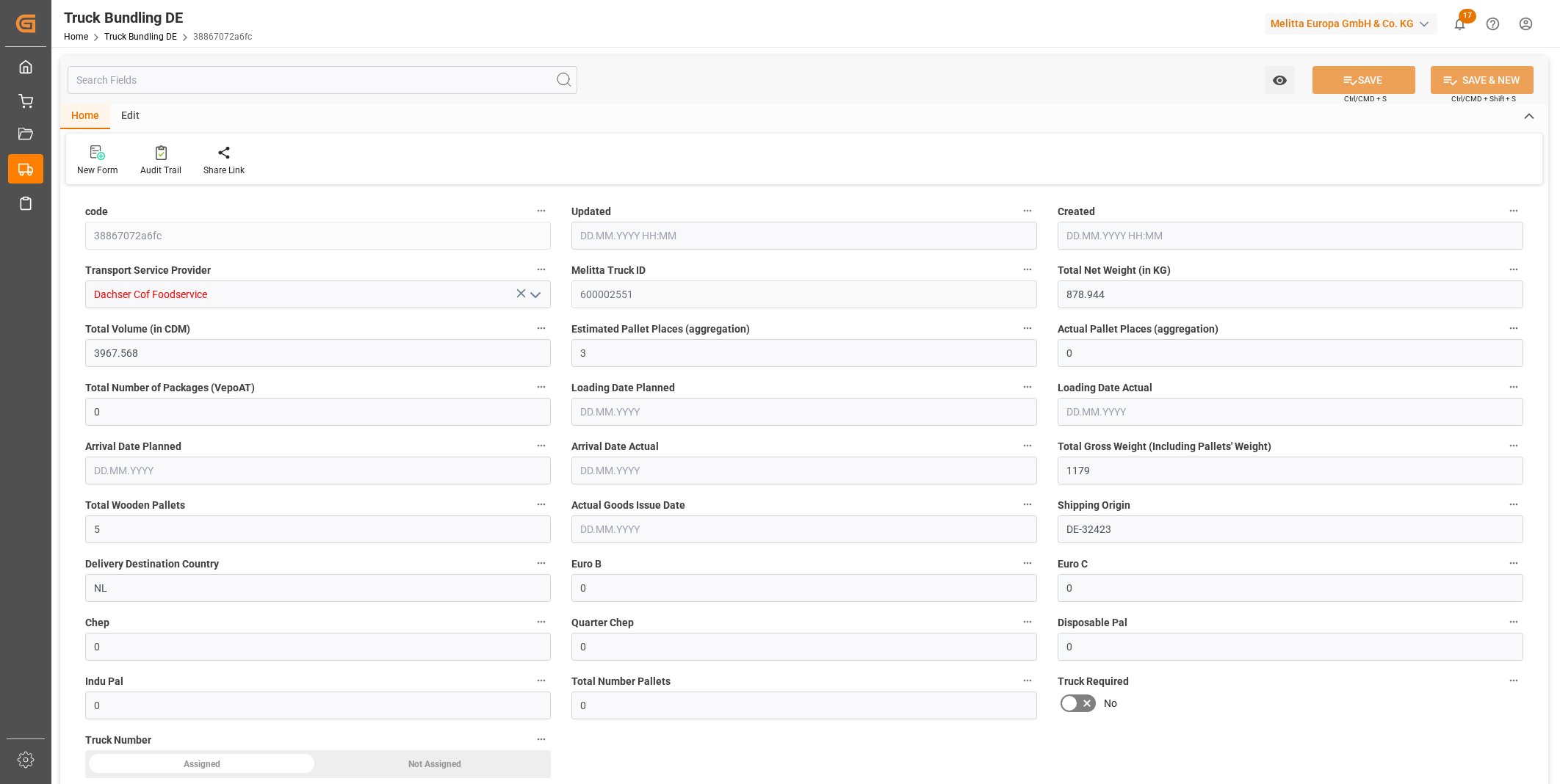
type input "[DATE] 08:01"
type input "[DATE]"
type input "23.09.2025"
type input "[DATE]"
type input "261.548"
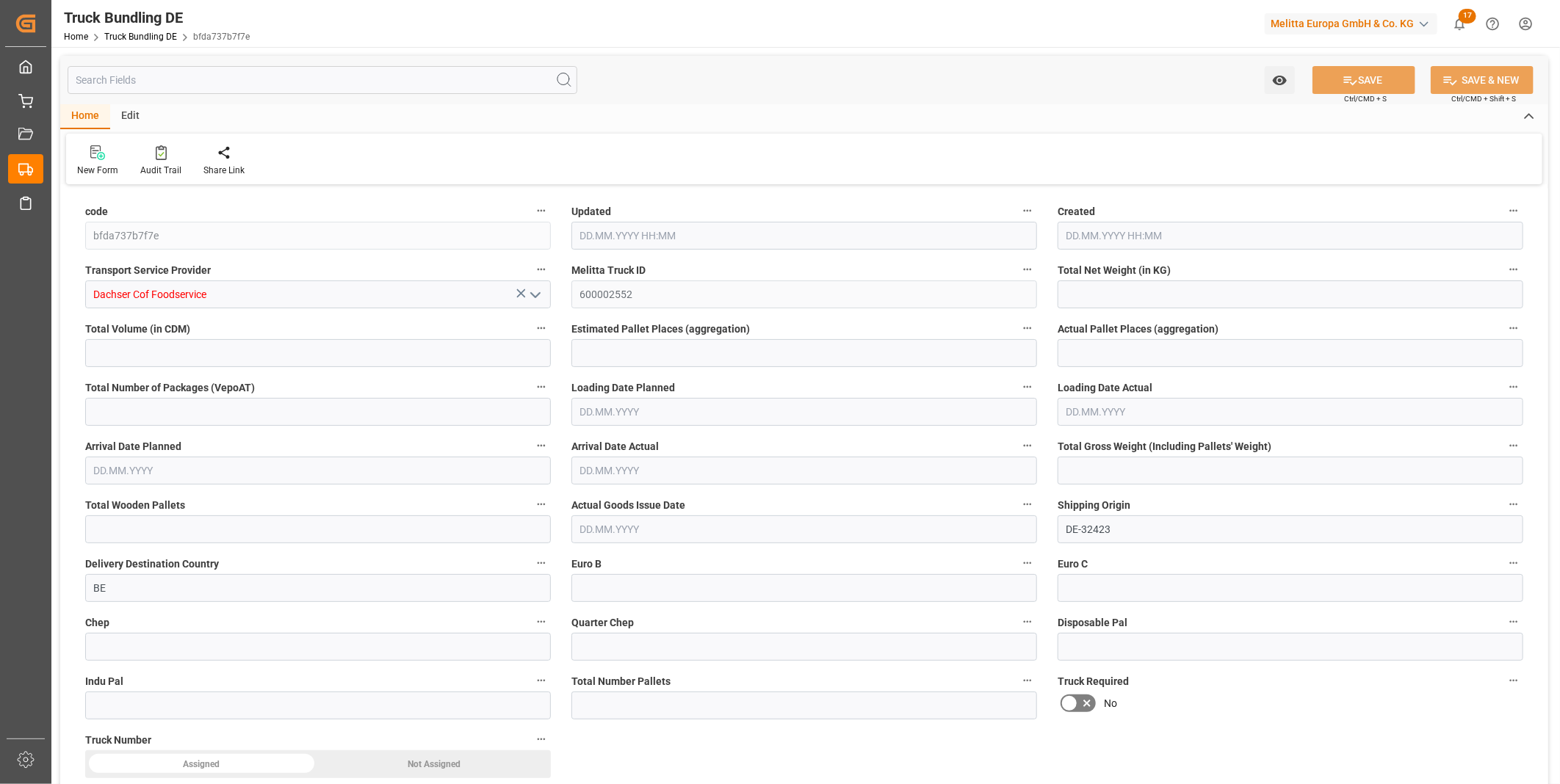
type input "1132.542"
type input "2"
type input "0"
type input "360.9"
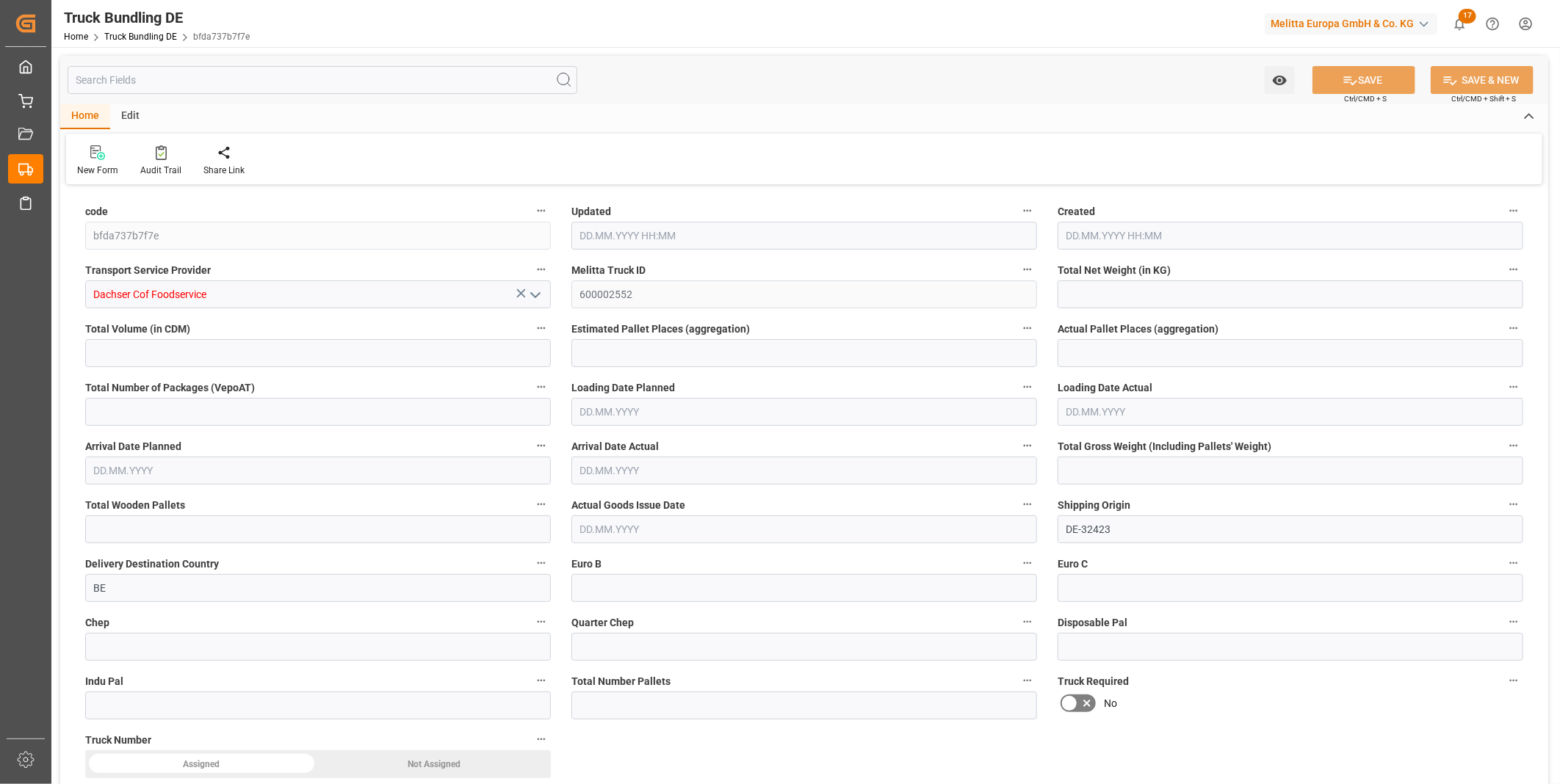
type input "2"
type input "0"
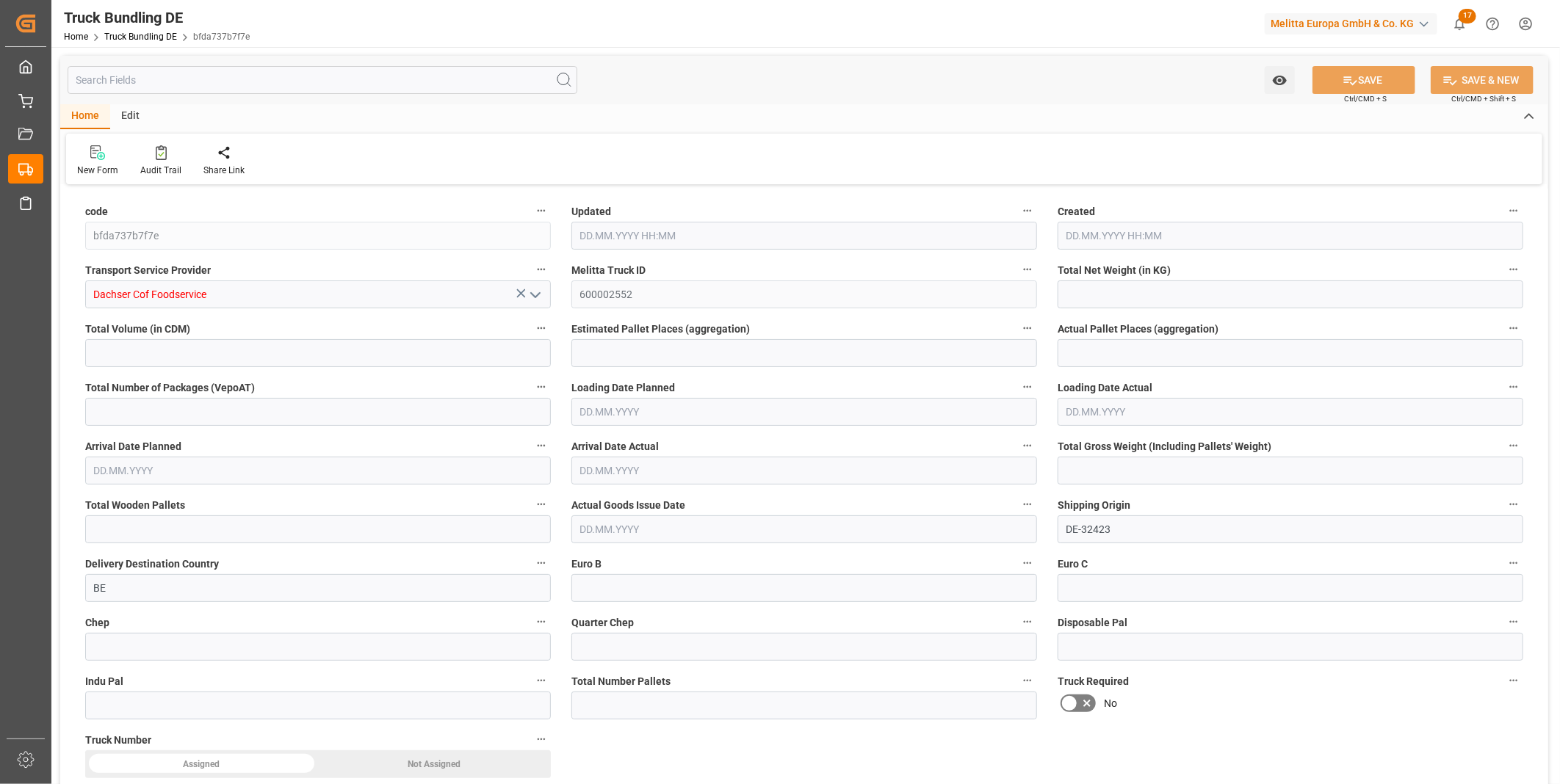
type input "0"
type input "[DATE] 08:01"
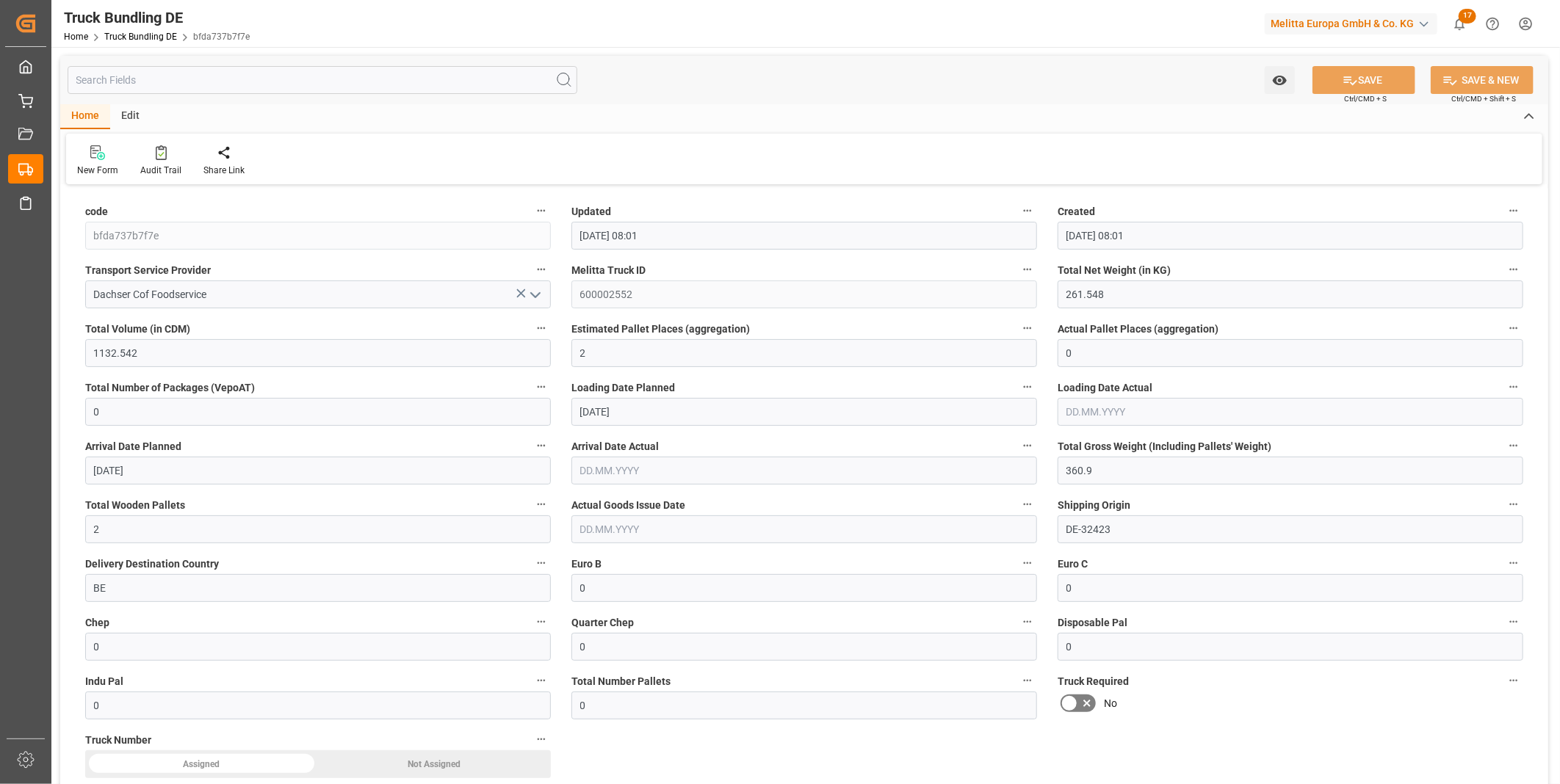
type input "[DATE]"
type input "[DATE] 08:01"
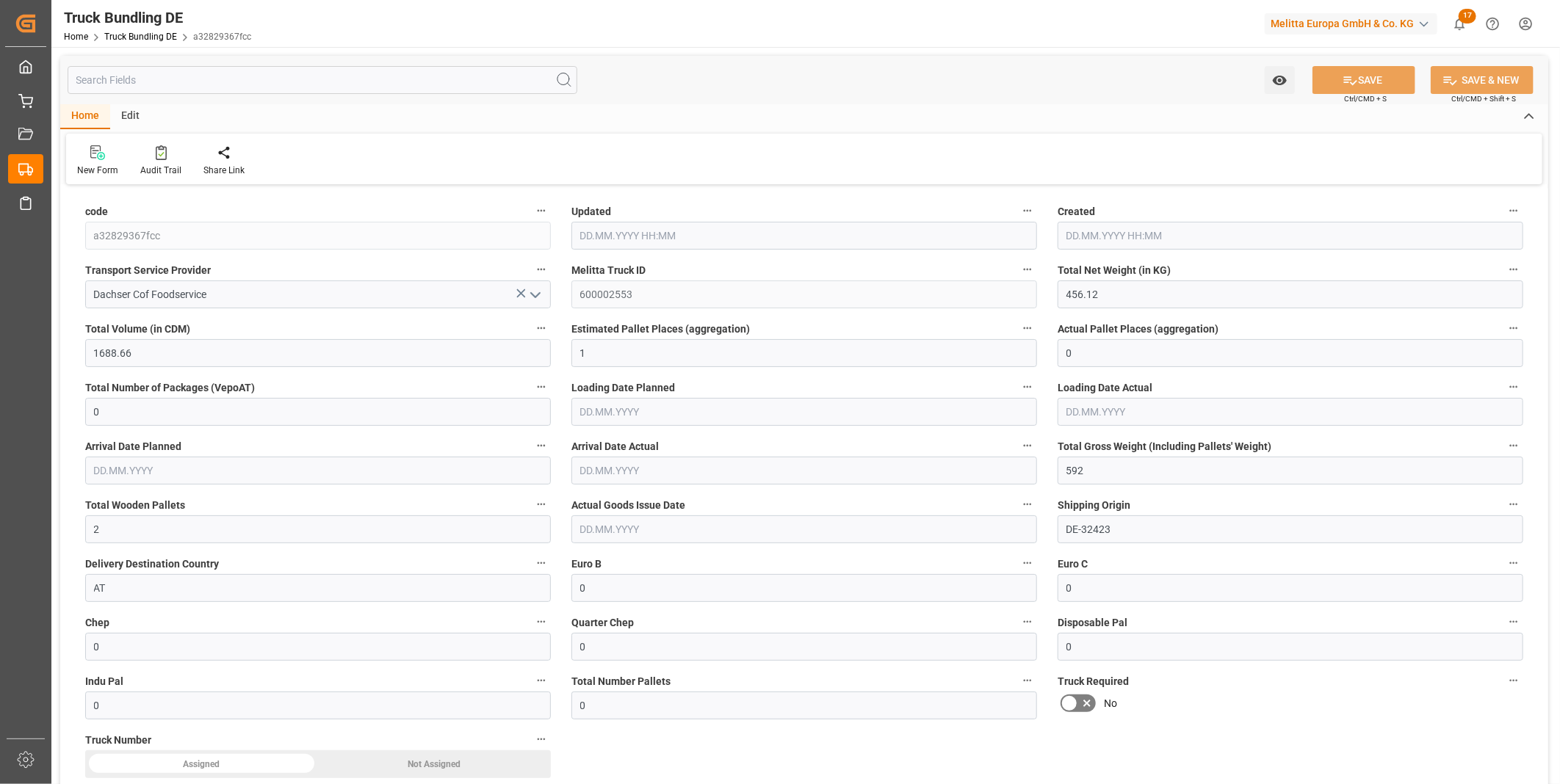
type input "[DATE]"
type input "211.2"
type input "1908.48"
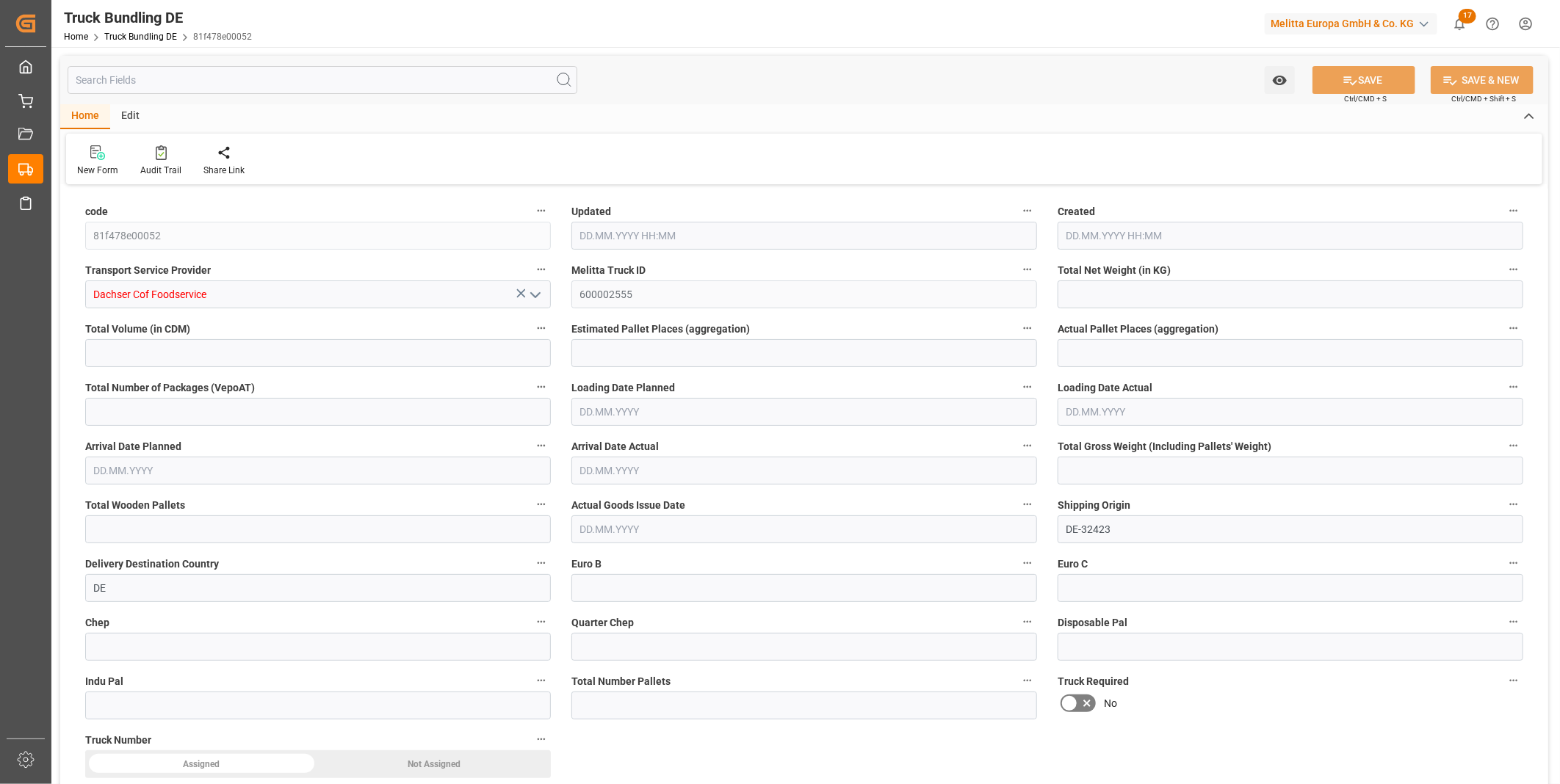
type input "1"
type input "0"
type input "288"
type input "2"
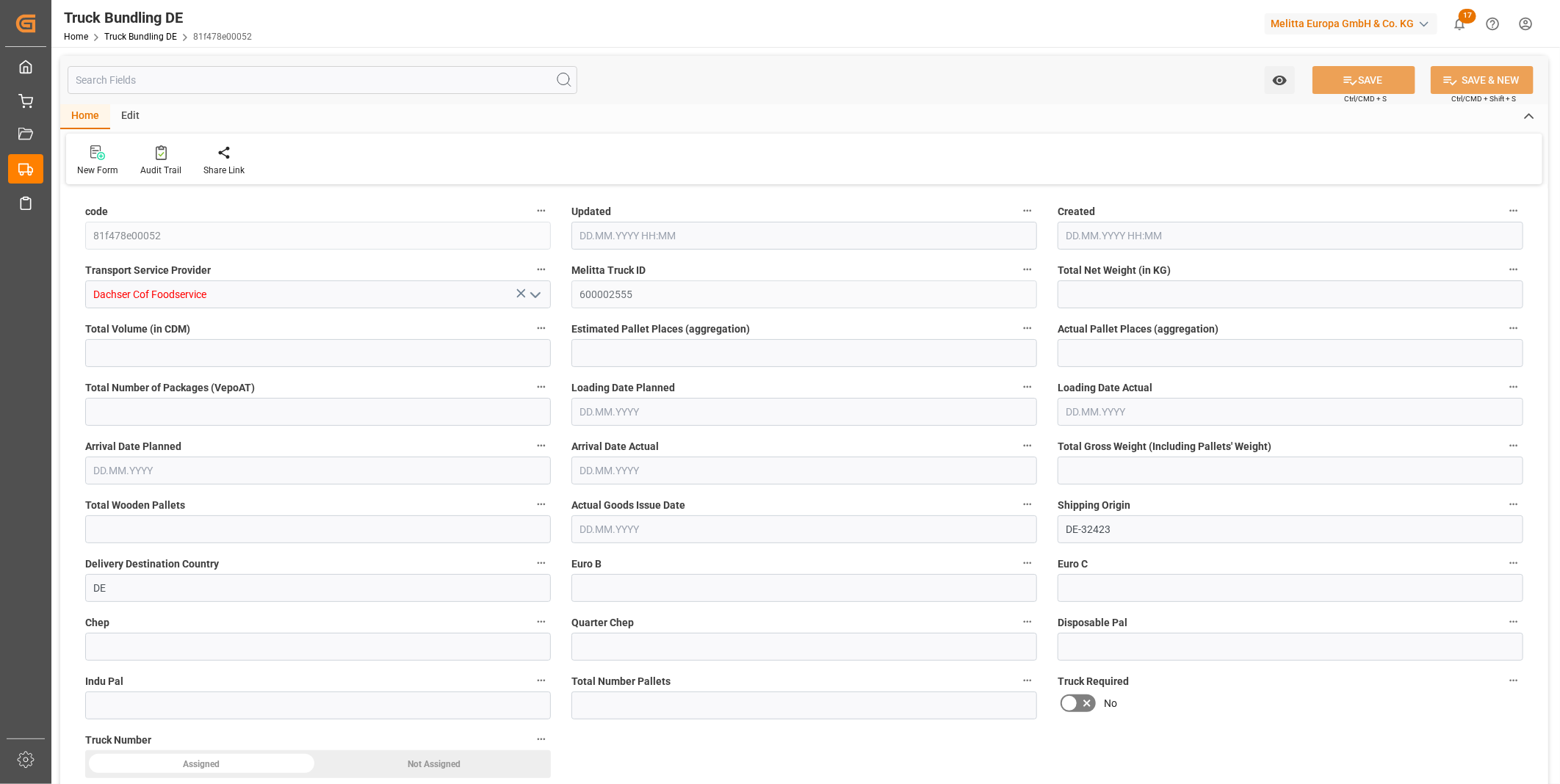
type input "0"
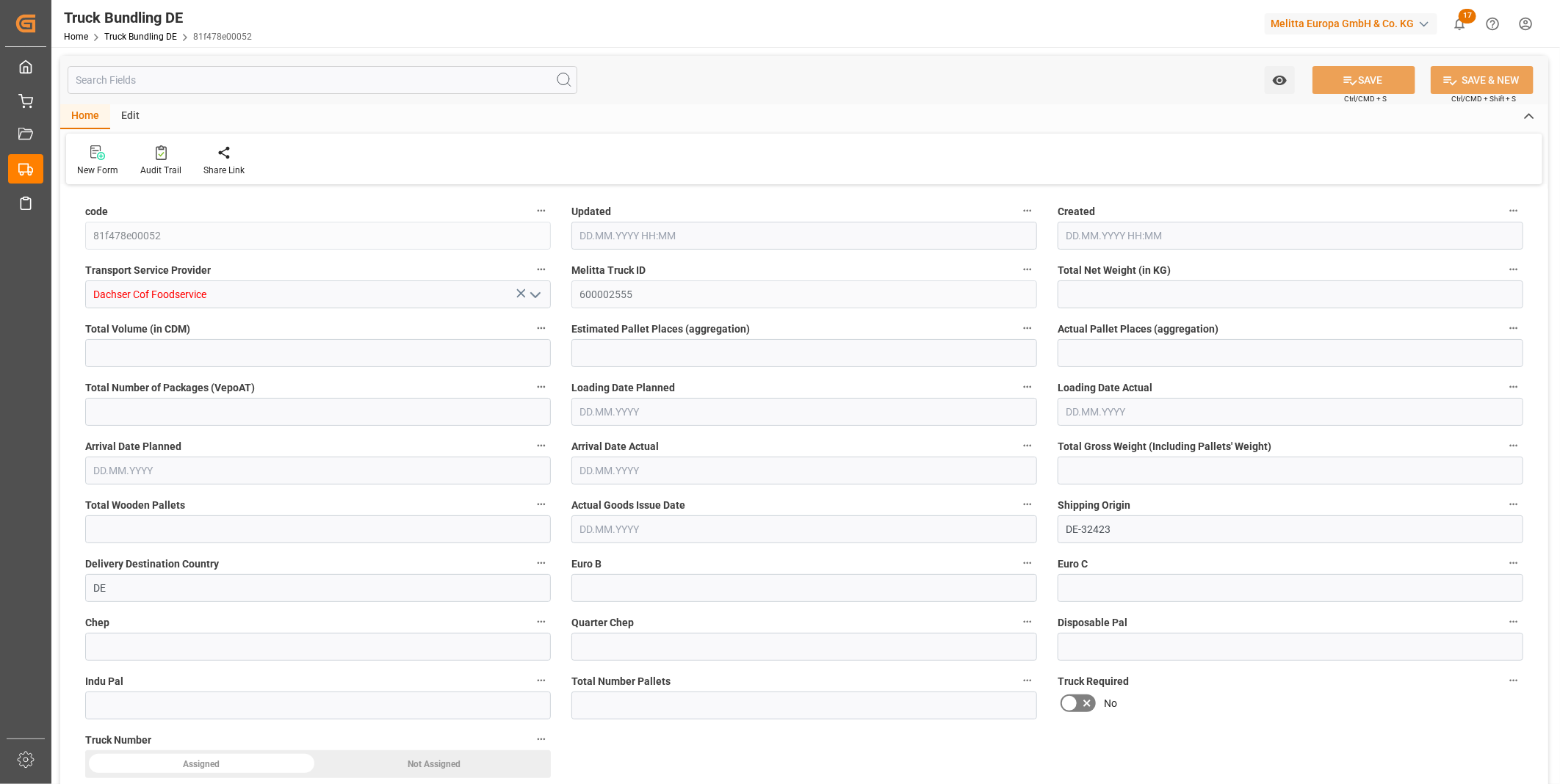
type input "0"
type input "[DATE] 08:01"
type input "[DATE]"
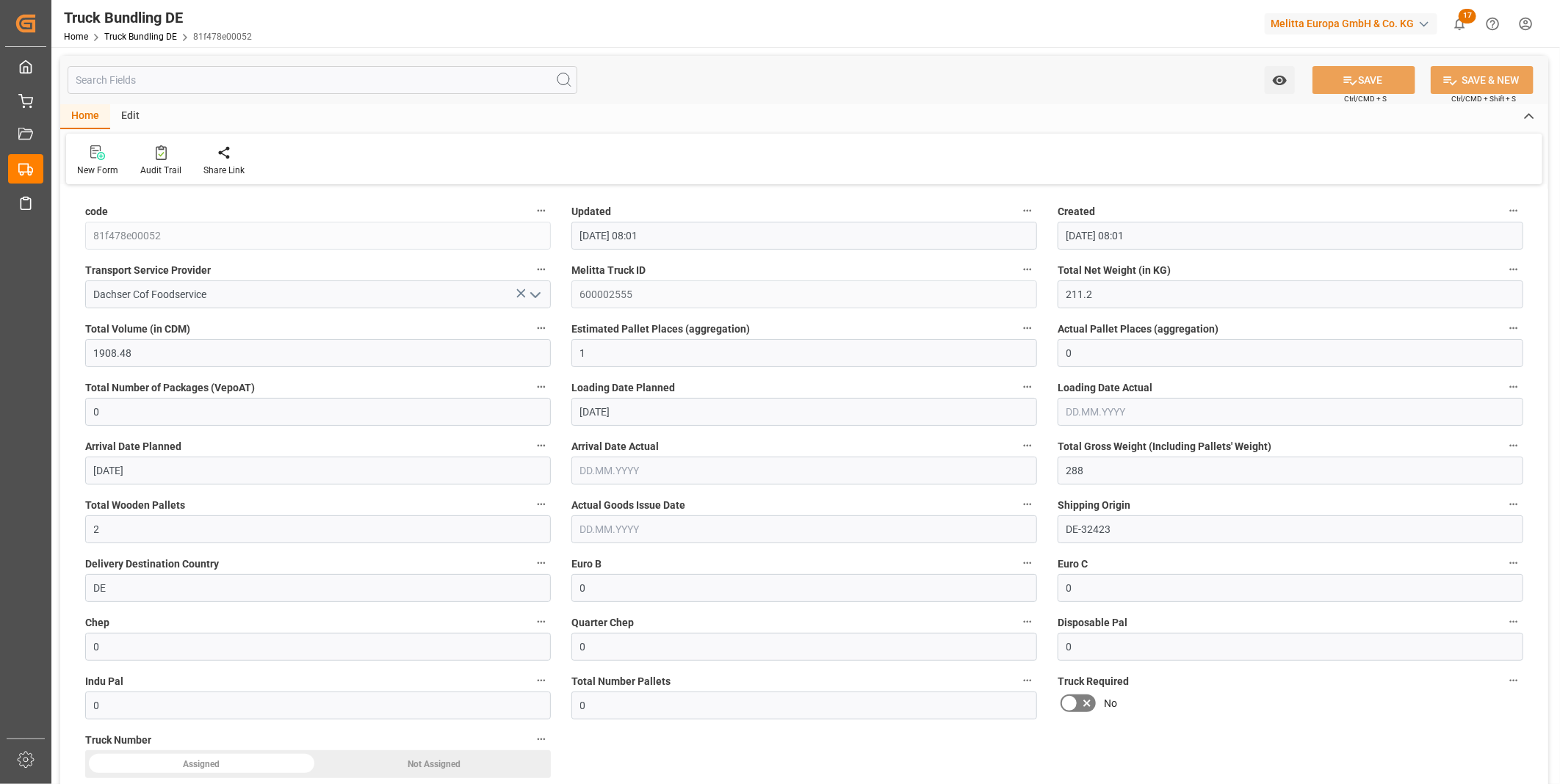
type input "[DATE]"
type input "220.8"
type input "837.744"
type input "1"
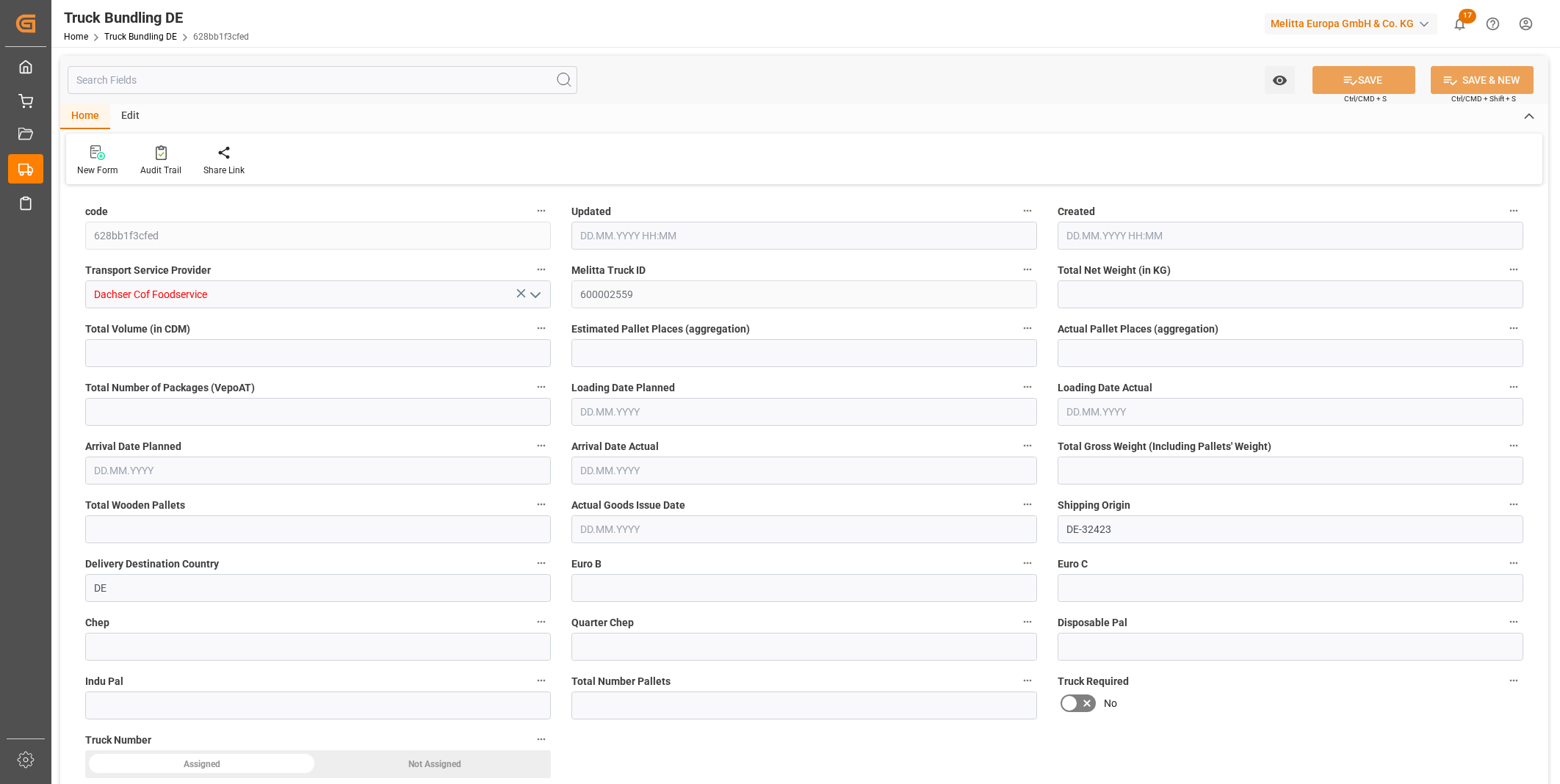
type input "0"
type input "249"
type input "1"
type input "0"
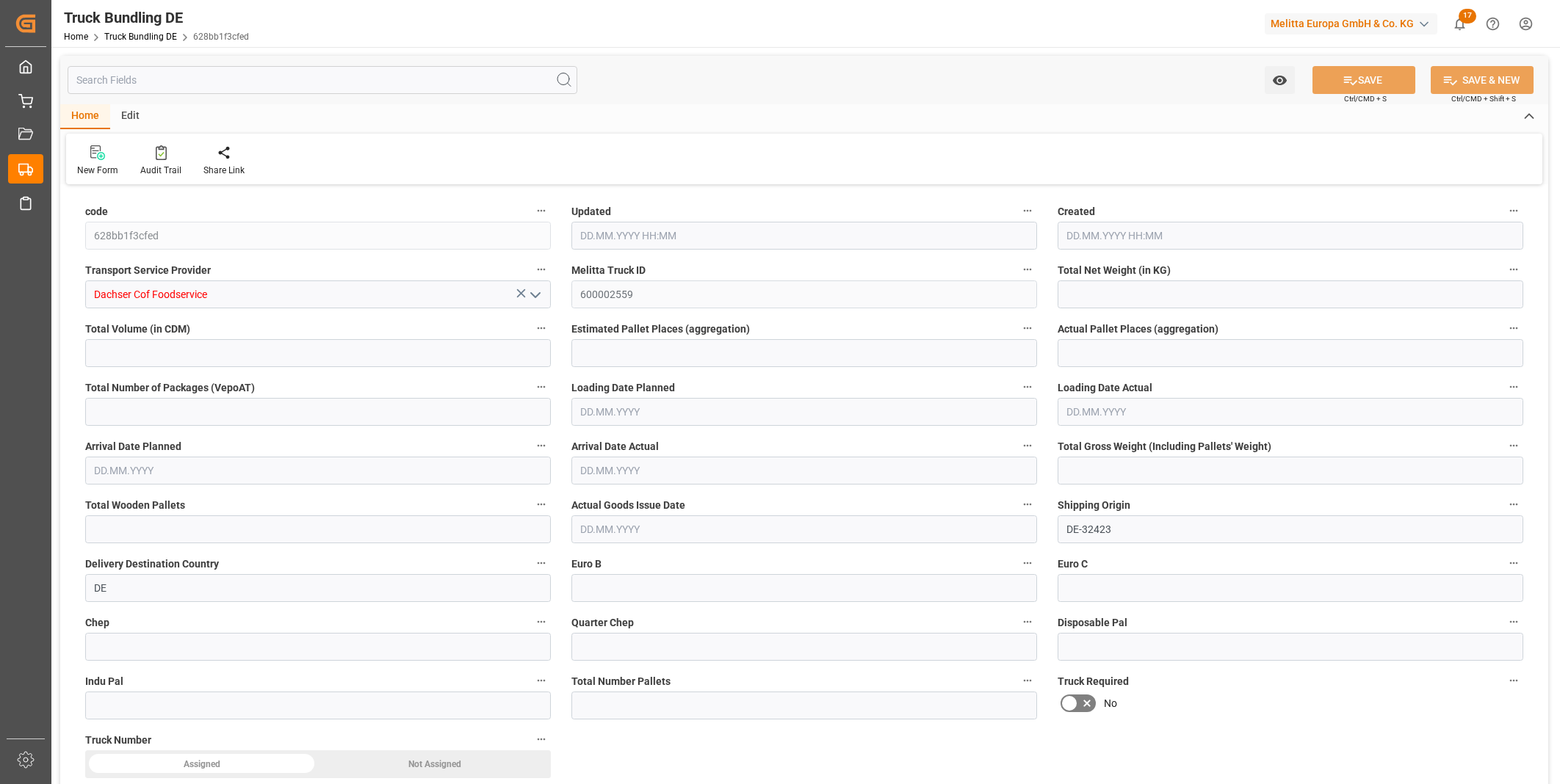
type input "0"
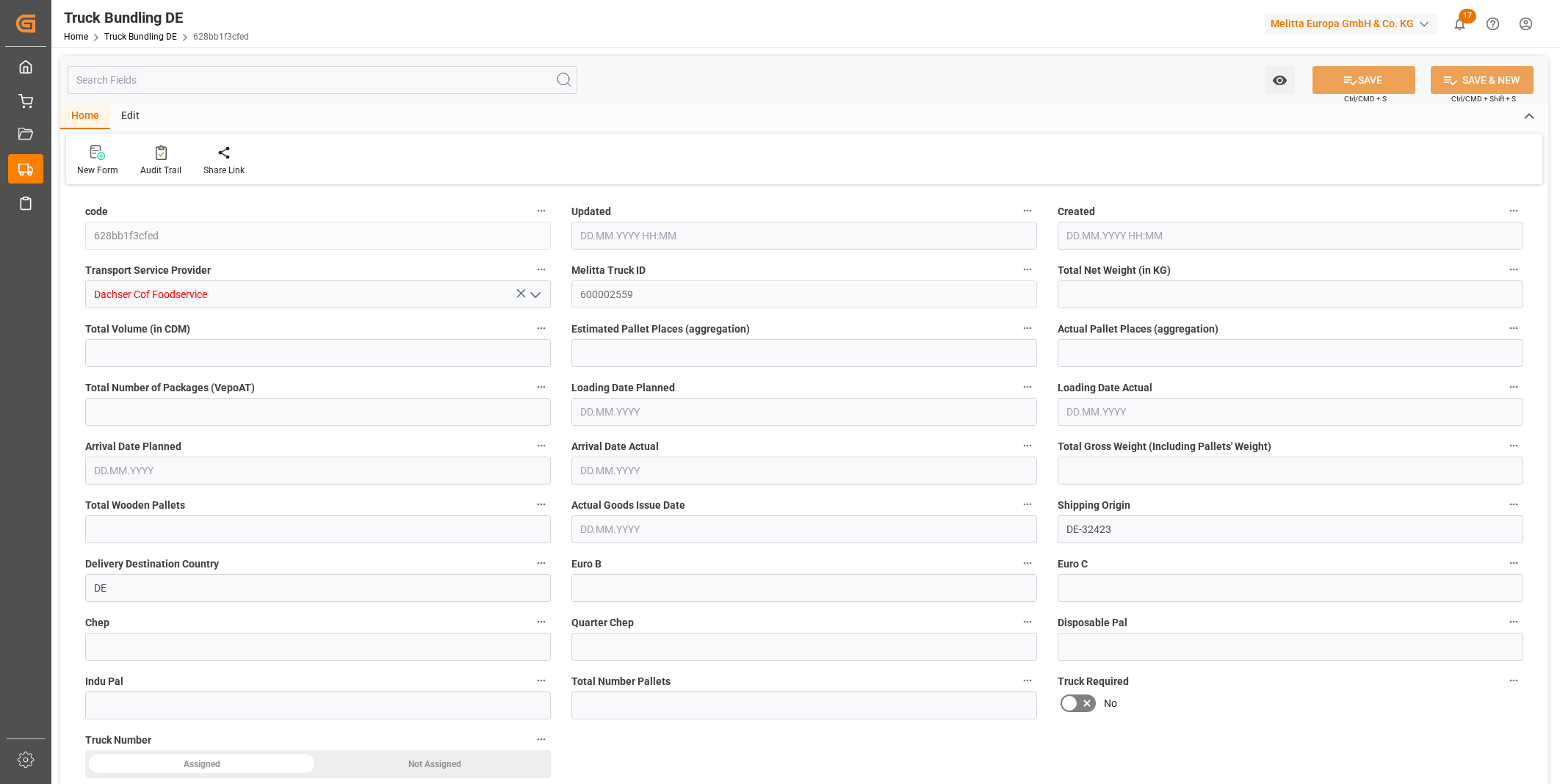
type input "0"
type input "[DATE] 08:02"
type input "[DATE]"
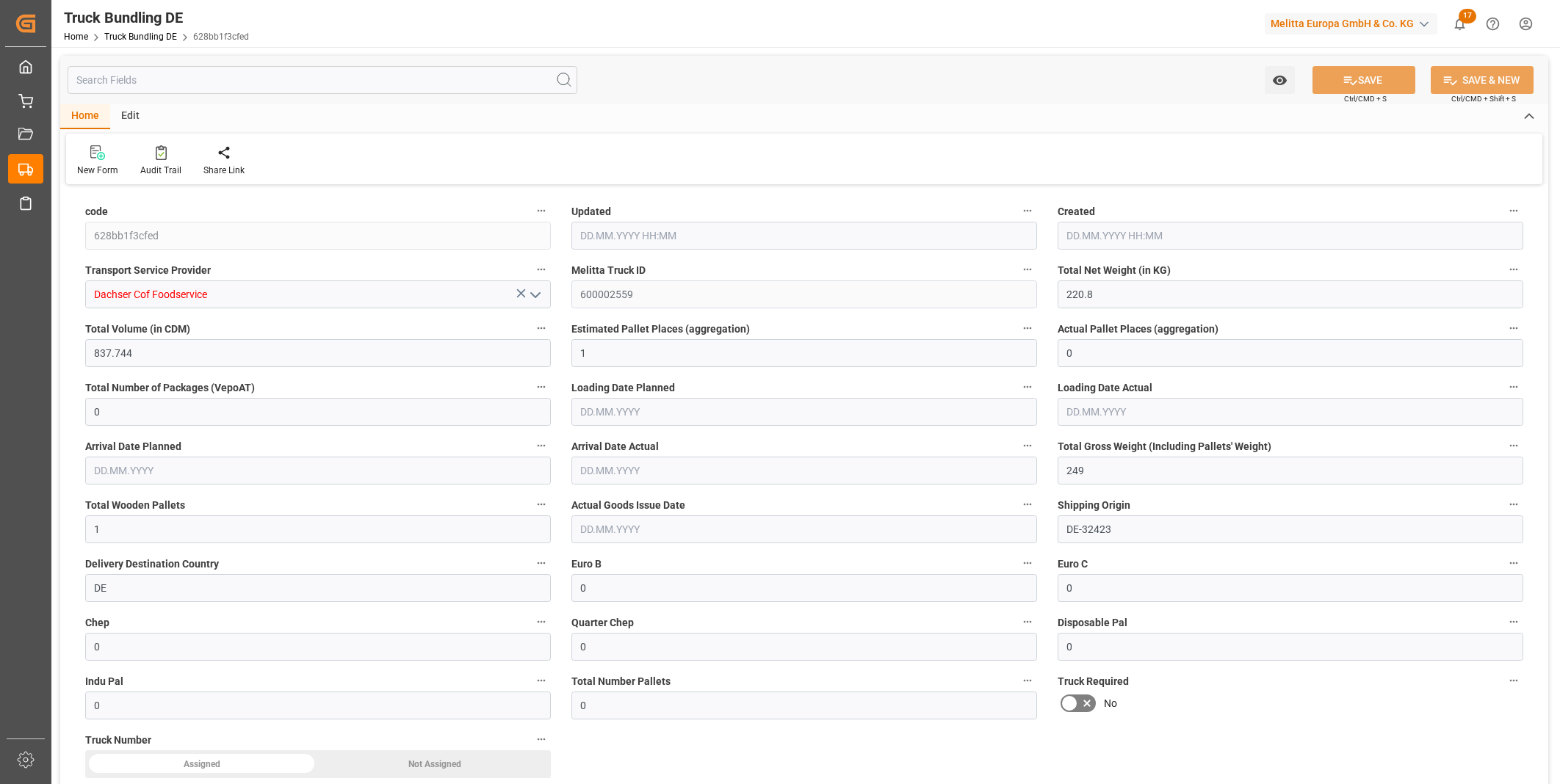
type input "[DATE]"
type input "489.125"
type input "1940.936"
type input "2"
type input "0"
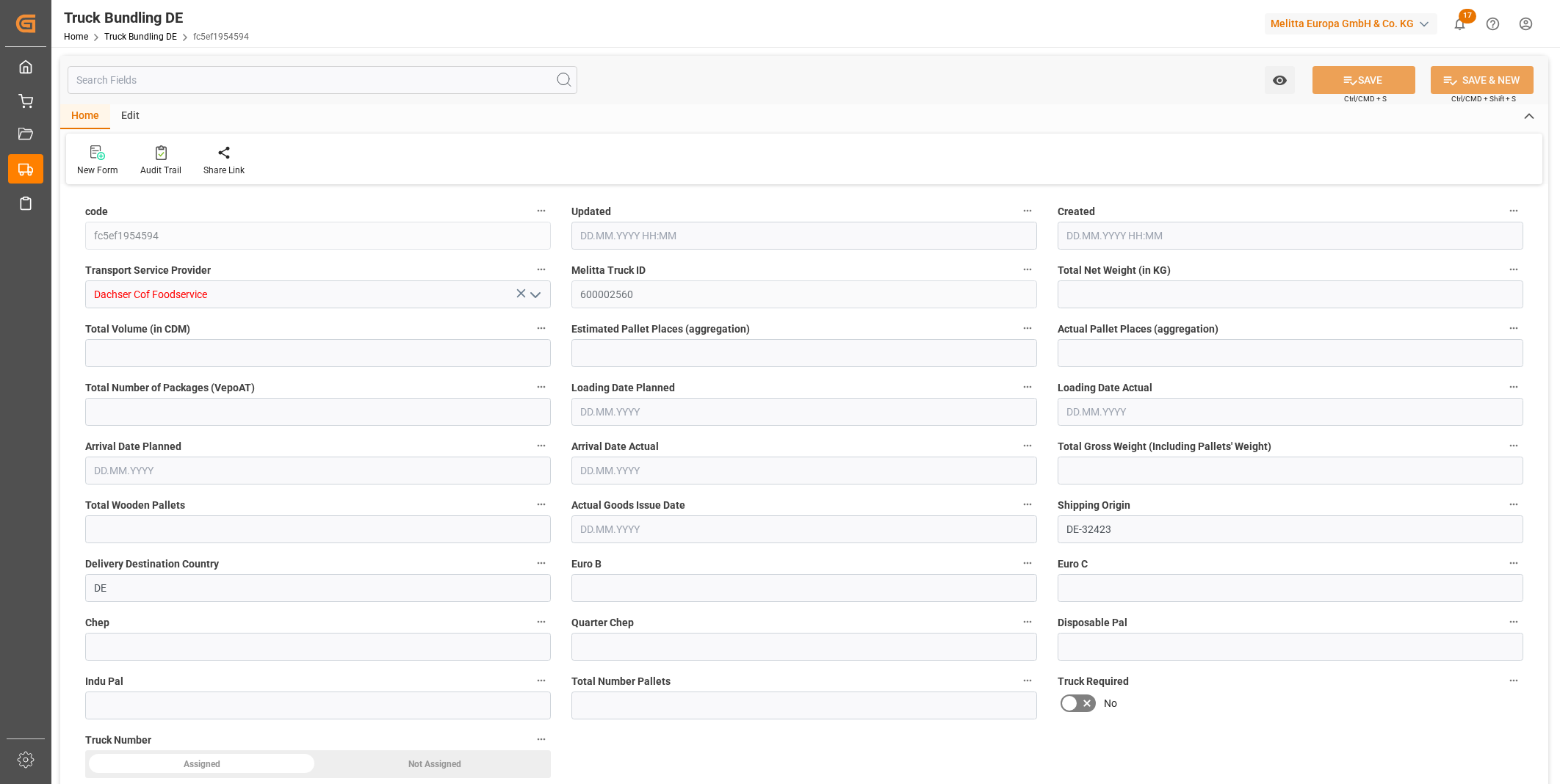
type input "0"
type input "619.966"
type input "2"
type input "0"
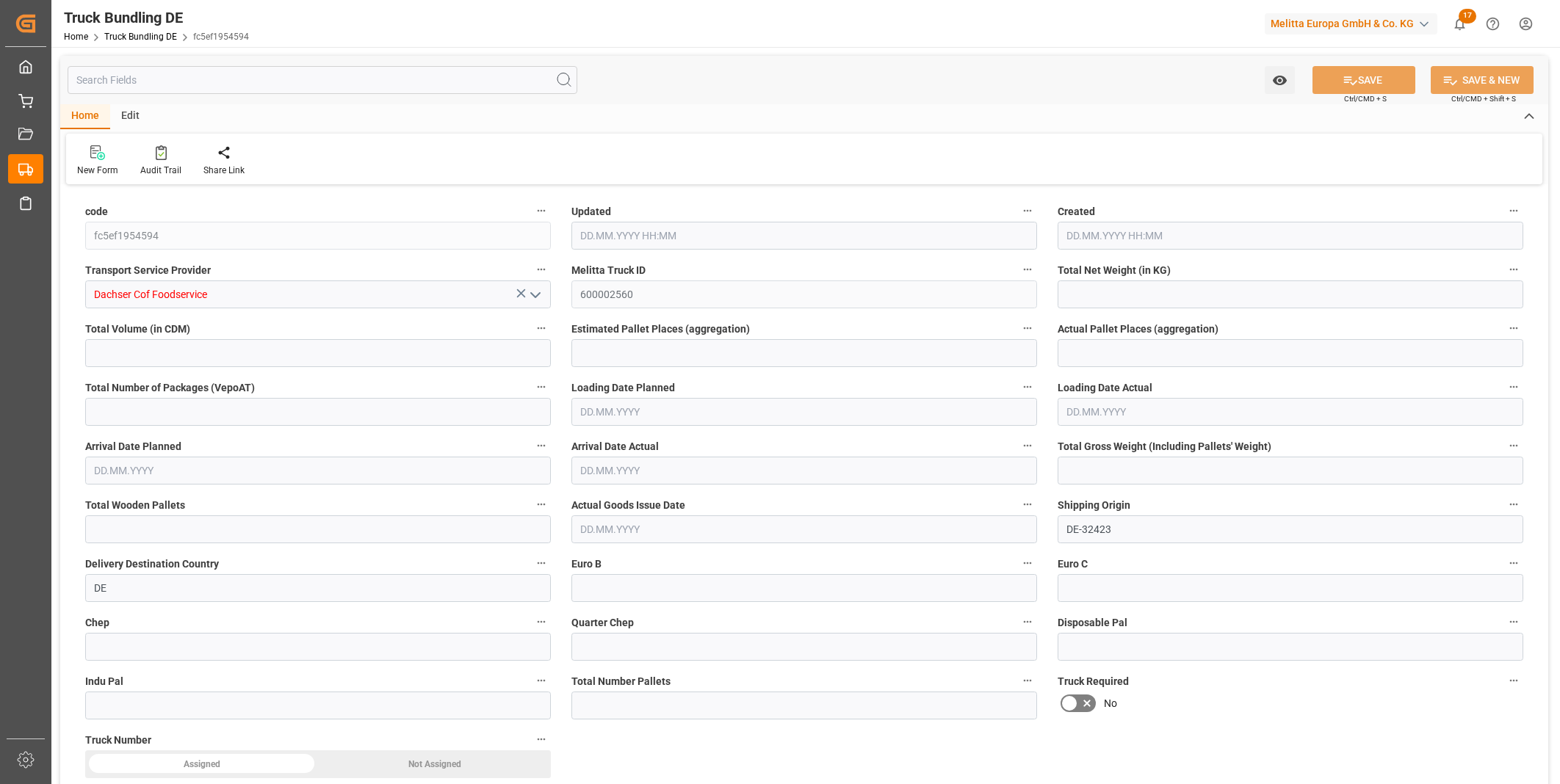
type input "0"
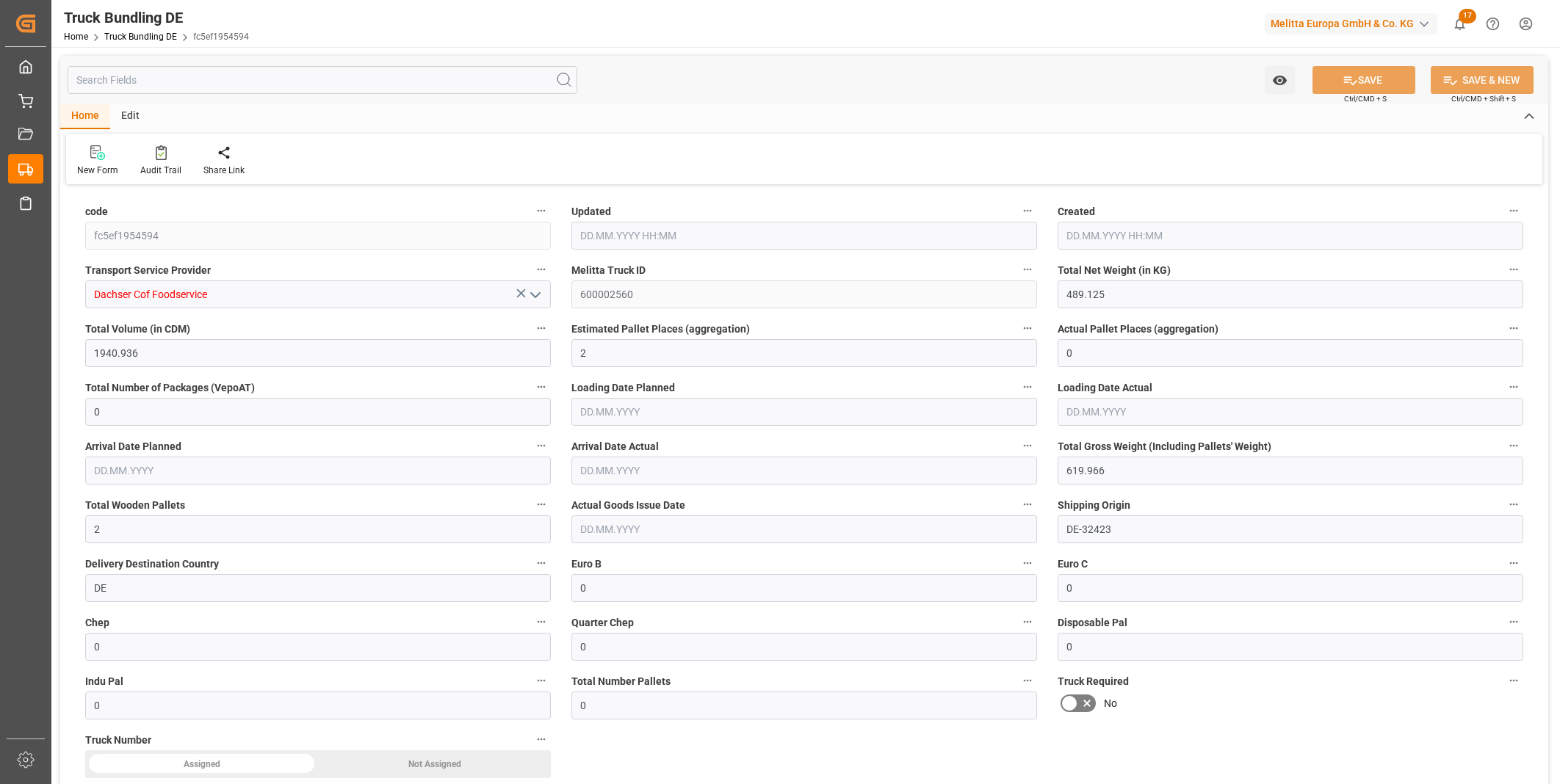
type input "[DATE] 08:02"
type input "[DATE]"
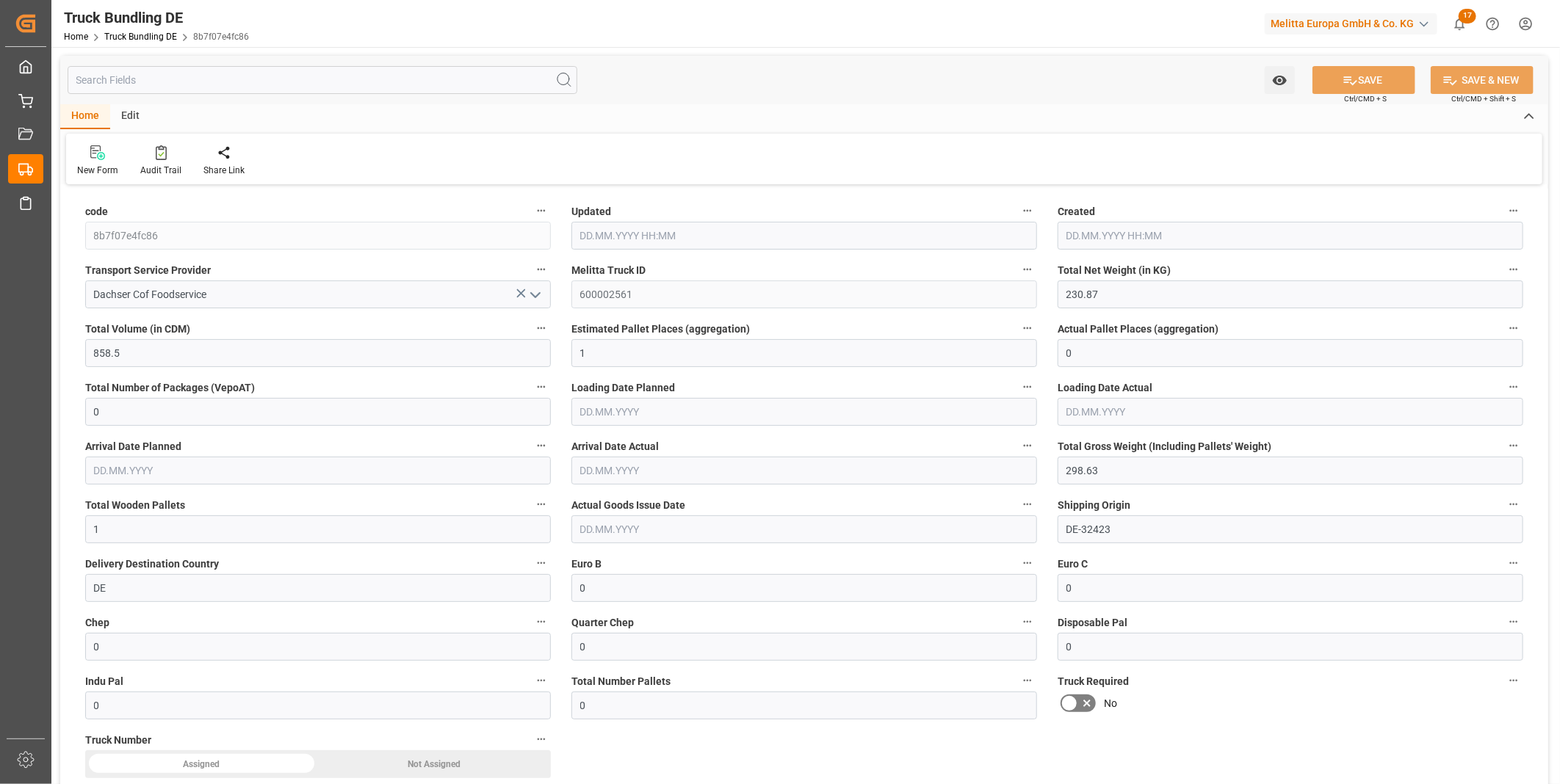
type input "[DATE] 08:02"
type input "[DATE]"
